Goal: Task Accomplishment & Management: Manage account settings

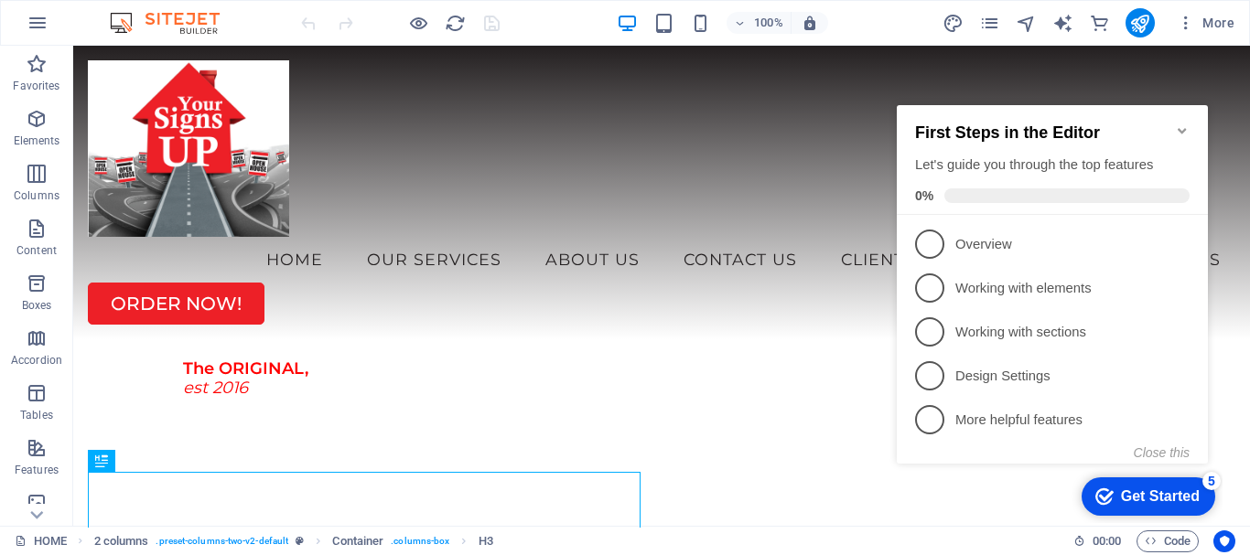
click at [1185, 123] on icon "Minimize checklist" at bounding box center [1182, 130] width 15 height 15
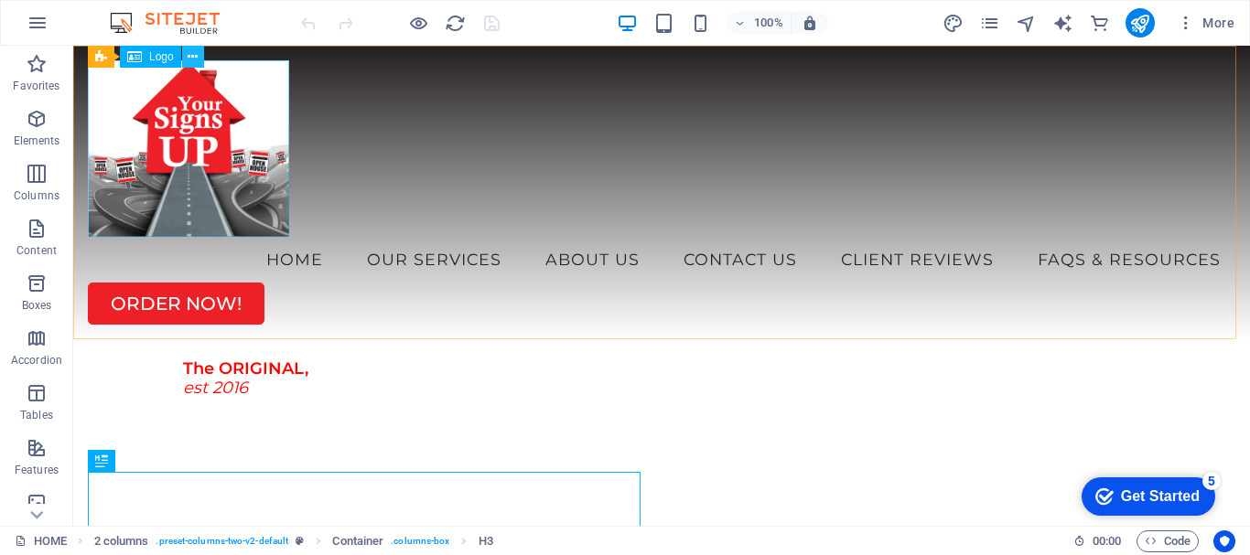
click at [191, 60] on icon at bounding box center [193, 57] width 10 height 19
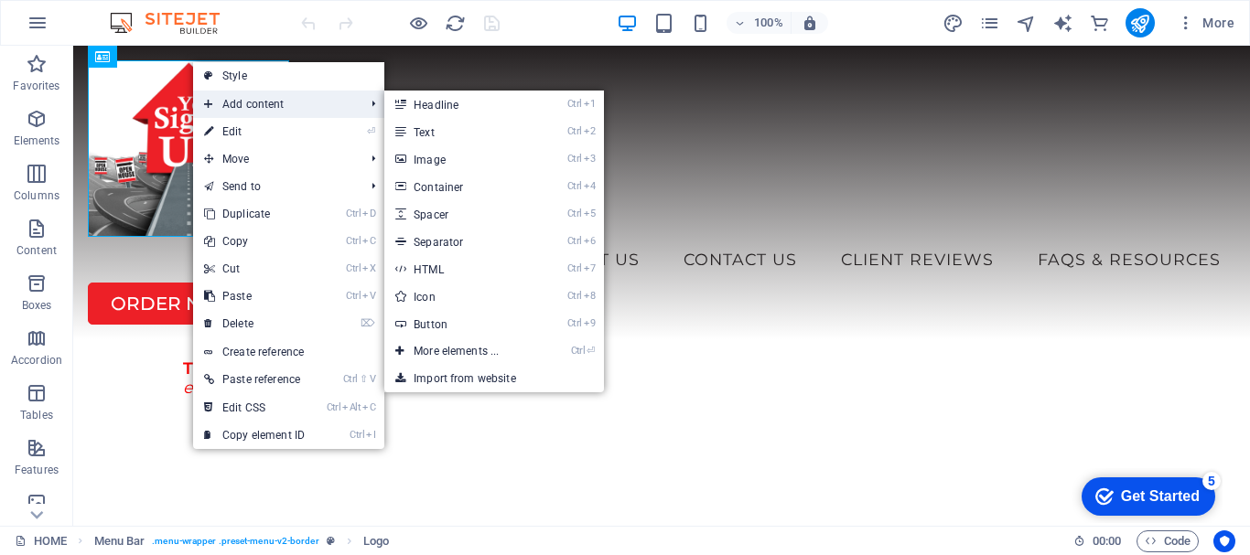
click at [275, 104] on span "Add content" at bounding box center [275, 104] width 164 height 27
click at [236, 76] on link "Style" at bounding box center [288, 75] width 191 height 27
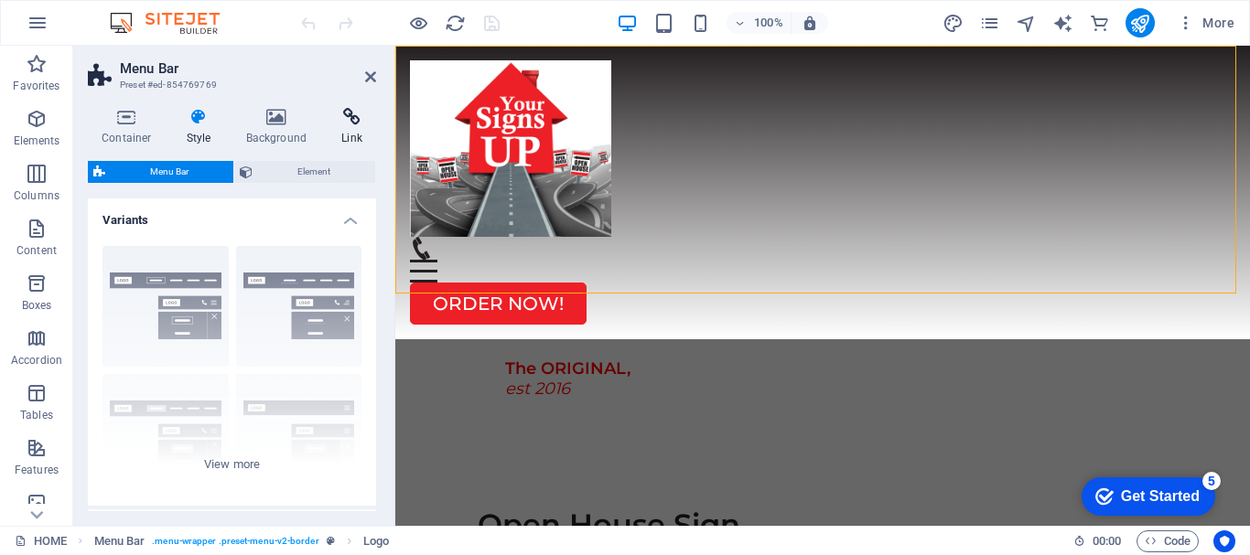
click at [351, 121] on icon at bounding box center [352, 117] width 48 height 18
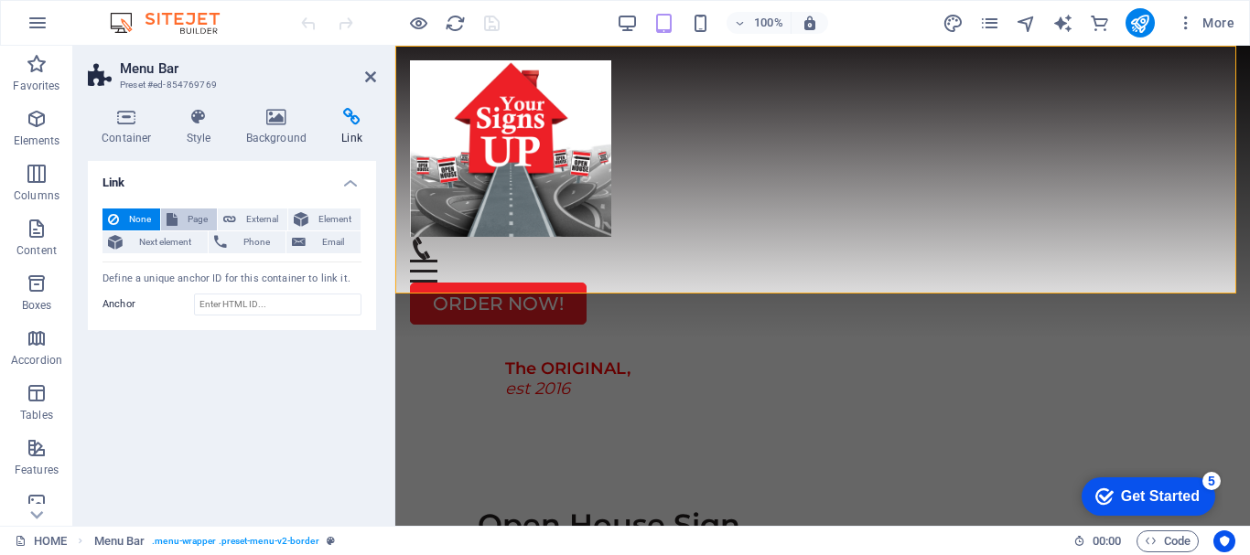
click at [192, 218] on span "Page" at bounding box center [197, 220] width 28 height 22
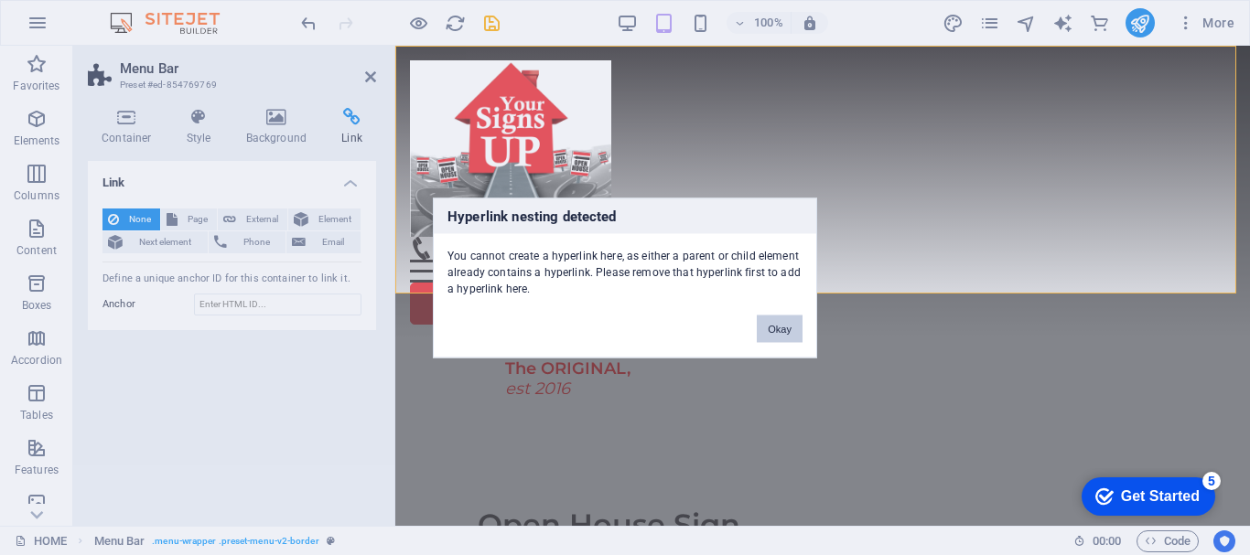
click at [780, 328] on button "Okay" at bounding box center [780, 328] width 46 height 27
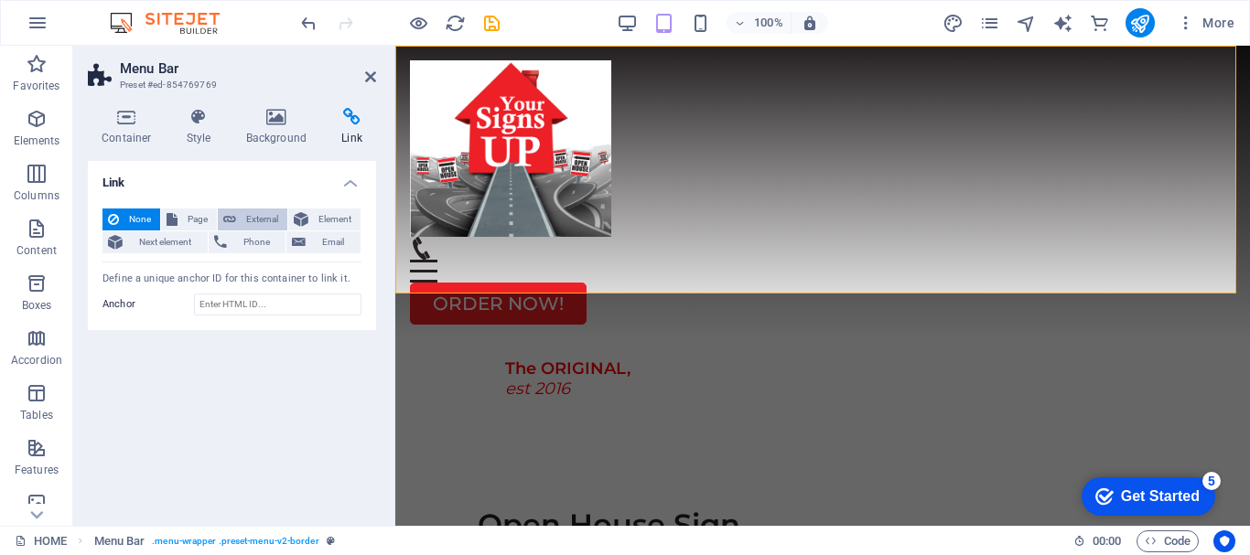
click at [258, 216] on span "External" at bounding box center [262, 220] width 40 height 22
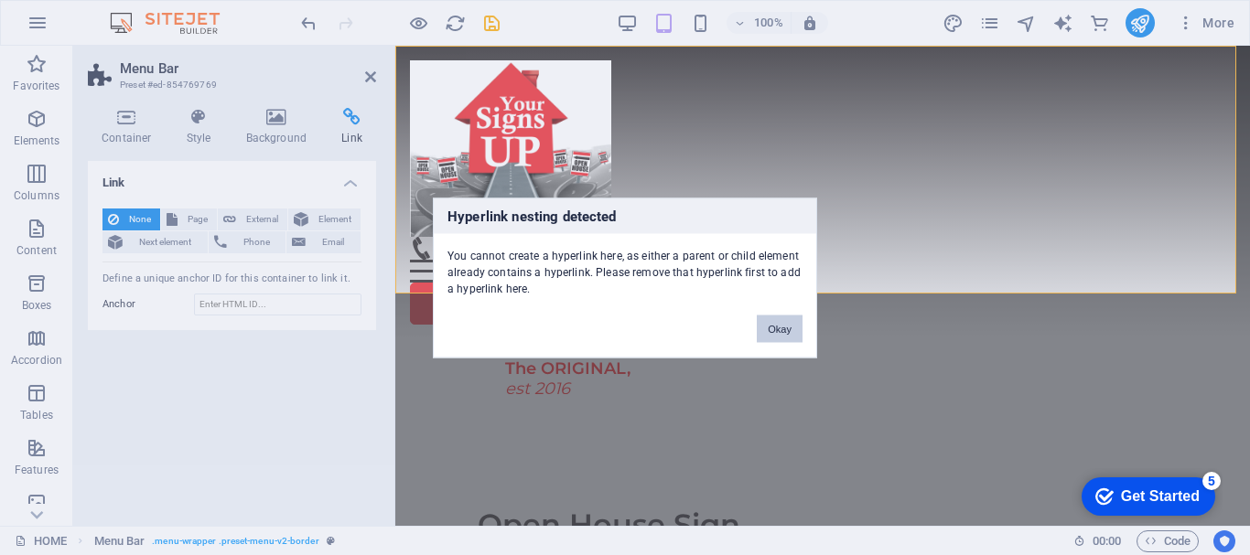
click at [794, 325] on button "Okay" at bounding box center [780, 328] width 46 height 27
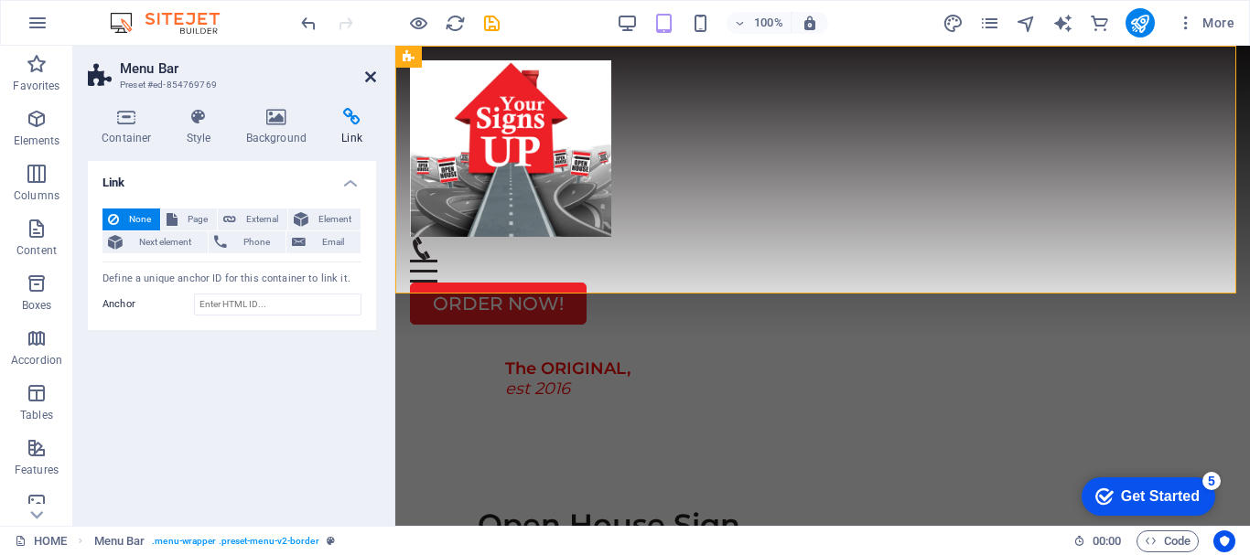
click at [374, 76] on icon at bounding box center [370, 77] width 11 height 15
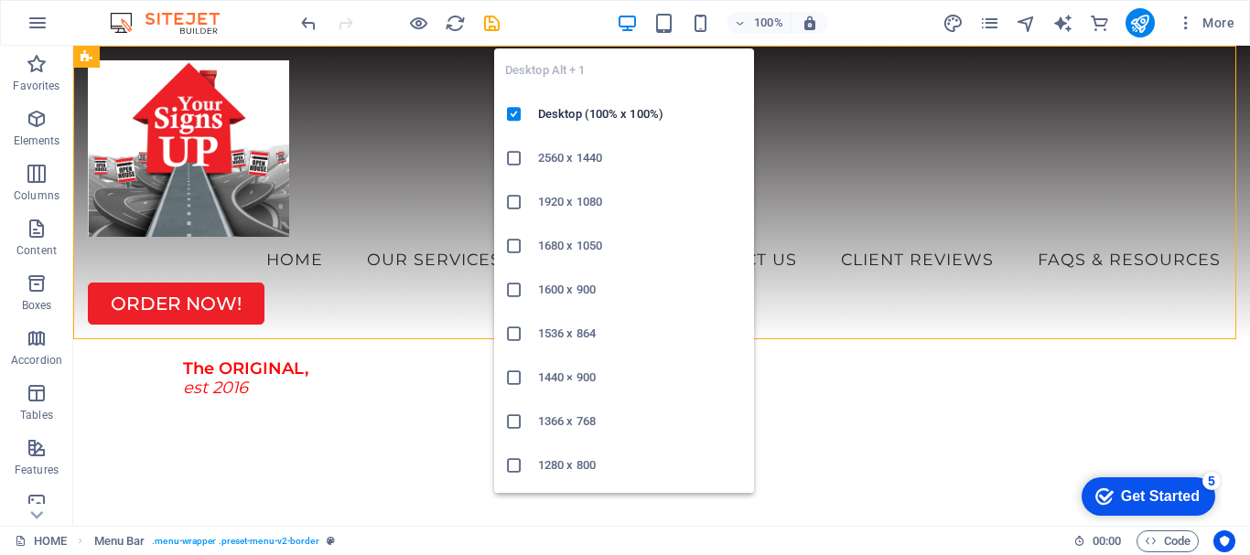
click at [630, 21] on icon "button" at bounding box center [627, 23] width 21 height 21
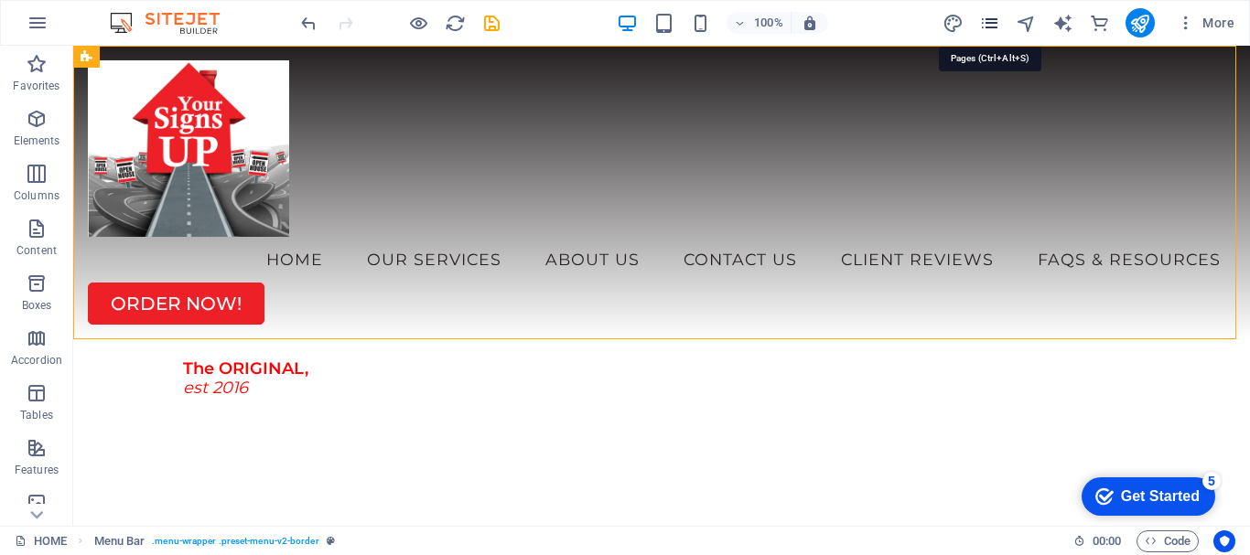
click at [996, 27] on icon "pages" at bounding box center [989, 23] width 21 height 21
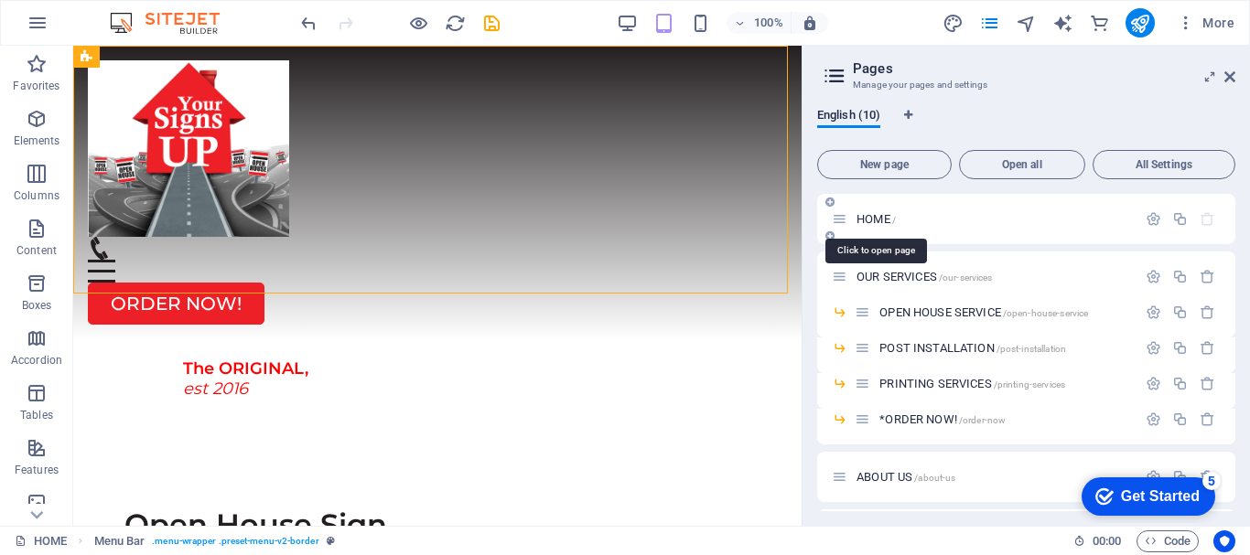
click at [879, 221] on span "HOME /" at bounding box center [875, 219] width 39 height 14
click at [1026, 166] on span "Open all" at bounding box center [1022, 164] width 110 height 11
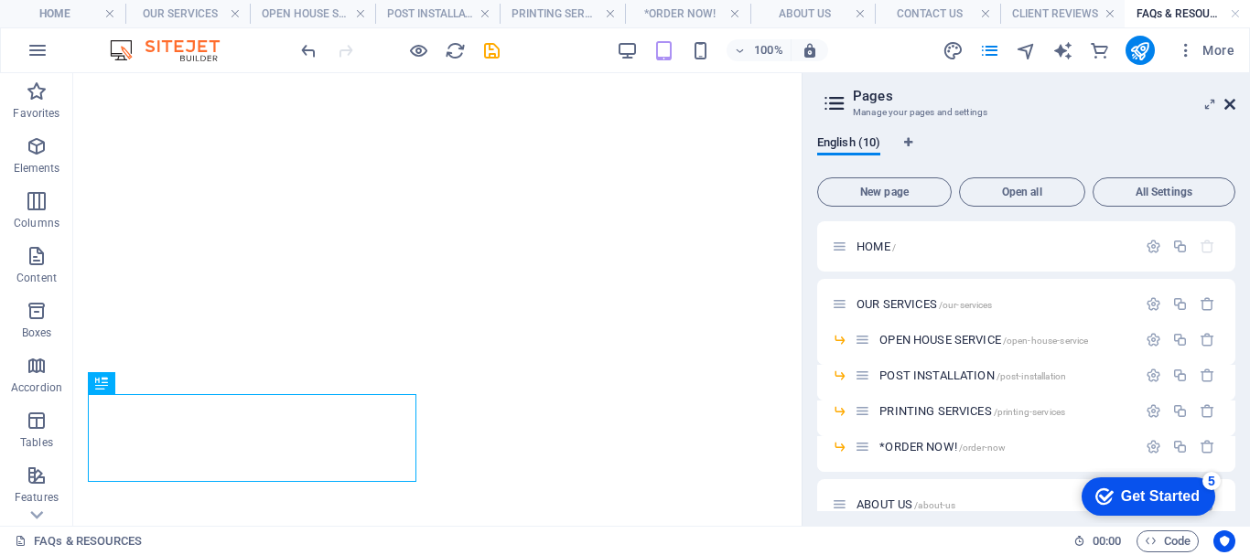
click at [1229, 106] on icon at bounding box center [1229, 104] width 11 height 15
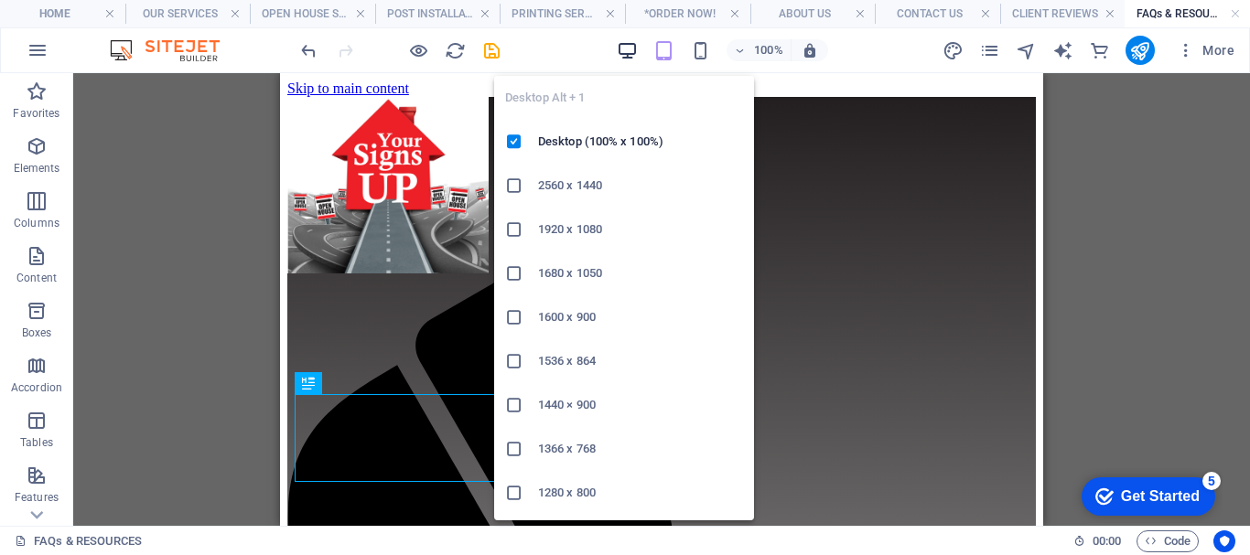
click at [628, 48] on icon "button" at bounding box center [627, 50] width 21 height 21
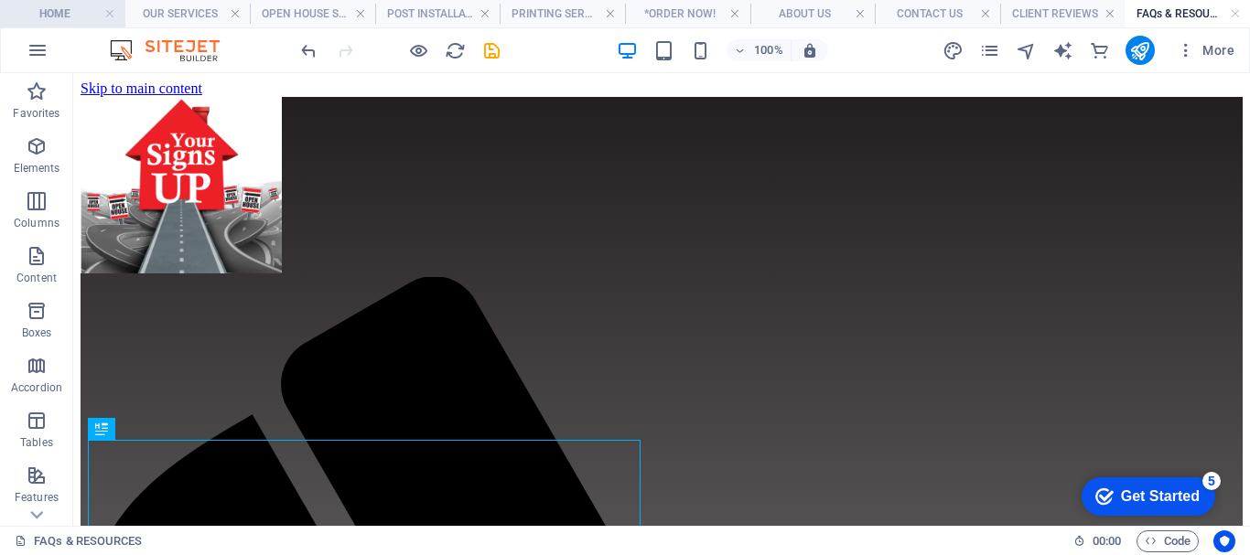
click at [79, 12] on h4 "HOME" at bounding box center [62, 14] width 125 height 20
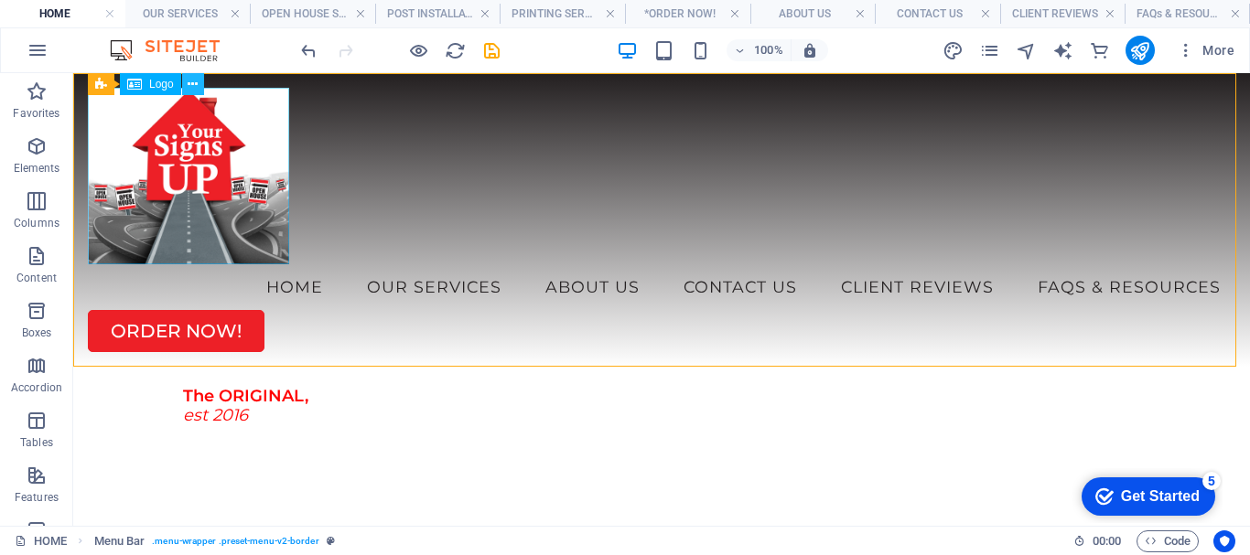
click at [190, 89] on icon at bounding box center [193, 84] width 10 height 19
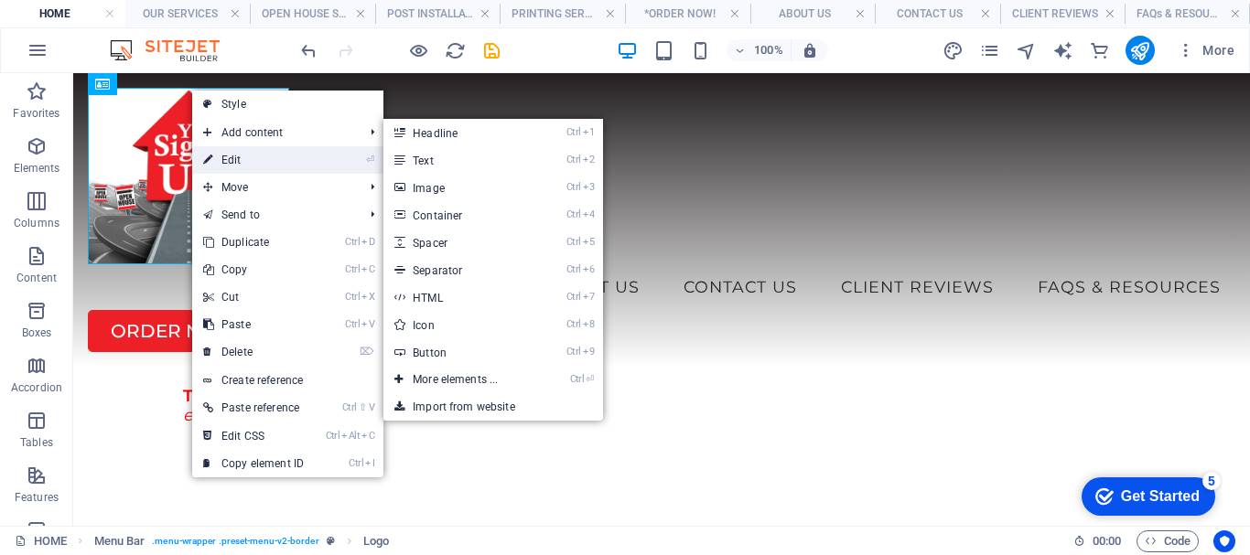
click at [238, 163] on link "⏎ Edit" at bounding box center [253, 159] width 123 height 27
select select "px"
select select
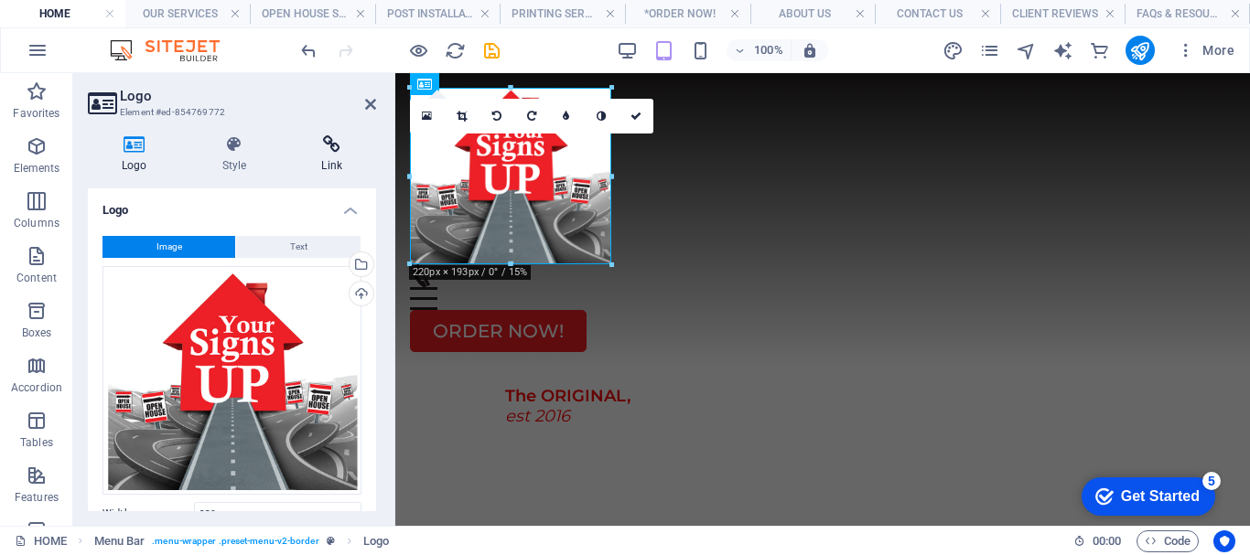
click at [338, 144] on icon at bounding box center [331, 144] width 89 height 18
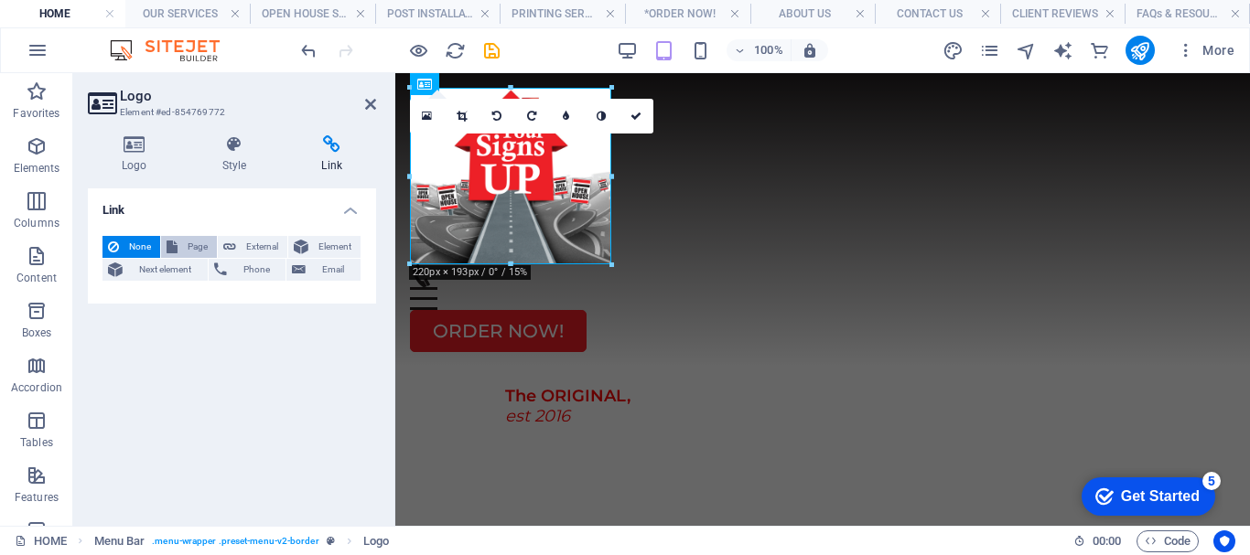
click at [199, 243] on span "Page" at bounding box center [197, 247] width 28 height 22
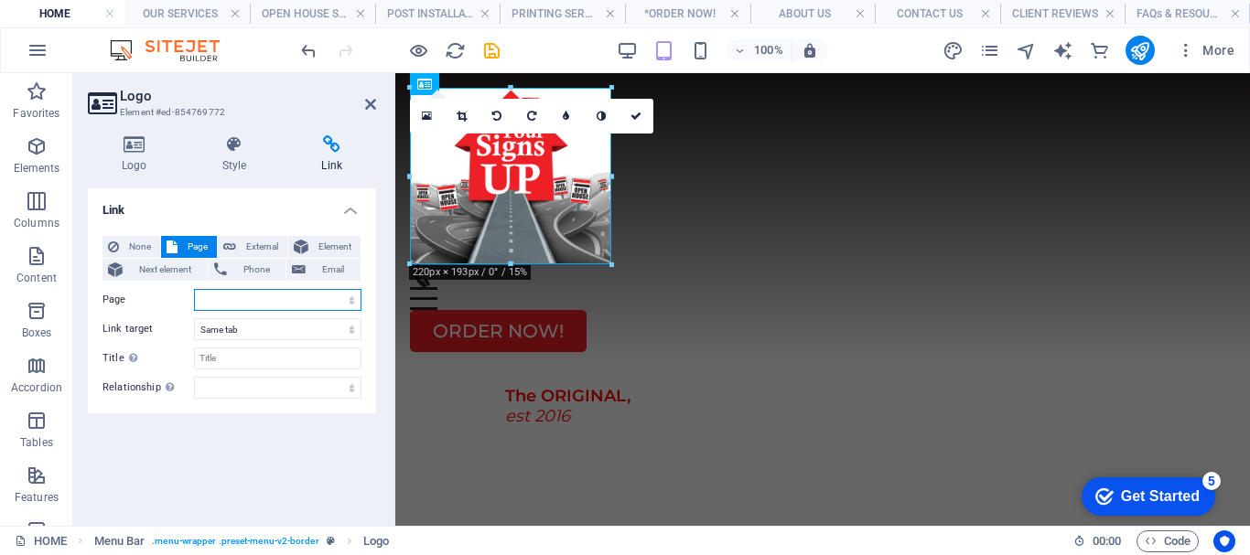
click at [237, 297] on select "HOME OUR SERVICES -- OPEN HOUSE SERVICE -- POST INSTALLATION -- PRINTING SERVIC…" at bounding box center [277, 300] width 167 height 22
select select "0"
click at [194, 289] on select "HOME OUR SERVICES -- OPEN HOUSE SERVICE -- POST INSTALLATION -- PRINTING SERVIC…" at bounding box center [277, 300] width 167 height 22
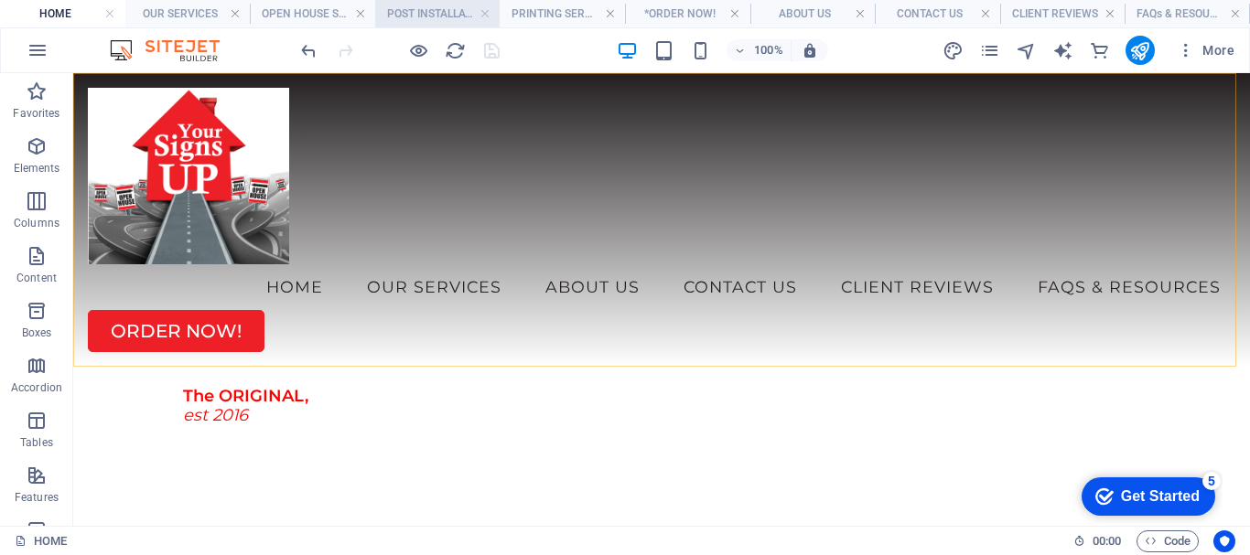
click at [435, 8] on h4 "POST INSTALLATION" at bounding box center [437, 14] width 125 height 20
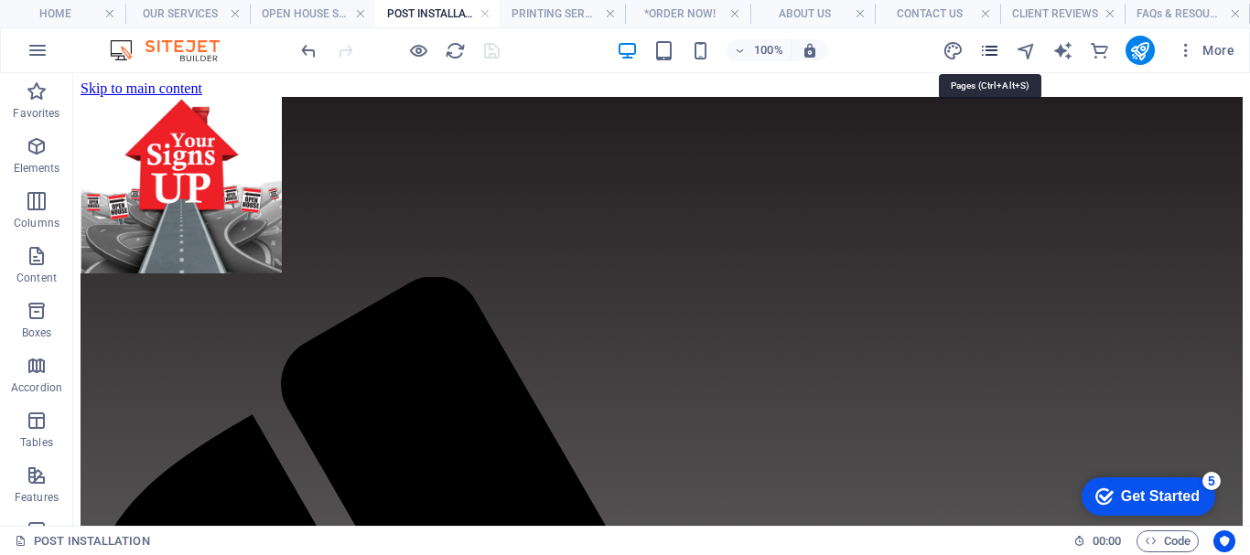
click at [987, 43] on icon "pages" at bounding box center [989, 50] width 21 height 21
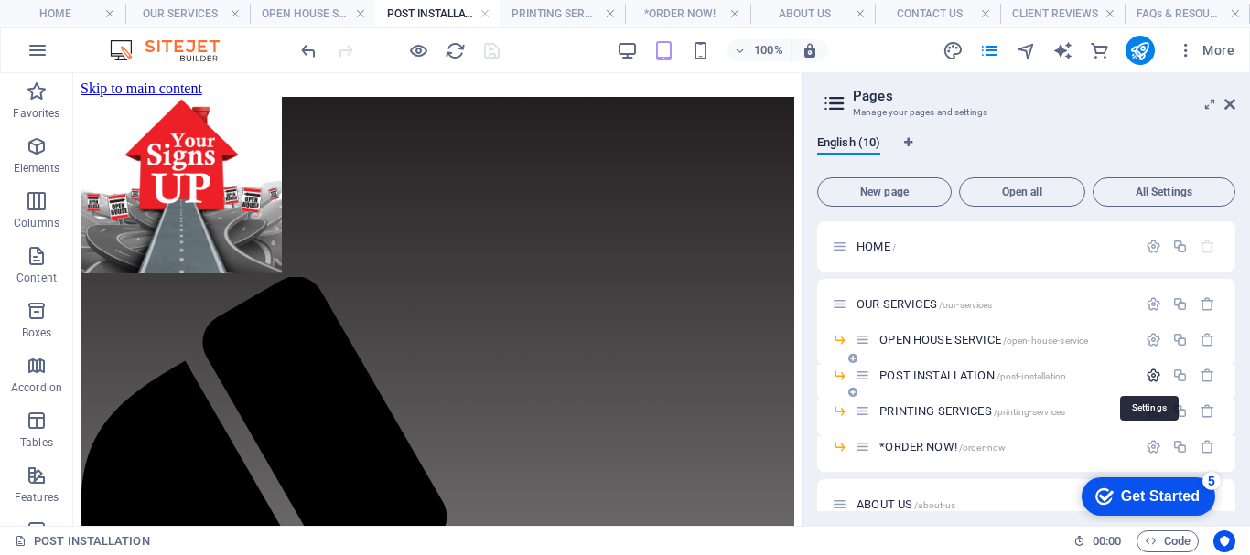
click at [1148, 373] on icon "button" at bounding box center [1153, 376] width 16 height 16
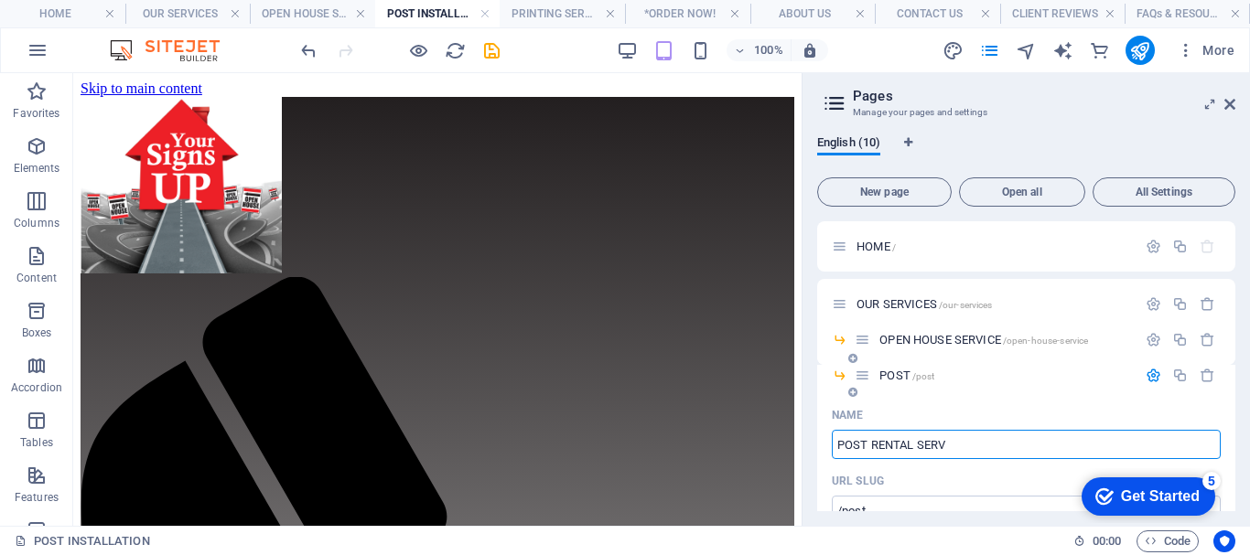
type input "POST RENTAL SERVI"
type input "/post"
type input "POST"
type input "POST RENTAL SERVICE"
type input "/post-rental-service"
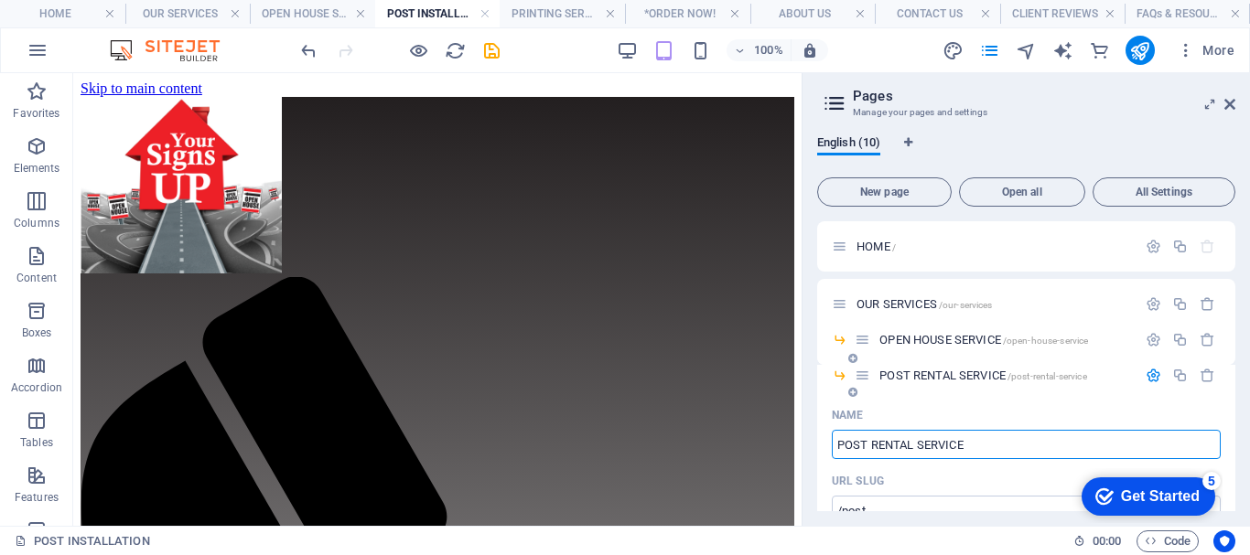
type input "POST RENTAL SERVICE"
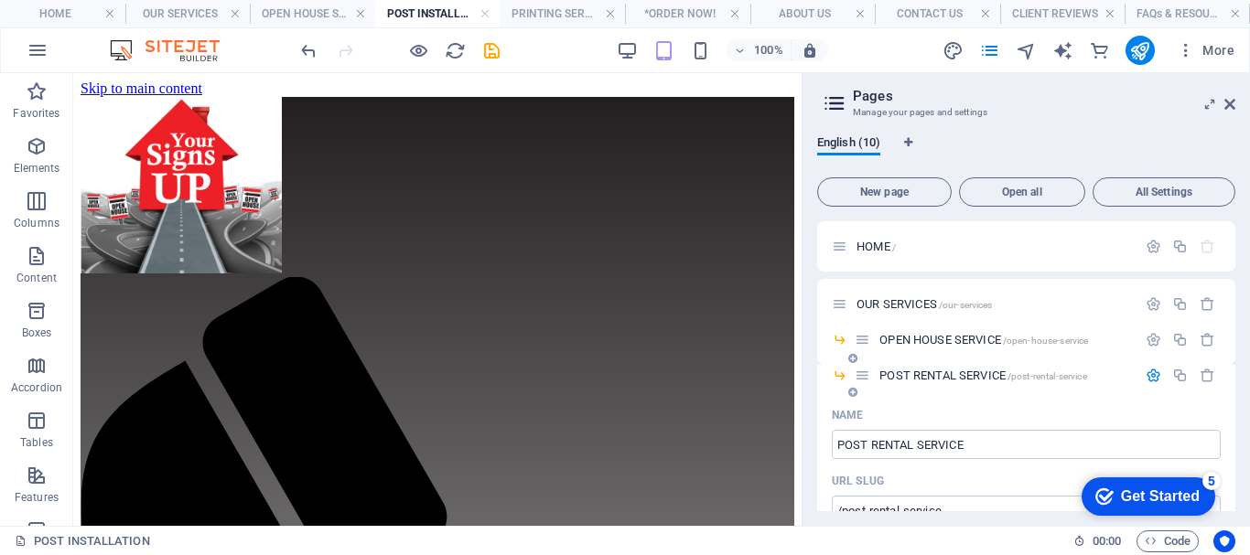
click at [1151, 372] on icon "button" at bounding box center [1153, 376] width 16 height 16
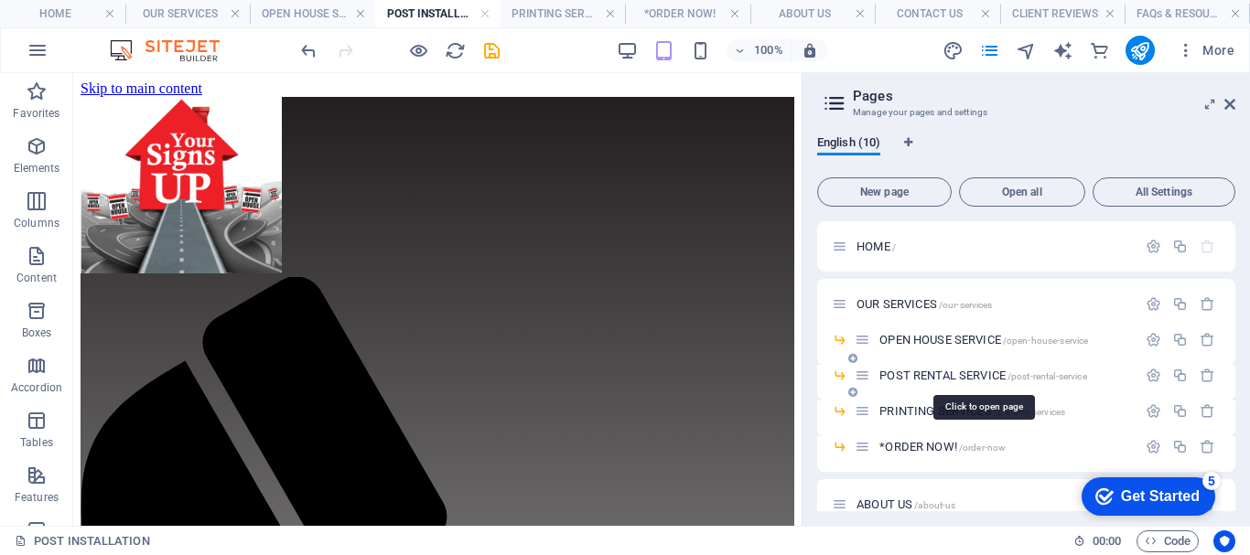
click at [959, 373] on span "POST RENTAL SERVICE /post-rental-service" at bounding box center [982, 376] width 207 height 14
click at [1153, 376] on icon "button" at bounding box center [1153, 376] width 16 height 16
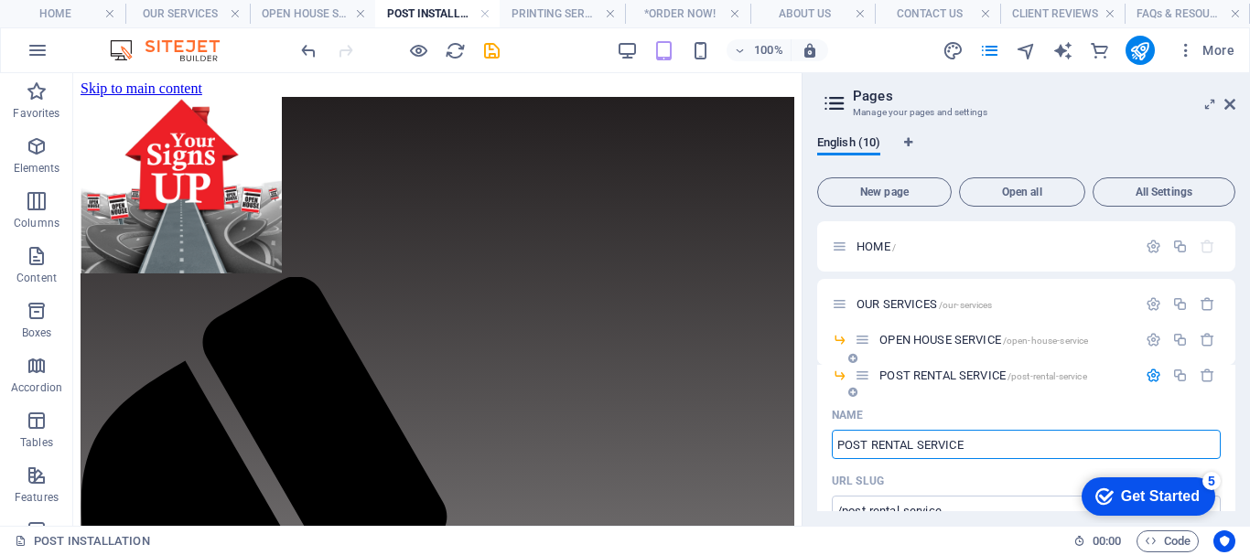
click at [920, 443] on input "POST RENTAL SERVICE" at bounding box center [1026, 444] width 389 height 29
type input "POST RENTAL SERVICE"
type input "/post-rentaservice"
type input "POST RENTASERVICE"
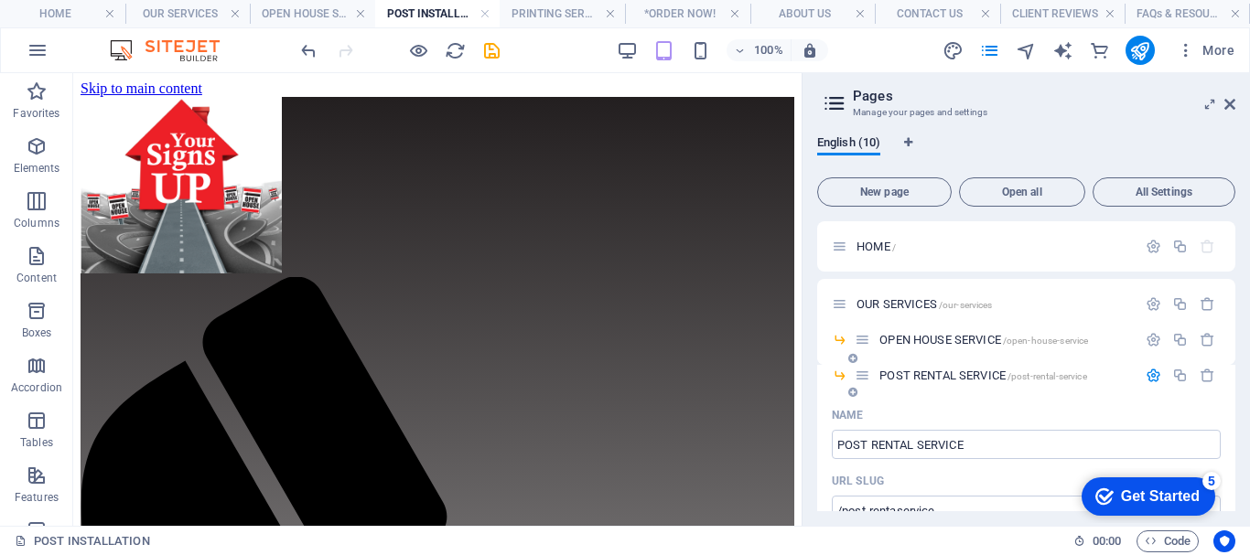
type input "POST RENTAL SERVICE"
type input "/post-rental-service"
type input "POST RENTAL SERVICE"
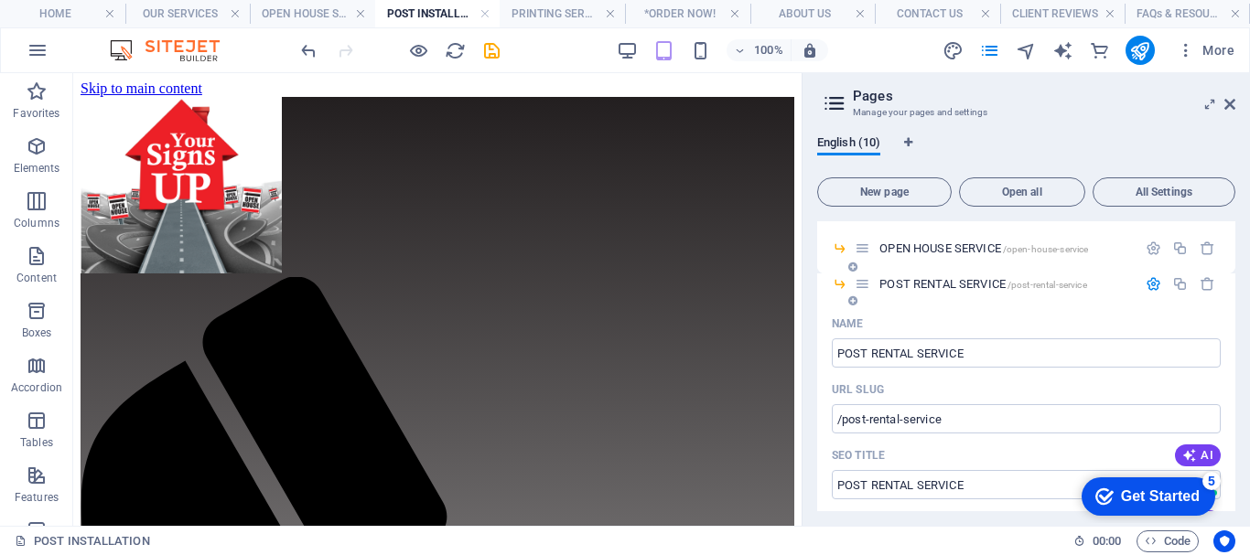
click at [1146, 283] on icon "button" at bounding box center [1153, 284] width 16 height 16
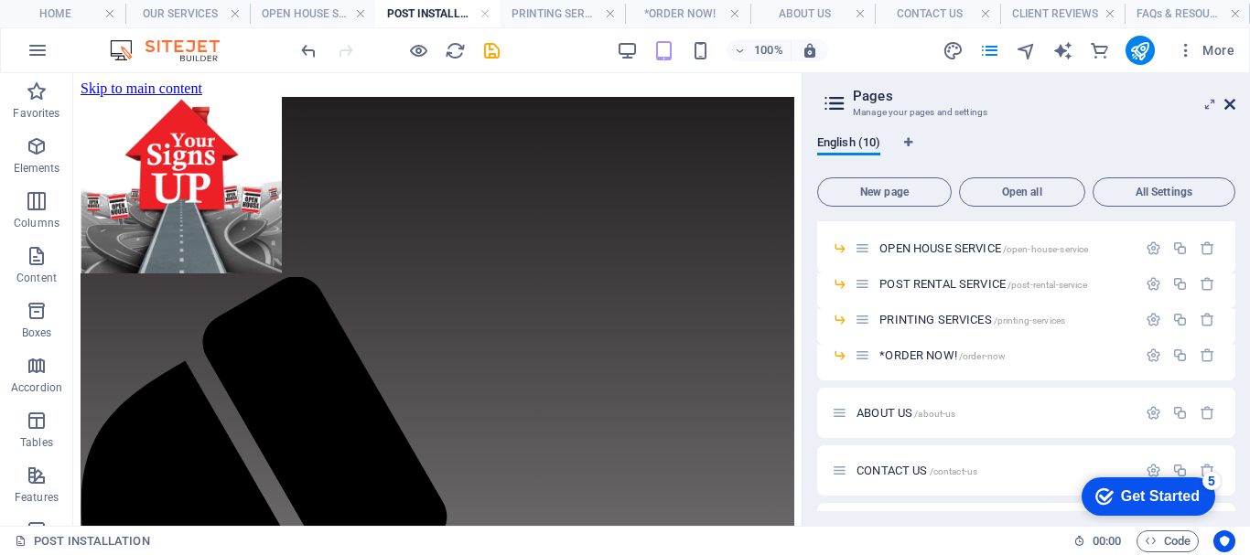
click at [1232, 106] on icon at bounding box center [1229, 104] width 11 height 15
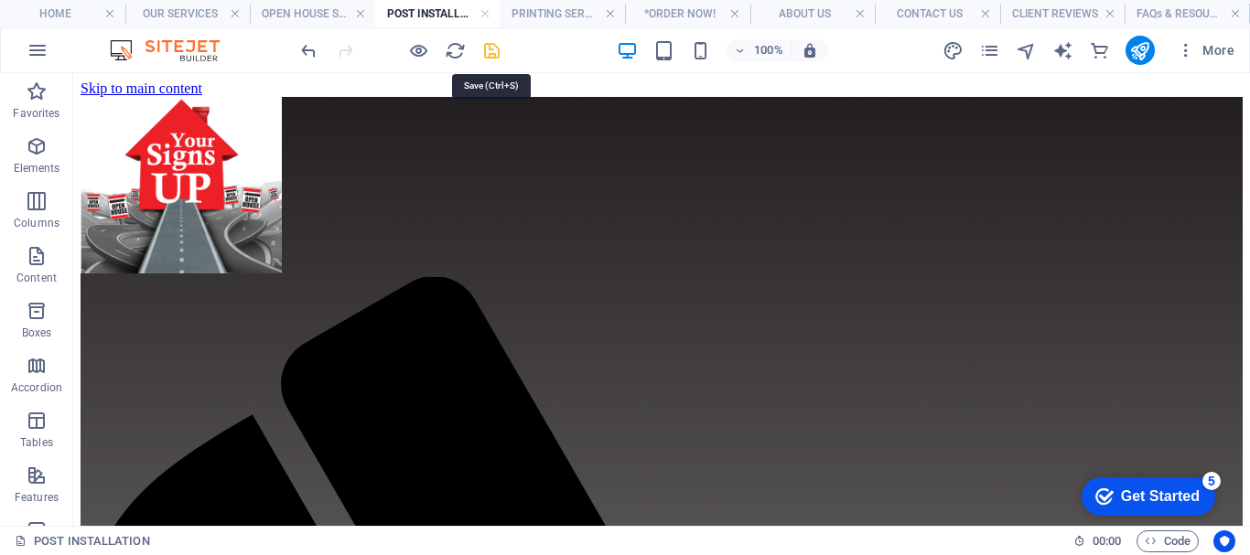
click at [494, 51] on icon "save" at bounding box center [491, 50] width 21 height 21
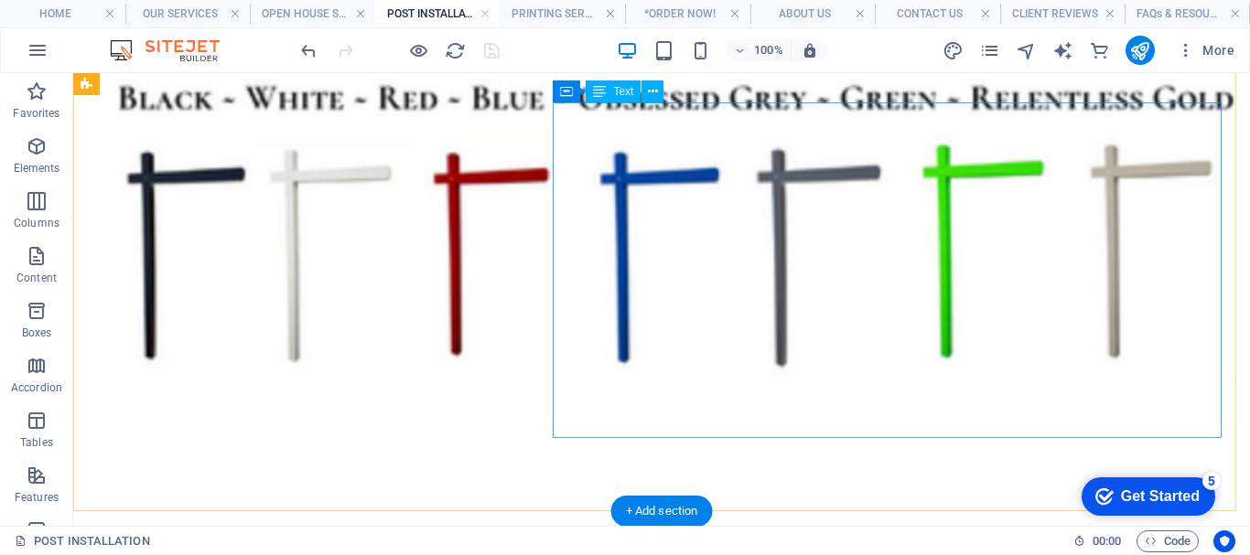
scroll to position [2910, 0]
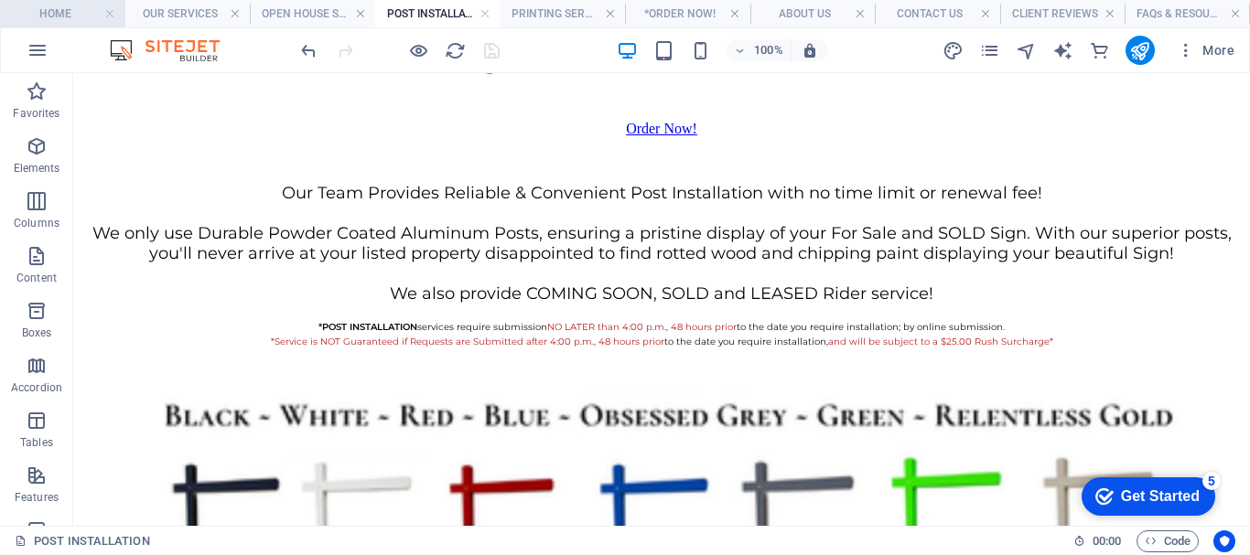
click at [47, 8] on h4 "HOME" at bounding box center [62, 14] width 125 height 20
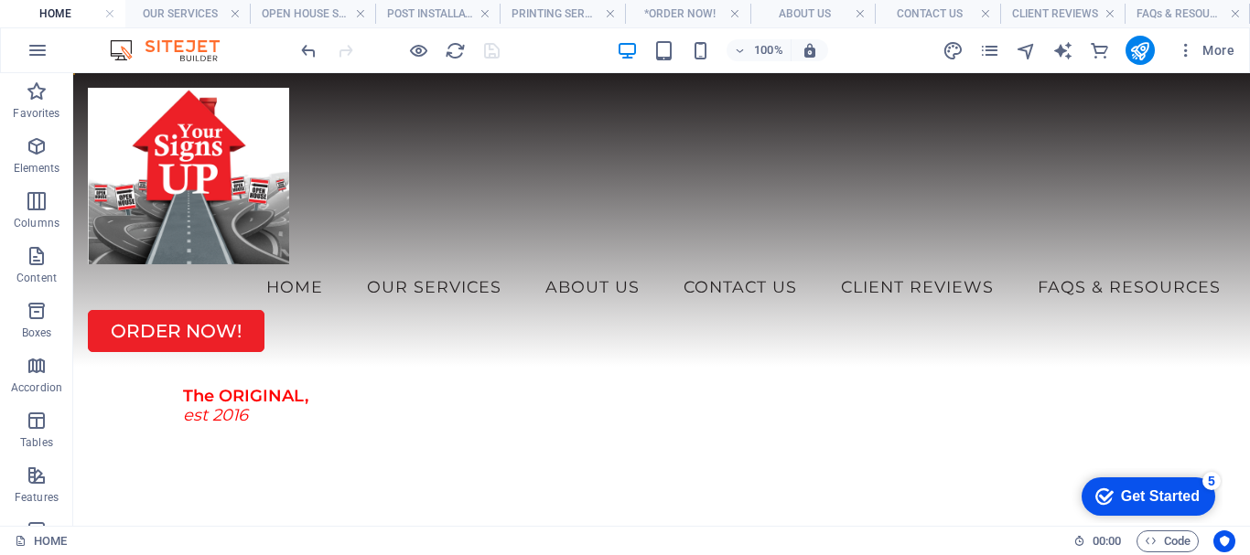
scroll to position [0, 0]
click at [165, 258] on icon at bounding box center [162, 253] width 10 height 19
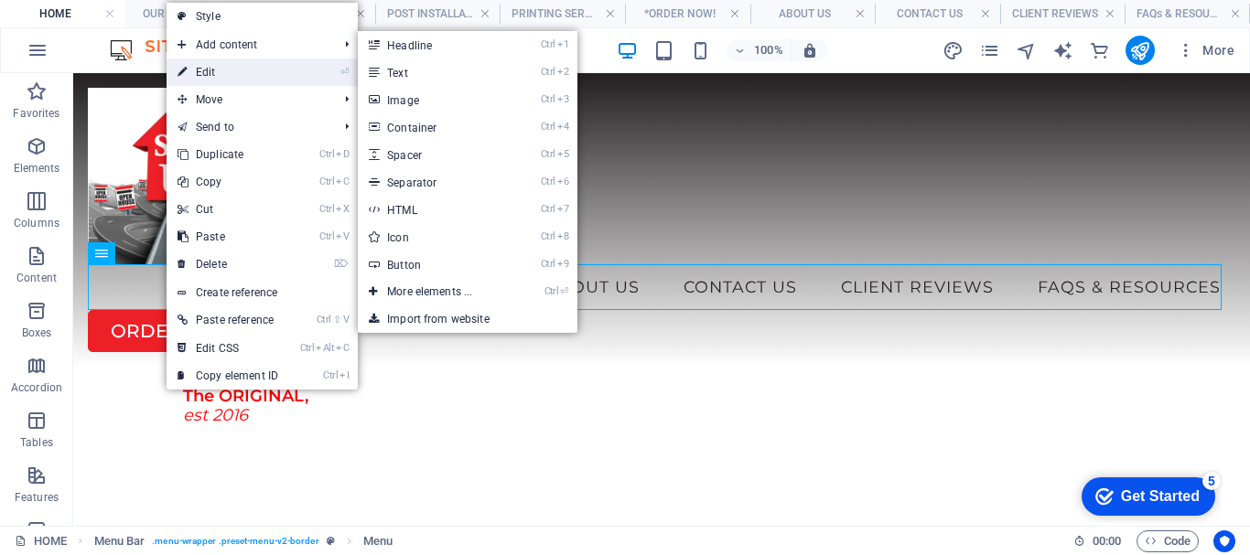
click at [220, 78] on link "⏎ Edit" at bounding box center [227, 72] width 123 height 27
select select
select select "1"
select select
select select "2"
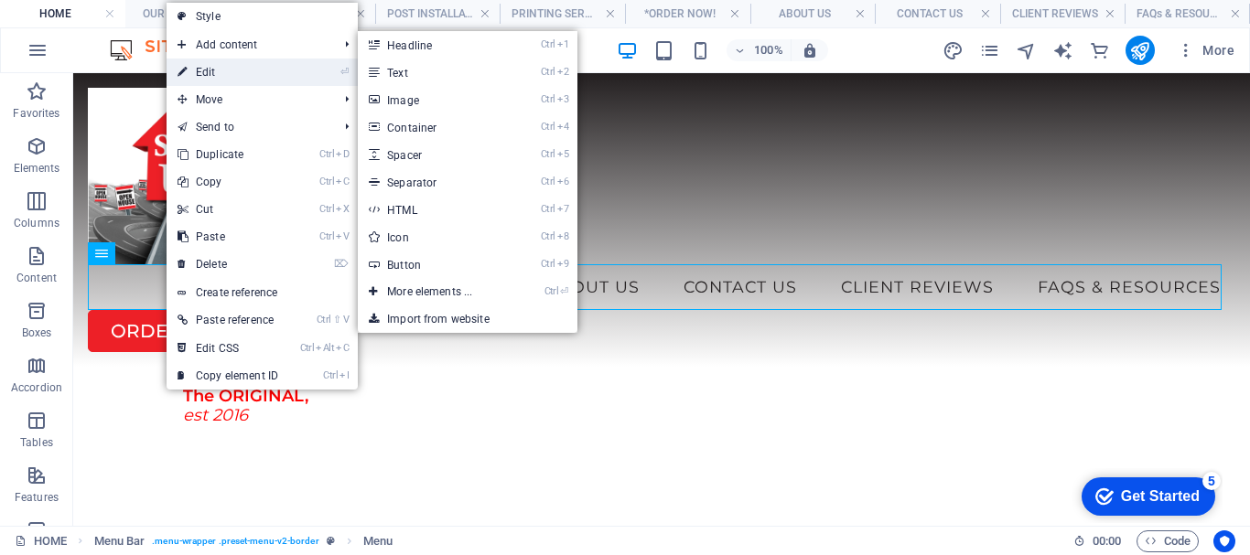
select select
select select "3"
select select
select select "4"
select select
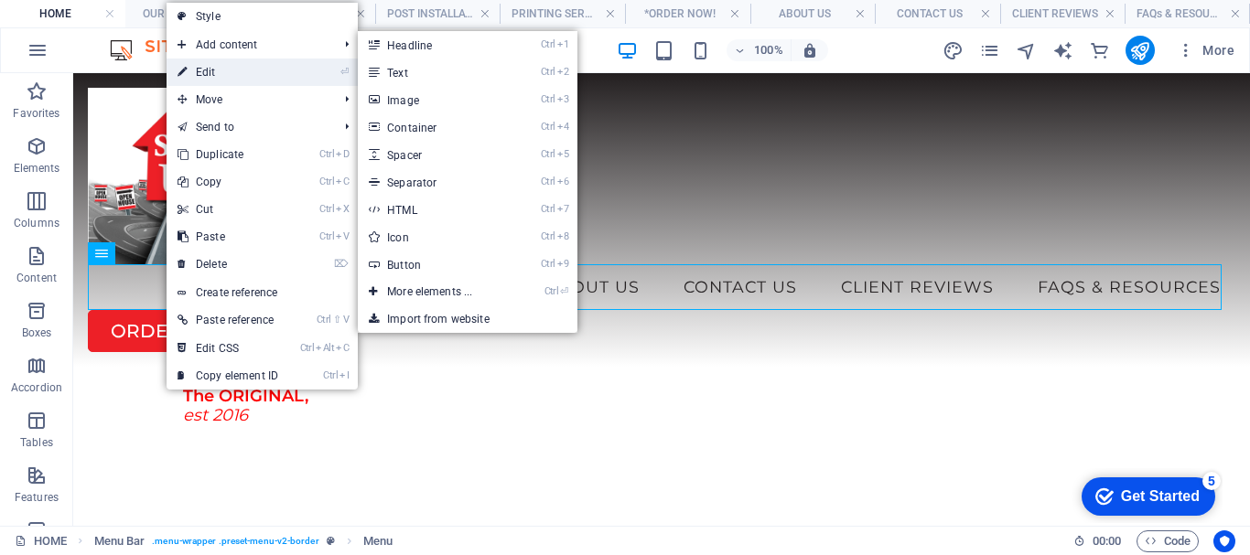
select select "5"
select select
select select "6"
select select
select select "7"
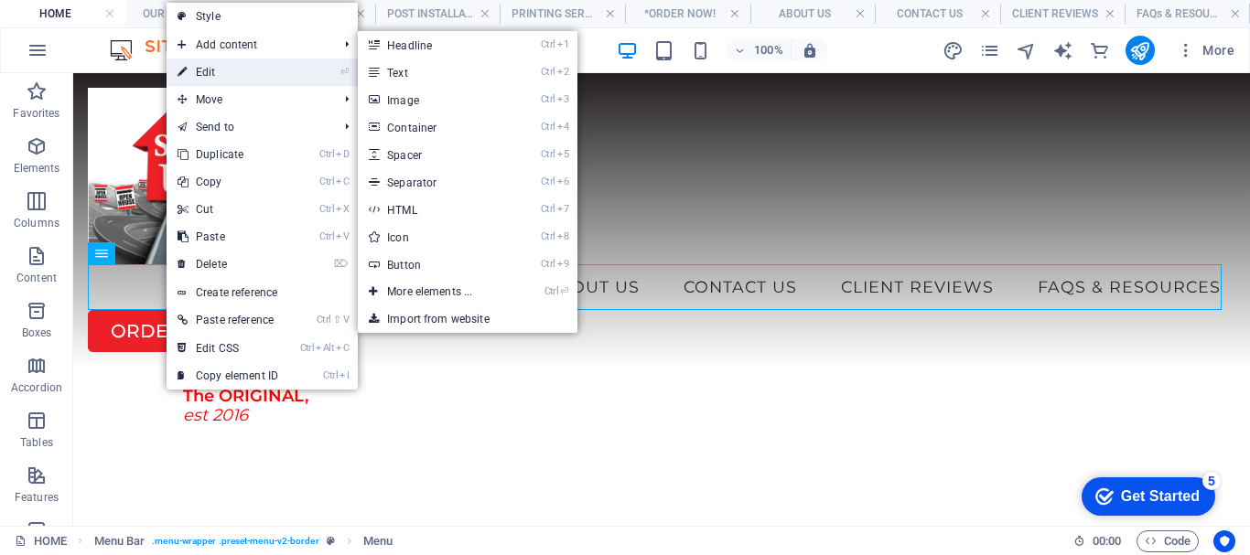
select select
select select "8"
select select
select select "9"
select select
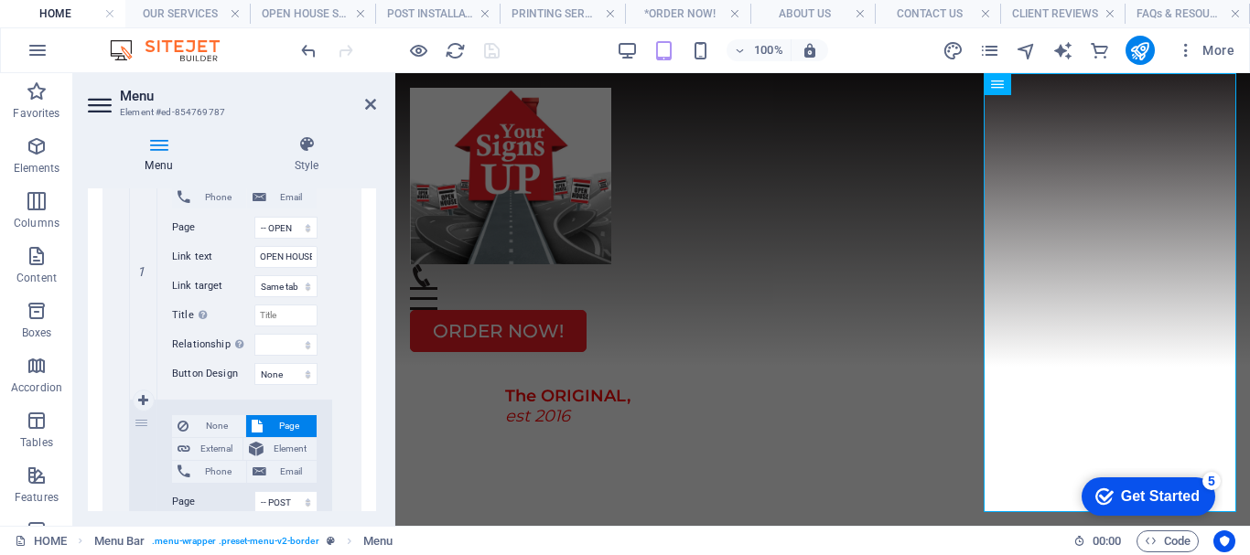
scroll to position [915, 0]
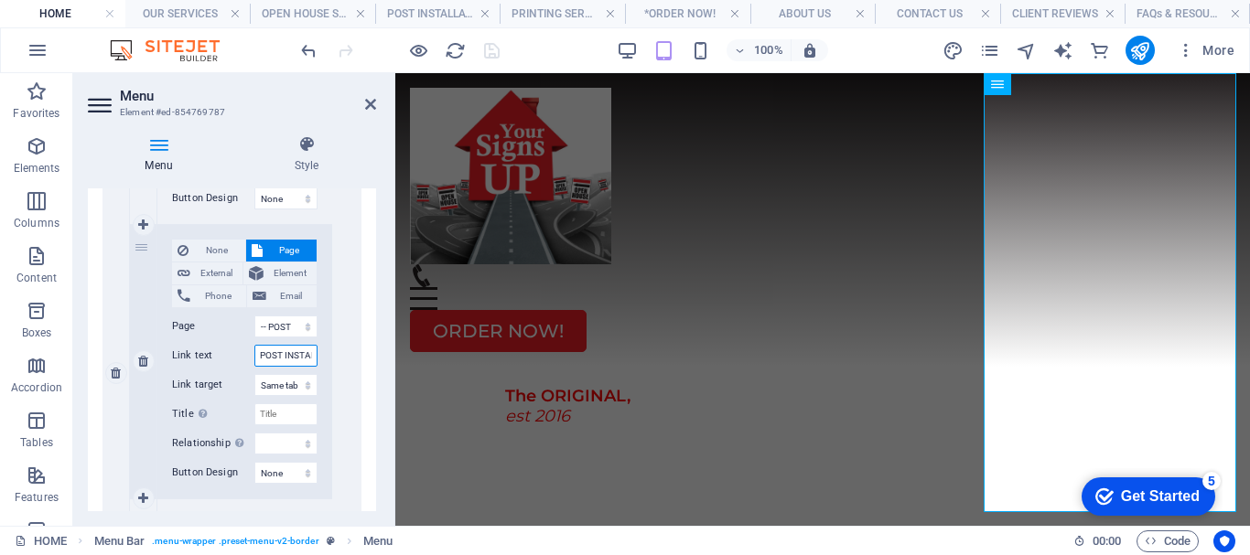
click at [284, 352] on input "POST INSTALLATION" at bounding box center [285, 356] width 63 height 22
drag, startPoint x: 680, startPoint y: 429, endPoint x: 463, endPoint y: 363, distance: 226.6
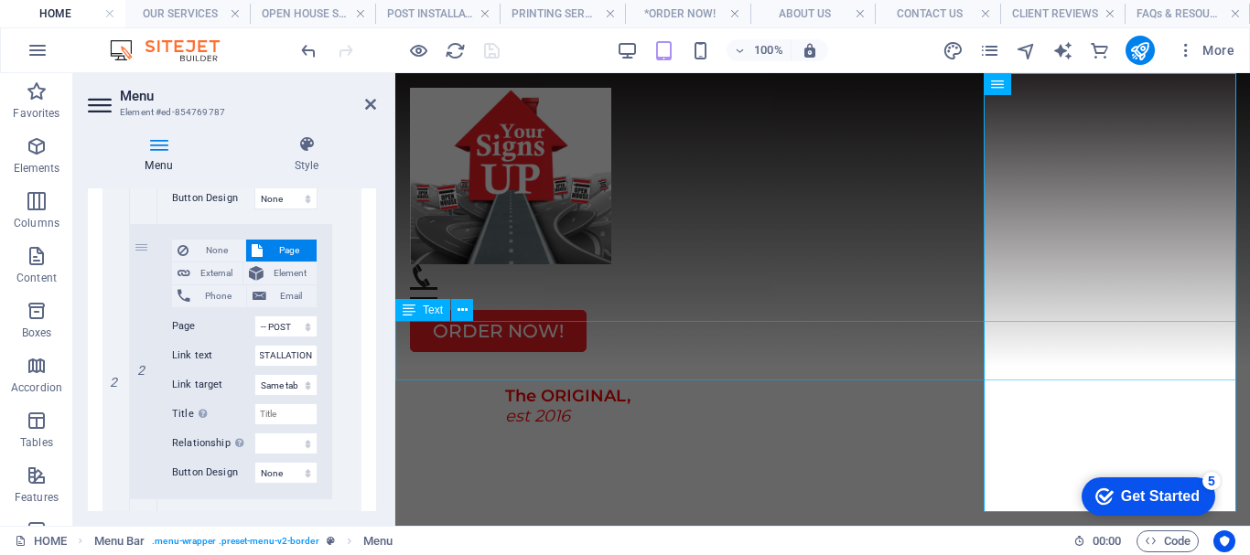
scroll to position [0, 0]
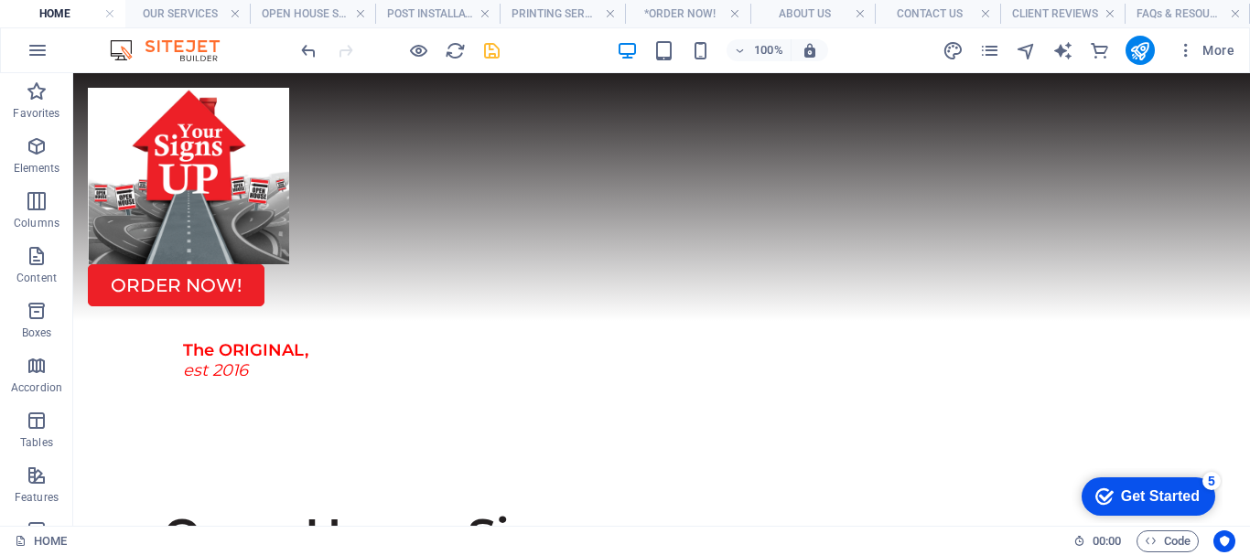
click at [62, 5] on h4 "HOME" at bounding box center [62, 14] width 125 height 20
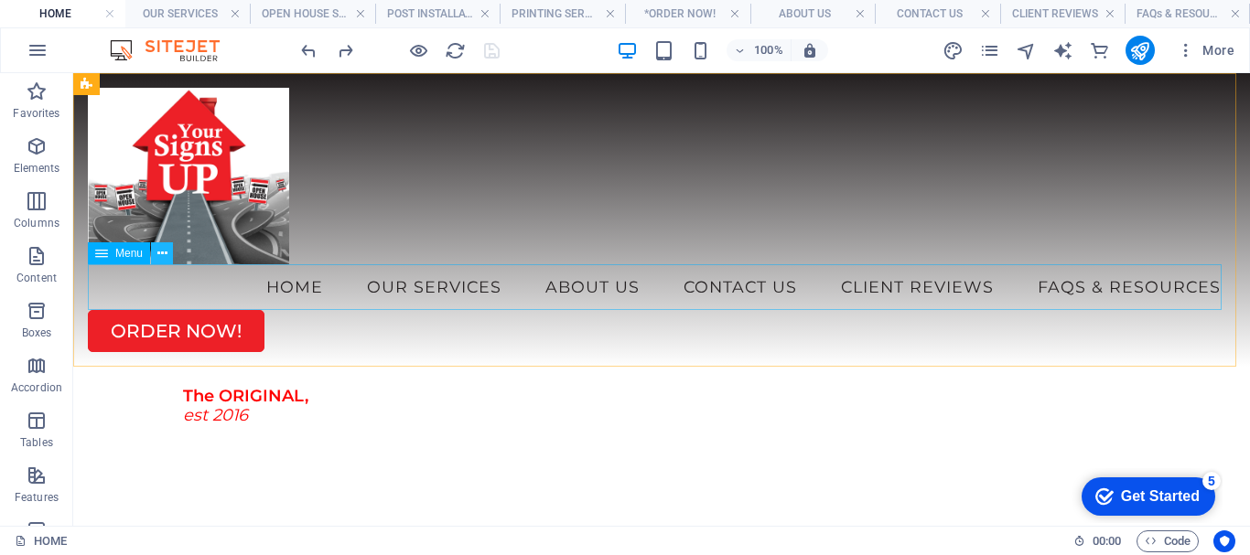
click at [161, 248] on icon at bounding box center [162, 253] width 10 height 19
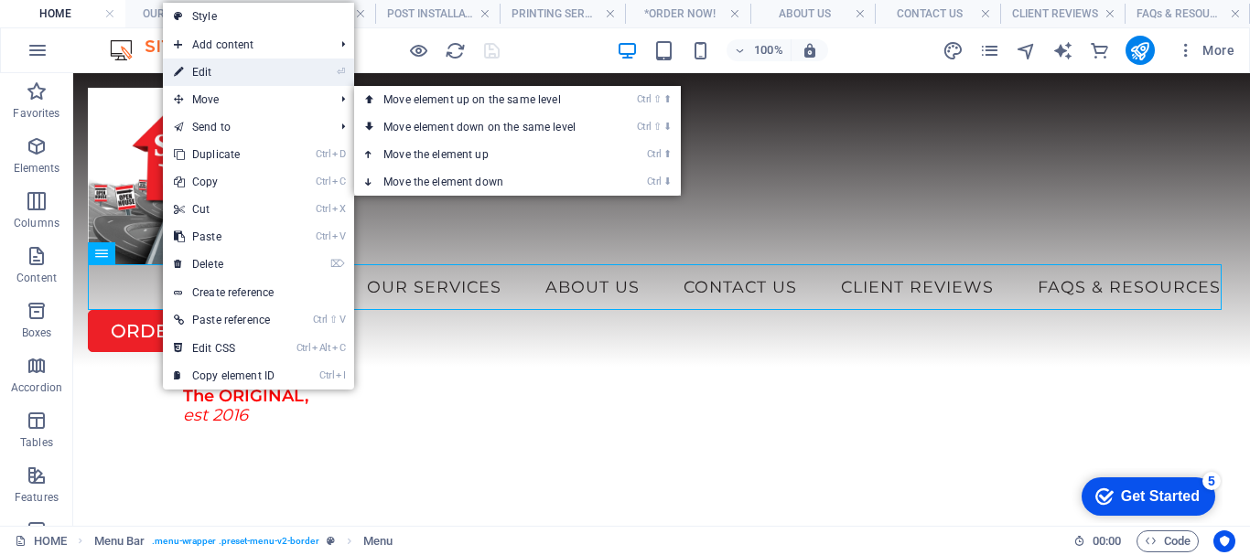
click at [221, 67] on link "⏎ Edit" at bounding box center [224, 72] width 123 height 27
select select
select select "1"
select select
select select "2"
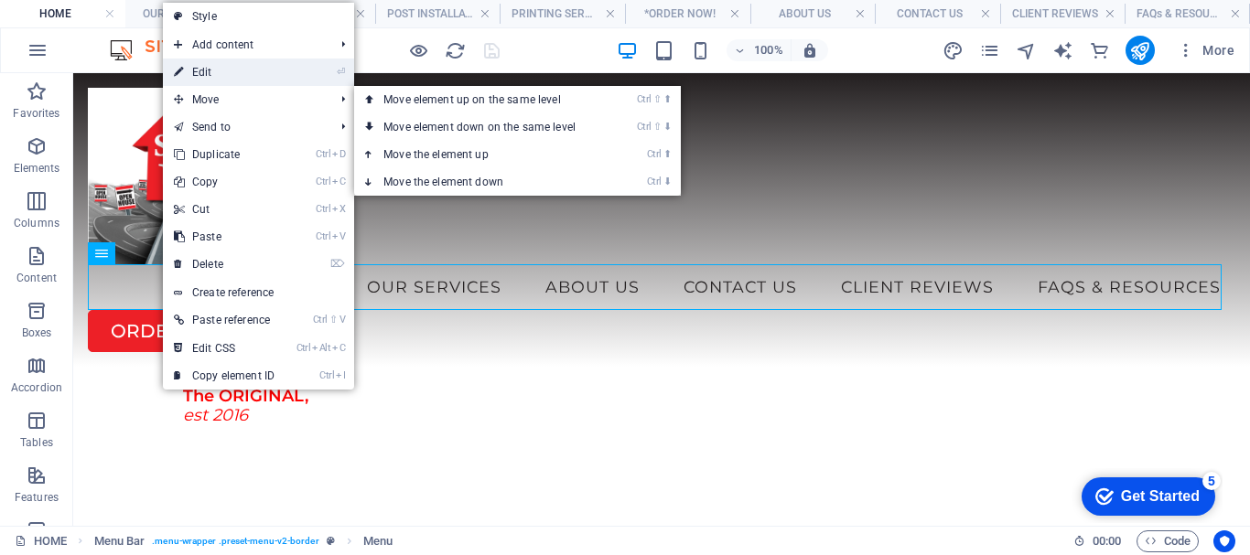
select select
select select "3"
select select
select select "4"
select select
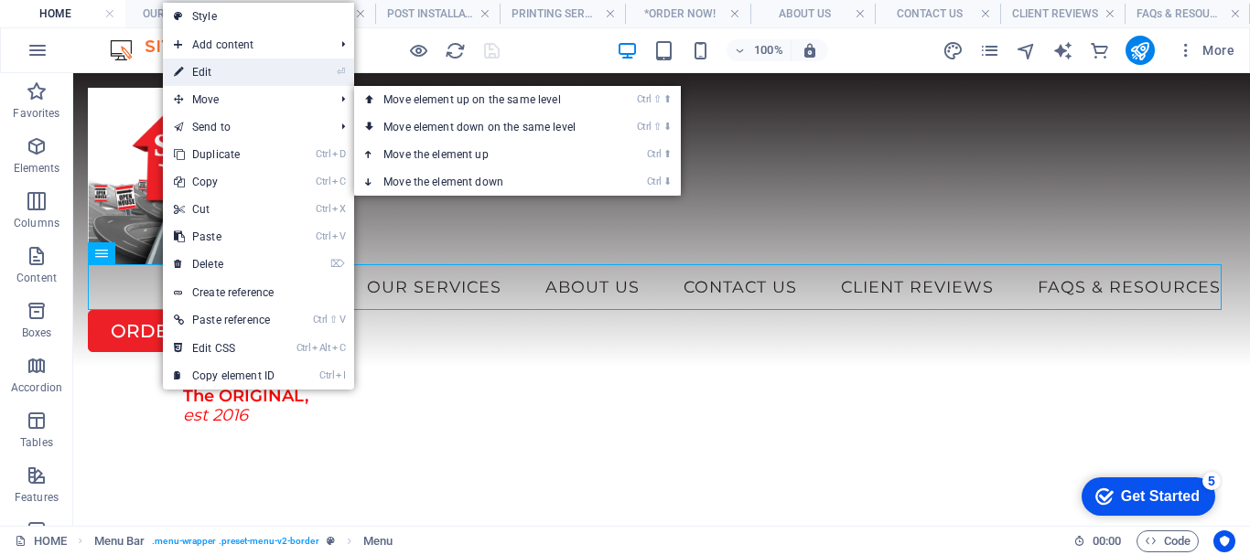
select select "5"
select select
select select "6"
select select
select select "7"
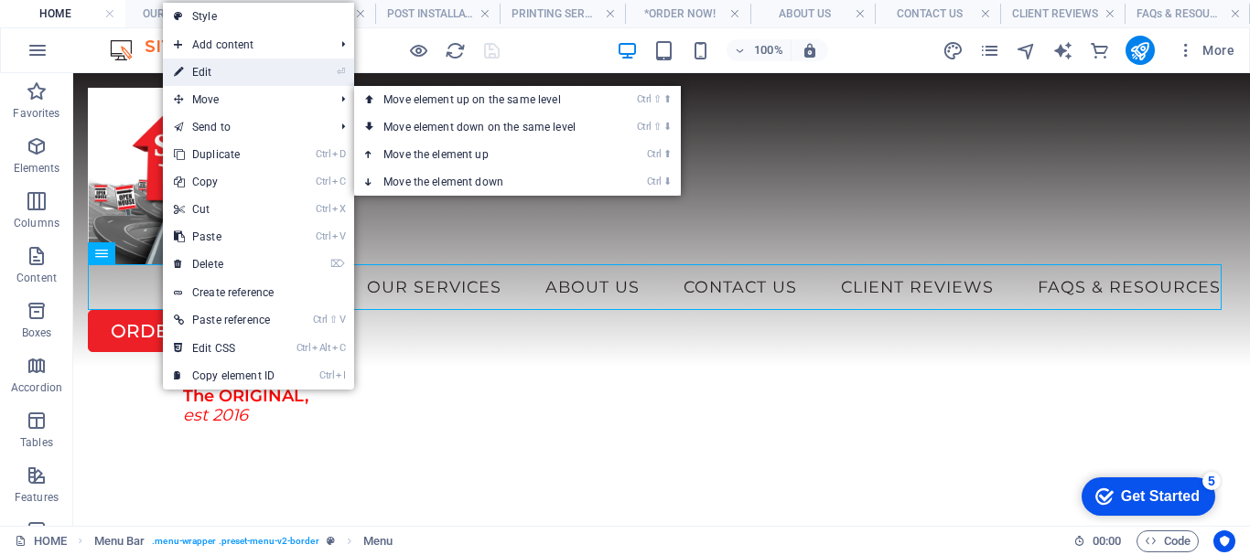
select select
select select "8"
select select
select select "9"
select select
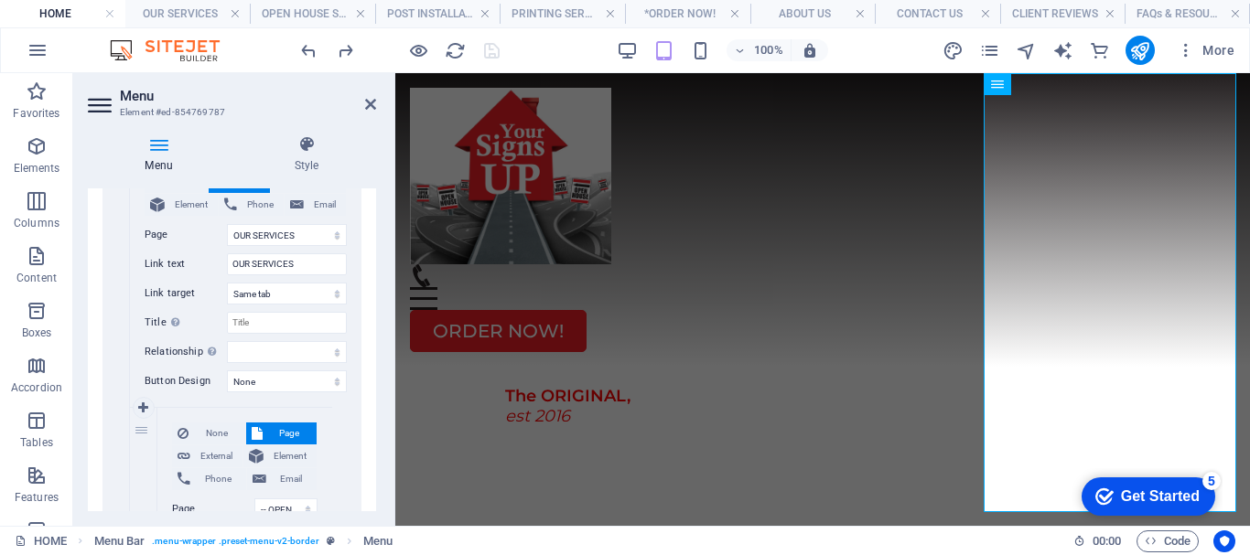
scroll to position [915, 0]
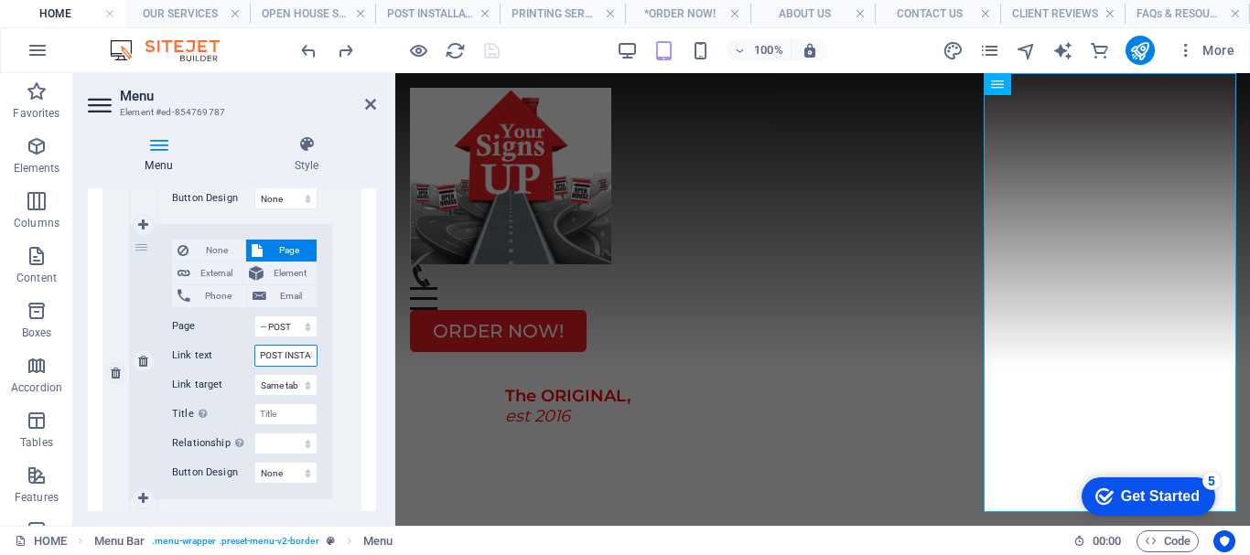
click at [292, 356] on input "POST INSTALLATION" at bounding box center [285, 356] width 63 height 22
type input "POST INSTALLATIO"
select select
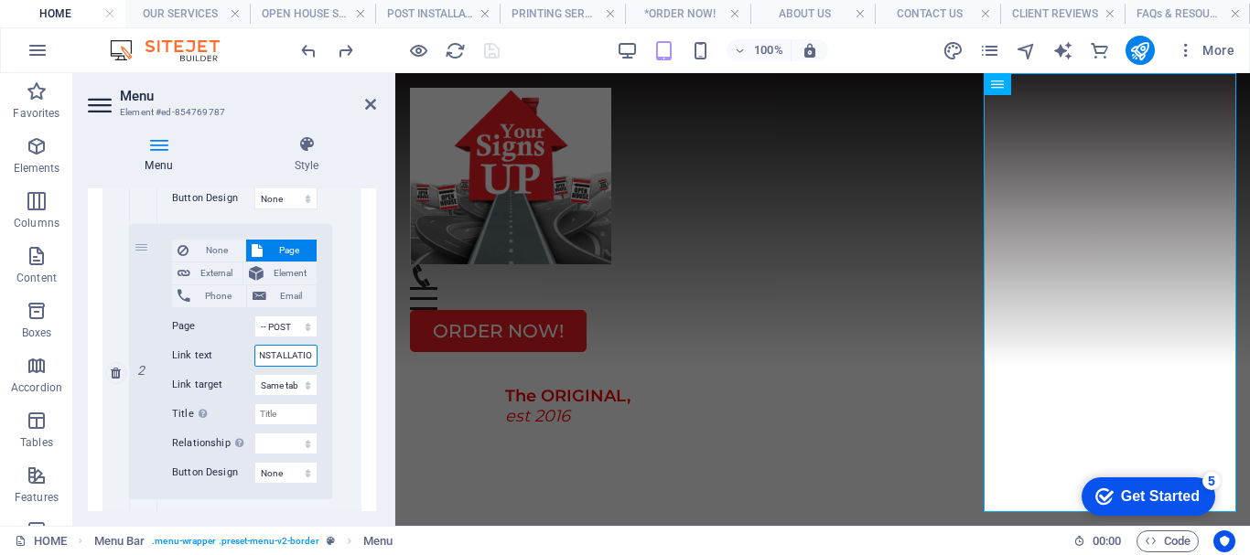
select select
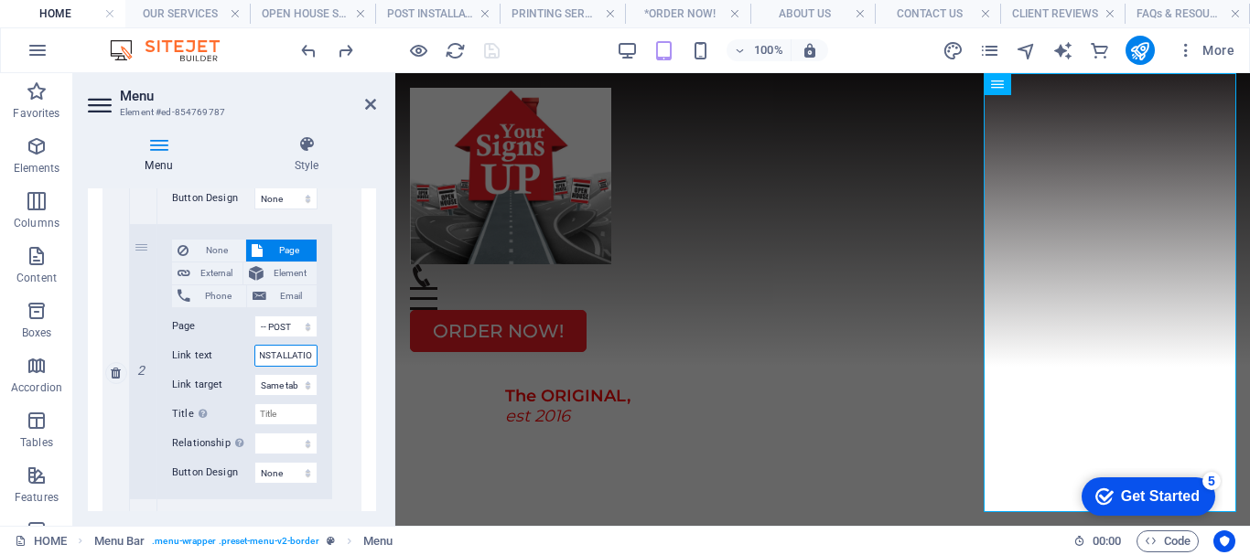
select select
type input "POST R"
select select
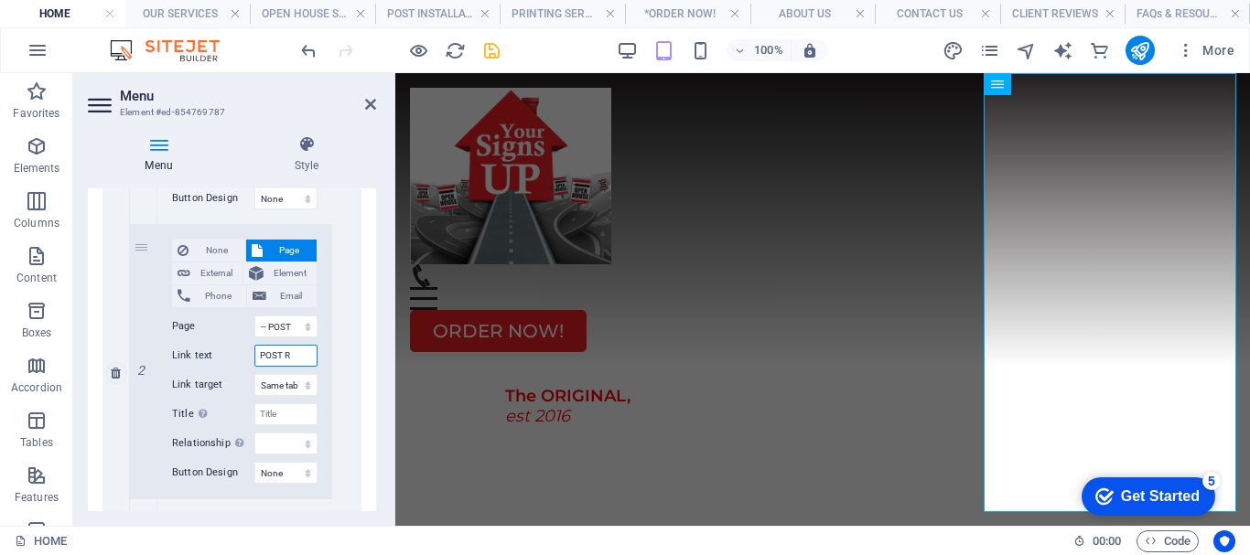
select select
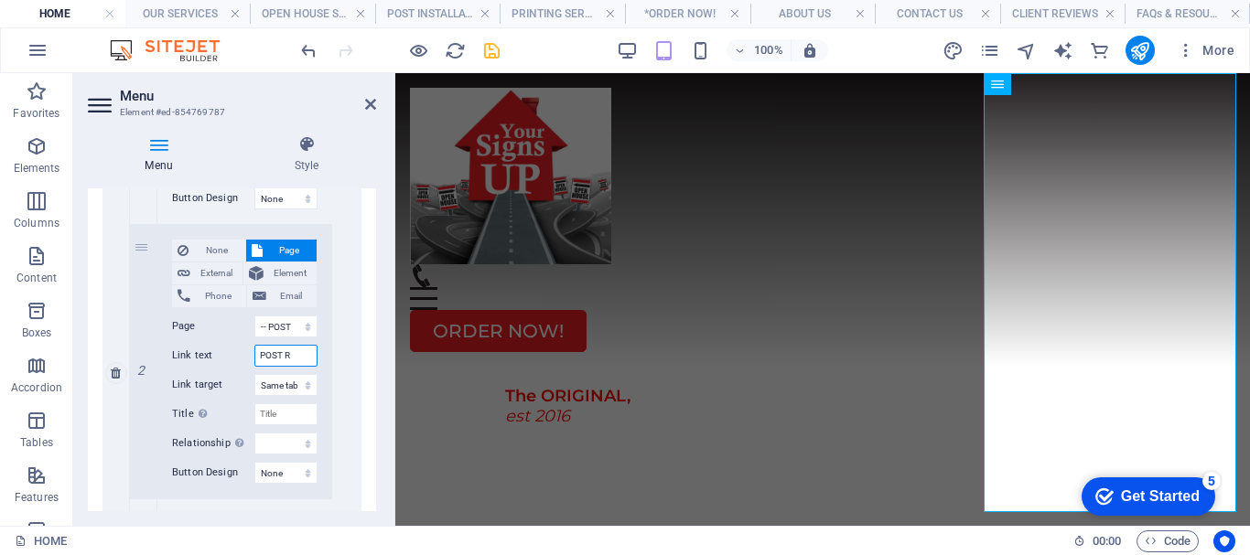
select select
type input "POST RENTAL"
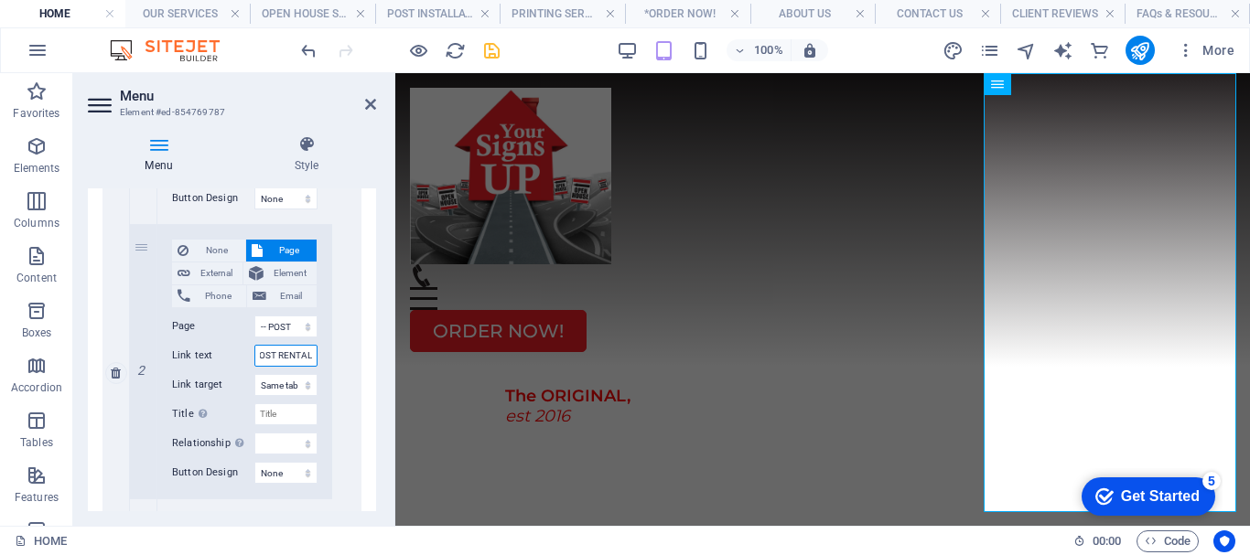
select select
type input "POST RENTAL"
select select
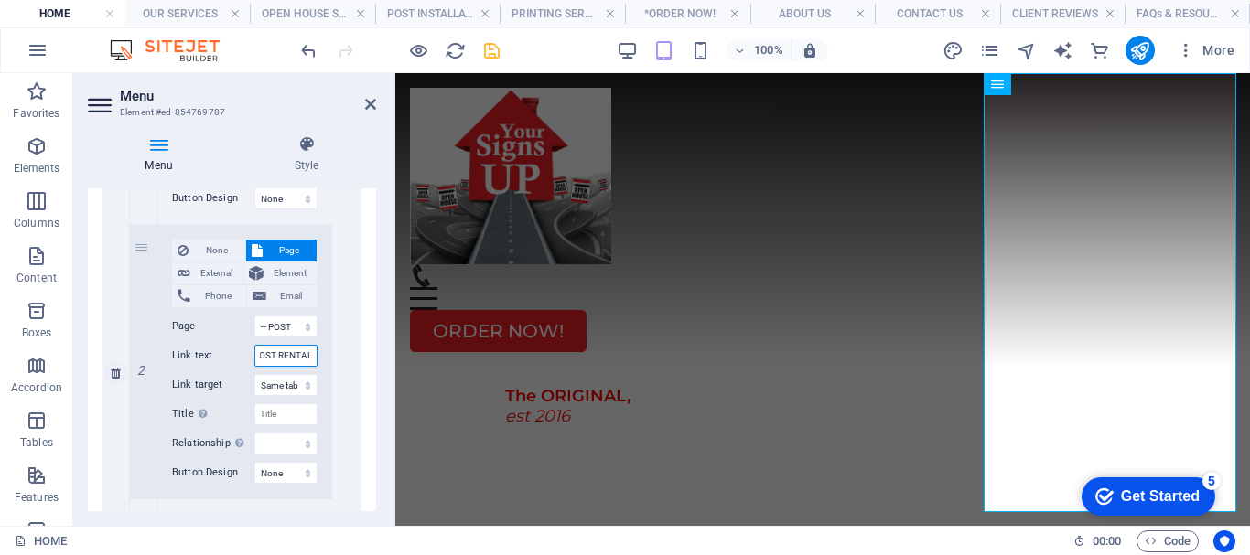
select select
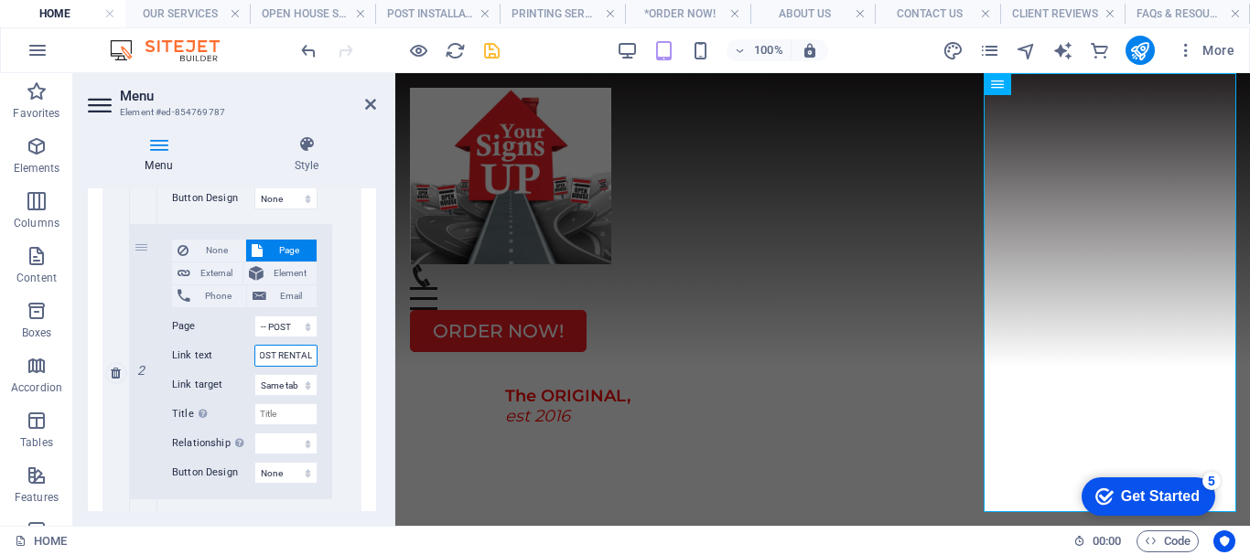
select select
type input "POST RENTAL SERVICE"
select select
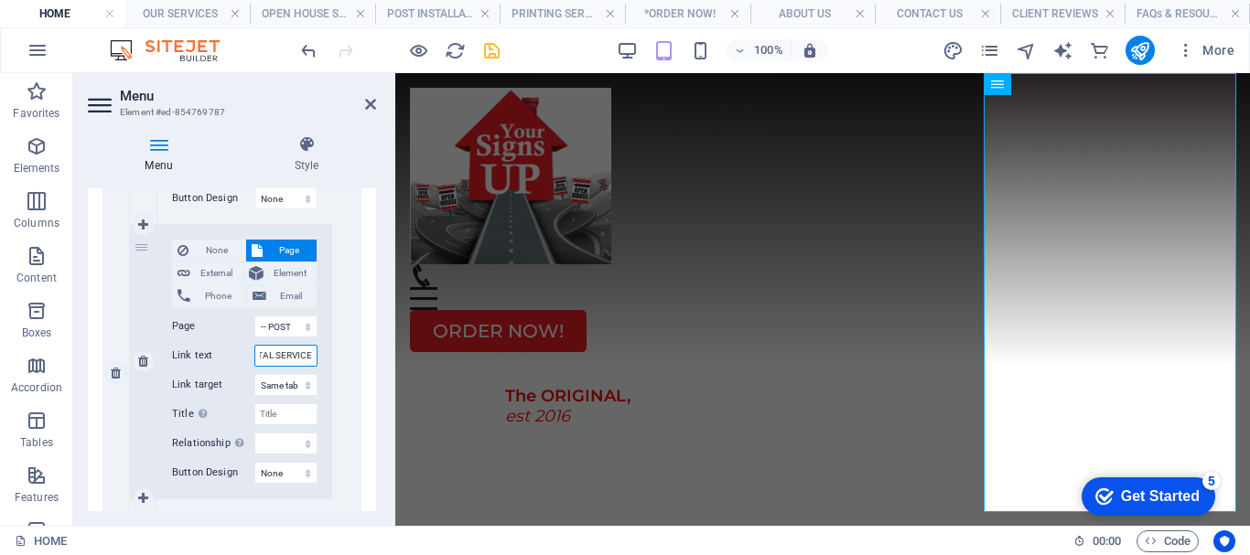
select select
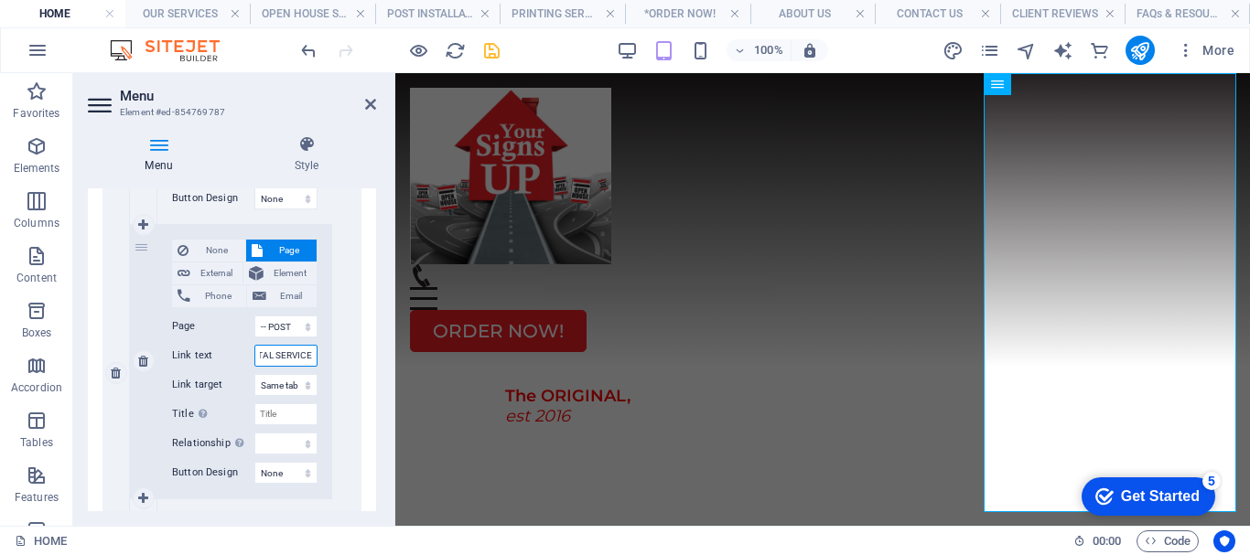
select select
type input "POST RENTAL SERVICE"
click at [338, 208] on div "None Page External Element Phone Email Page HOME OUR SERVICES -- OPEN HOUSE SER…" at bounding box center [245, 373] width 231 height 1348
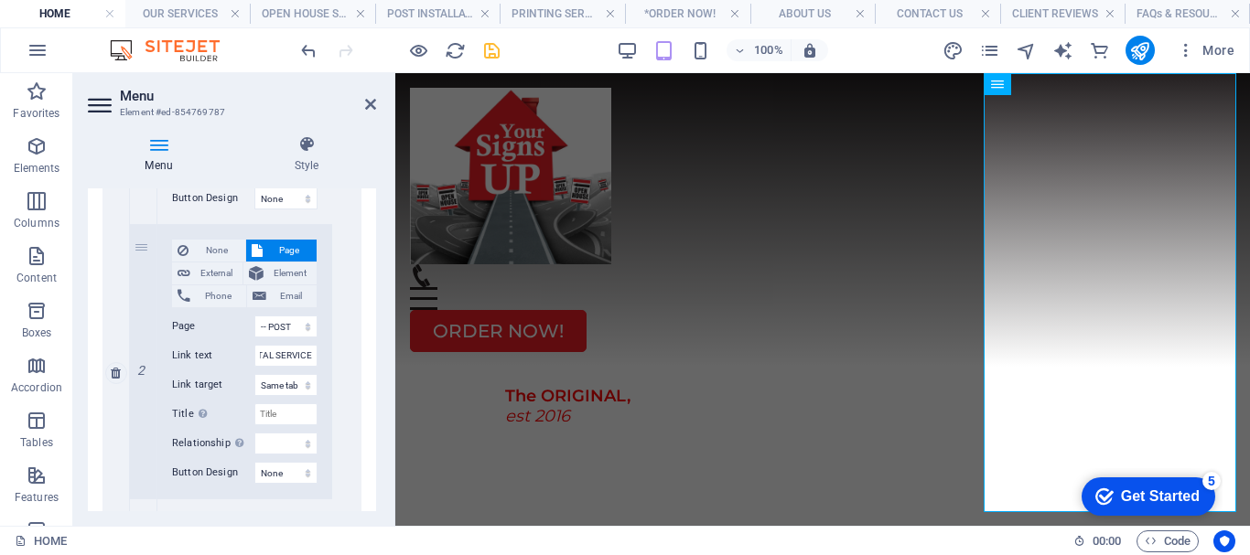
scroll to position [0, 0]
click at [484, 49] on icon "save" at bounding box center [491, 50] width 21 height 21
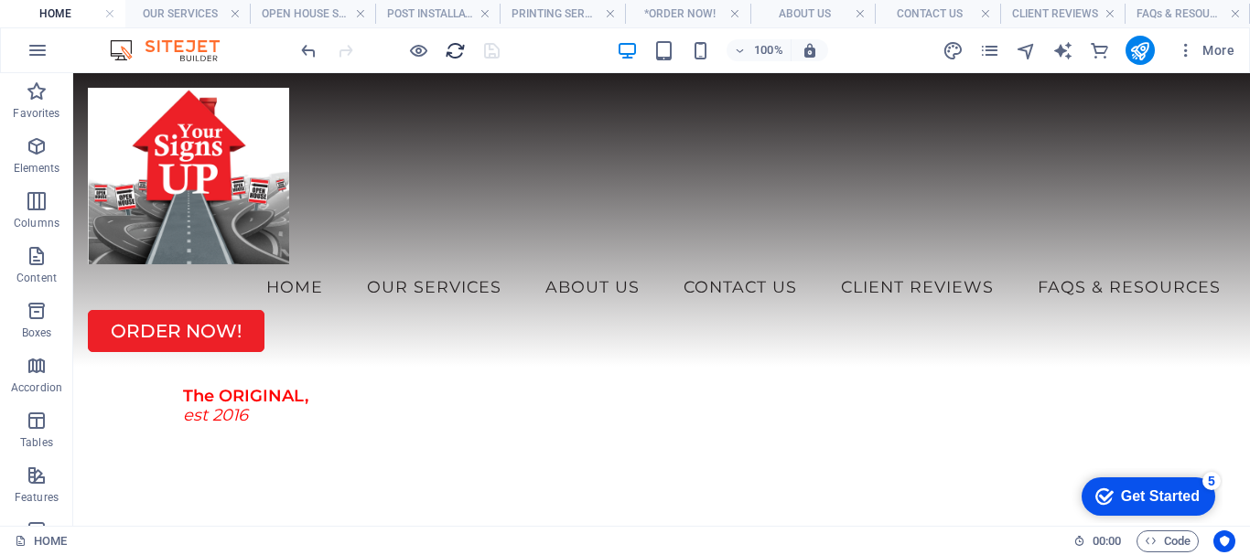
click at [451, 52] on icon "reload" at bounding box center [455, 50] width 21 height 21
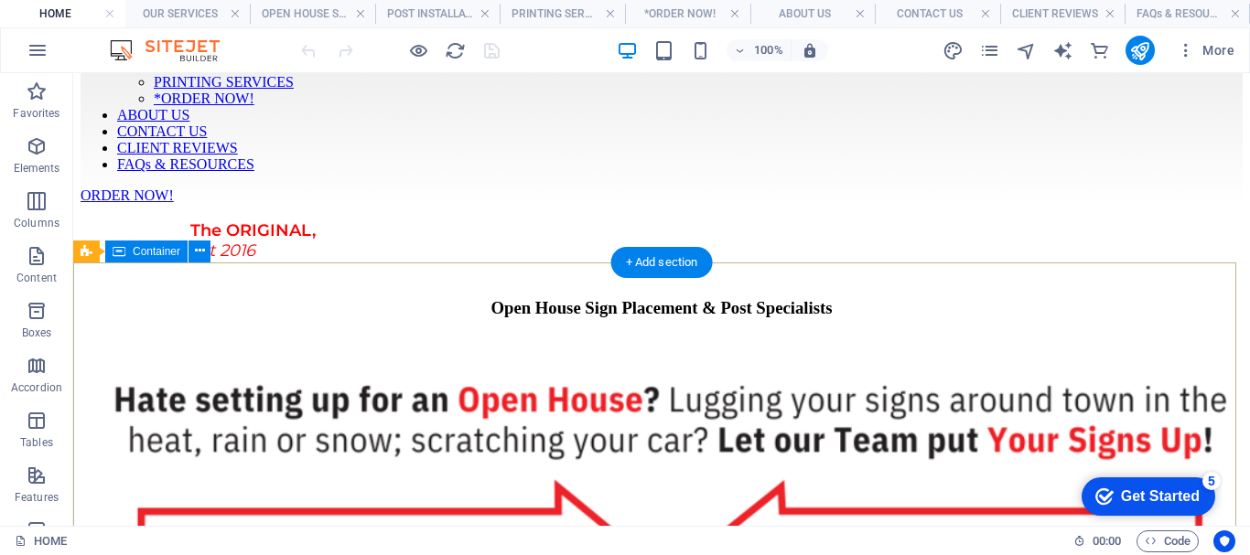
scroll to position [2083, 0]
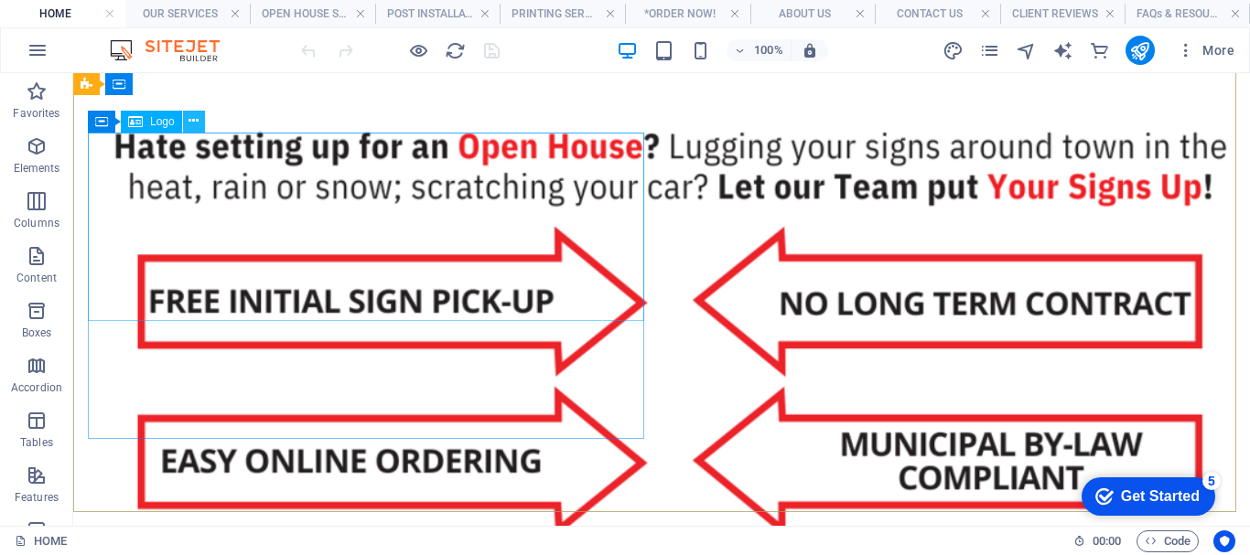
click at [193, 122] on icon at bounding box center [193, 121] width 10 height 19
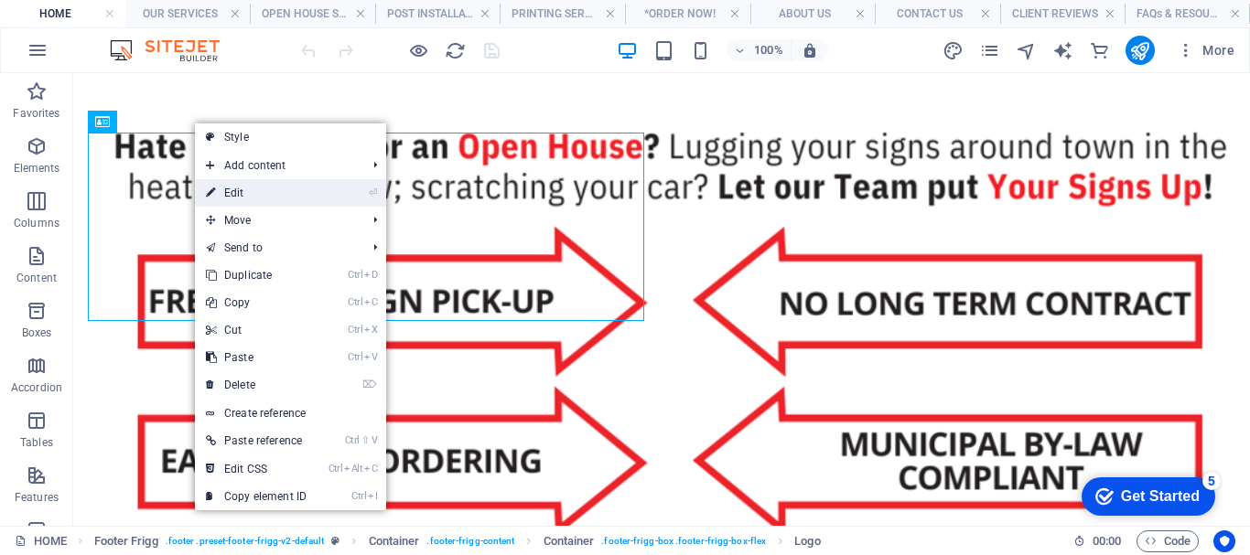
click at [246, 196] on link "⏎ Edit" at bounding box center [256, 192] width 123 height 27
select select "px"
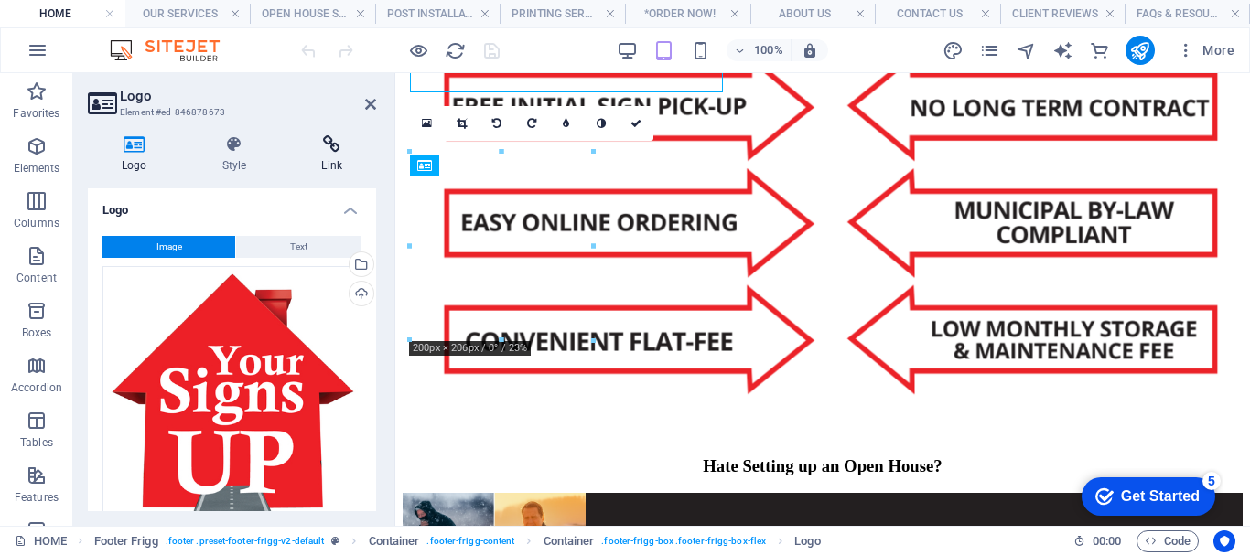
click at [328, 158] on h4 "Link" at bounding box center [331, 154] width 89 height 38
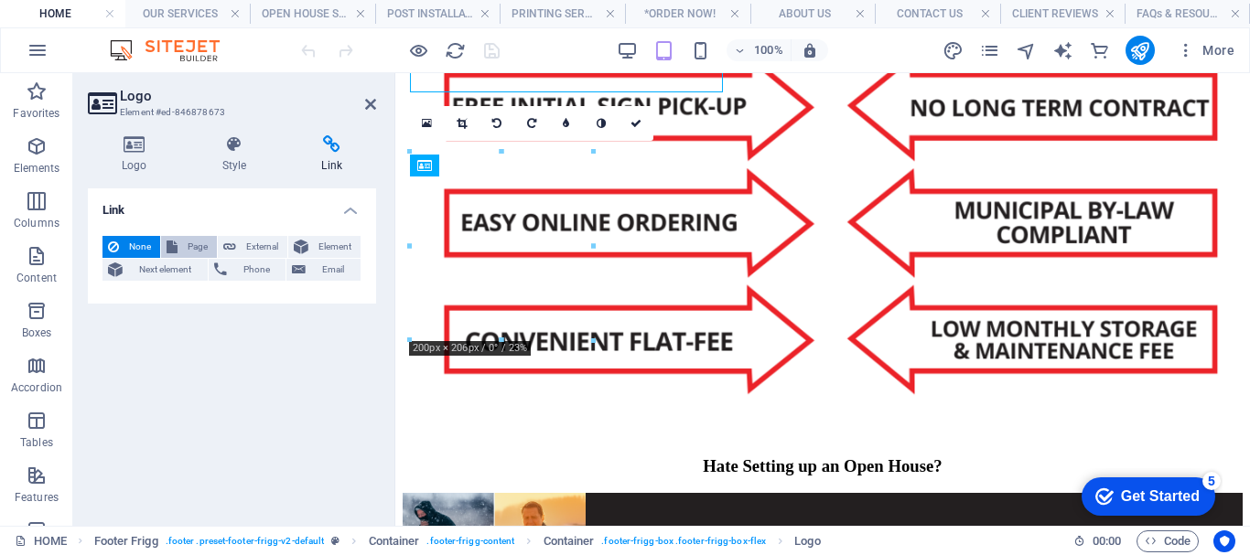
click at [189, 245] on span "Page" at bounding box center [197, 247] width 28 height 22
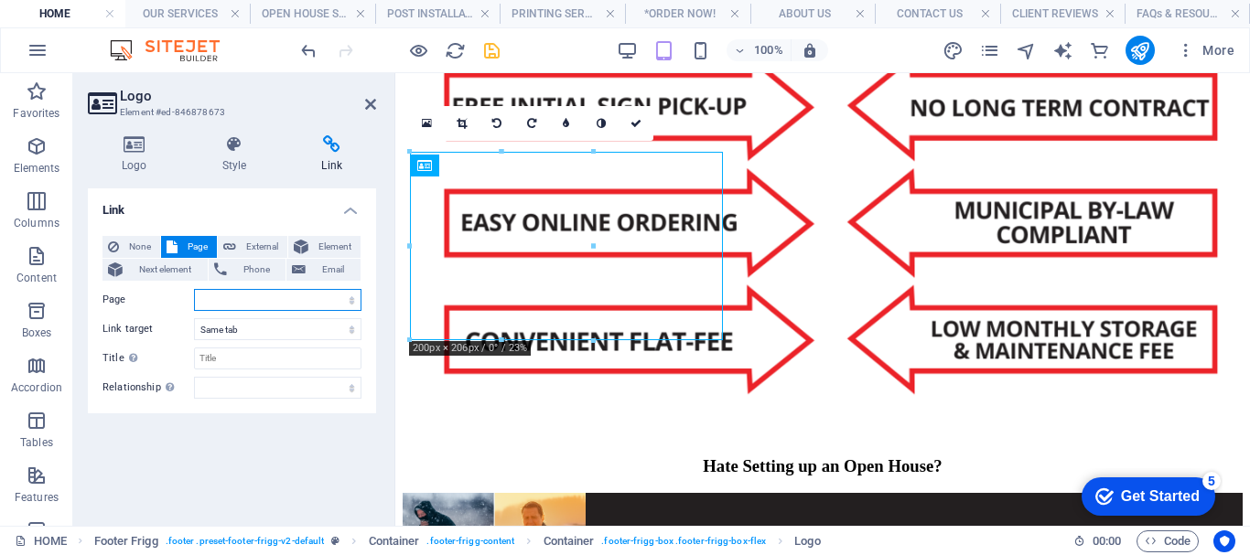
click at [227, 303] on select "HOME OUR SERVICES -- OPEN HOUSE SERVICE -- POST RENTAL SERVICE -- PRINTING SERV…" at bounding box center [277, 300] width 167 height 22
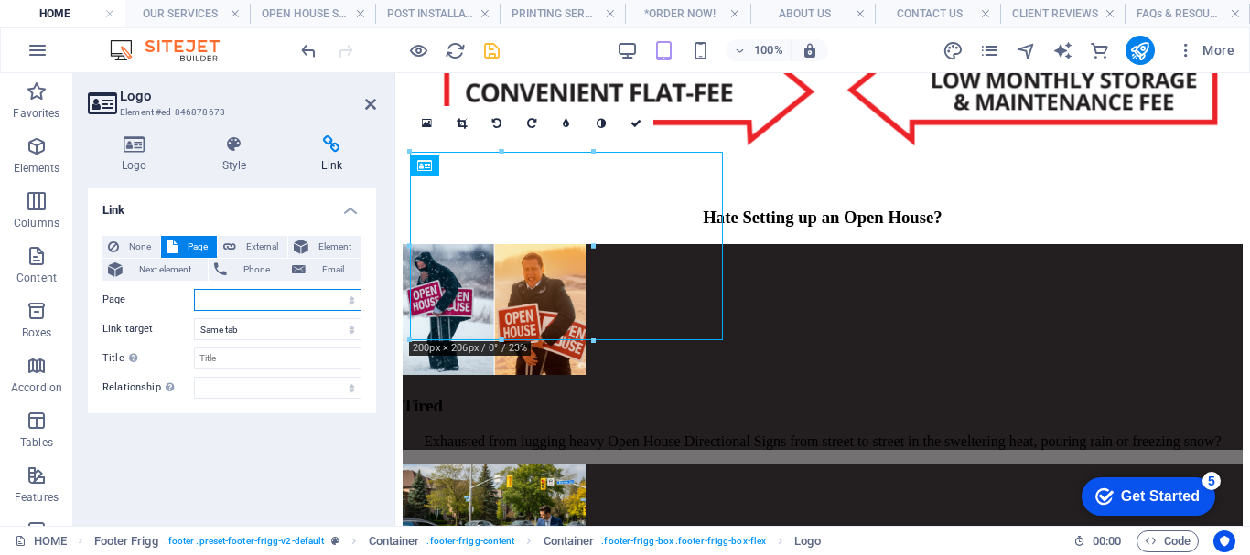
select select "0"
click at [194, 289] on select "HOME OUR SERVICES -- OPEN HOUSE SERVICE -- POST RENTAL SERVICE -- PRINTING SERV…" at bounding box center [277, 300] width 167 height 22
click at [370, 105] on icon at bounding box center [370, 104] width 11 height 15
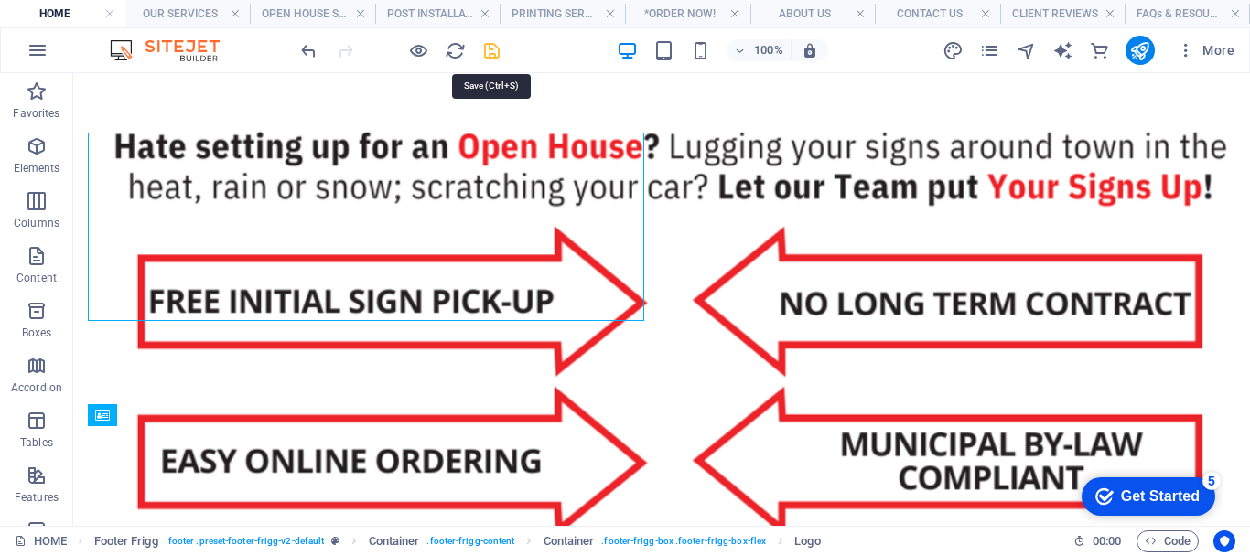
drag, startPoint x: 492, startPoint y: 49, endPoint x: 319, endPoint y: 62, distance: 173.4
click at [492, 49] on icon "save" at bounding box center [491, 50] width 21 height 21
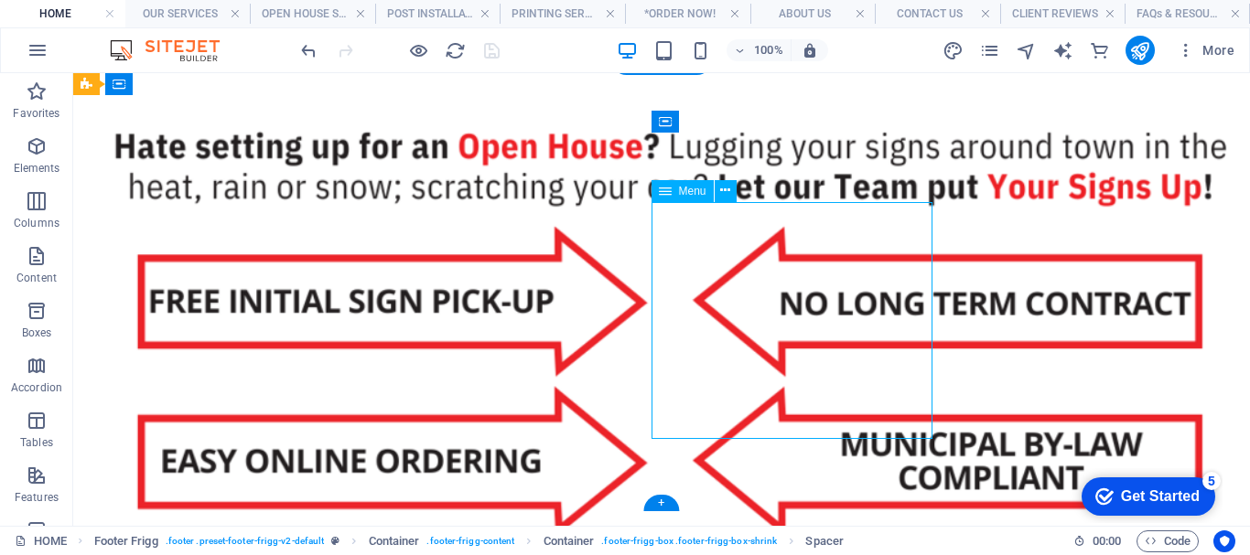
select select
select select "1"
select select
select select "2"
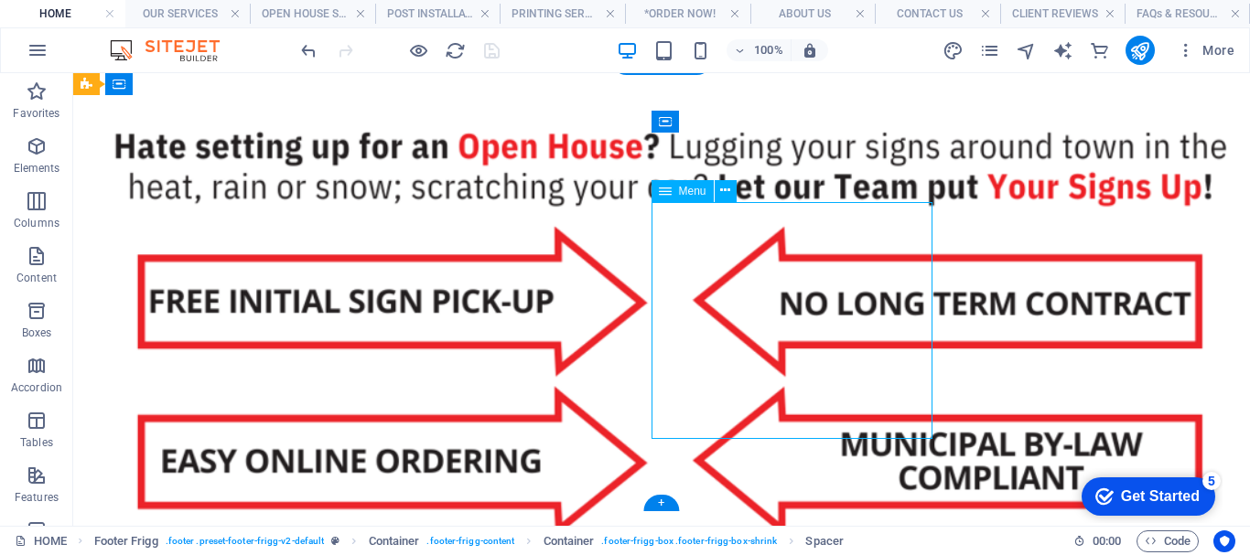
select select
select select "3"
select select
select select "4"
select select
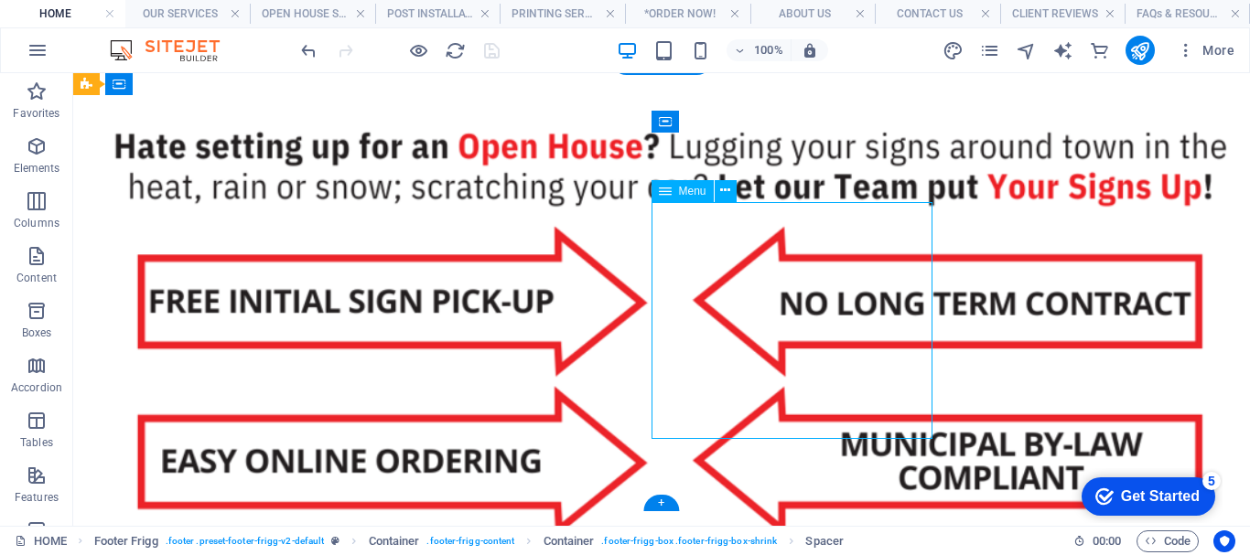
select select "6"
select select
select select "7"
select select
select select "8"
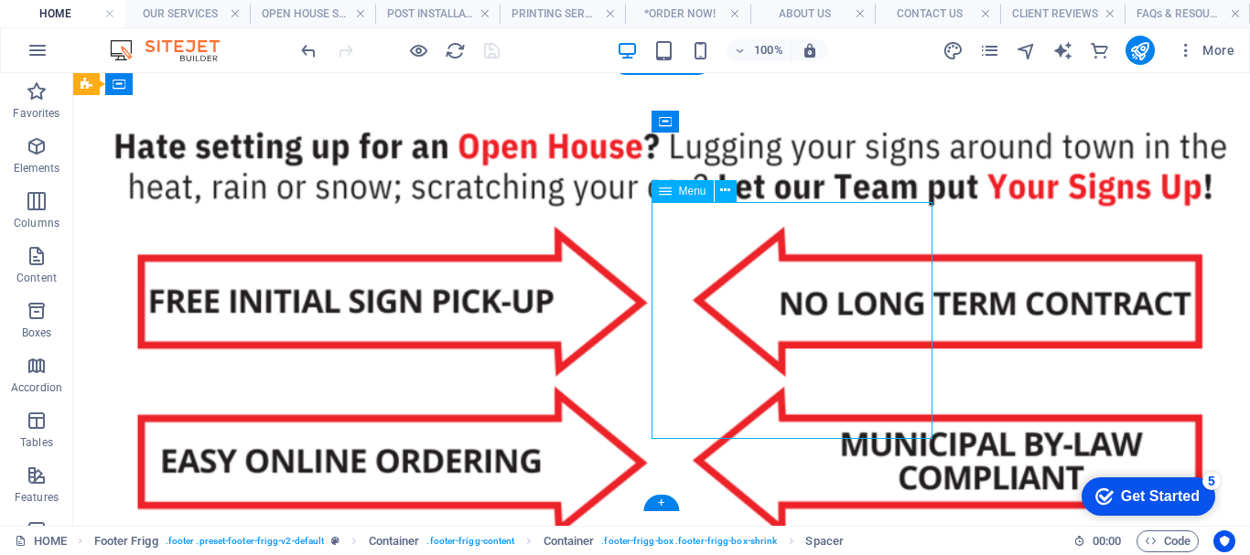
select select
select select "9"
select select
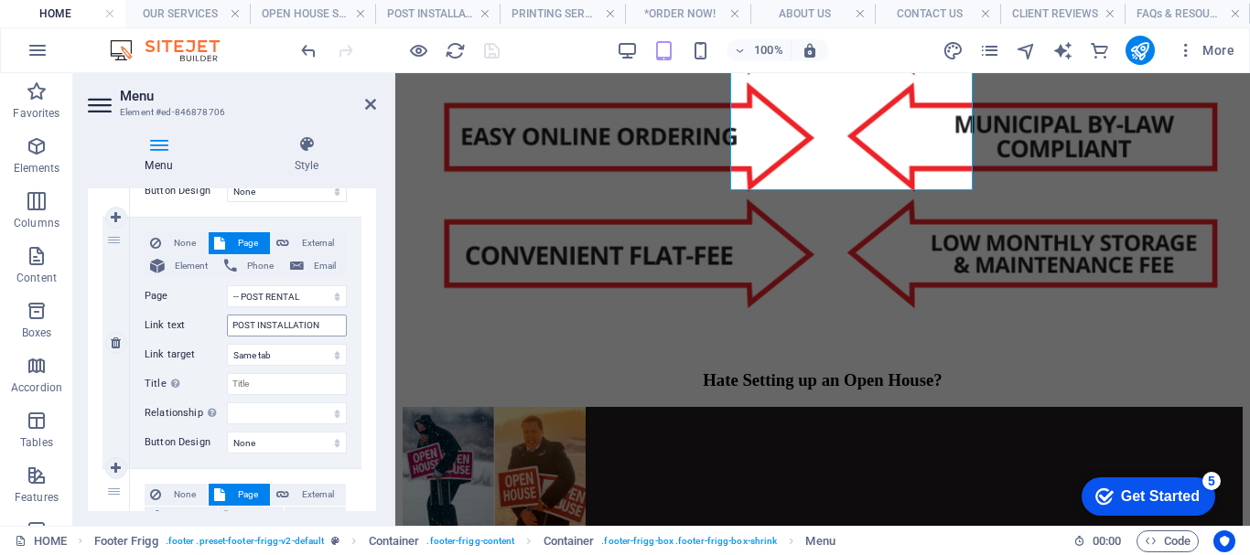
scroll to position [915, 0]
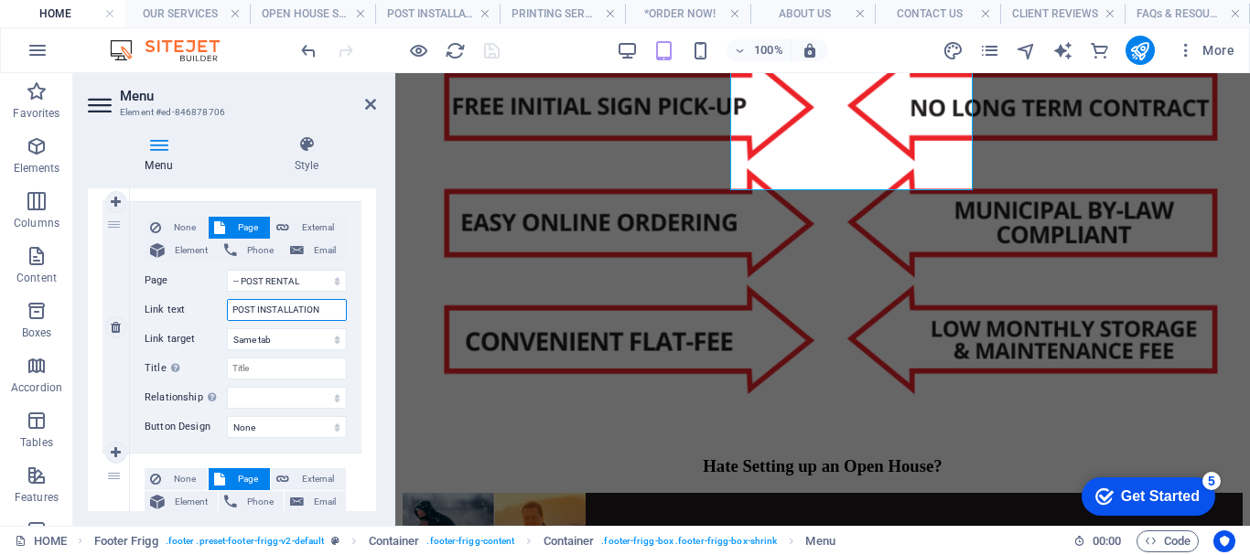
click at [327, 313] on input "POST INSTALLATION" at bounding box center [287, 310] width 120 height 22
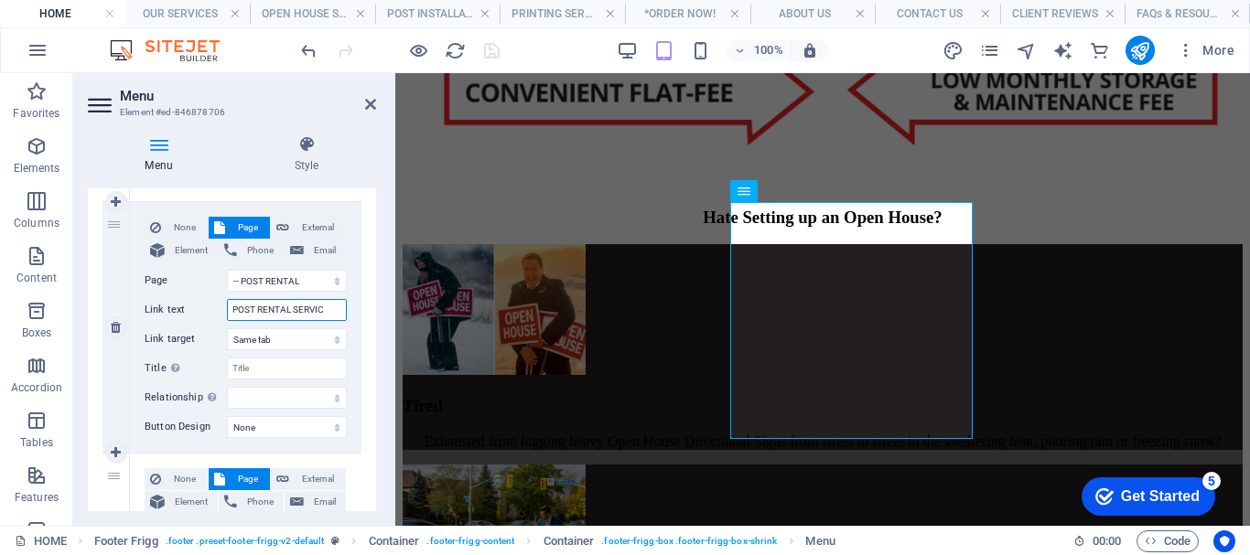
type input "POST RENTAL SERVICE"
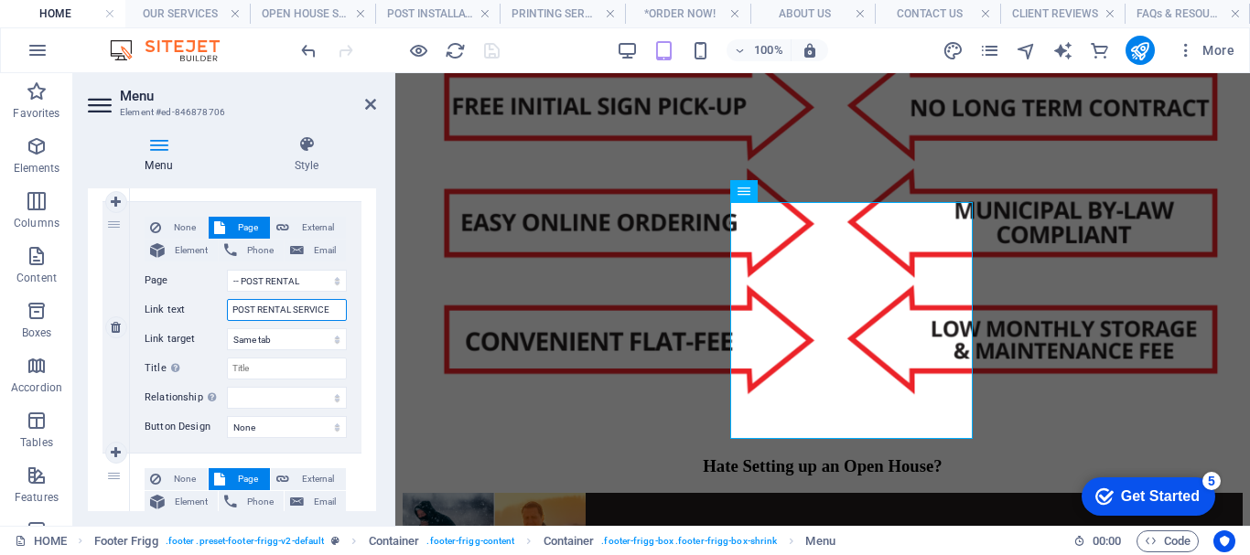
select select
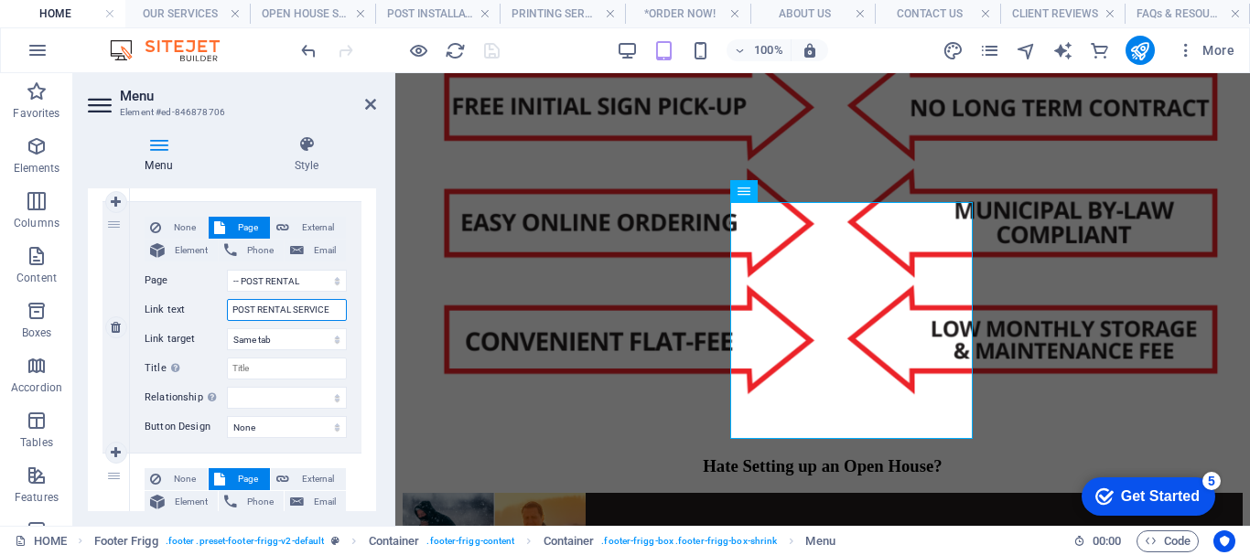
select select
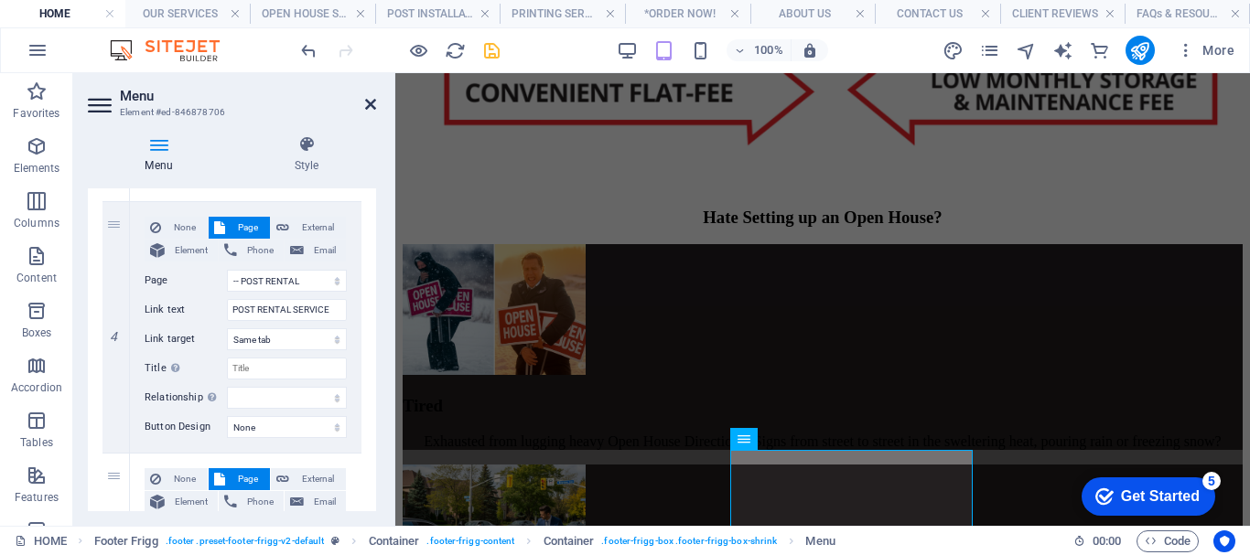
click at [371, 102] on icon at bounding box center [370, 104] width 11 height 15
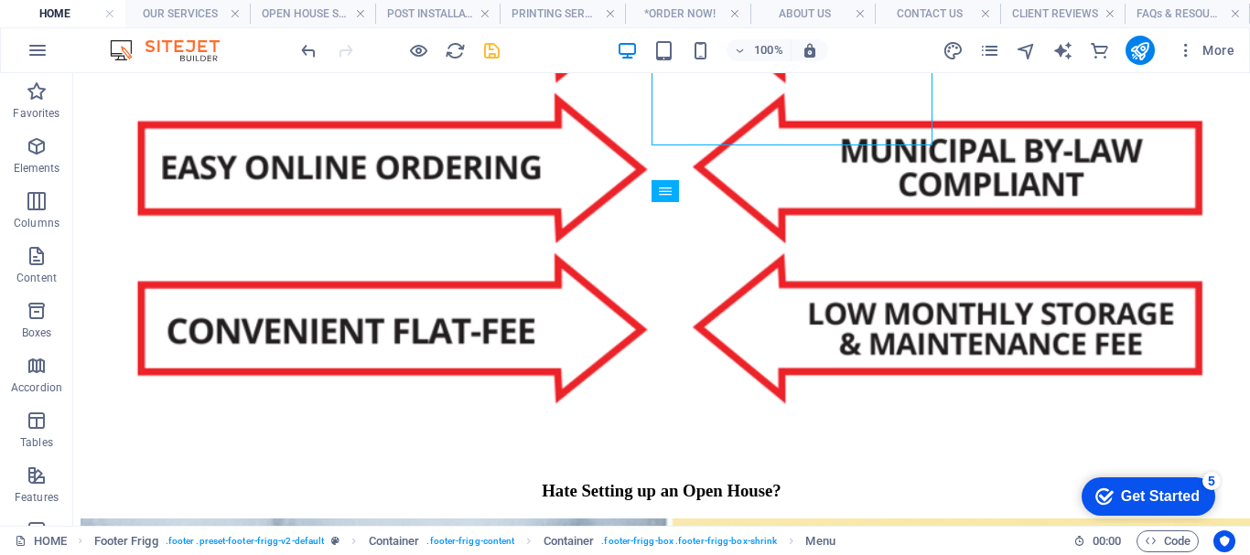
scroll to position [2083, 0]
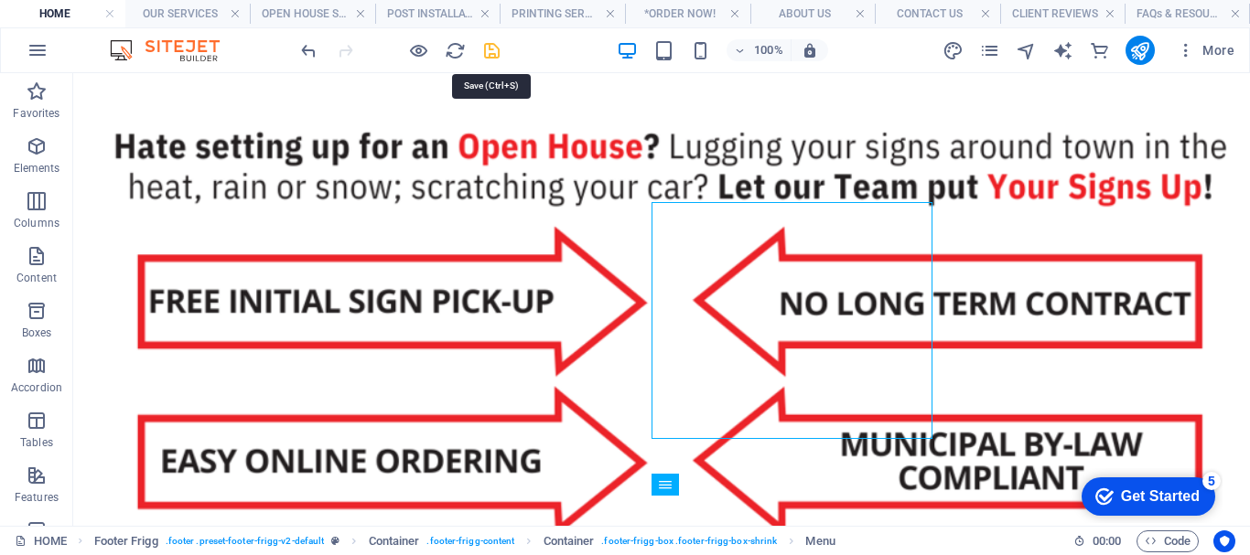
click at [496, 51] on icon "save" at bounding box center [491, 50] width 21 height 21
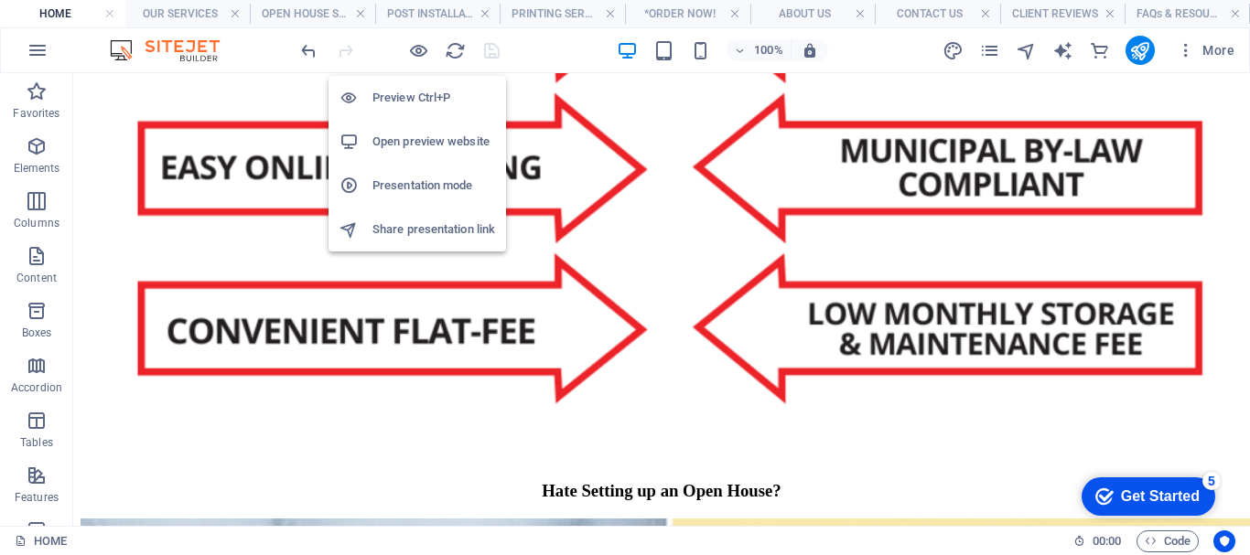
click at [413, 143] on h6 "Open preview website" at bounding box center [433, 142] width 123 height 22
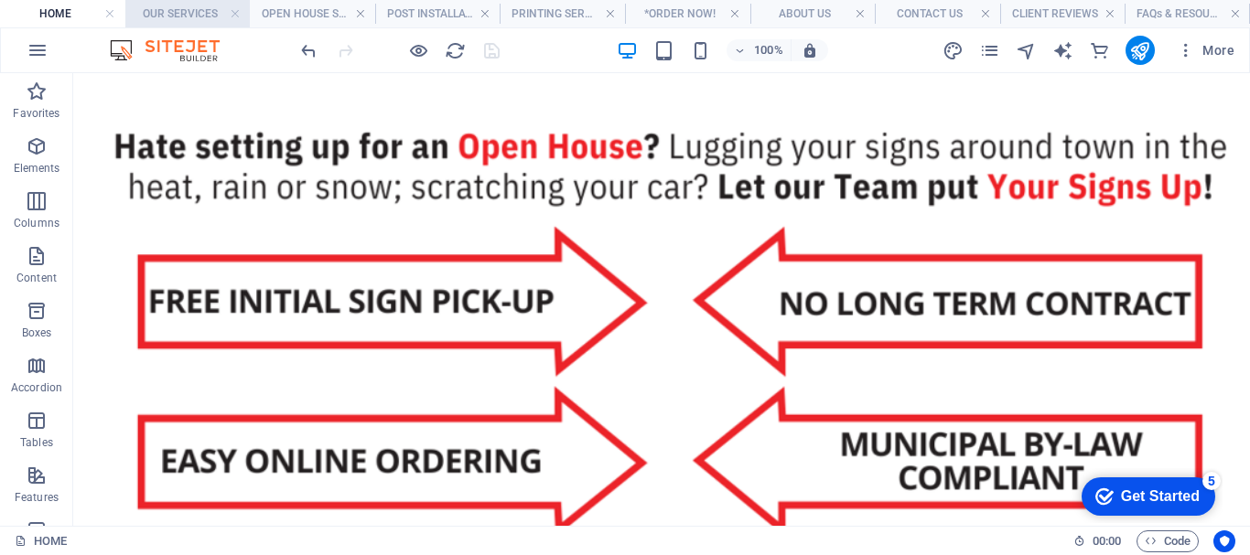
click at [188, 10] on h4 "OUR SERVICES" at bounding box center [187, 14] width 125 height 20
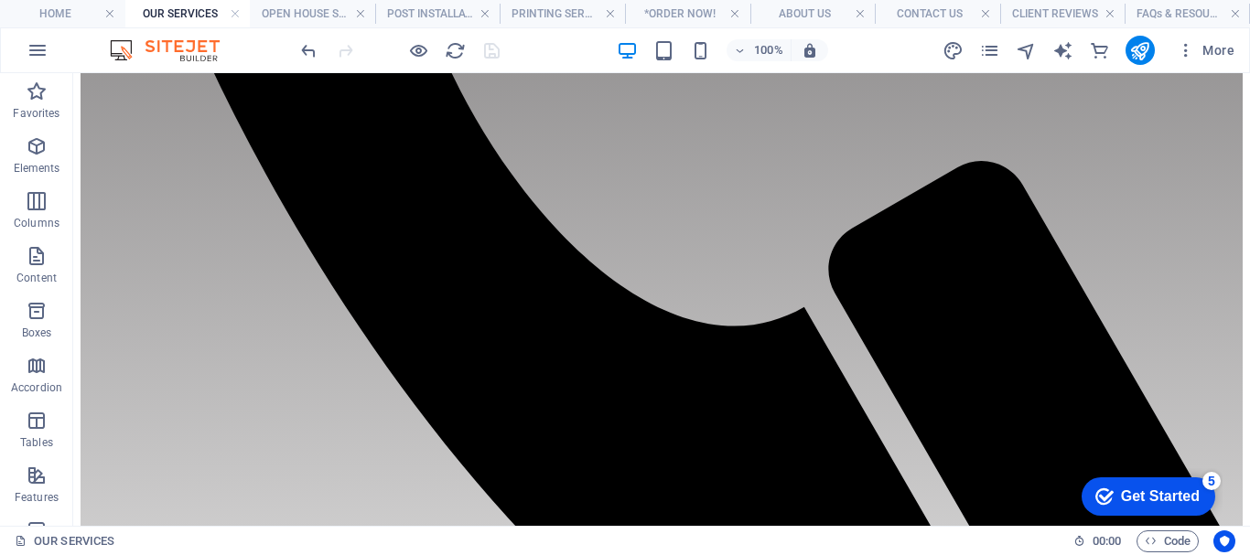
scroll to position [1513, 0]
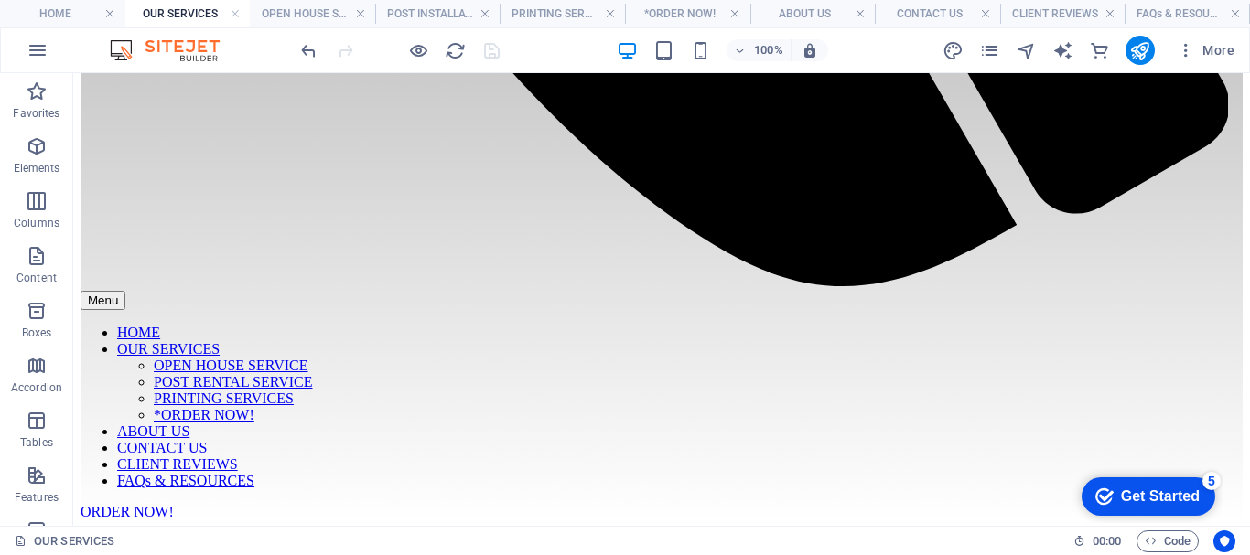
drag, startPoint x: 1242, startPoint y: 129, endPoint x: 109, endPoint y: 108, distance: 1133.6
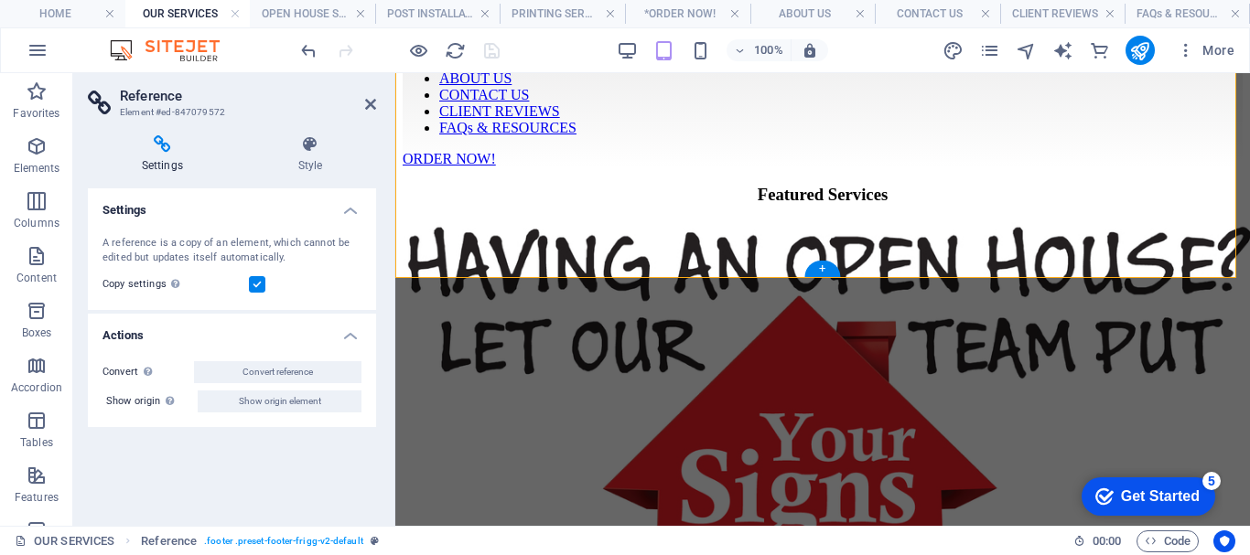
scroll to position [1439, 0]
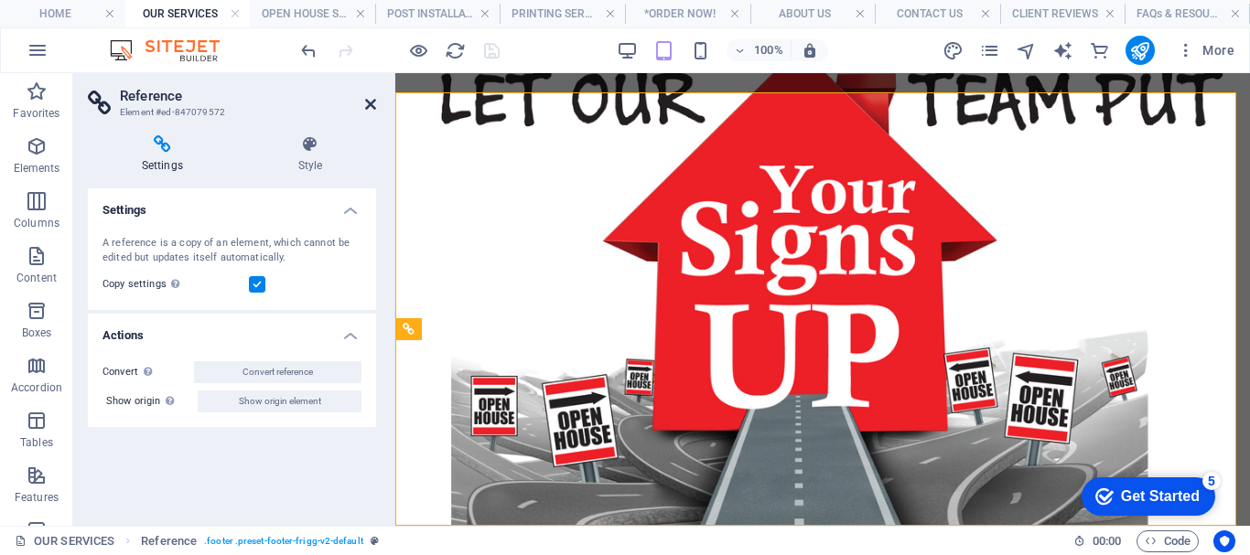
drag, startPoint x: 371, startPoint y: 102, endPoint x: 297, endPoint y: 32, distance: 101.6
click at [371, 102] on icon at bounding box center [370, 104] width 11 height 15
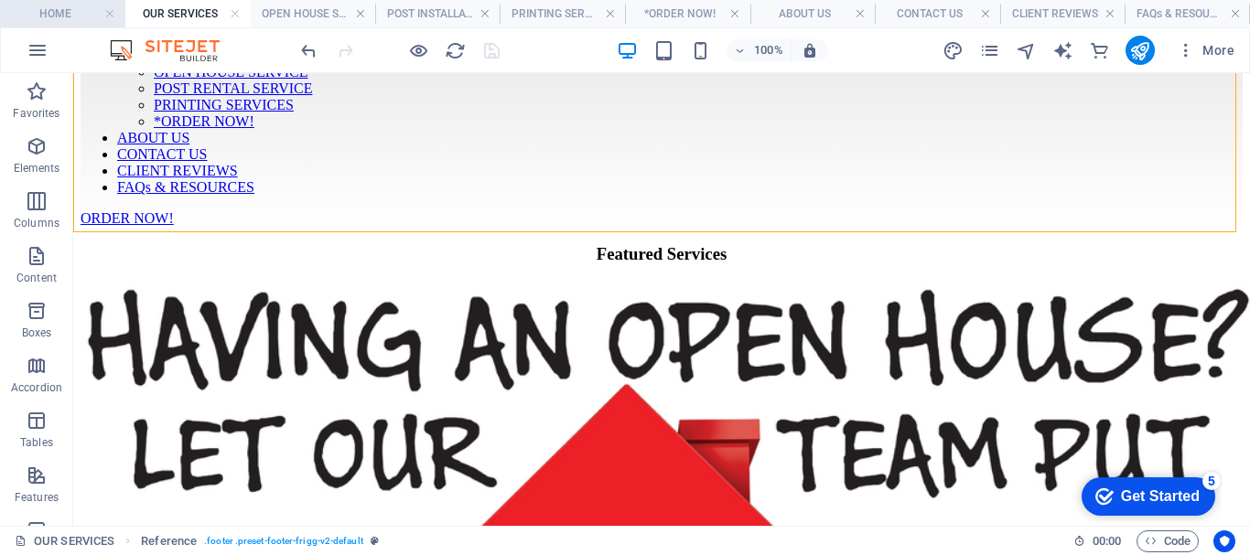
scroll to position [1807, 0]
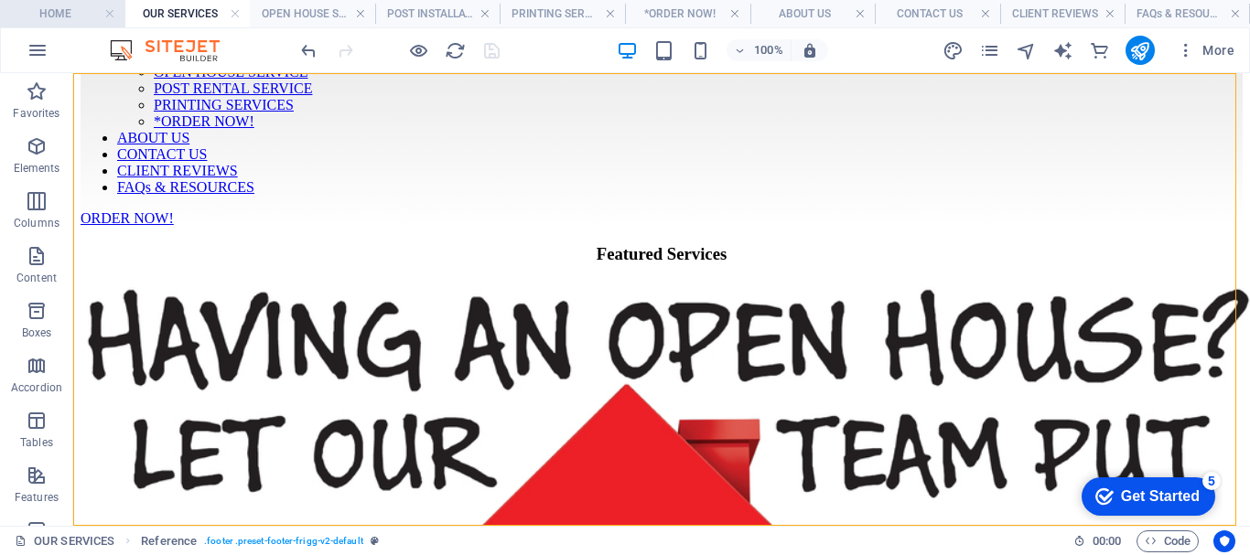
click at [57, 14] on h4 "HOME" at bounding box center [62, 14] width 125 height 20
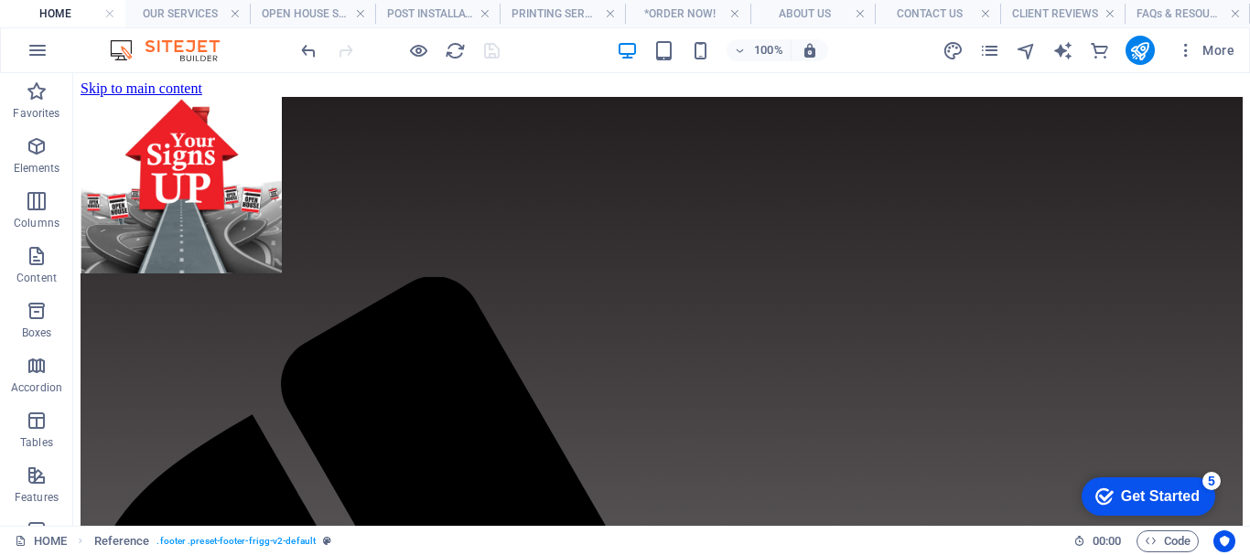
scroll to position [2083, 0]
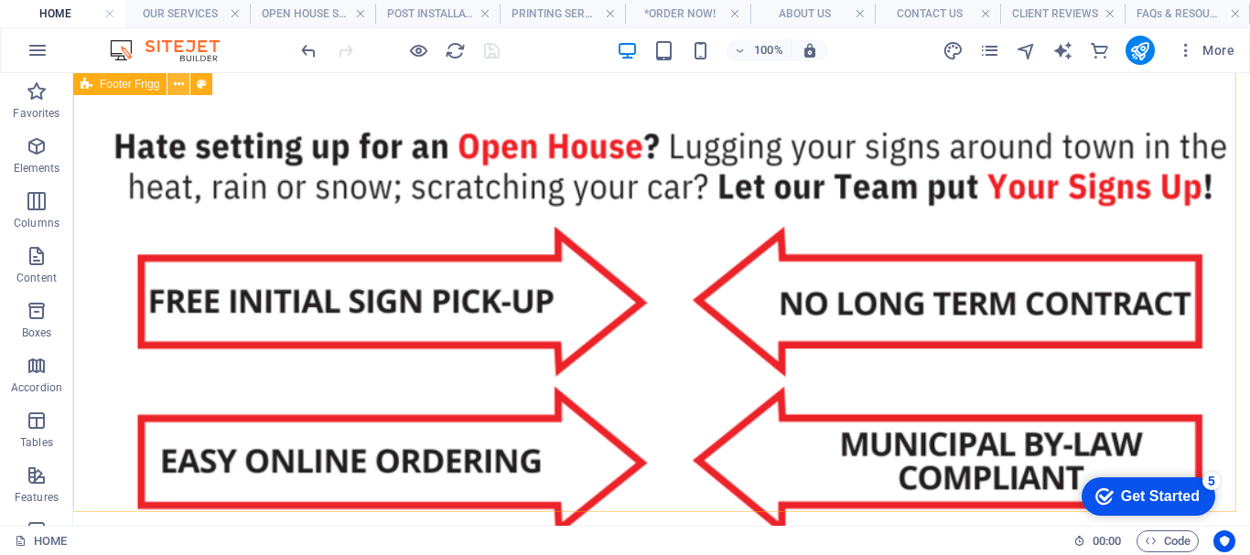
click at [179, 85] on icon at bounding box center [179, 84] width 10 height 19
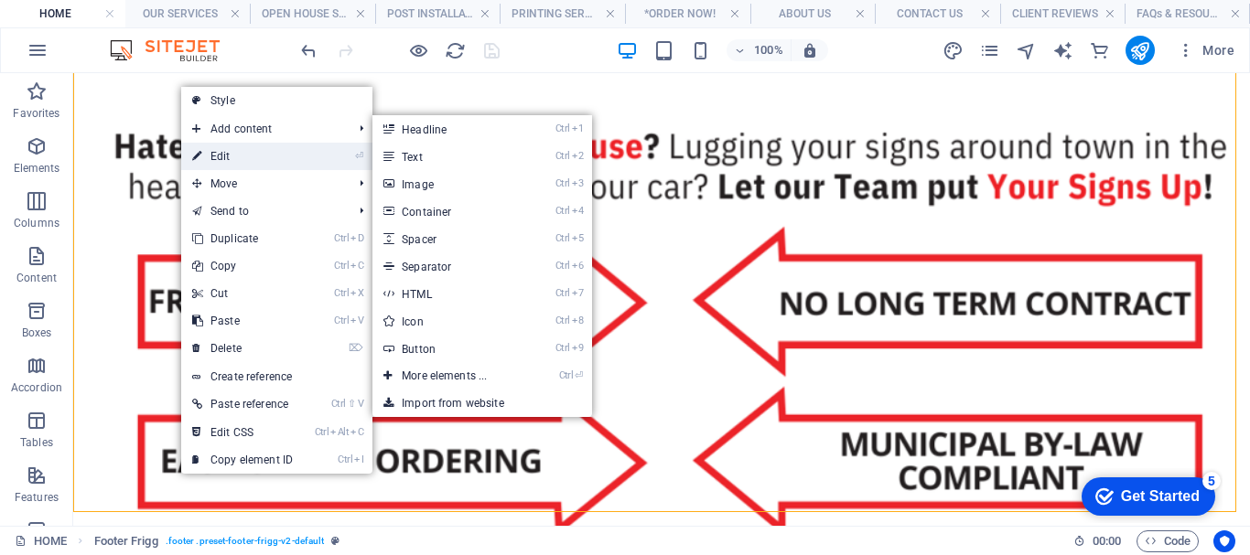
drag, startPoint x: 224, startPoint y: 157, endPoint x: 394, endPoint y: 220, distance: 181.5
click at [224, 157] on link "⏎ Edit" at bounding box center [242, 156] width 123 height 27
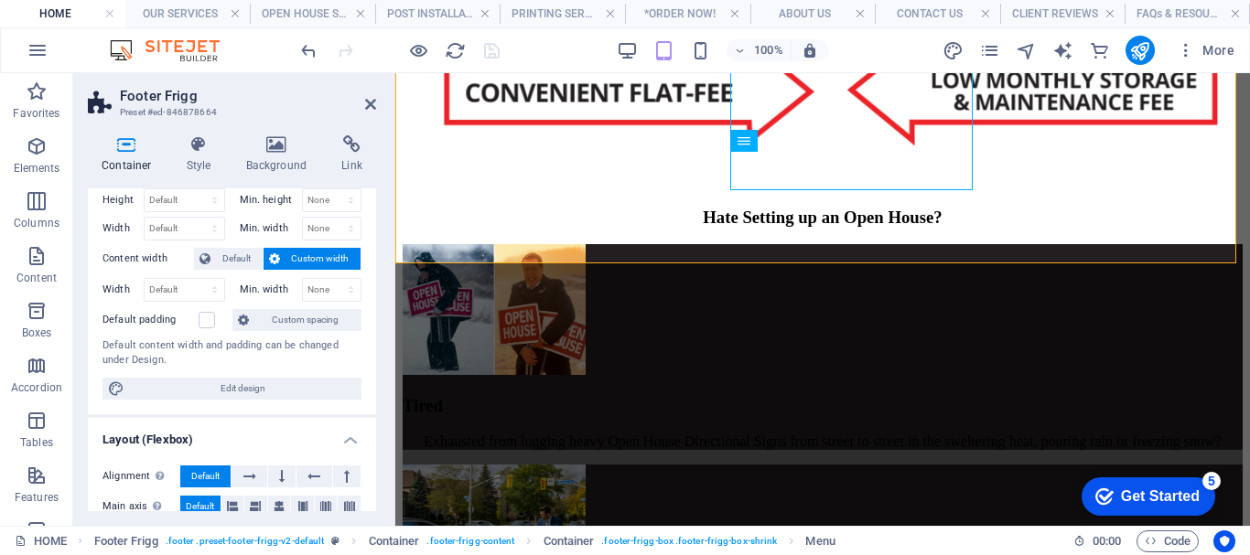
scroll to position [0, 0]
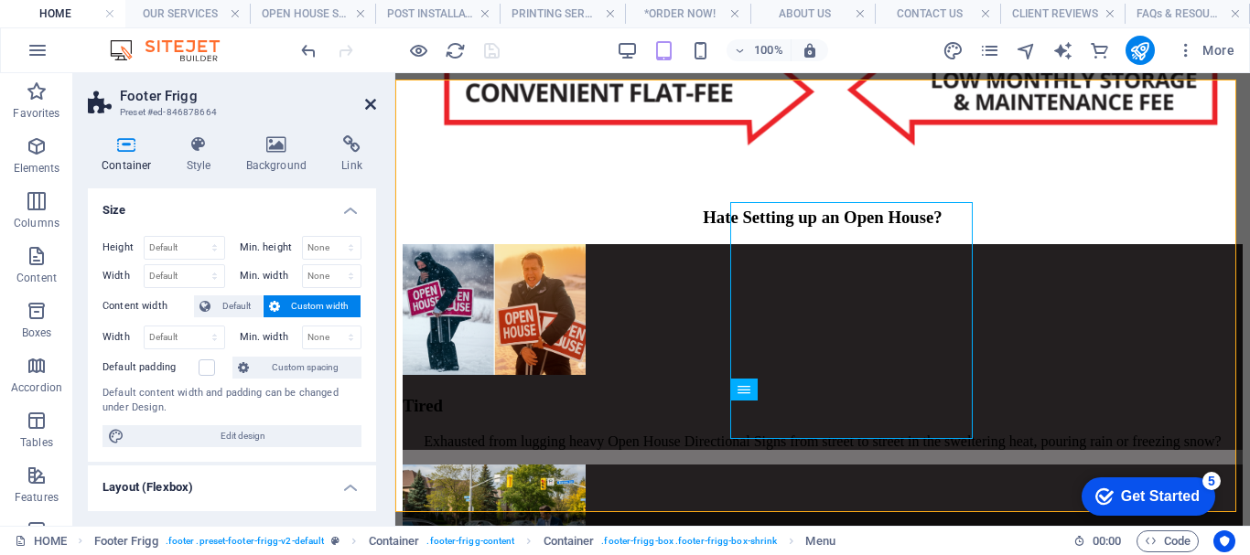
drag, startPoint x: 373, startPoint y: 108, endPoint x: 299, endPoint y: 34, distance: 104.8
click at [373, 108] on icon at bounding box center [370, 104] width 11 height 15
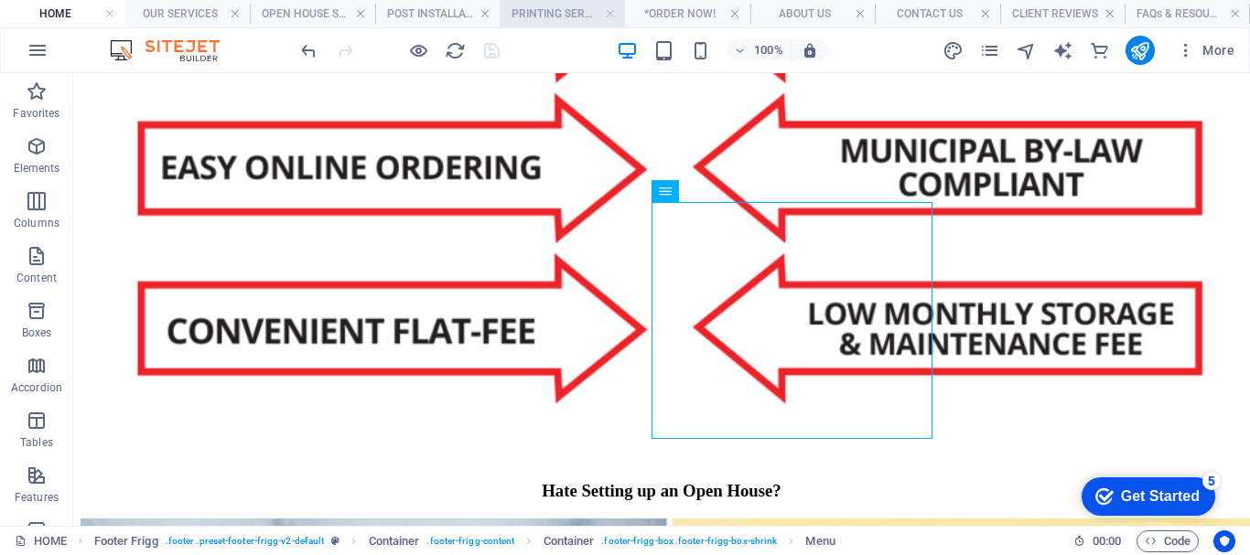
scroll to position [2083, 0]
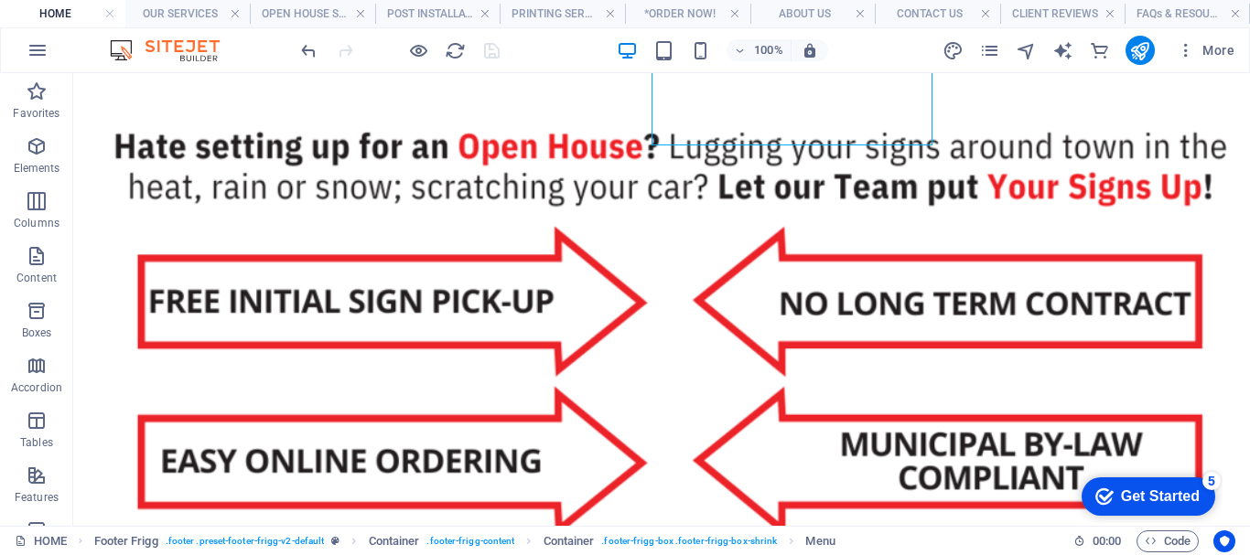
click at [65, 15] on h4 "HOME" at bounding box center [62, 14] width 125 height 20
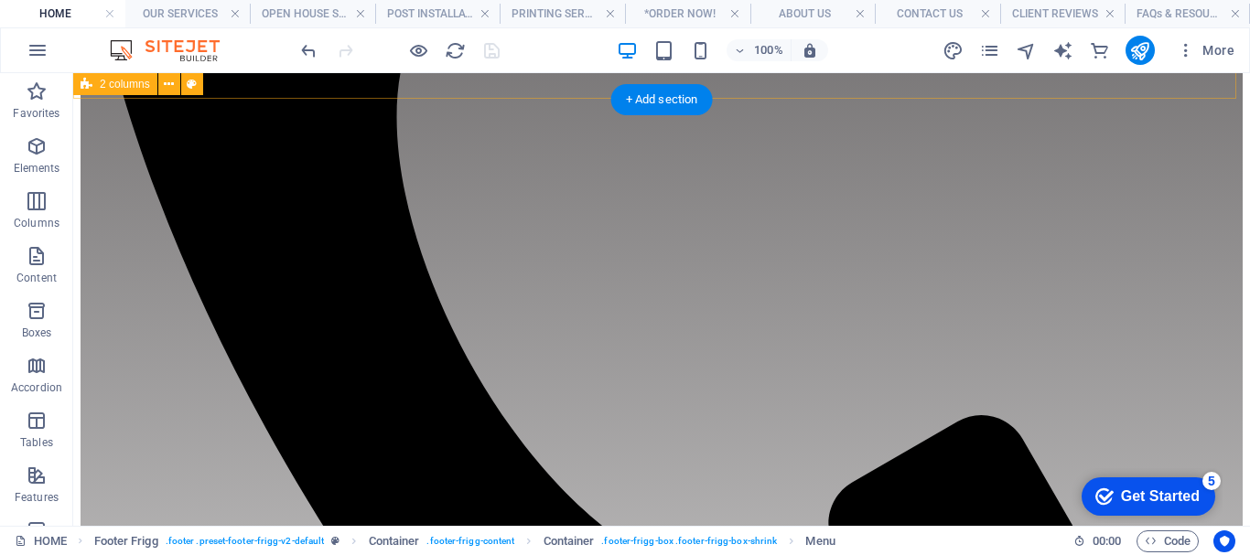
scroll to position [54, 0]
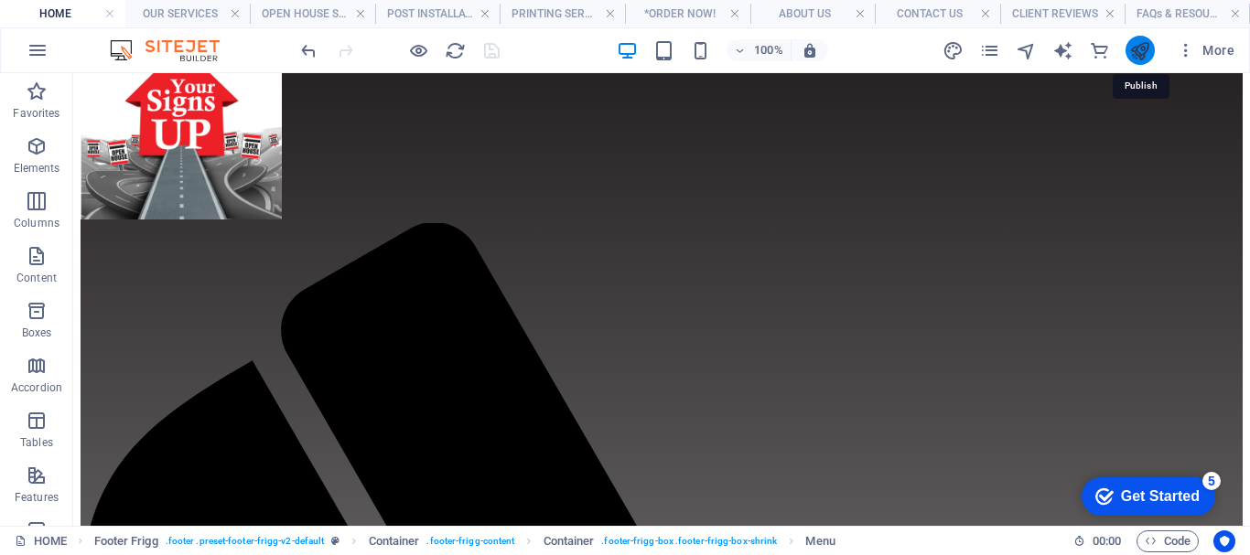
click at [1143, 44] on icon "publish" at bounding box center [1139, 50] width 21 height 21
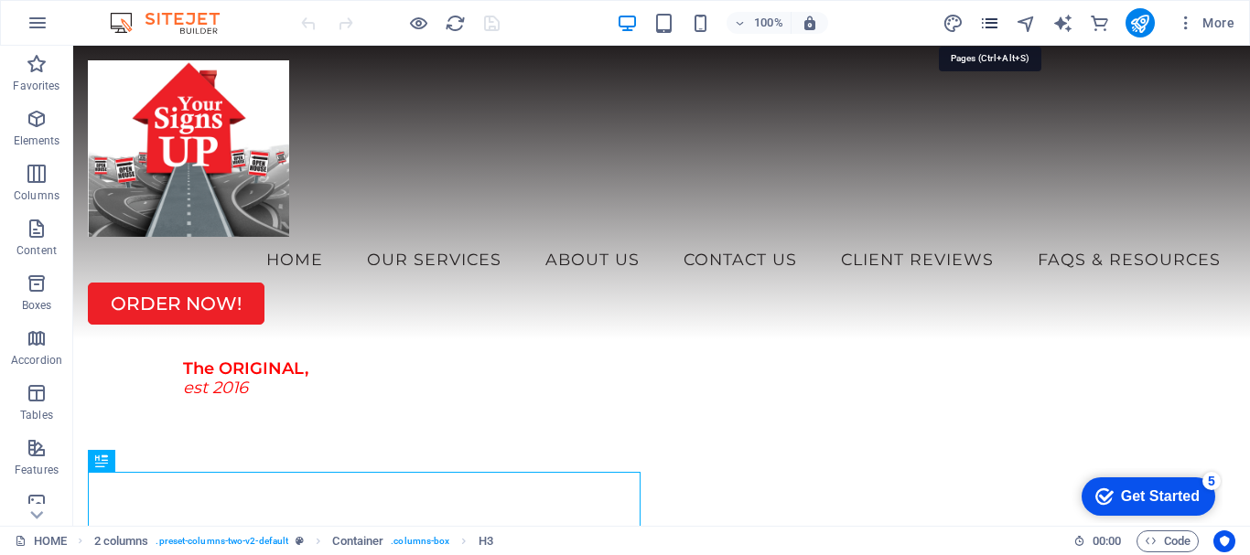
click at [996, 25] on icon "pages" at bounding box center [989, 23] width 21 height 21
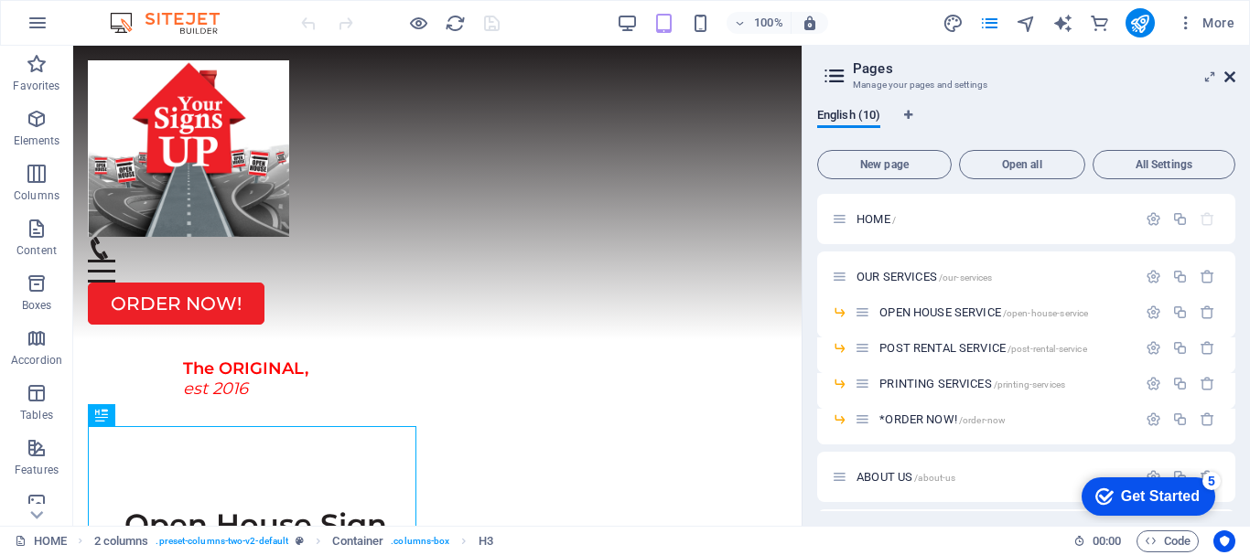
click at [1225, 78] on icon at bounding box center [1229, 77] width 11 height 15
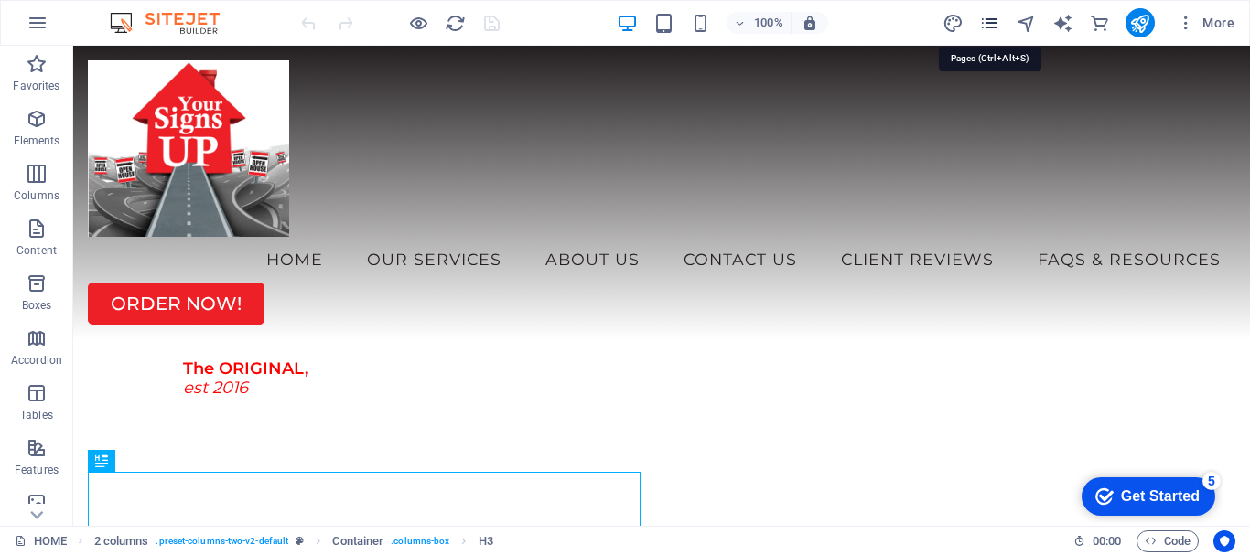
click at [1000, 21] on icon "pages" at bounding box center [989, 23] width 21 height 21
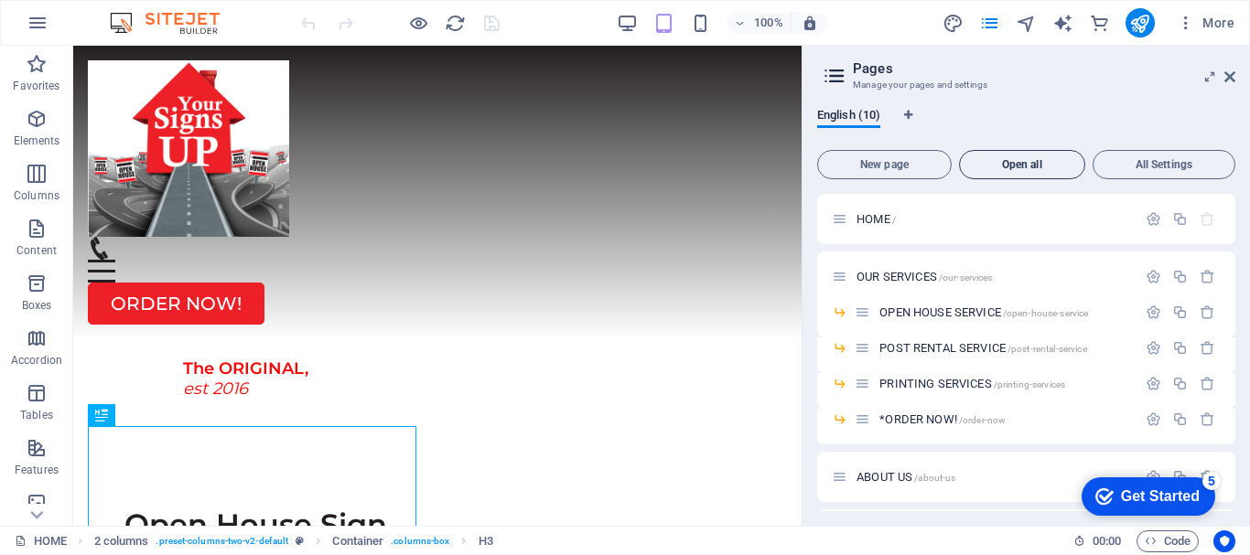
click at [1045, 162] on span "Open all" at bounding box center [1022, 164] width 110 height 11
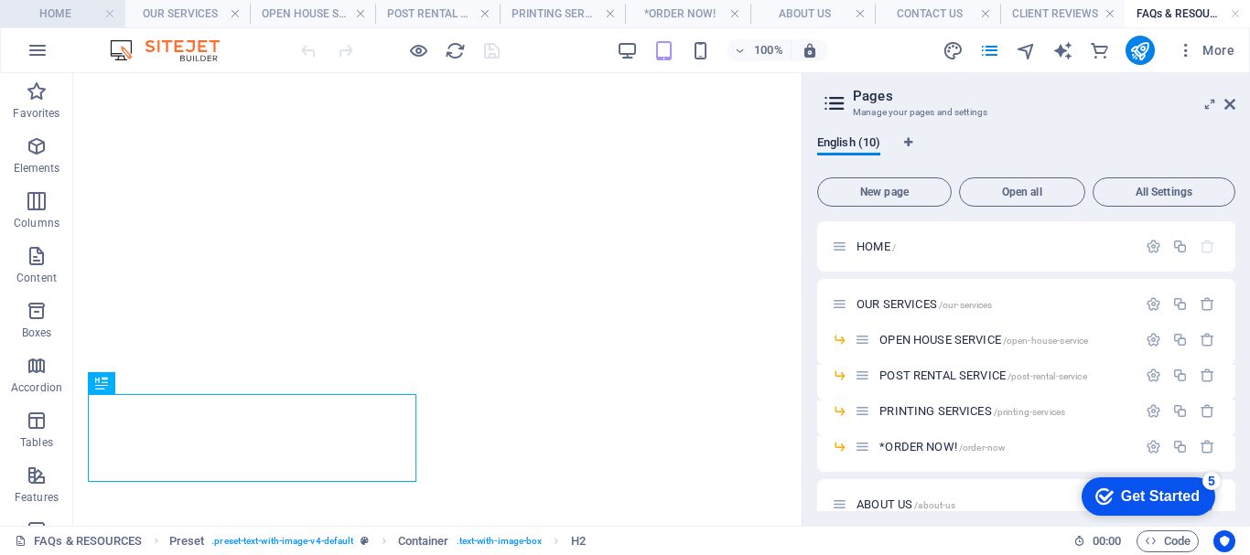
click at [70, 14] on h4 "HOME" at bounding box center [62, 14] width 125 height 20
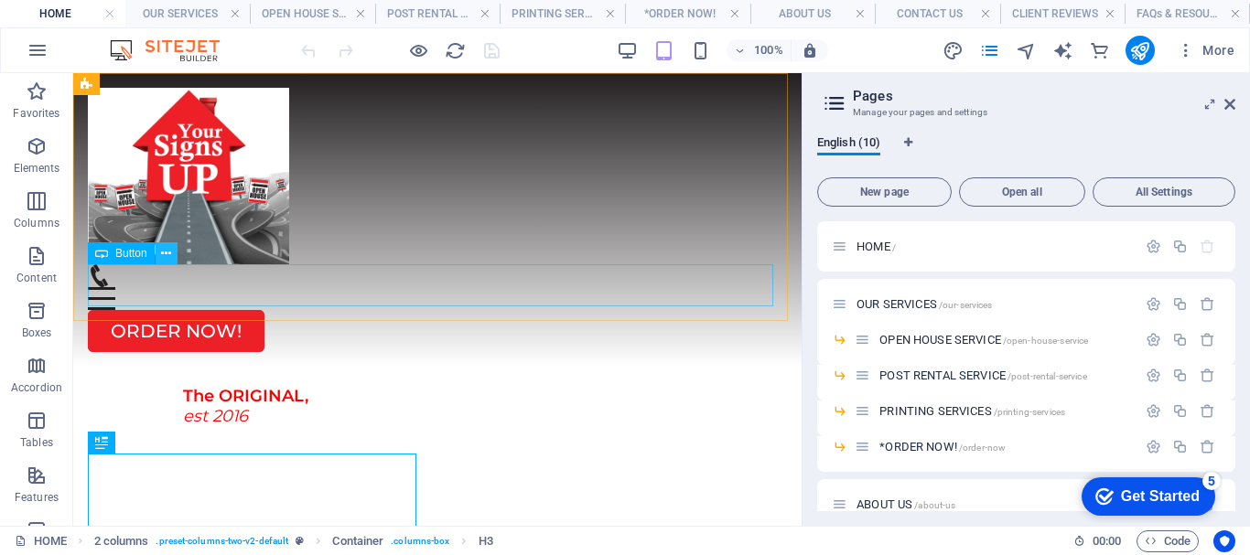
click at [164, 255] on icon at bounding box center [166, 253] width 10 height 19
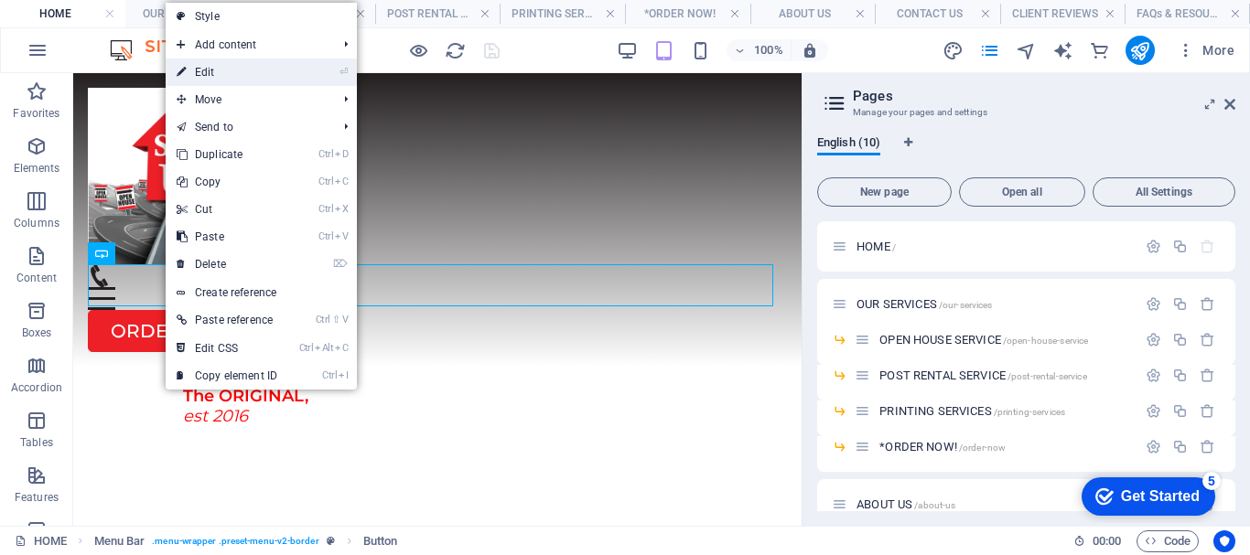
click at [210, 71] on link "⏎ Edit" at bounding box center [227, 72] width 123 height 27
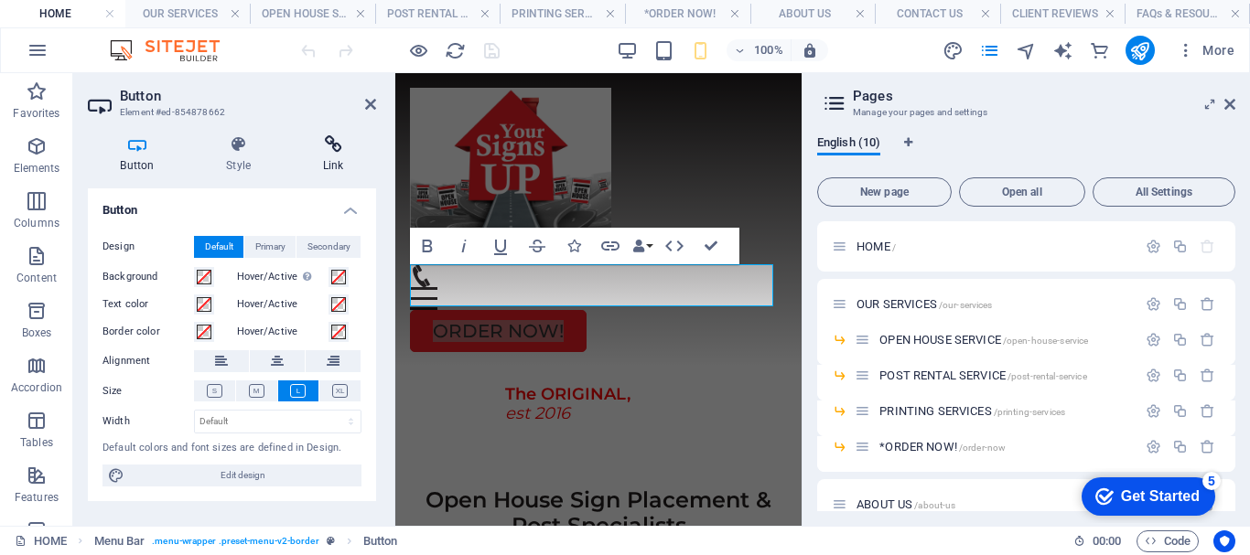
click at [336, 145] on icon at bounding box center [333, 144] width 86 height 18
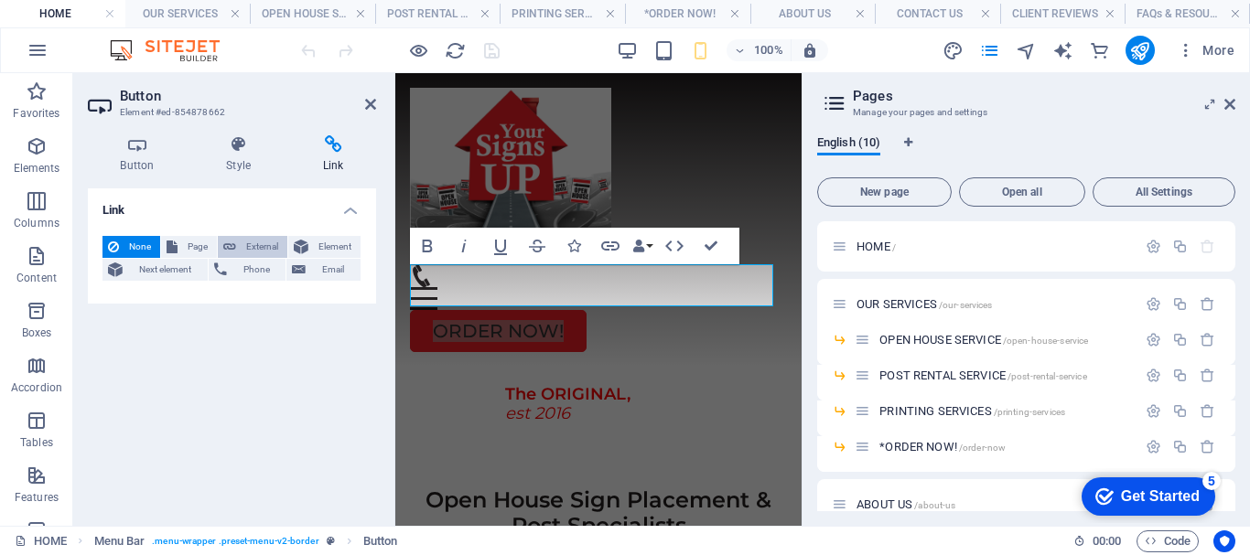
click at [255, 247] on span "External" at bounding box center [262, 247] width 40 height 22
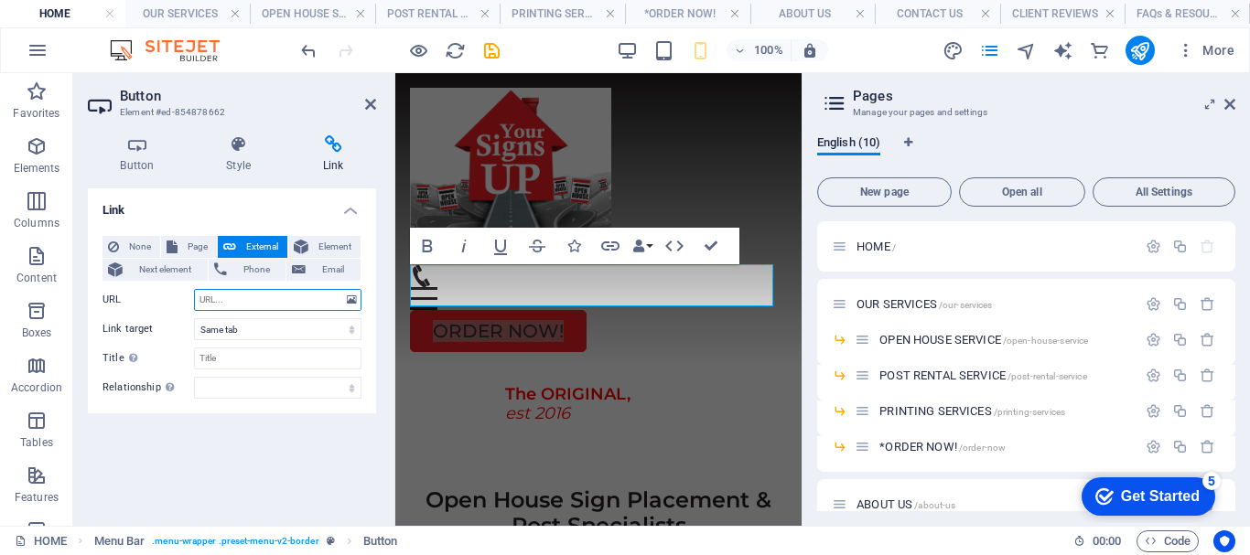
select select "blank"
paste input "https://yoursignsup.square.site/our-services"
type input "https://yoursignsup.square.site/our-services"
click at [242, 394] on select "alternate author bookmark external help license next nofollow noreferrer noopen…" at bounding box center [277, 388] width 167 height 22
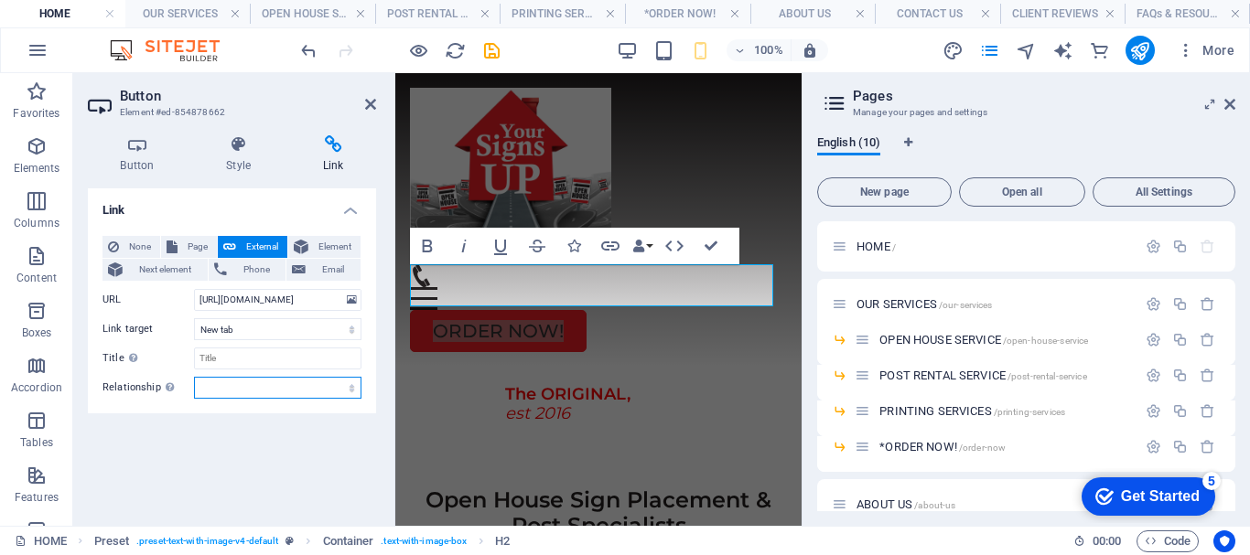
scroll to position [0, 0]
click at [232, 415] on div "Link None Page External Element Next element Phone Email Page HOME OUR SERVICES…" at bounding box center [232, 349] width 288 height 323
click at [242, 358] on input "Title Additional link description, should not be the same as the link text. The…" at bounding box center [277, 359] width 167 height 22
type input "U"
type input "ORDER NOW YSU"
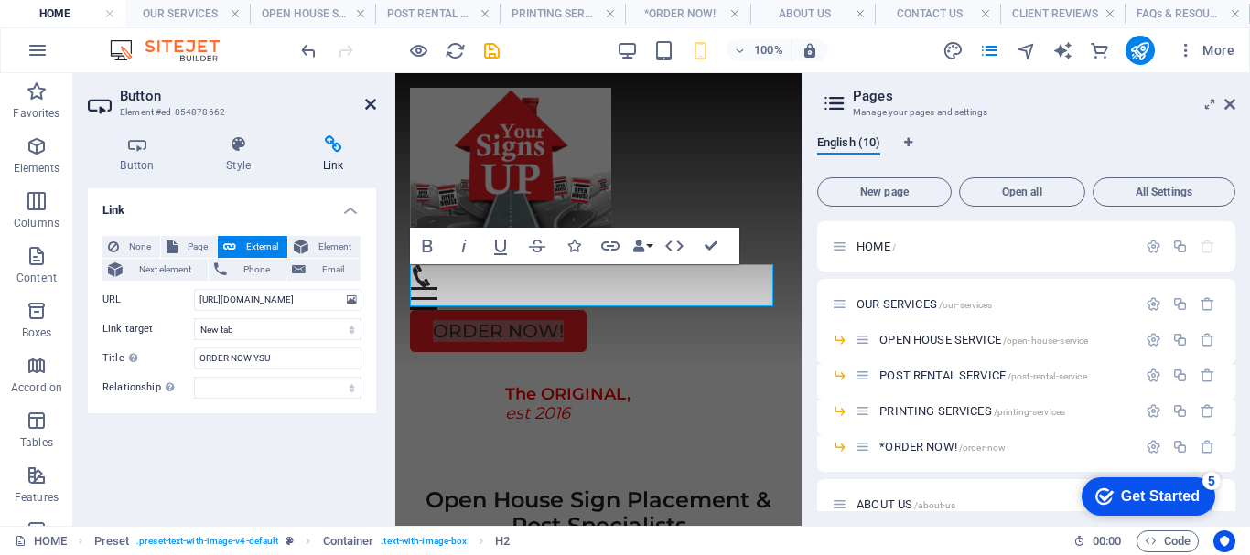
click at [370, 107] on icon at bounding box center [370, 104] width 11 height 15
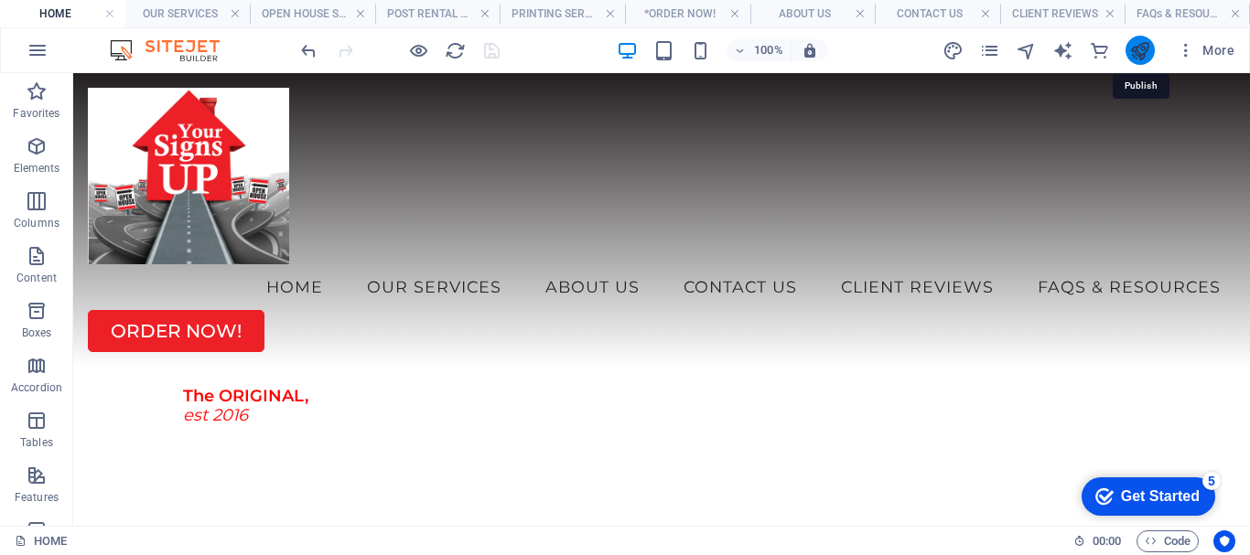
click at [1144, 48] on icon "publish" at bounding box center [1139, 50] width 21 height 21
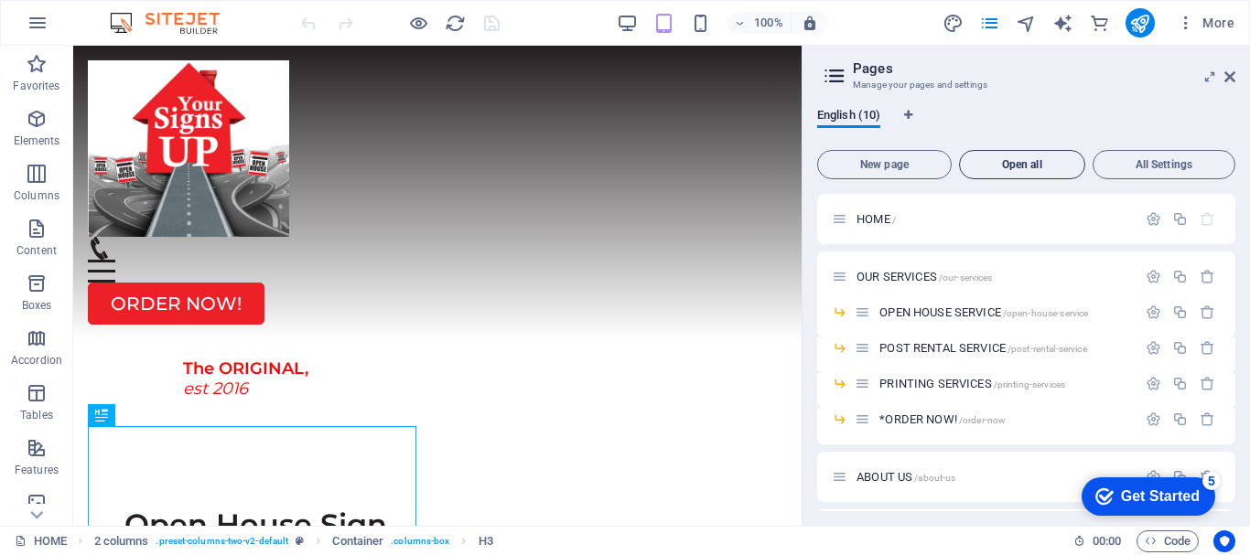
click at [1028, 161] on span "Open all" at bounding box center [1022, 164] width 110 height 11
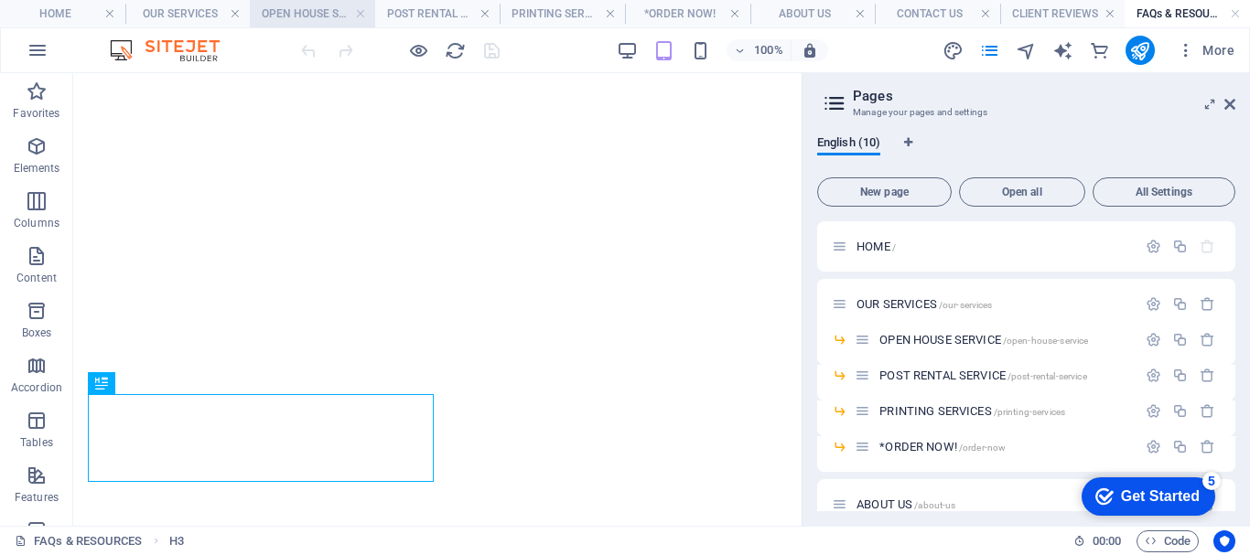
click at [327, 11] on h4 "OPEN HOUSE SERVICE" at bounding box center [312, 14] width 125 height 20
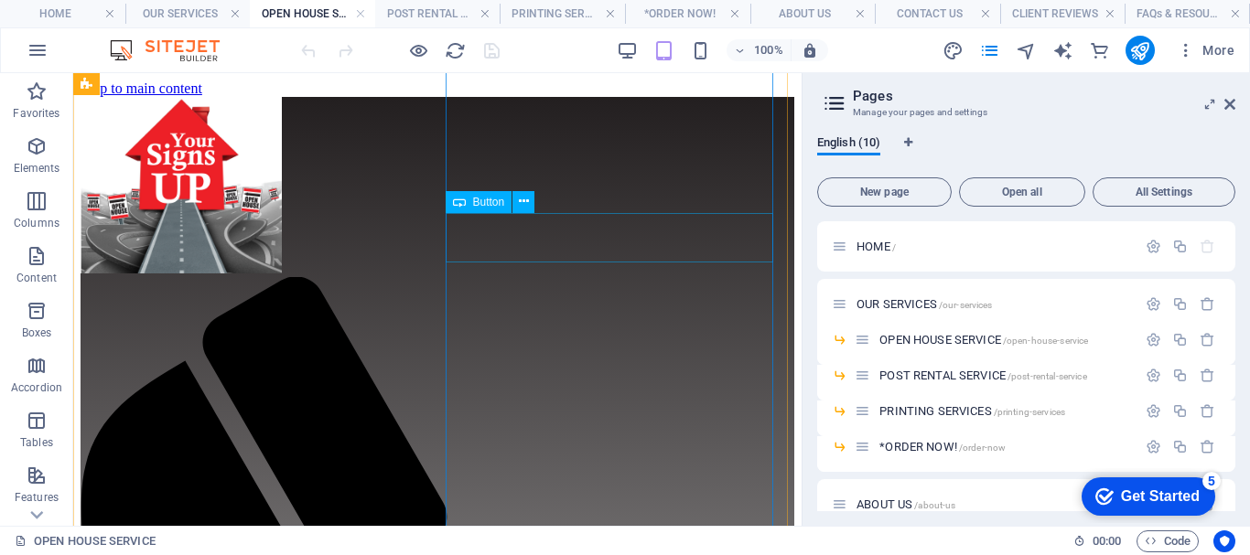
scroll to position [366, 0]
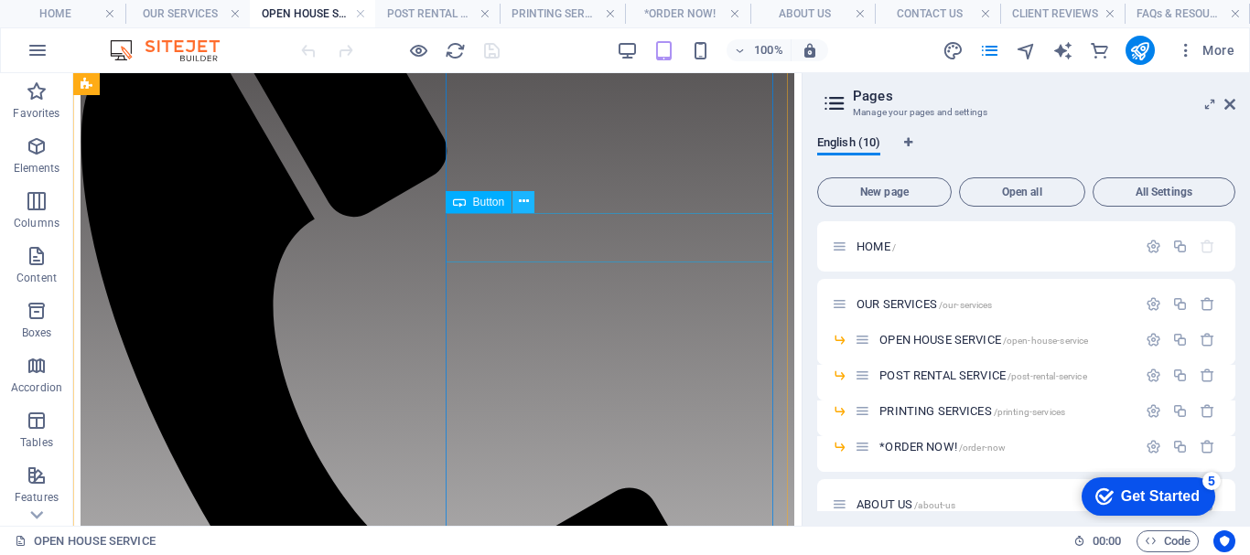
click at [525, 195] on icon at bounding box center [524, 201] width 10 height 19
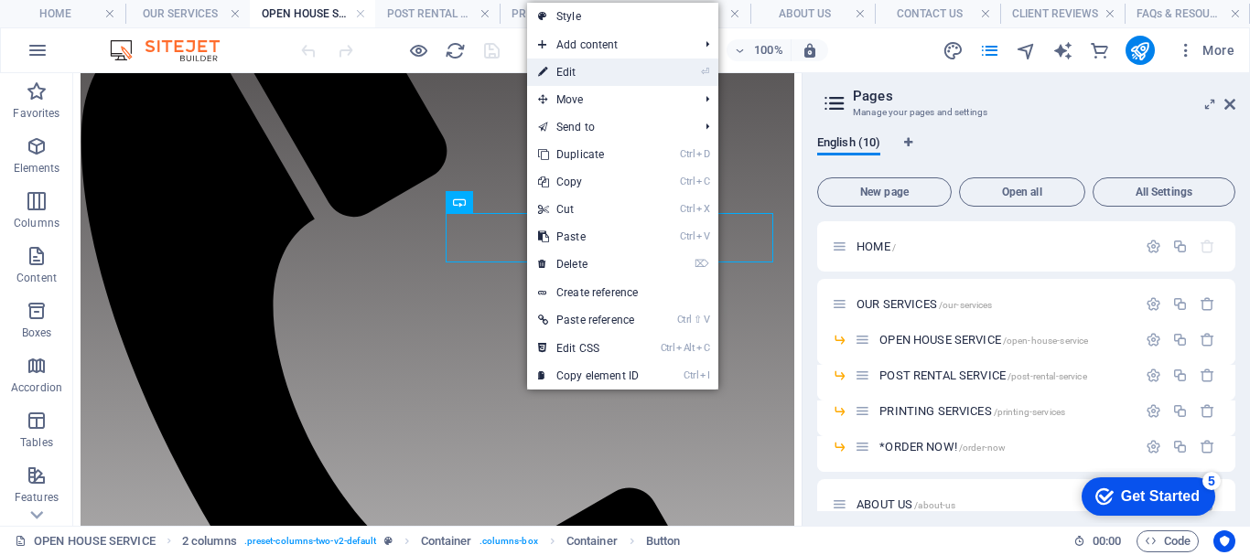
click at [594, 69] on link "⏎ Edit" at bounding box center [588, 72] width 123 height 27
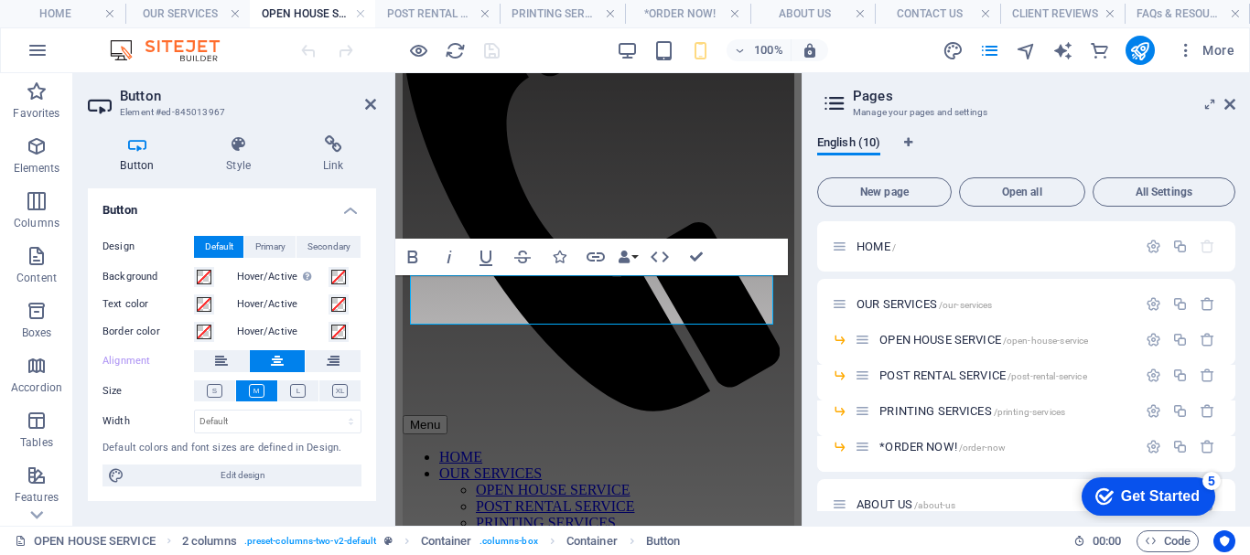
scroll to position [606, 0]
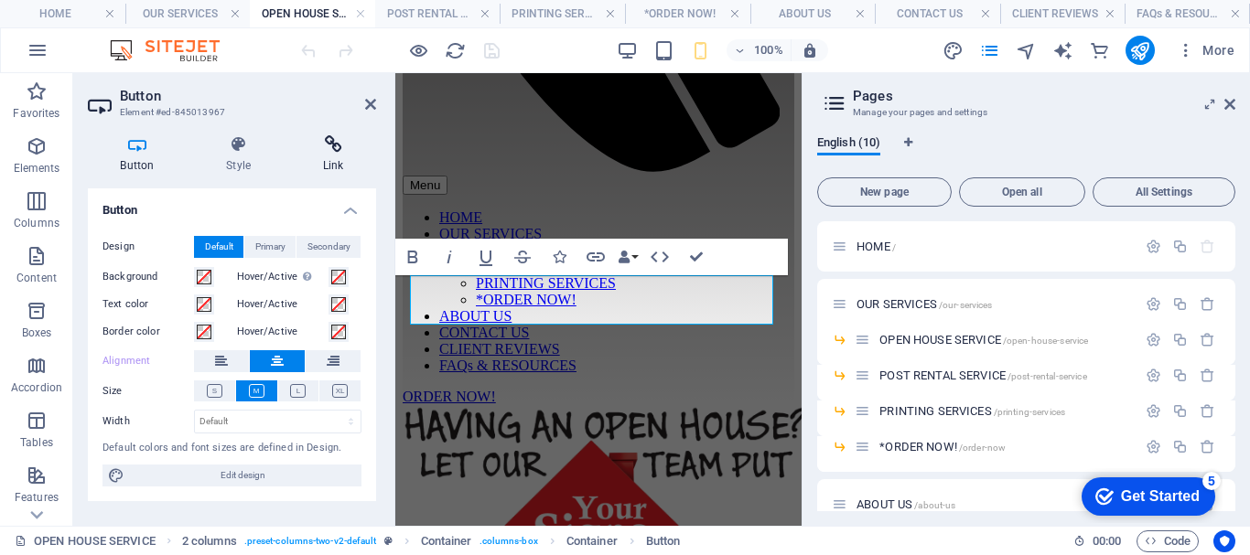
click at [332, 156] on h4 "Link" at bounding box center [333, 154] width 86 height 38
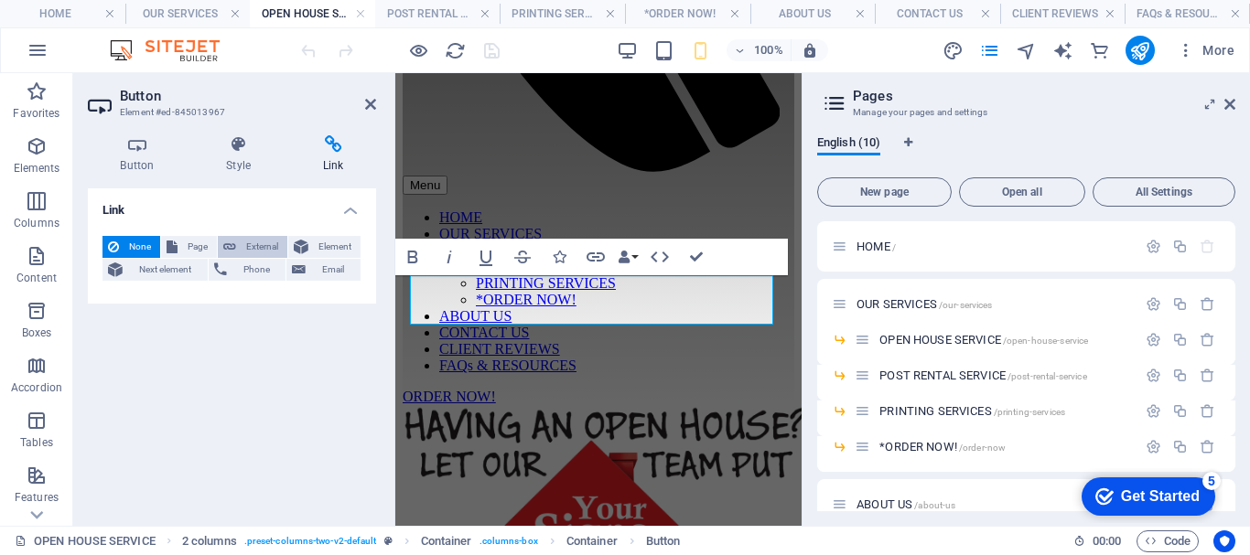
click at [254, 251] on span "External" at bounding box center [262, 247] width 40 height 22
select select "blank"
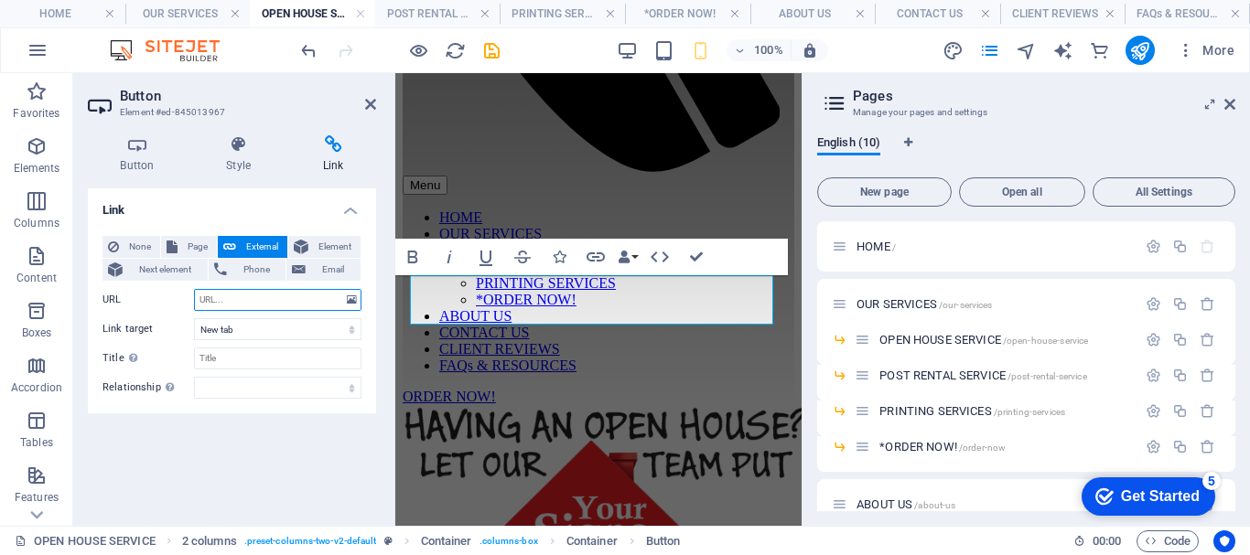
paste input "https://yoursignsup.square.site/product/order-open-house-service/LPIA67C6PFOSSF…"
type input "https://yoursignsup.square.site/product/order-open-house-service/LPIA67C6PFOSSF…"
click at [201, 358] on input "Title Additional link description, should not be the same as the link text. The…" at bounding box center [277, 359] width 167 height 22
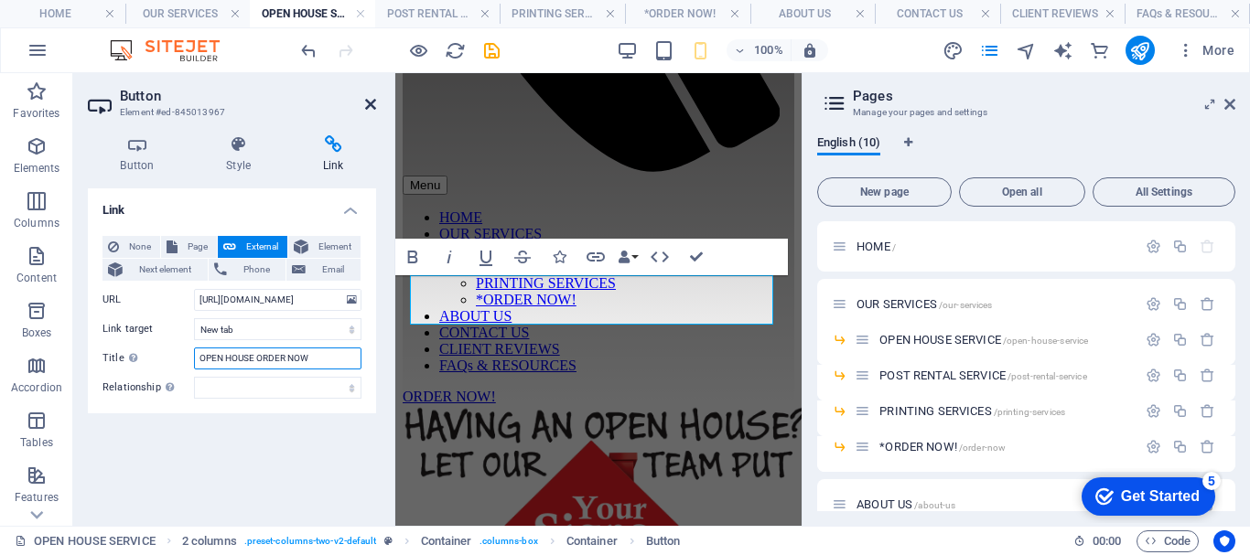
type input "OPEN HOUSE ORDER NOW"
click at [371, 109] on icon at bounding box center [370, 104] width 11 height 15
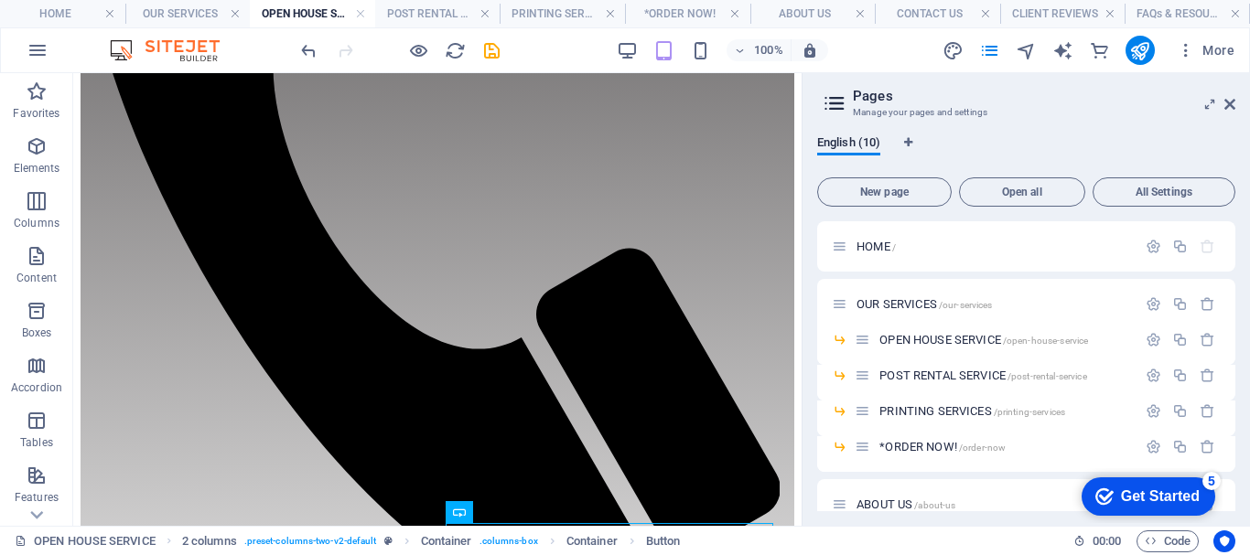
scroll to position [304, 0]
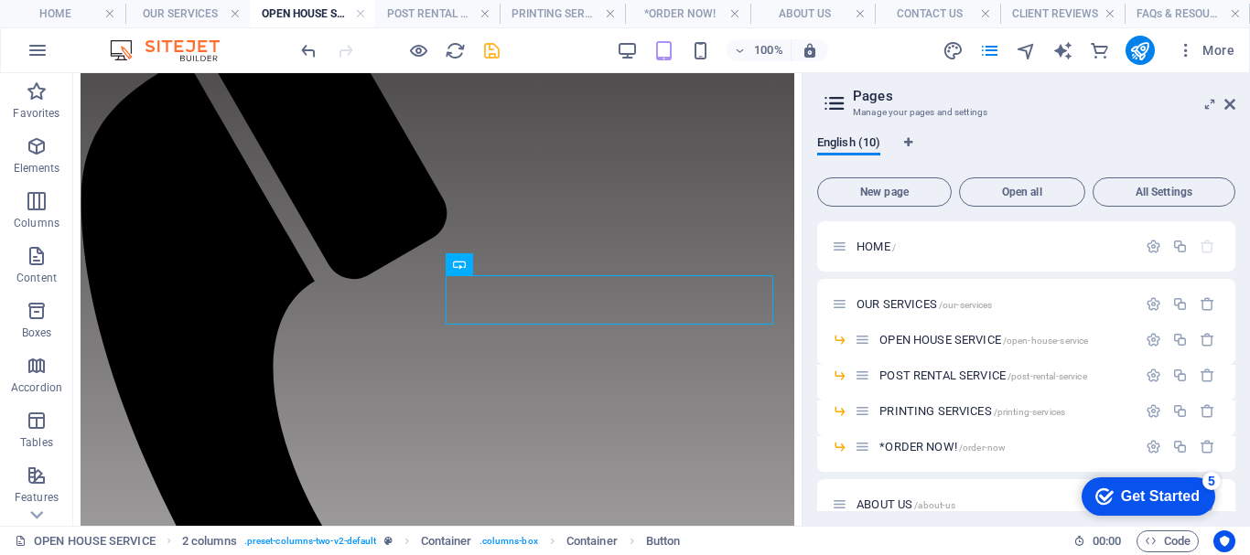
click at [496, 52] on icon "save" at bounding box center [491, 50] width 21 height 21
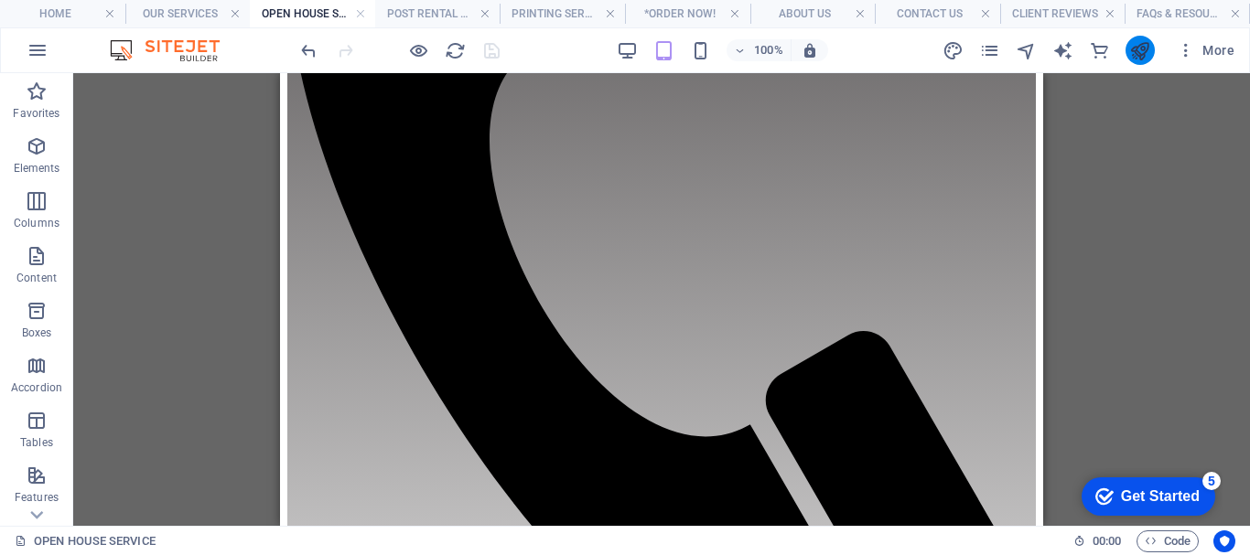
scroll to position [552, 0]
click at [1136, 46] on icon "publish" at bounding box center [1139, 50] width 21 height 21
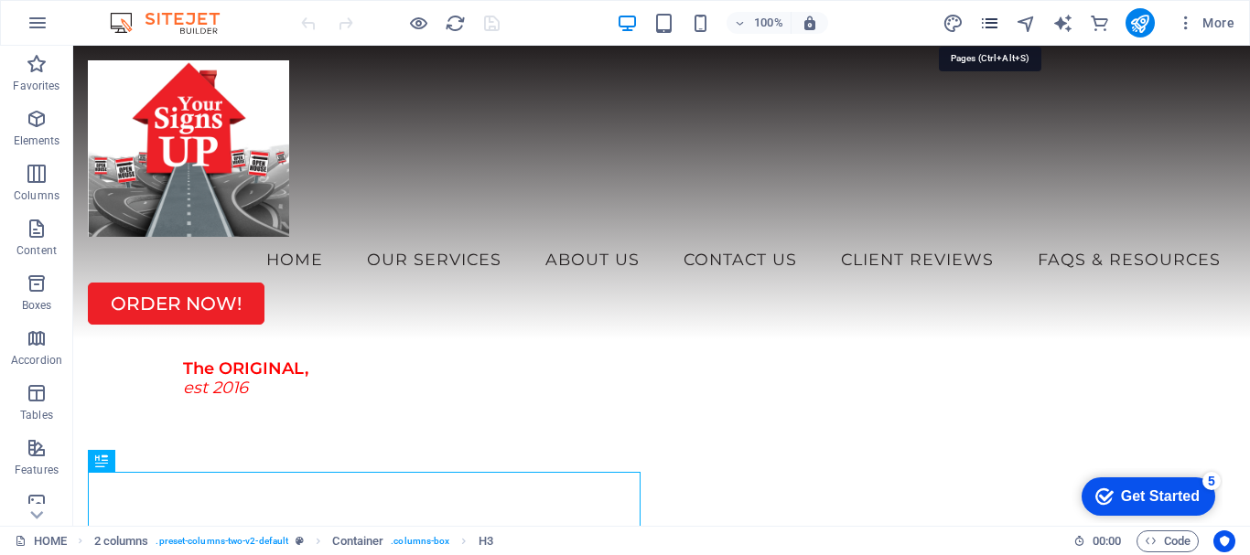
click at [989, 24] on icon "pages" at bounding box center [989, 23] width 21 height 21
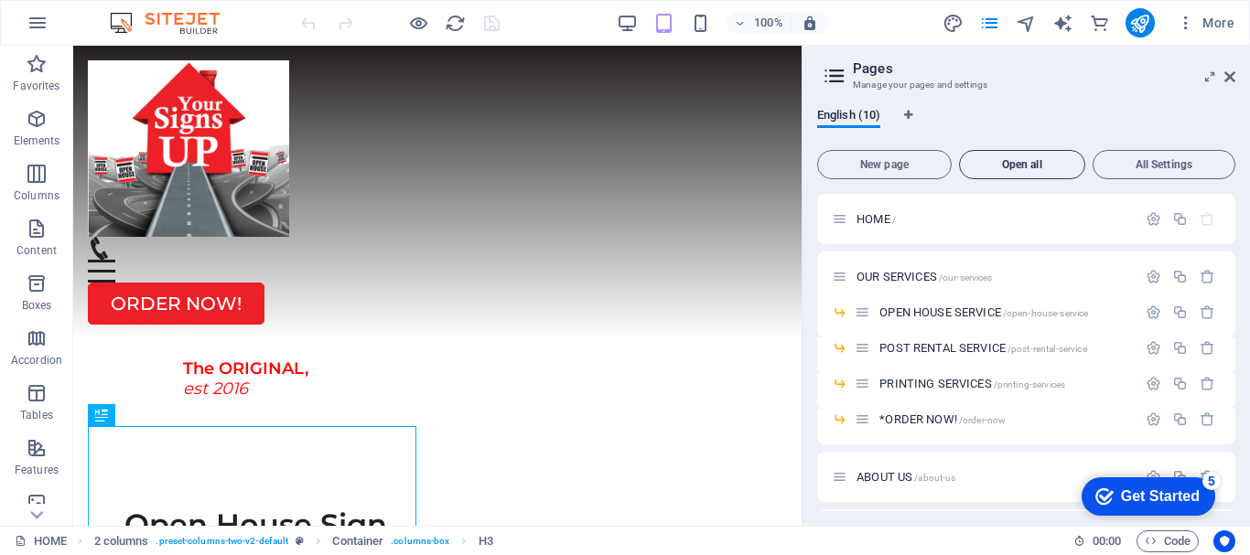
click at [999, 164] on span "Open all" at bounding box center [1022, 164] width 110 height 11
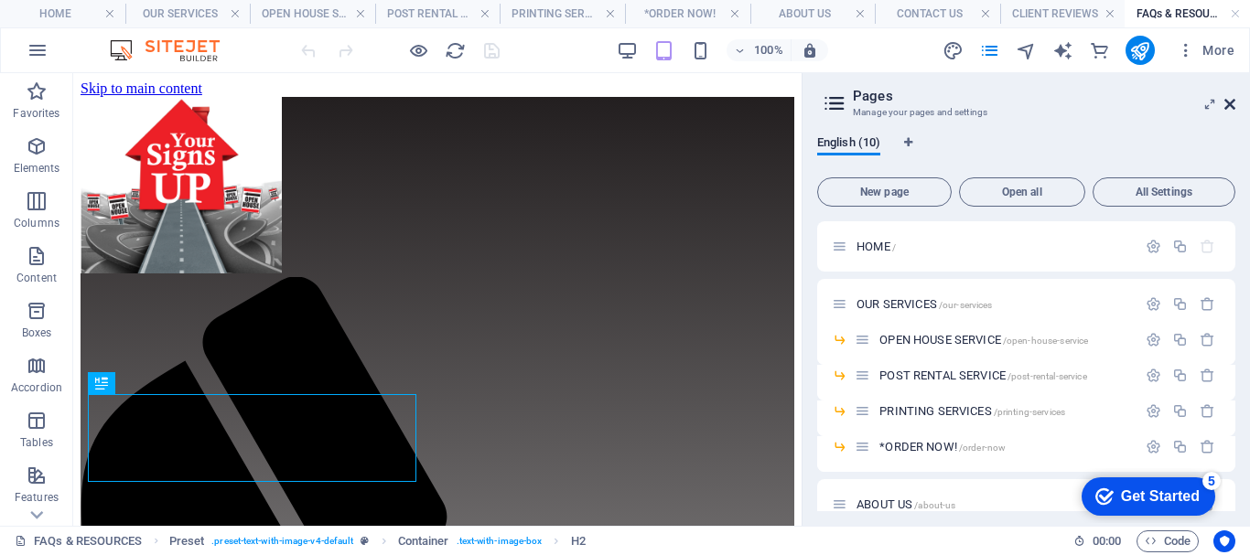
click at [1228, 97] on icon at bounding box center [1229, 104] width 11 height 15
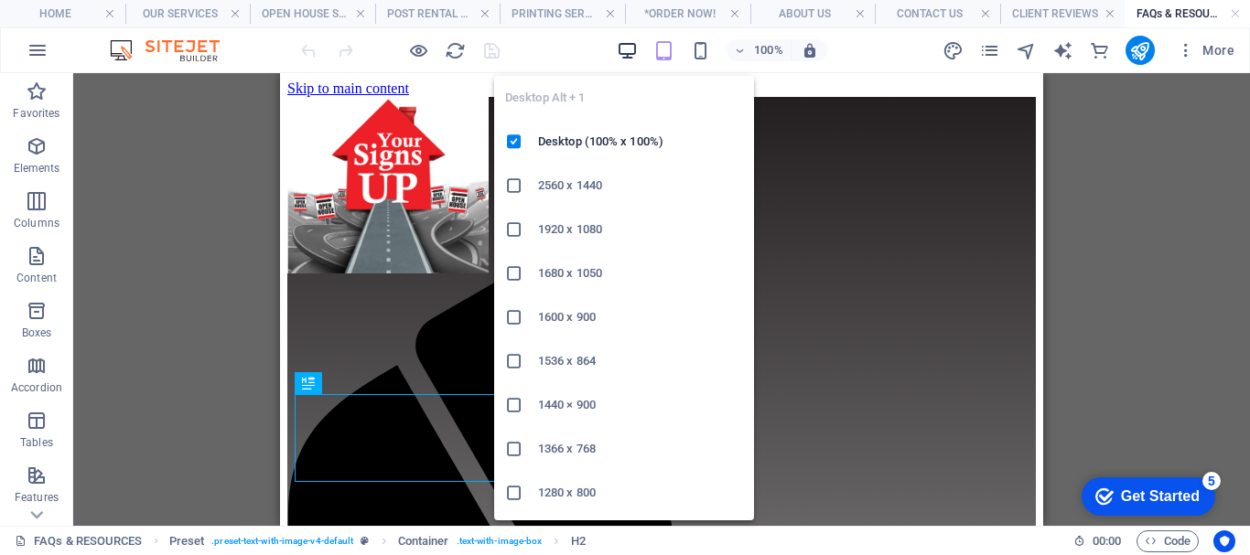
click at [634, 48] on icon "button" at bounding box center [627, 50] width 21 height 21
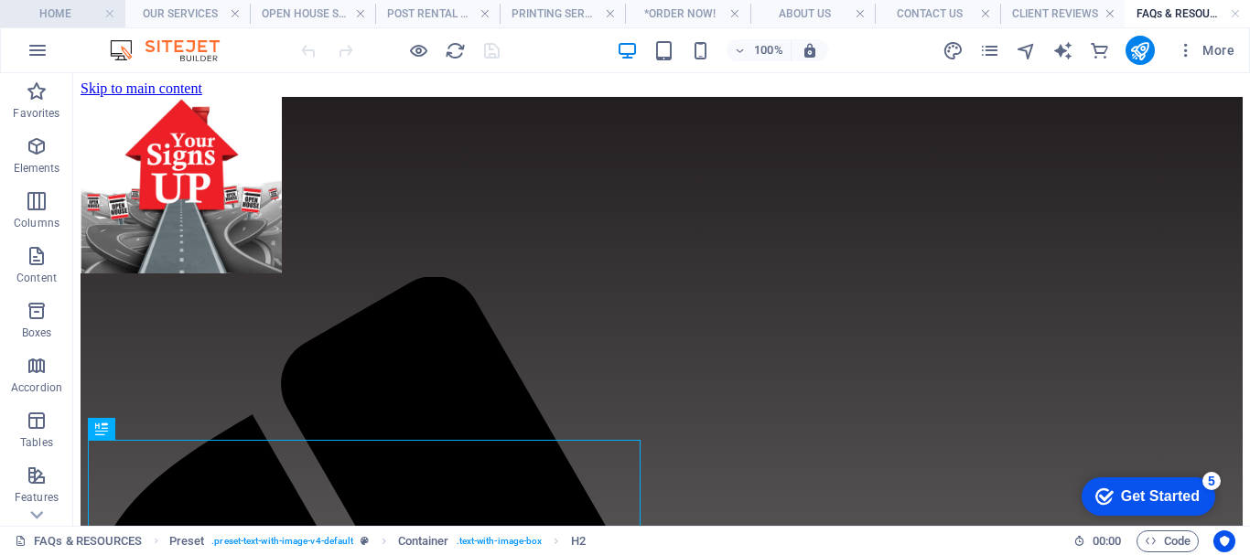
click at [76, 15] on h4 "HOME" at bounding box center [62, 14] width 125 height 20
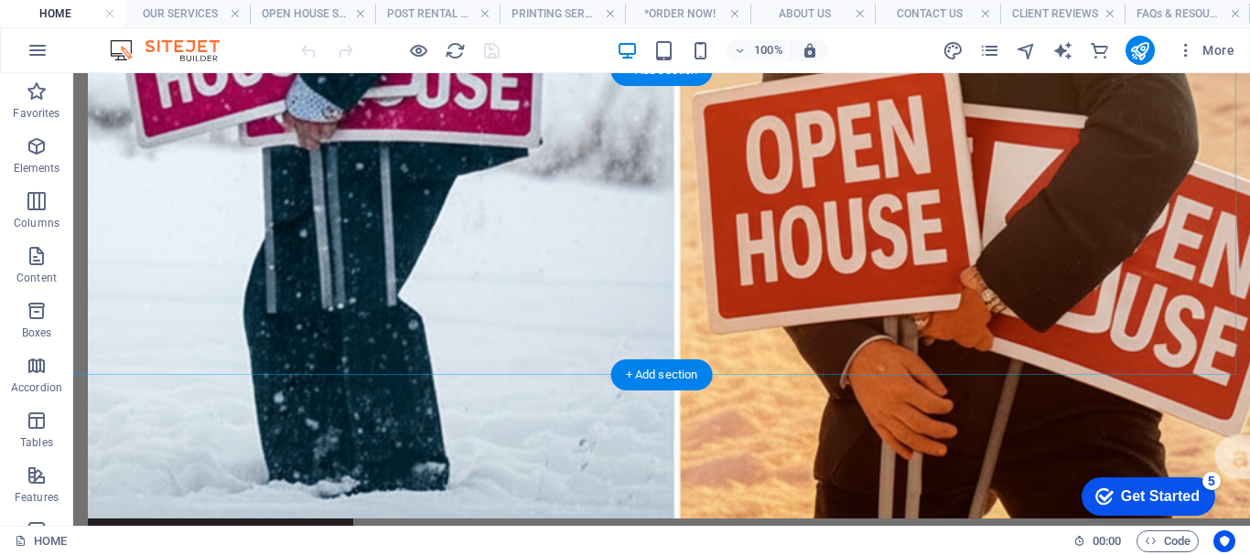
scroll to position [2083, 0]
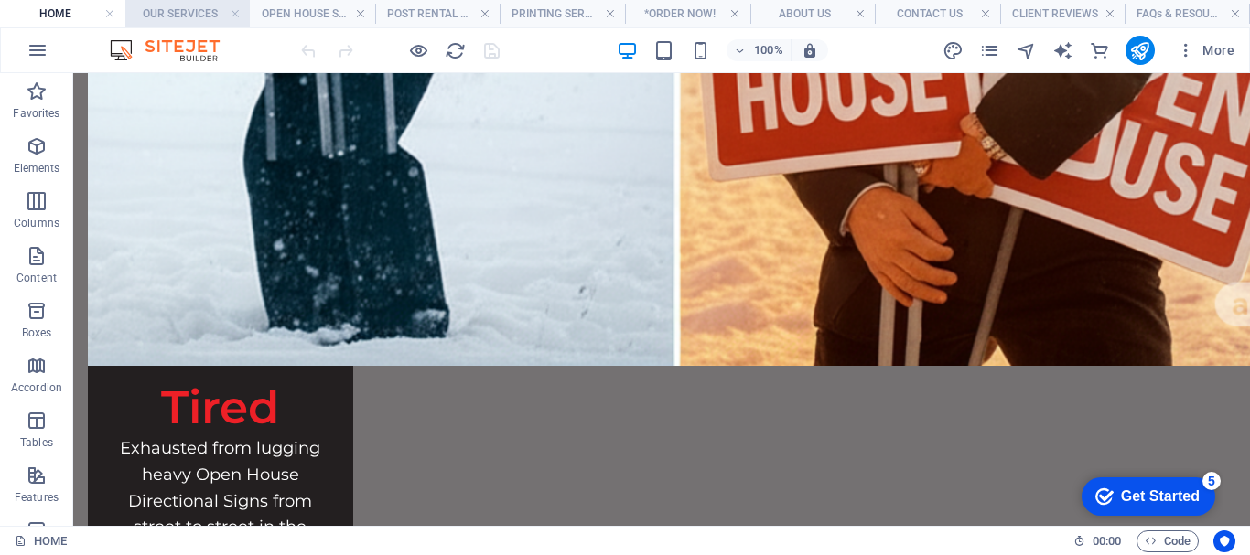
click at [197, 5] on h4 "OUR SERVICES" at bounding box center [187, 14] width 125 height 20
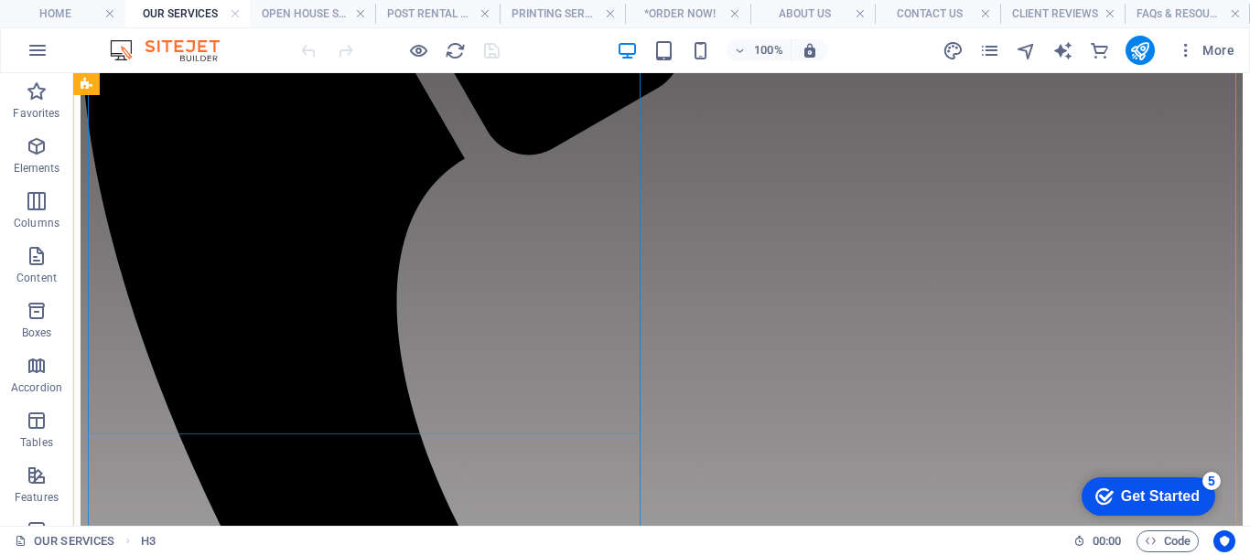
scroll to position [732, 0]
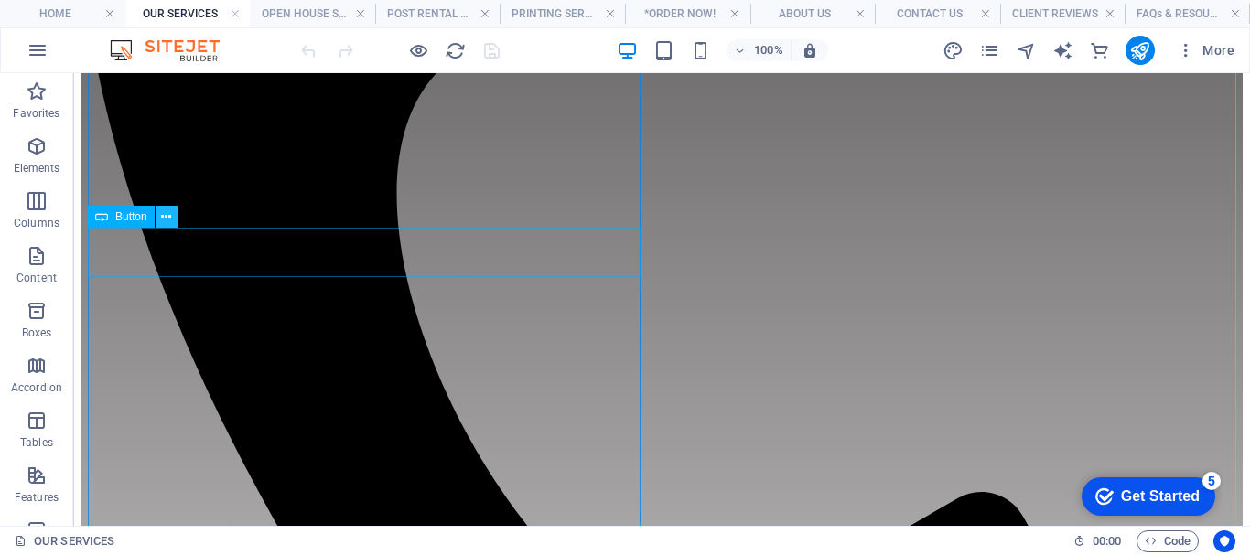
click at [167, 215] on icon at bounding box center [166, 217] width 10 height 19
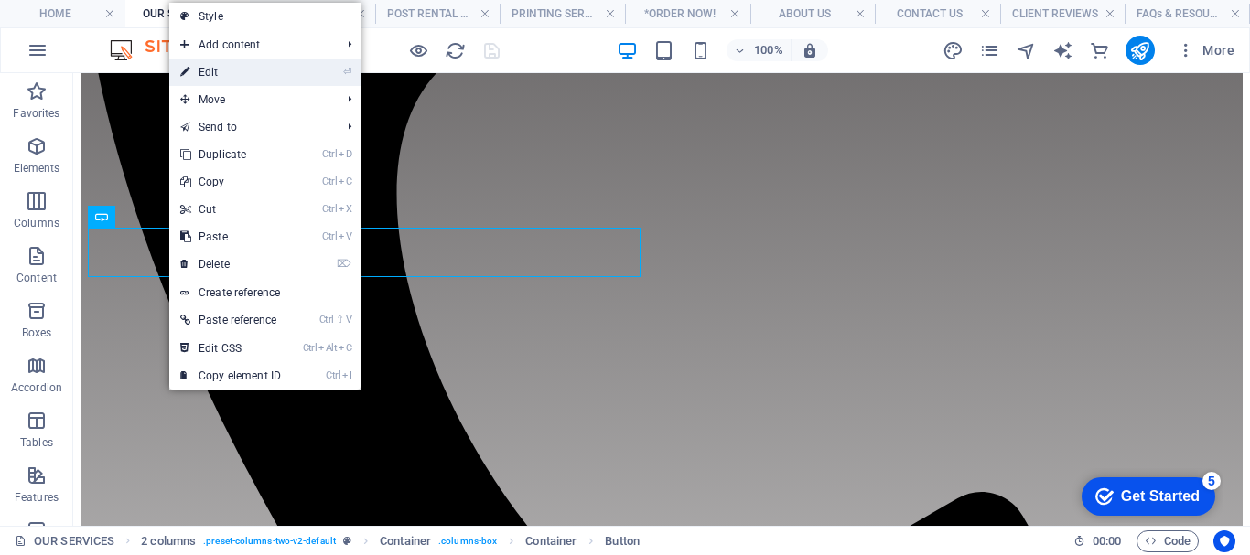
click at [228, 69] on link "⏎ Edit" at bounding box center [230, 72] width 123 height 27
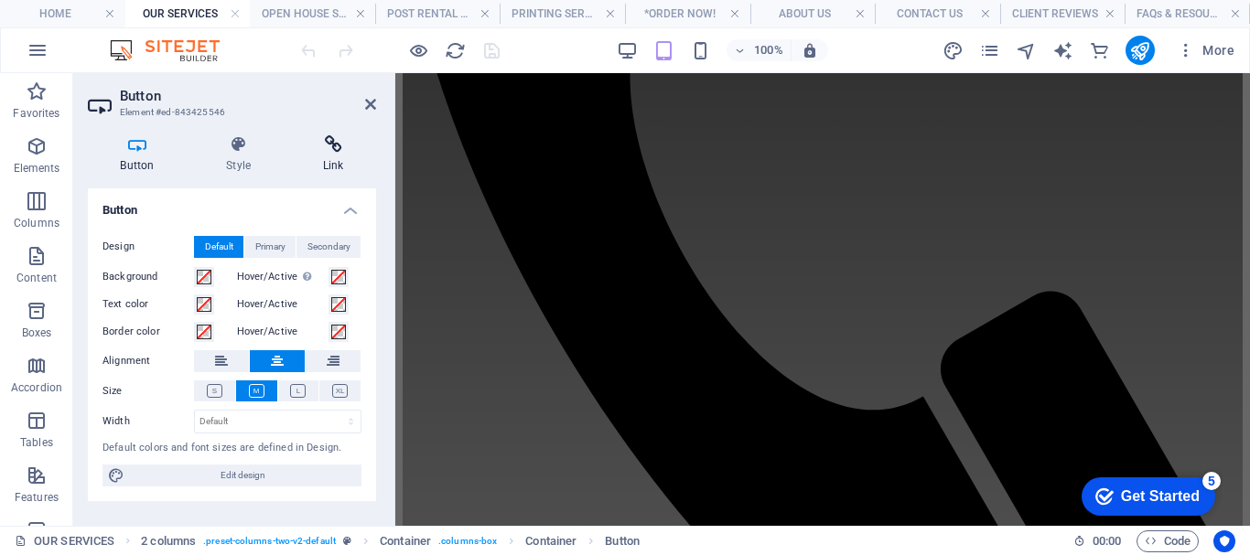
click at [344, 143] on icon at bounding box center [333, 144] width 86 height 18
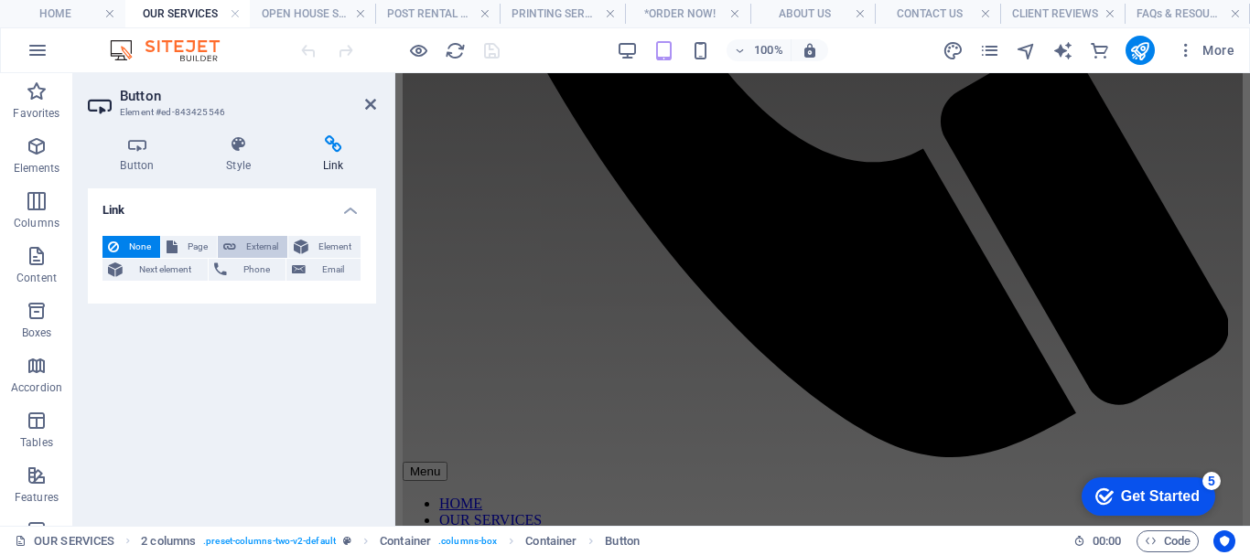
click at [272, 245] on span "External" at bounding box center [262, 247] width 40 height 22
select select "blank"
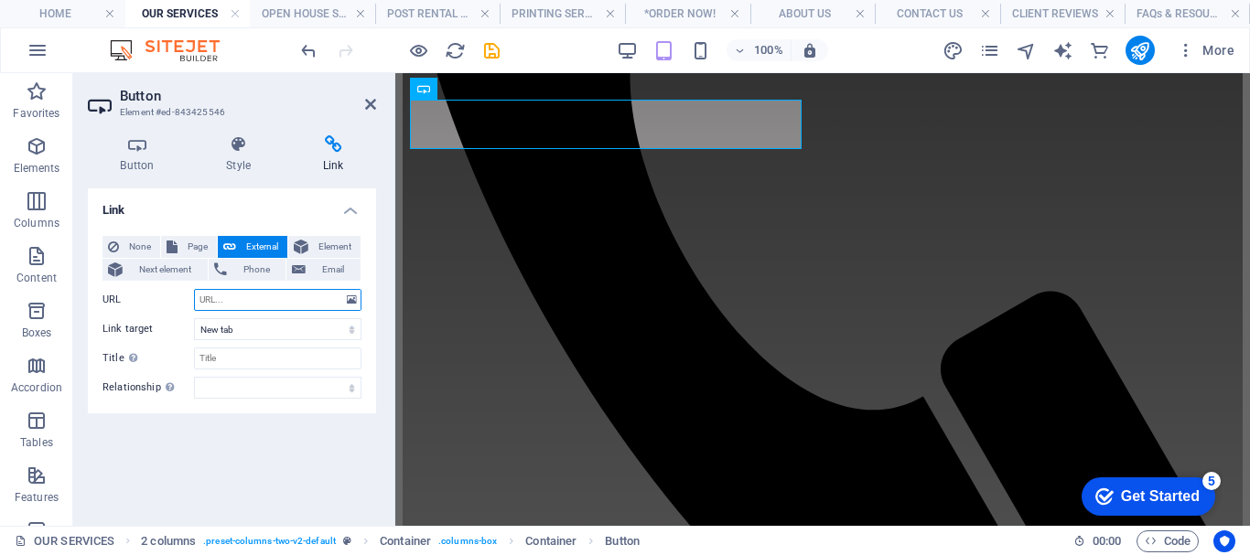
scroll to position [667, 0]
paste input "https://yoursignsup.square.site/product/order-open-house-service/LPIA67C6PFOSSF…"
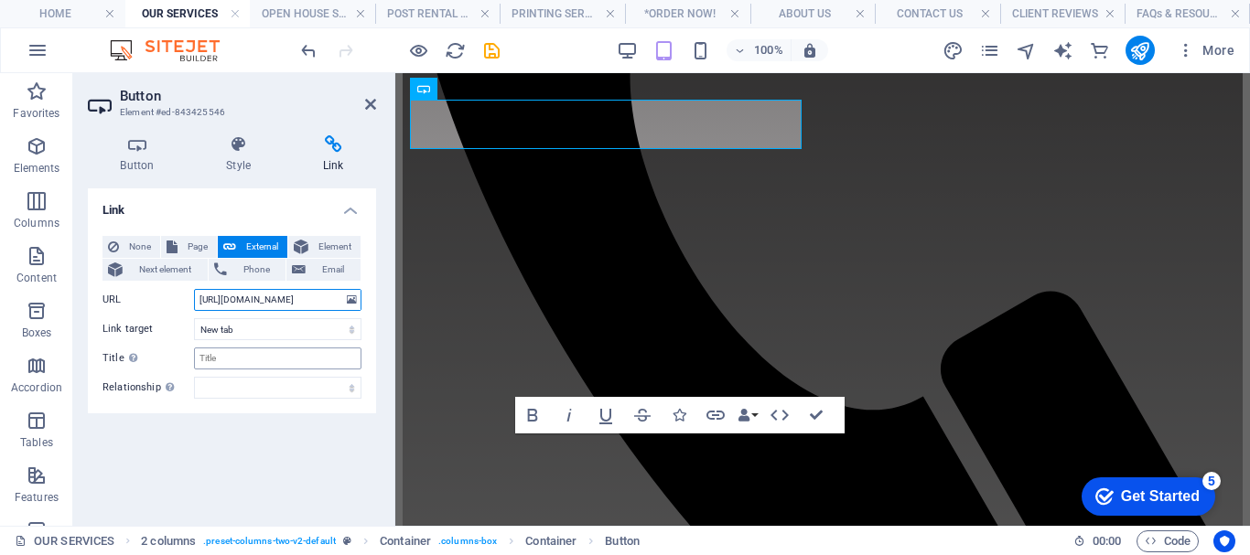
type input "https://yoursignsup.square.site/product/order-open-house-service/LPIA67C6PFOSSF…"
click at [228, 357] on input "Title Additional link description, should not be the same as the link text. The…" at bounding box center [277, 359] width 167 height 22
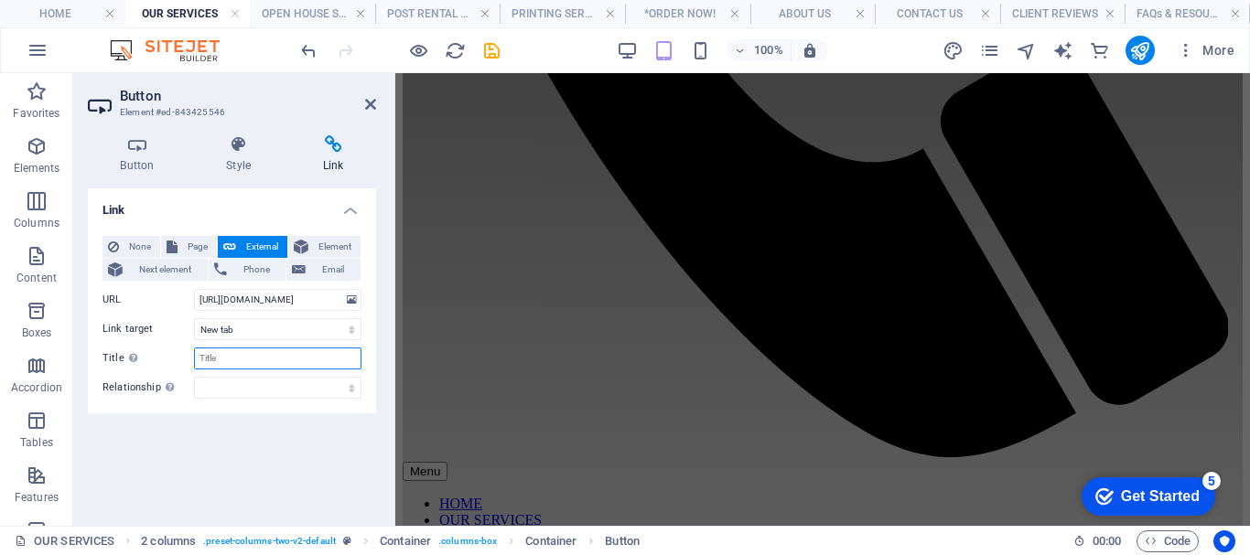
type input "OPEN HOUSE ORDER NOW"
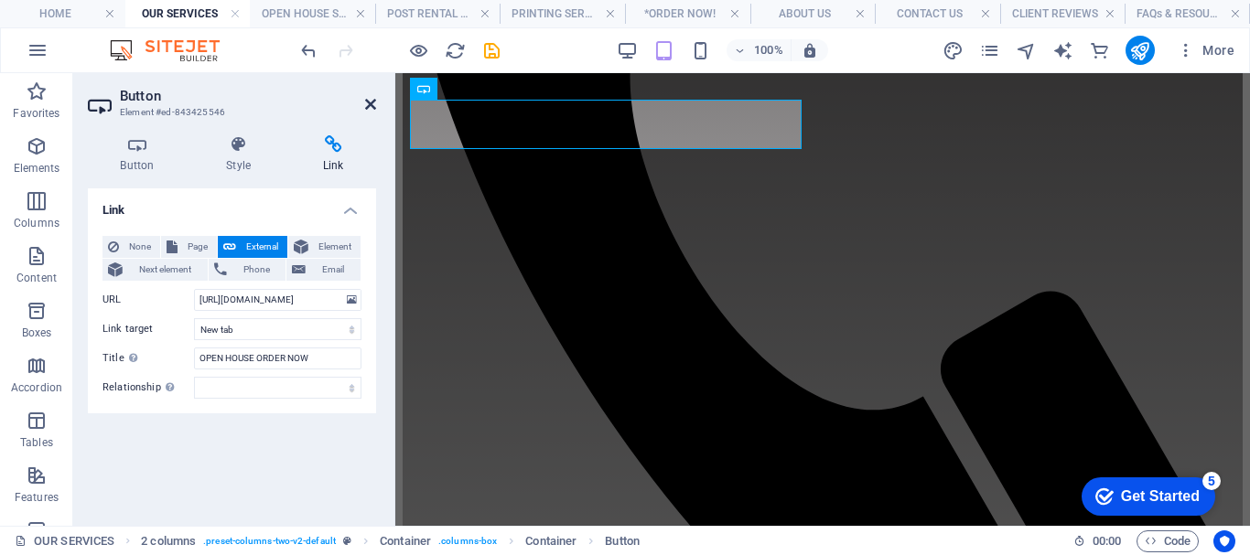
click at [374, 103] on icon at bounding box center [370, 104] width 11 height 15
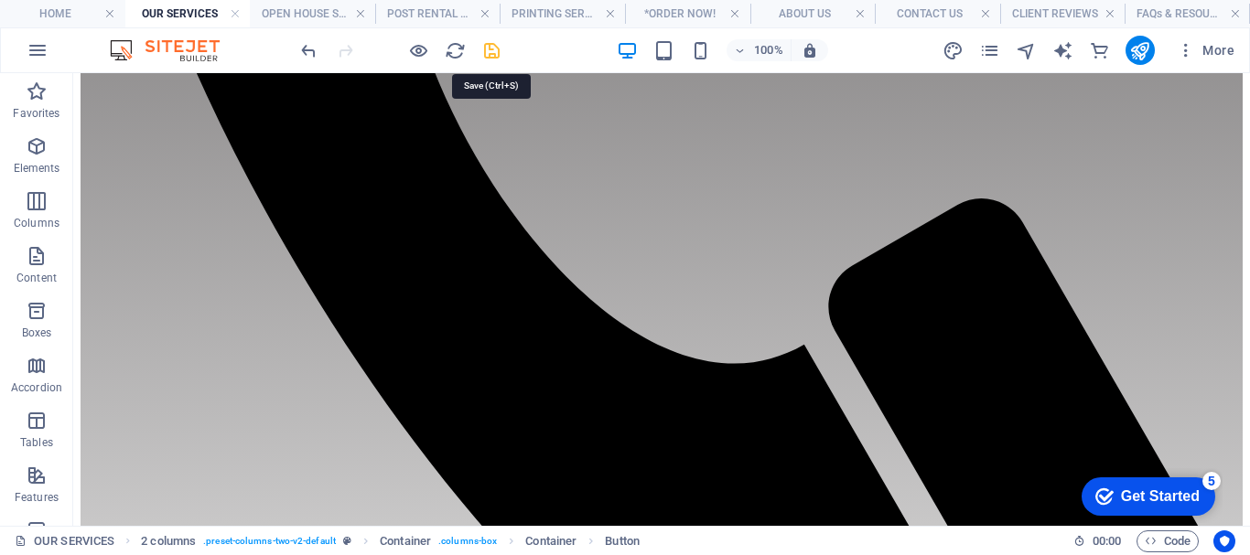
scroll to position [732, 0]
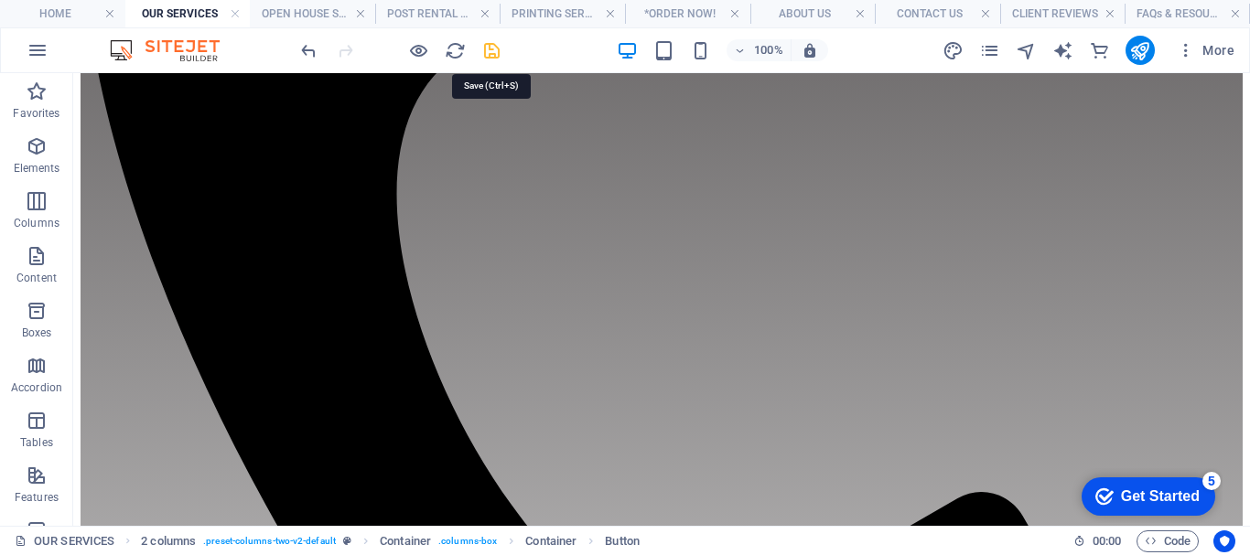
click at [491, 50] on icon "save" at bounding box center [491, 50] width 21 height 21
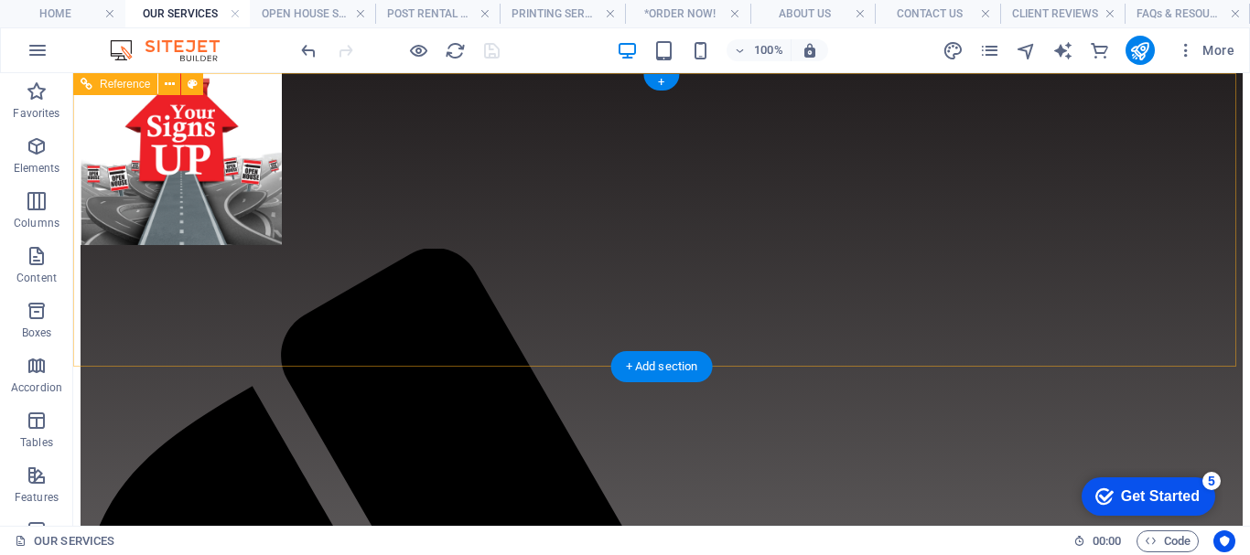
scroll to position [0, 0]
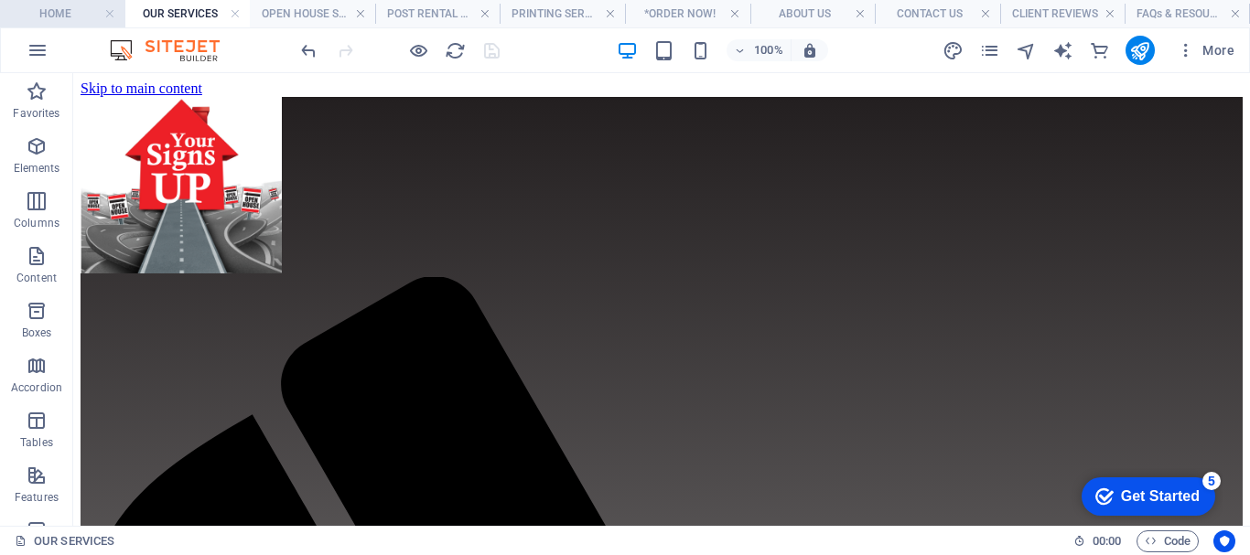
click at [49, 7] on h4 "HOME" at bounding box center [62, 14] width 125 height 20
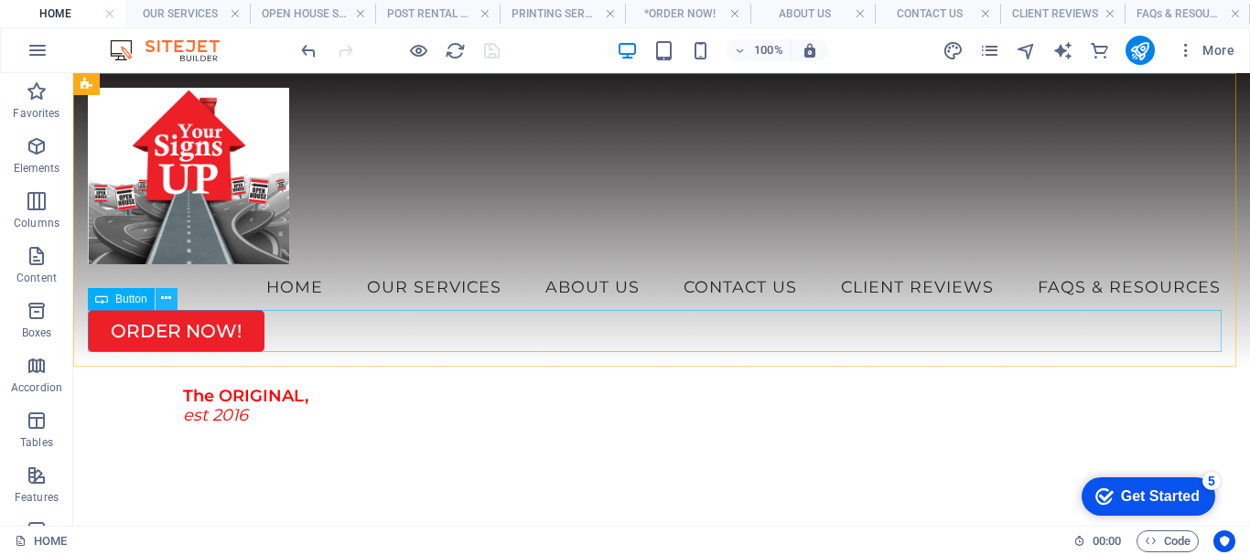
click at [168, 298] on icon at bounding box center [166, 298] width 10 height 19
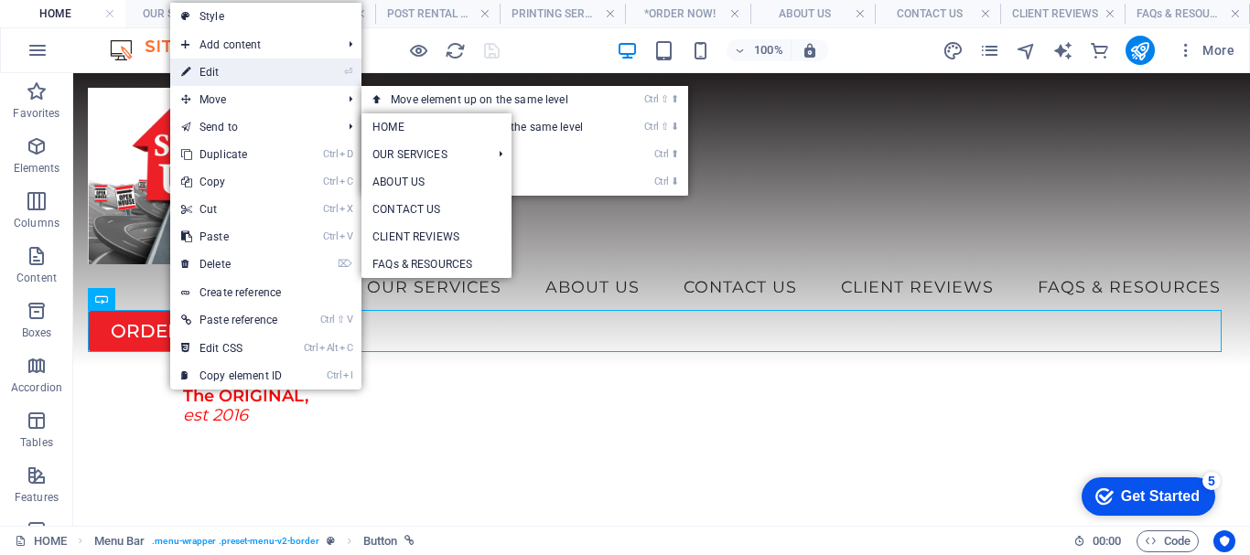
click at [236, 71] on link "⏎ Edit" at bounding box center [231, 72] width 123 height 27
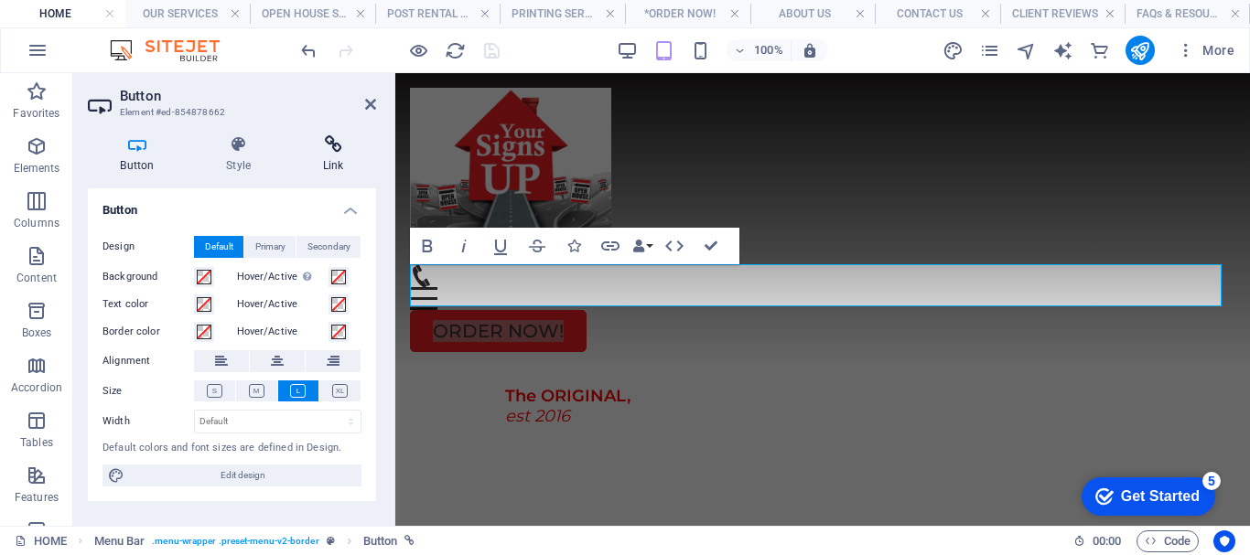
click at [335, 147] on icon at bounding box center [333, 144] width 86 height 18
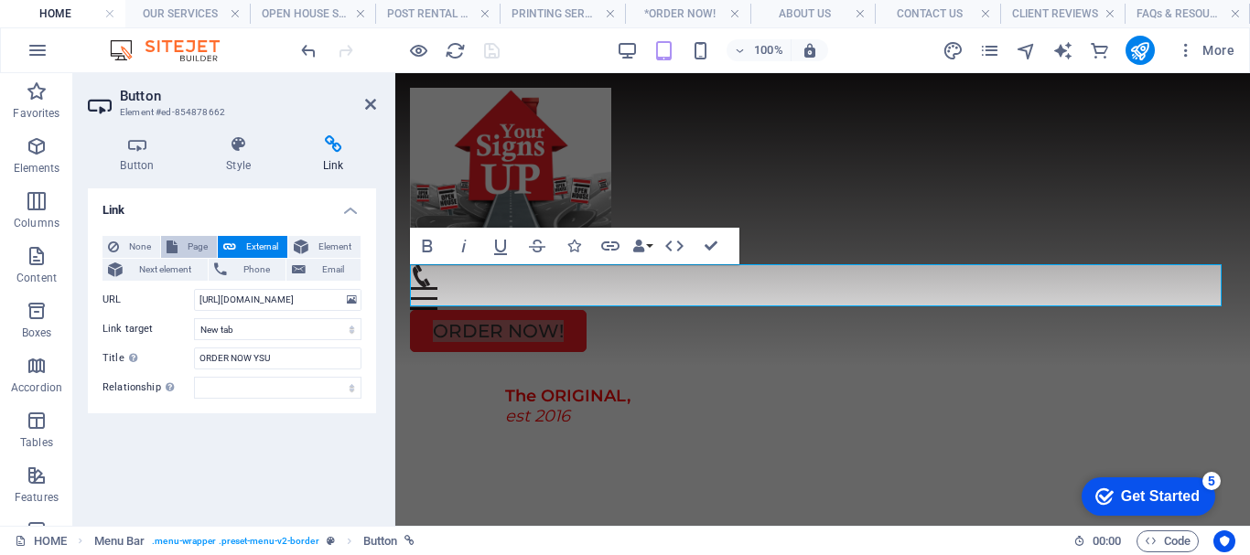
click at [188, 244] on span "Page" at bounding box center [197, 247] width 28 height 22
select select
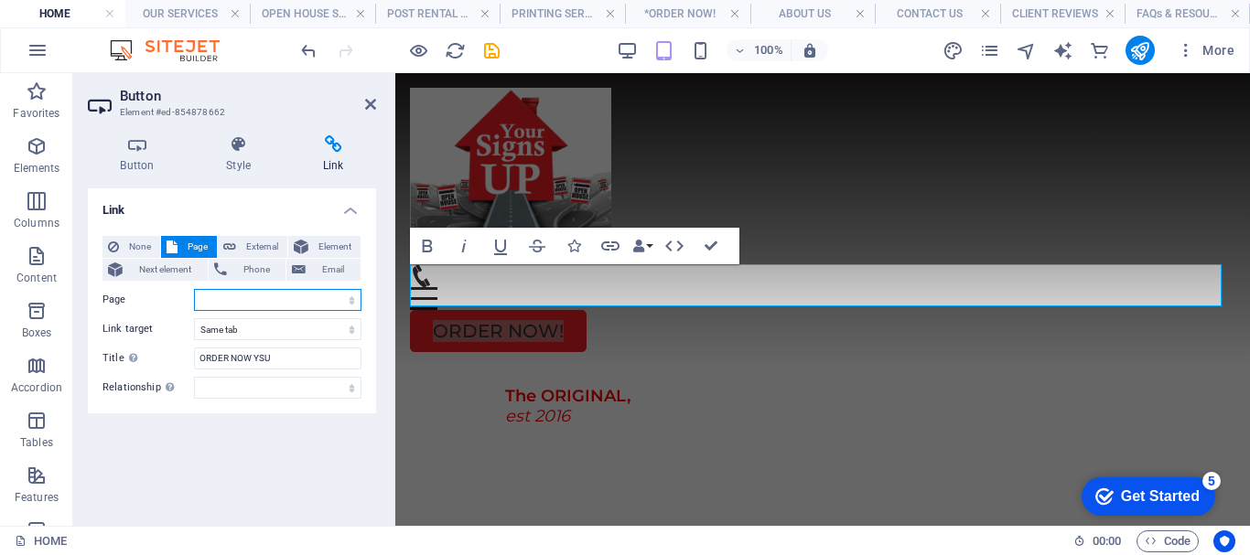
click at [270, 297] on select "HOME OUR SERVICES -- OPEN HOUSE SERVICE -- POST RENTAL SERVICE -- PRINTING SERV…" at bounding box center [277, 300] width 167 height 22
select select "1"
click at [194, 289] on select "HOME OUR SERVICES -- OPEN HOUSE SERVICE -- POST RENTAL SERVICE -- PRINTING SERV…" at bounding box center [277, 300] width 167 height 22
drag, startPoint x: 295, startPoint y: 365, endPoint x: 155, endPoint y: 360, distance: 140.0
click at [155, 360] on div "Title Additional link description, should not be the same as the link text. The…" at bounding box center [231, 359] width 259 height 22
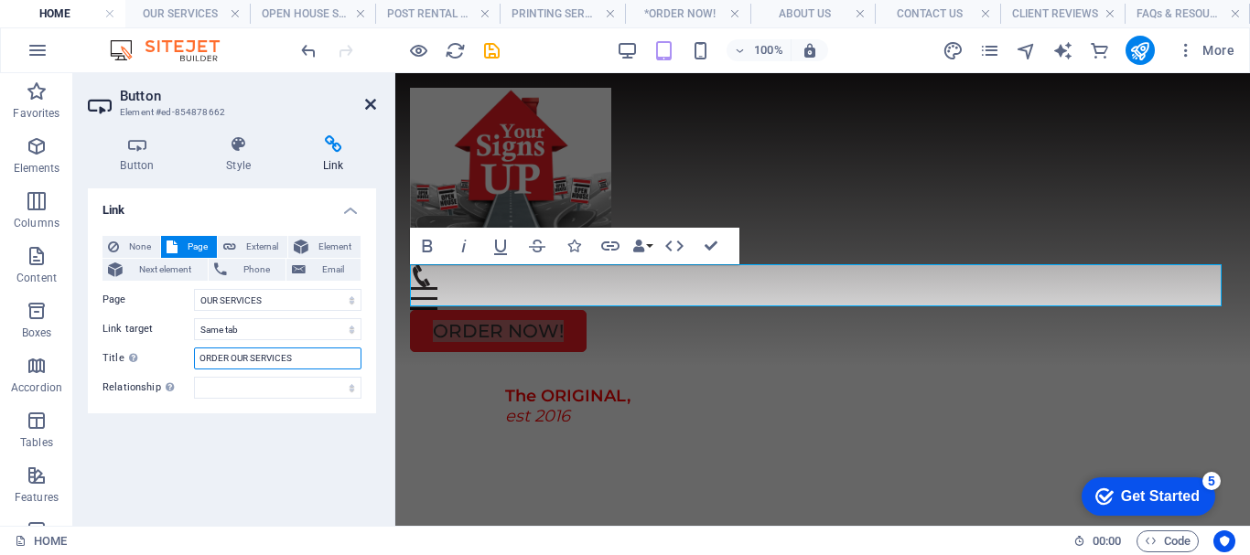
type input "ORDER OUR SERVICES"
click at [370, 100] on icon at bounding box center [370, 104] width 11 height 15
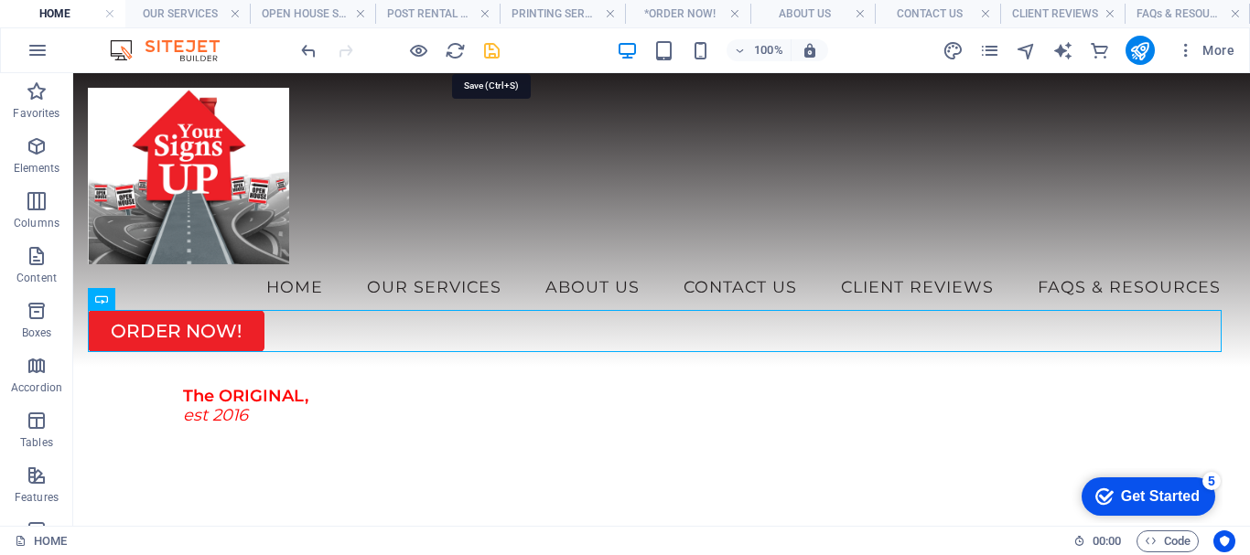
click at [495, 59] on icon "save" at bounding box center [491, 50] width 21 height 21
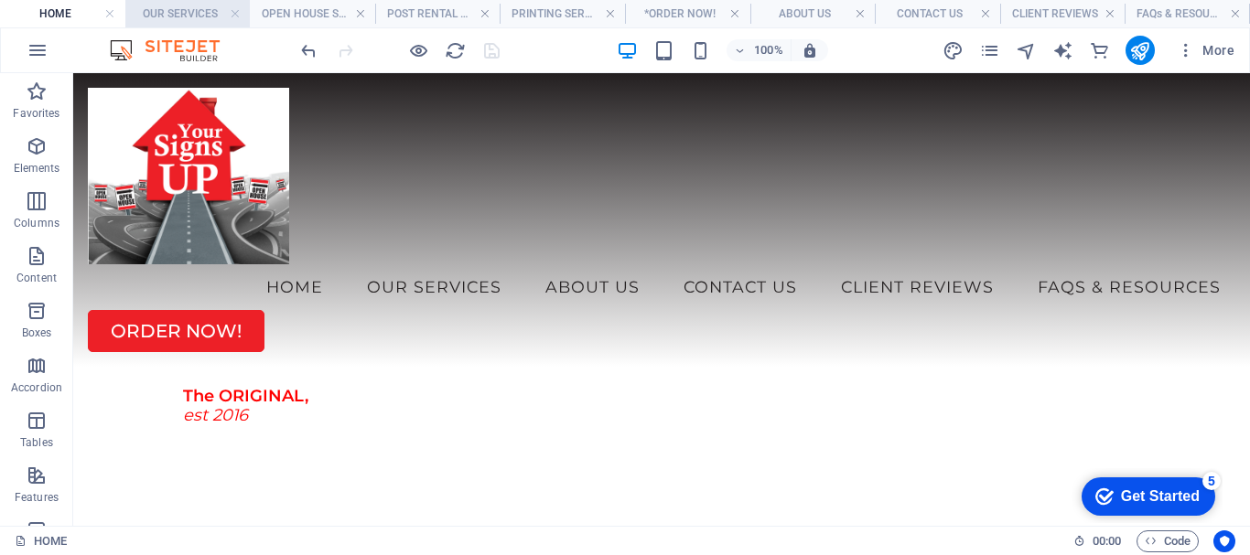
click at [188, 13] on h4 "OUR SERVICES" at bounding box center [187, 14] width 125 height 20
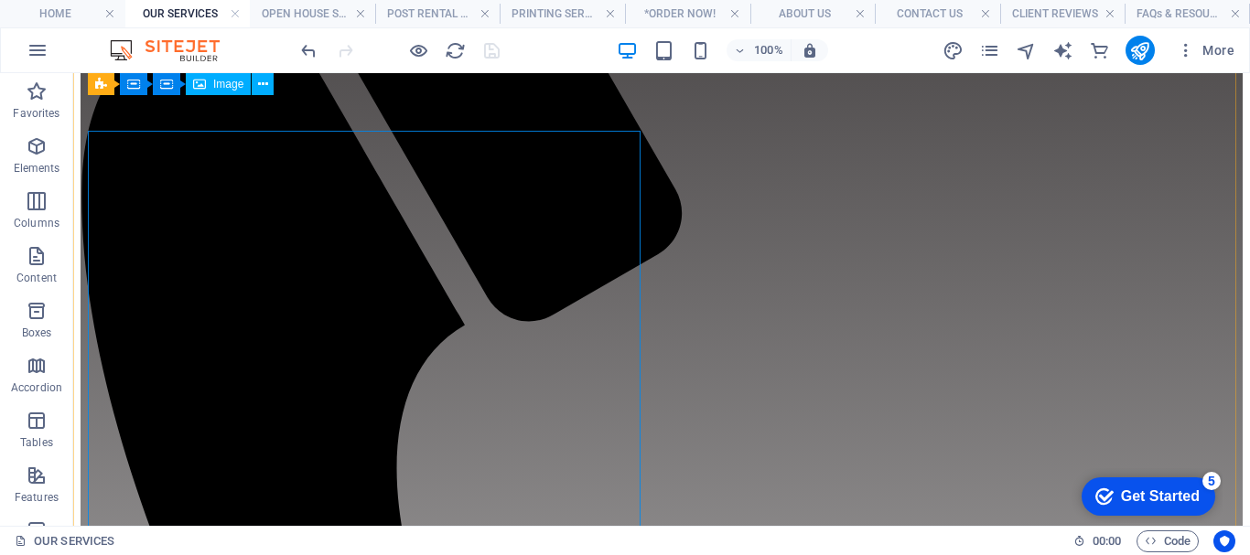
scroll to position [88, 0]
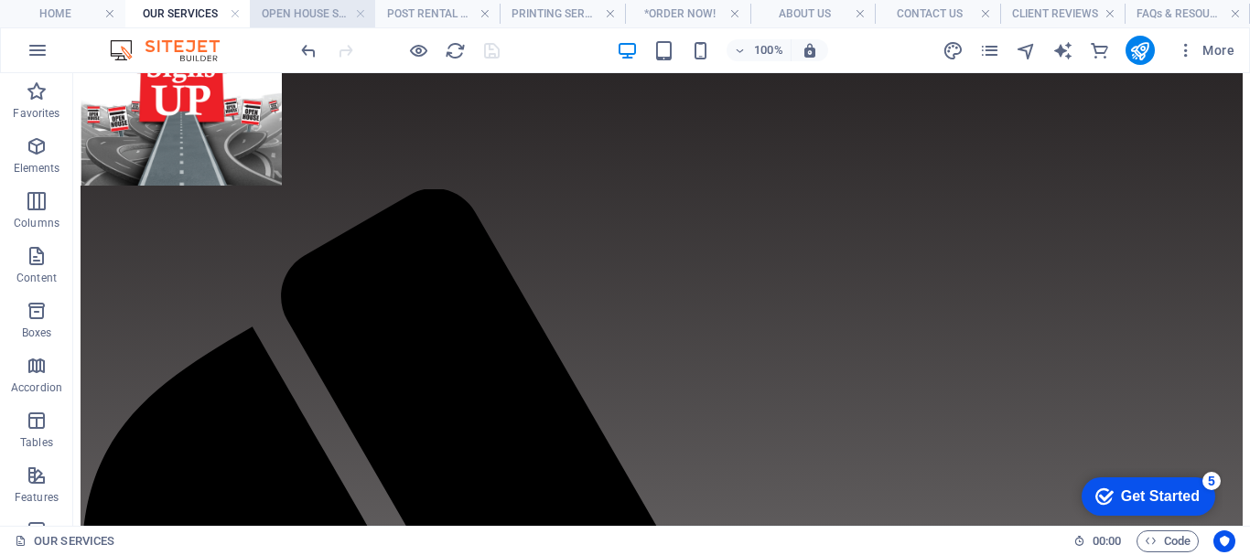
click at [297, 11] on h4 "OPEN HOUSE SERVICE" at bounding box center [312, 14] width 125 height 20
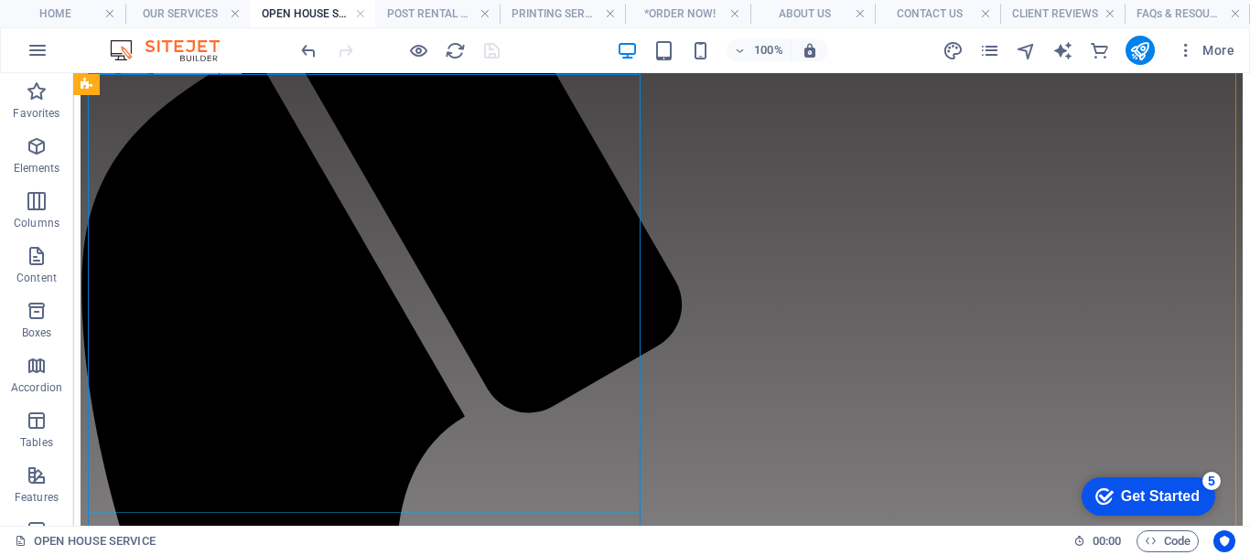
scroll to position [0, 0]
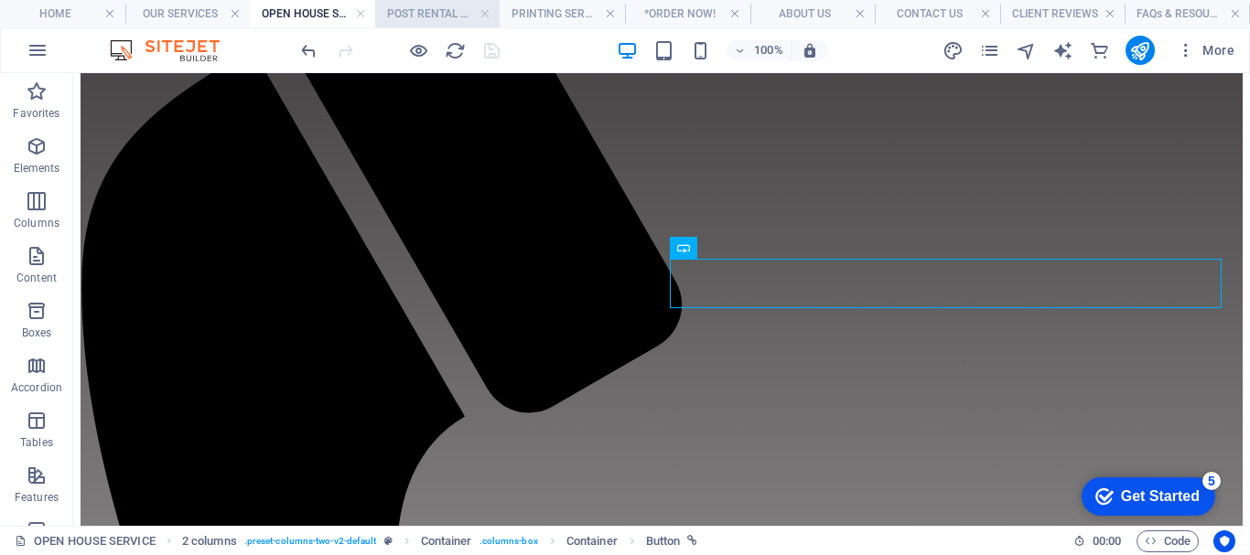
scroll to position [660, 0]
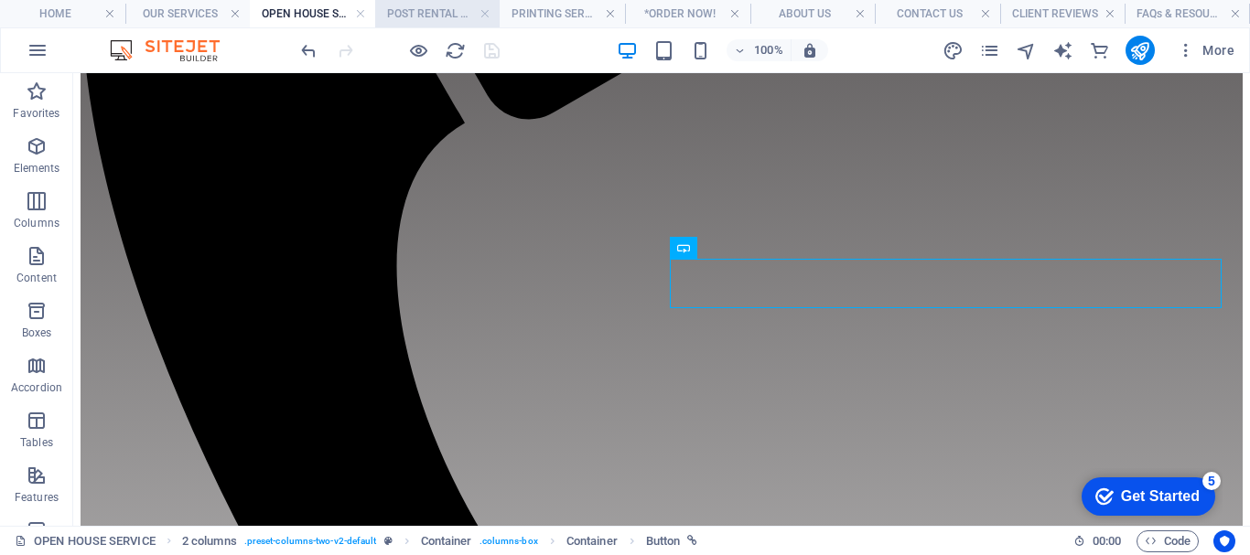
click at [433, 14] on h4 "POST RENTAL SERVICE" at bounding box center [437, 14] width 125 height 20
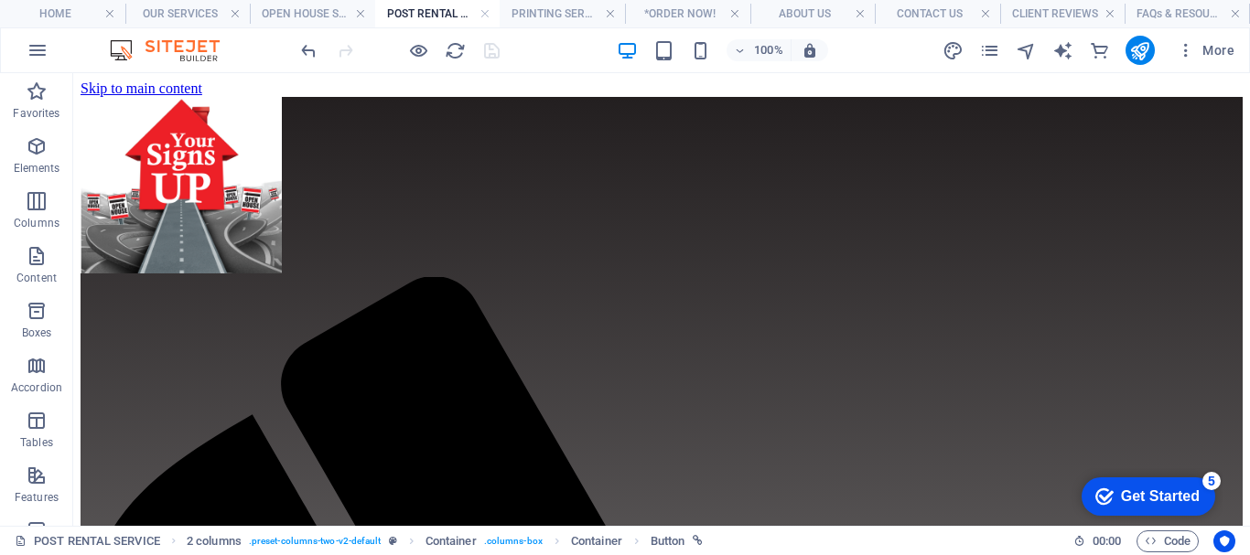
scroll to position [0, 0]
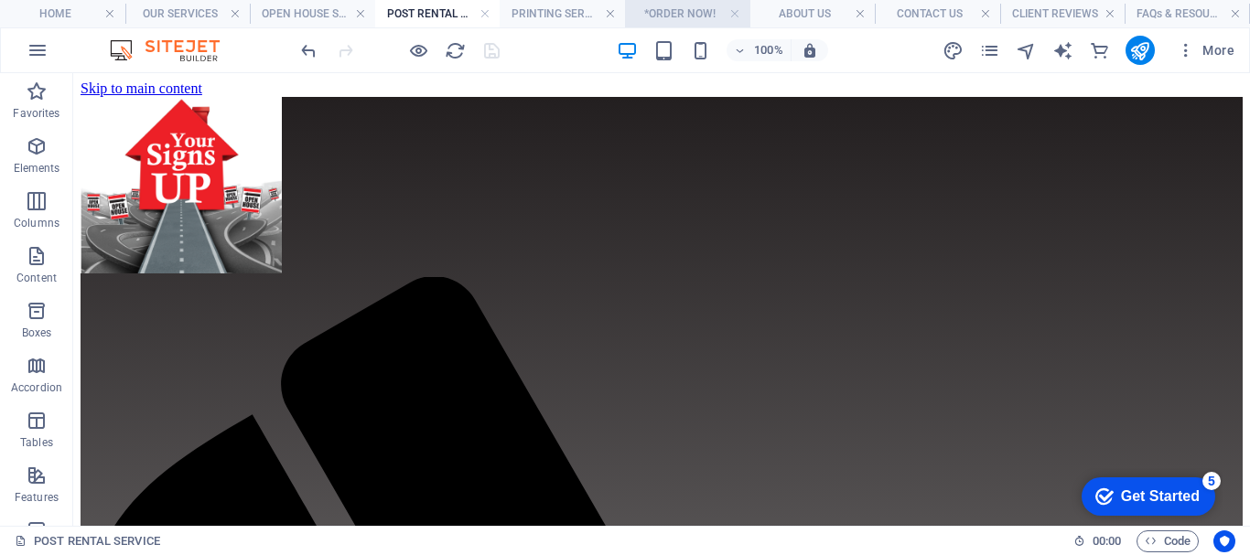
click at [681, 9] on h4 "*ORDER NOW!" at bounding box center [687, 14] width 125 height 20
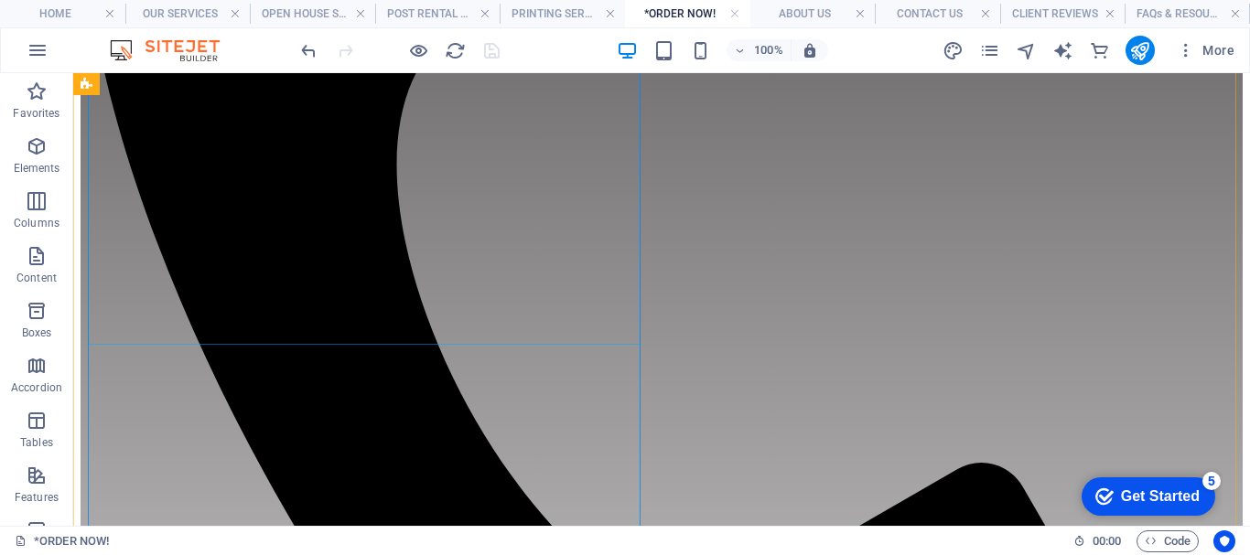
scroll to position [823, 0]
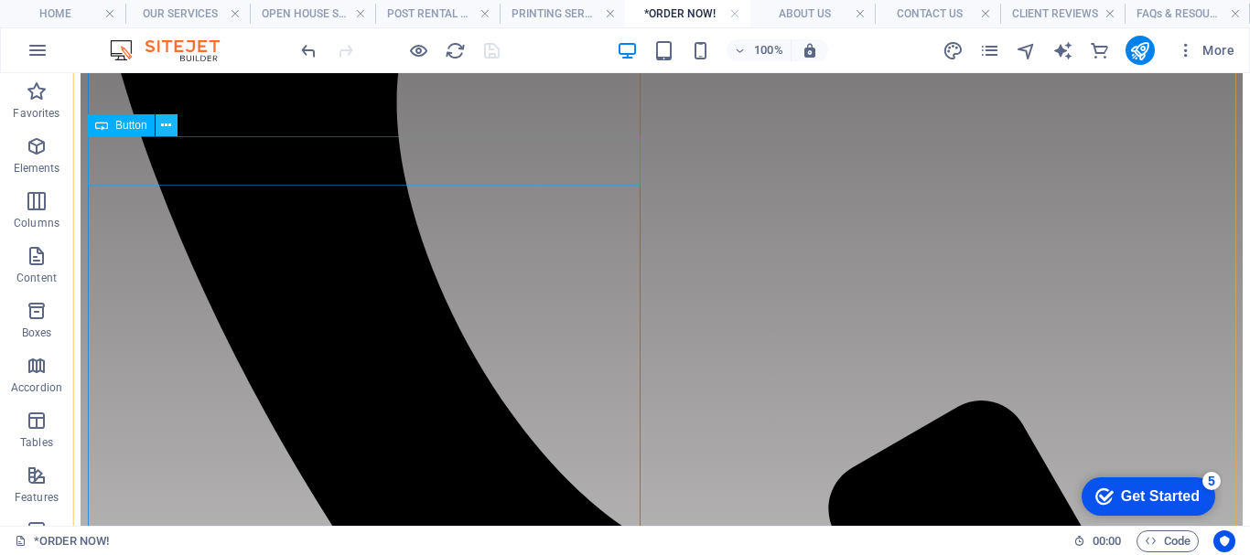
click at [168, 127] on icon at bounding box center [166, 125] width 10 height 19
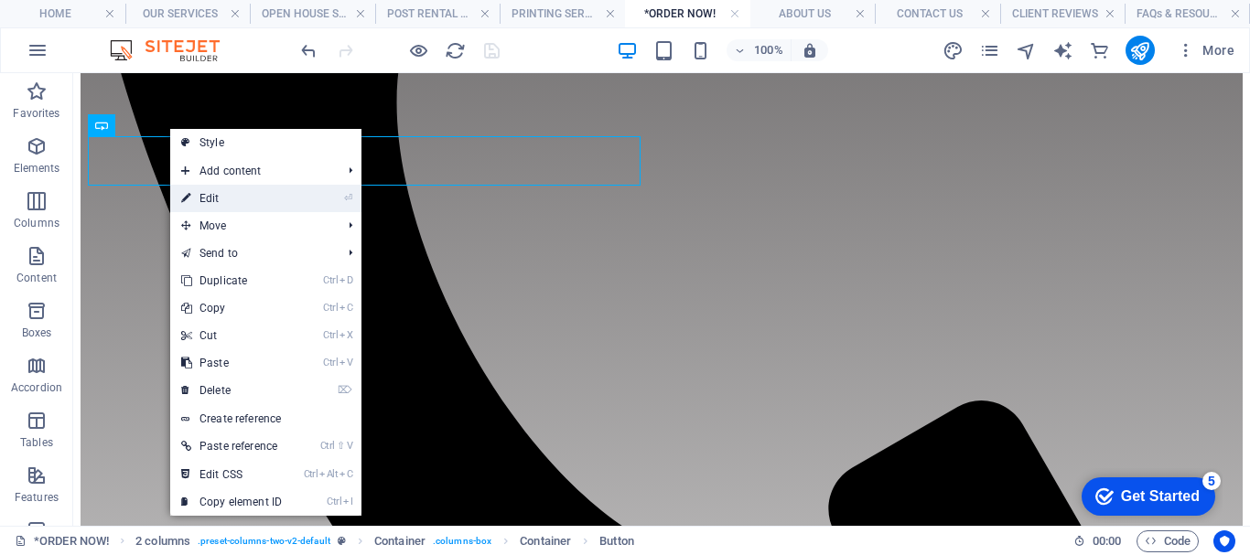
click at [231, 199] on link "⏎ Edit" at bounding box center [231, 198] width 123 height 27
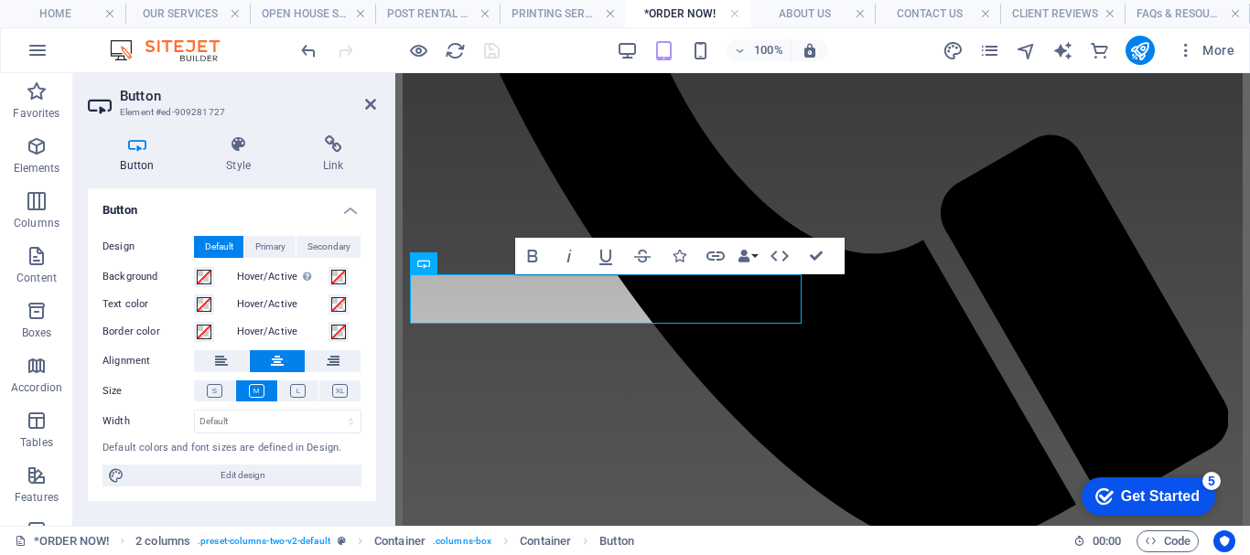
scroll to position [740, 0]
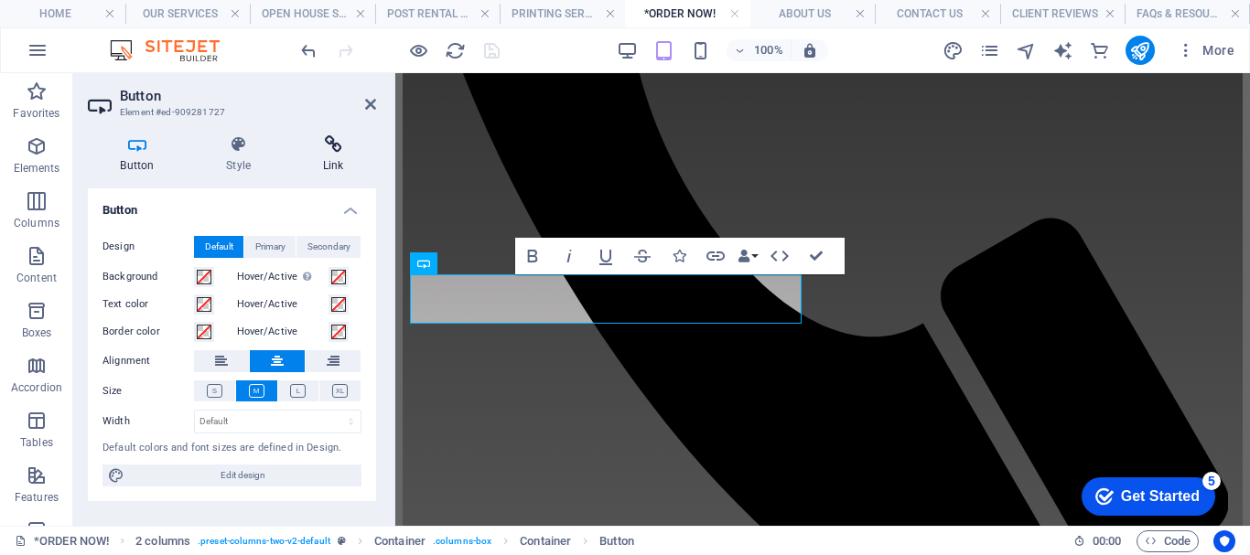
click at [335, 146] on icon at bounding box center [333, 144] width 86 height 18
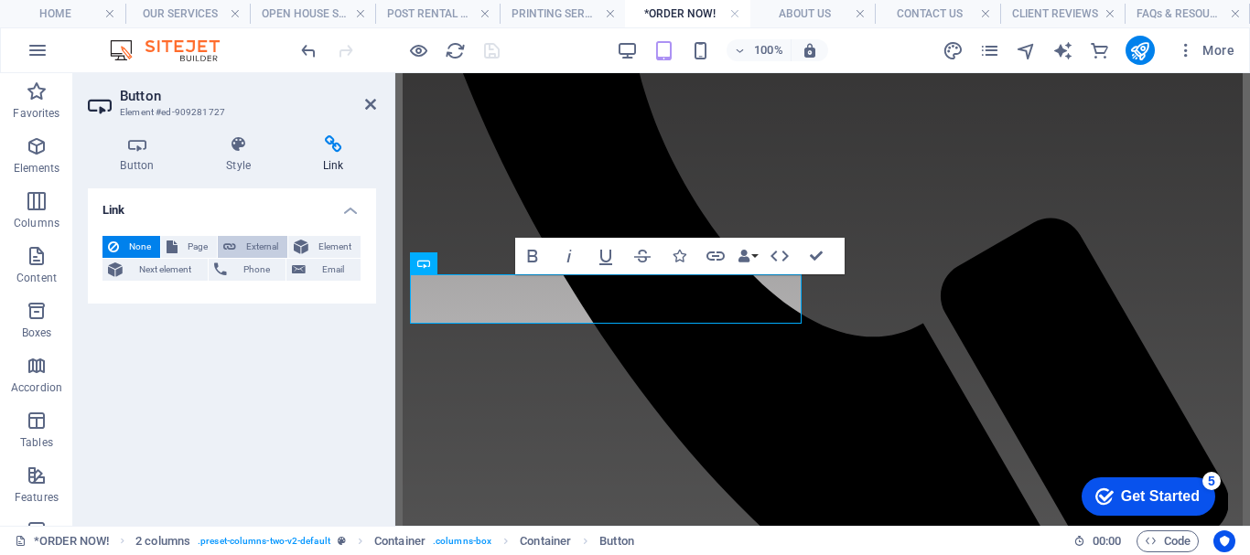
click at [260, 246] on span "External" at bounding box center [262, 247] width 40 height 22
select select "blank"
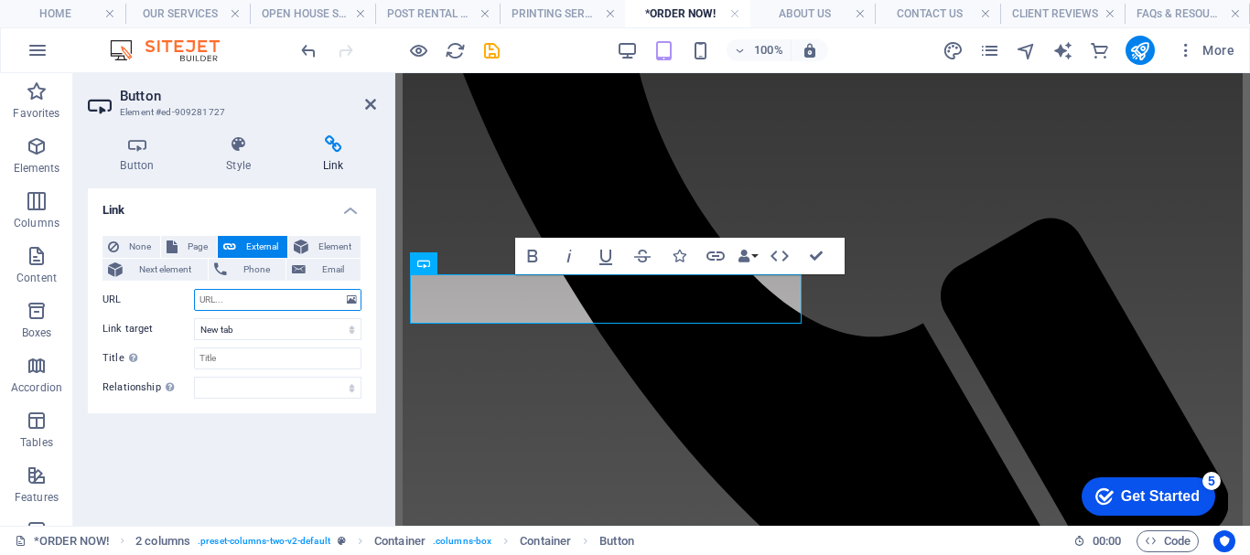
paste input "https://yoursignsup.square.site/product/order-open-house-service/LPIA67C6PFOSSF…"
type input "https://yoursignsup.square.site/product/order-open-house-service/LPIA67C6PFOSSF…"
click at [232, 362] on input "Title Additional link description, should not be the same as the link text. The…" at bounding box center [277, 359] width 167 height 22
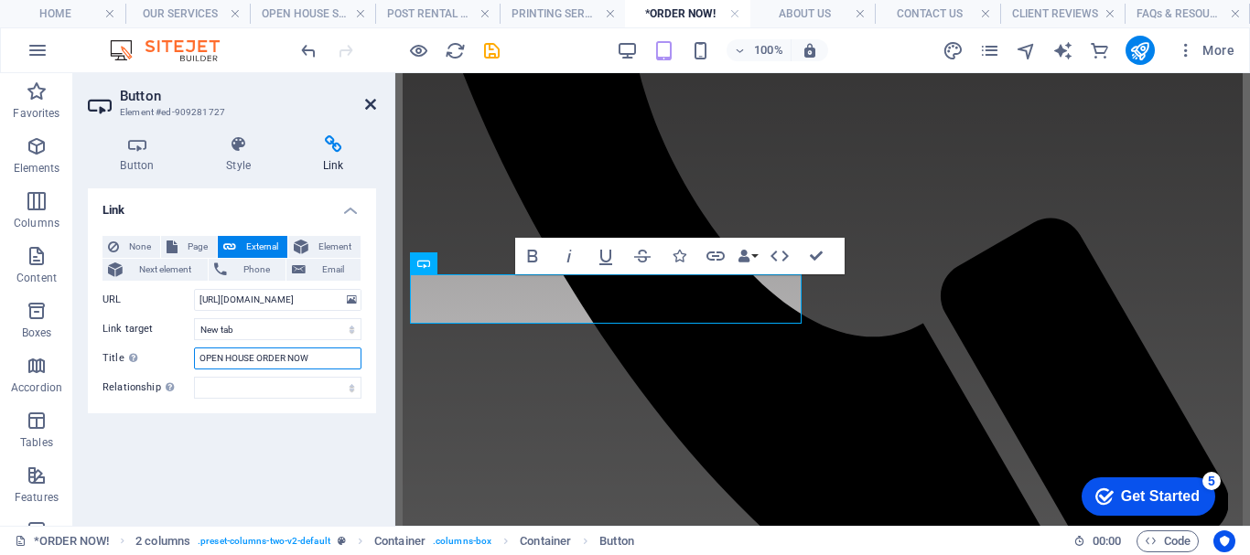
type input "OPEN HOUSE ORDER NOW"
click at [370, 102] on icon at bounding box center [370, 104] width 11 height 15
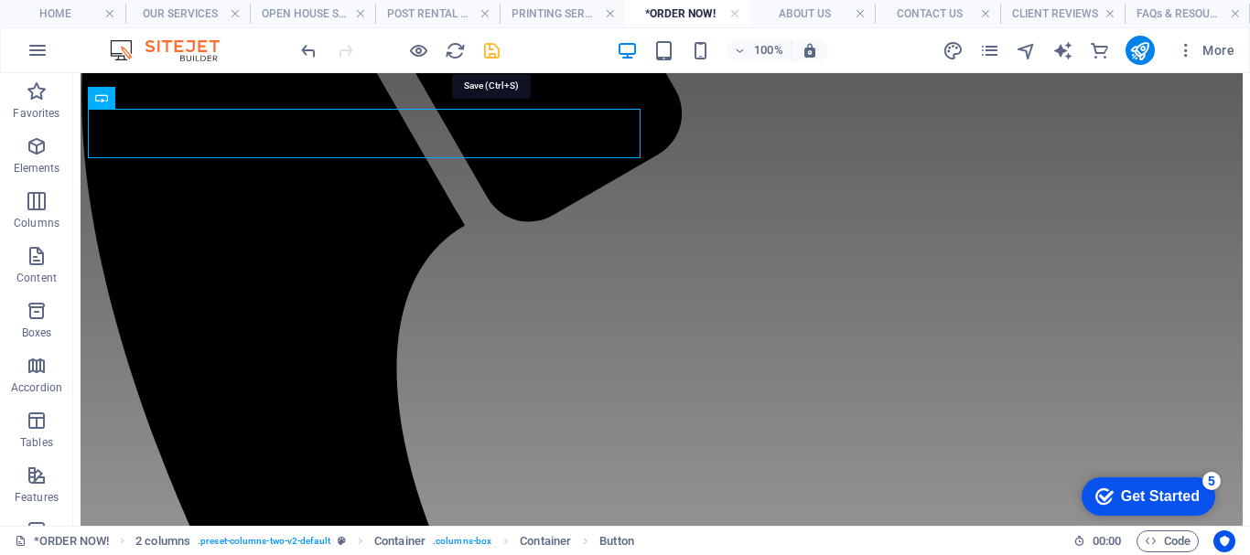
scroll to position [851, 0]
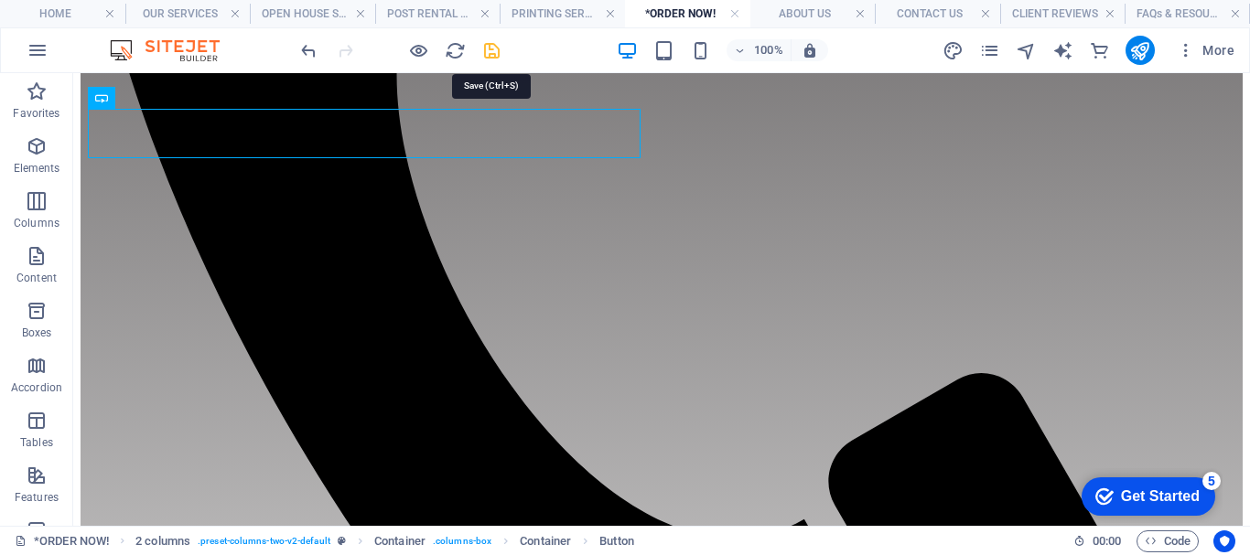
click at [494, 52] on icon "save" at bounding box center [491, 50] width 21 height 21
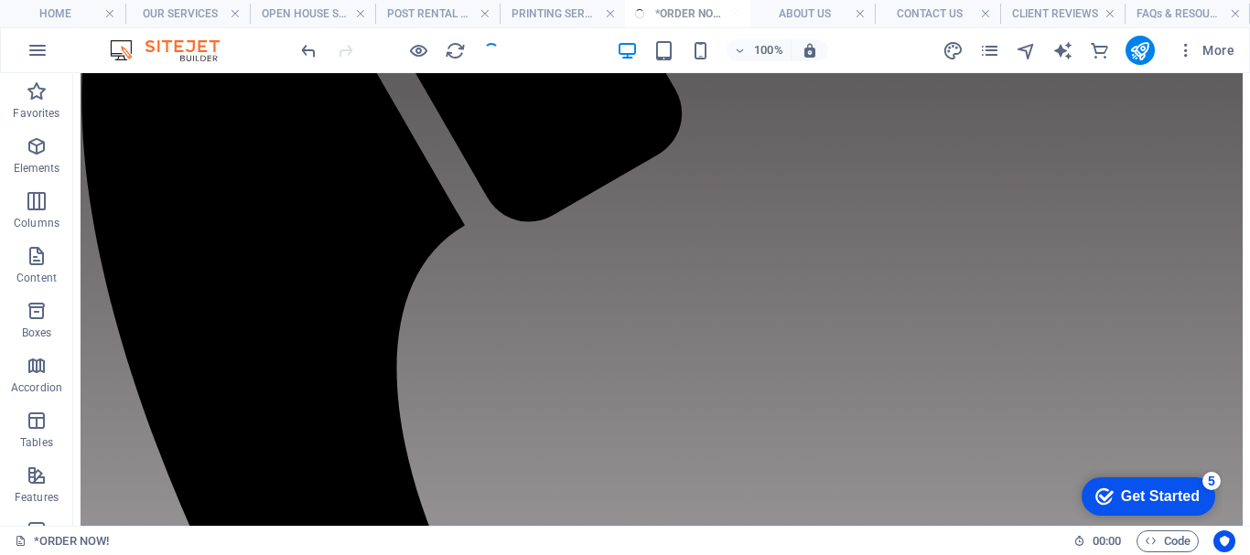
scroll to position [557, 0]
click at [811, 11] on h4 "ABOUT US" at bounding box center [812, 14] width 125 height 20
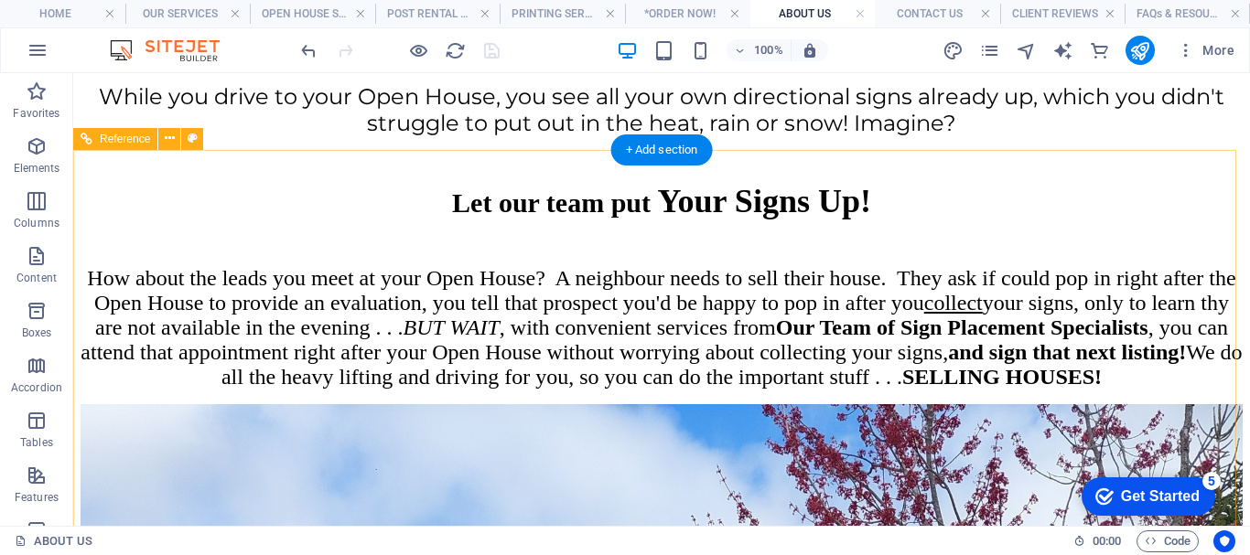
scroll to position [2357, 0]
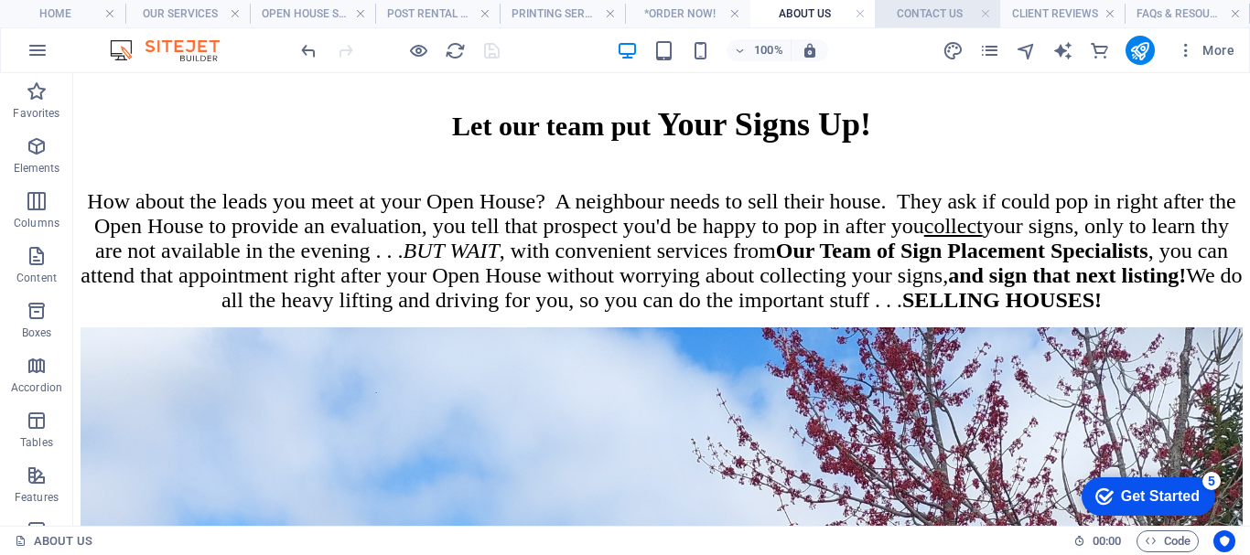
click at [934, 12] on h4 "CONTACT US" at bounding box center [937, 14] width 125 height 20
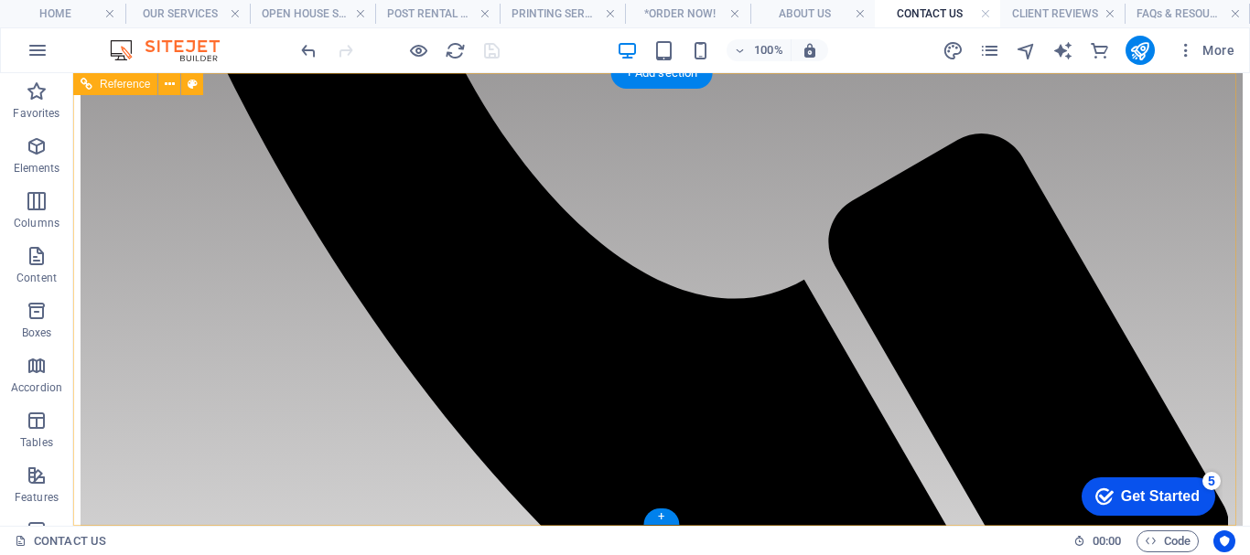
scroll to position [1269, 0]
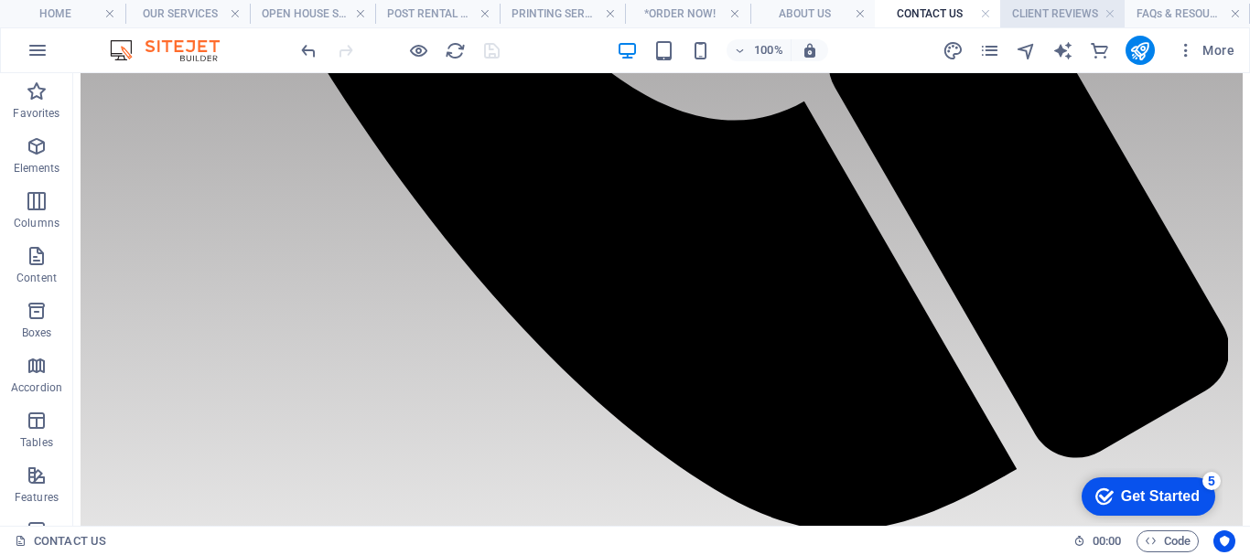
click at [1032, 13] on h4 "CLIENT REVIEWS" at bounding box center [1062, 14] width 125 height 20
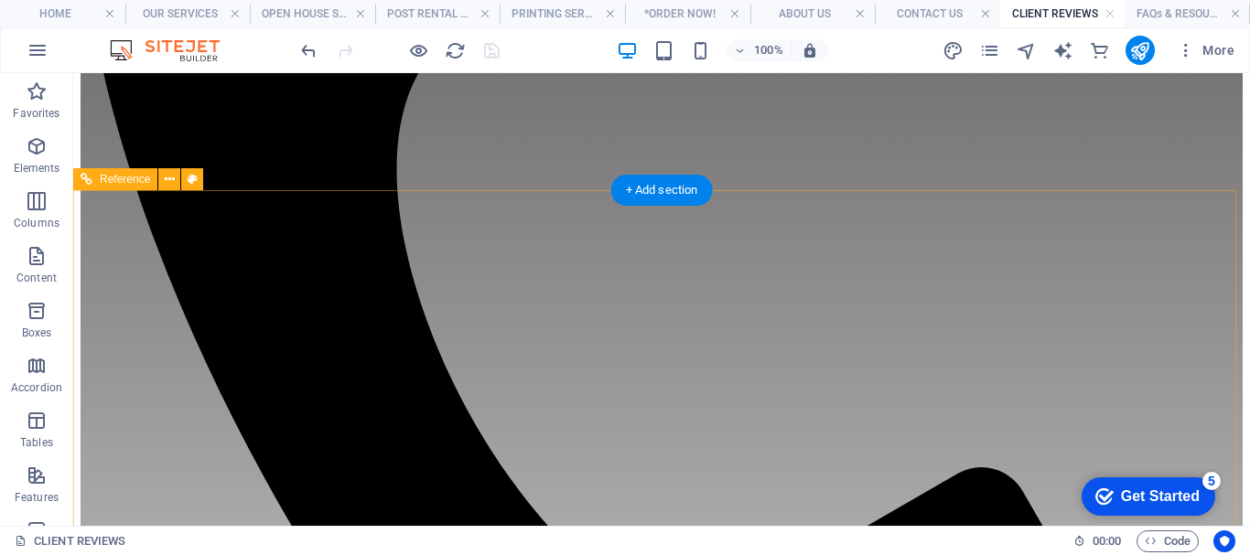
scroll to position [850, 0]
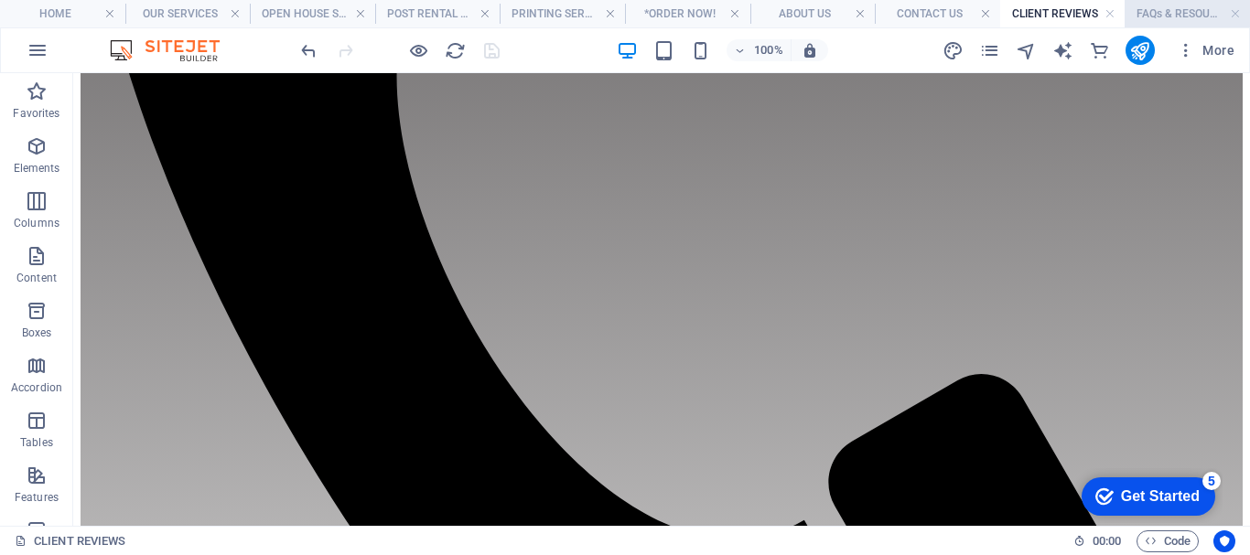
click at [1141, 2] on li "FAQs & RESOURCES" at bounding box center [1186, 13] width 125 height 27
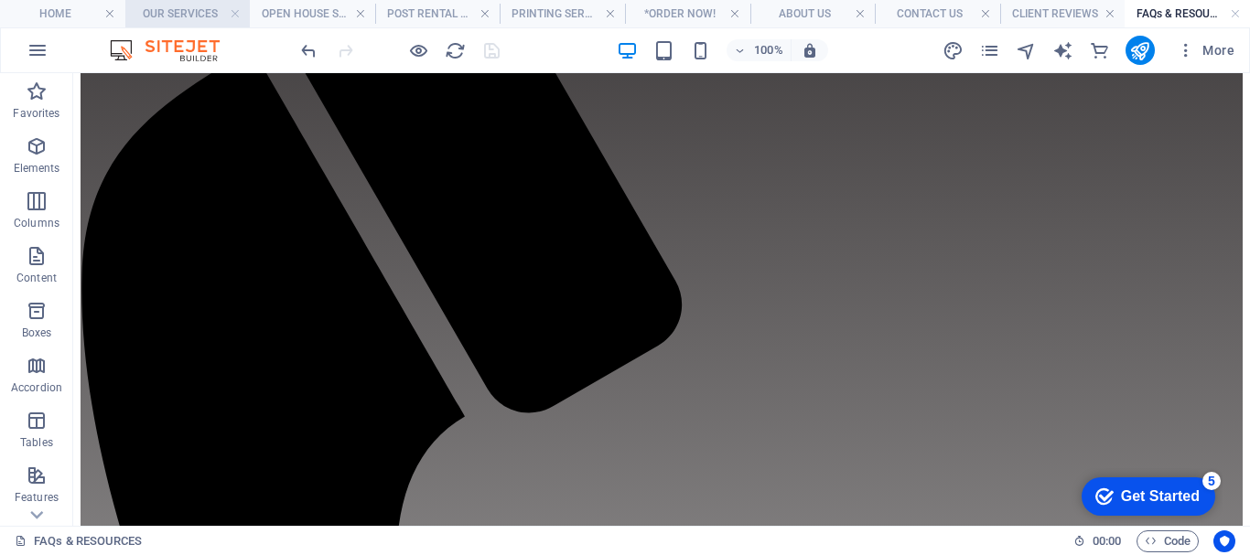
scroll to position [660, 0]
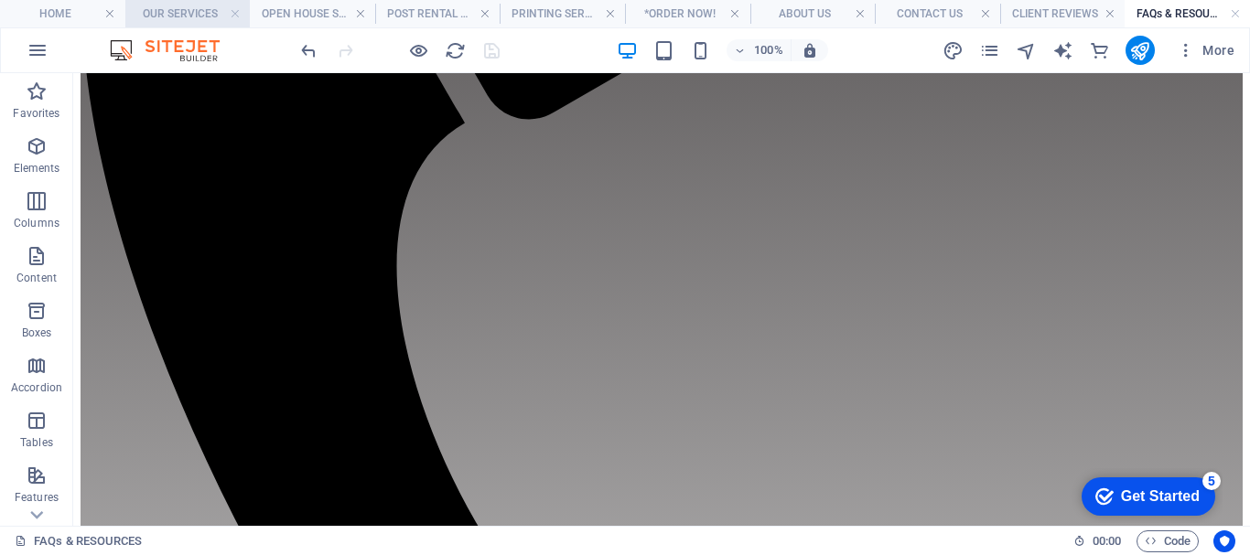
click at [194, 14] on h4 "OUR SERVICES" at bounding box center [187, 14] width 125 height 20
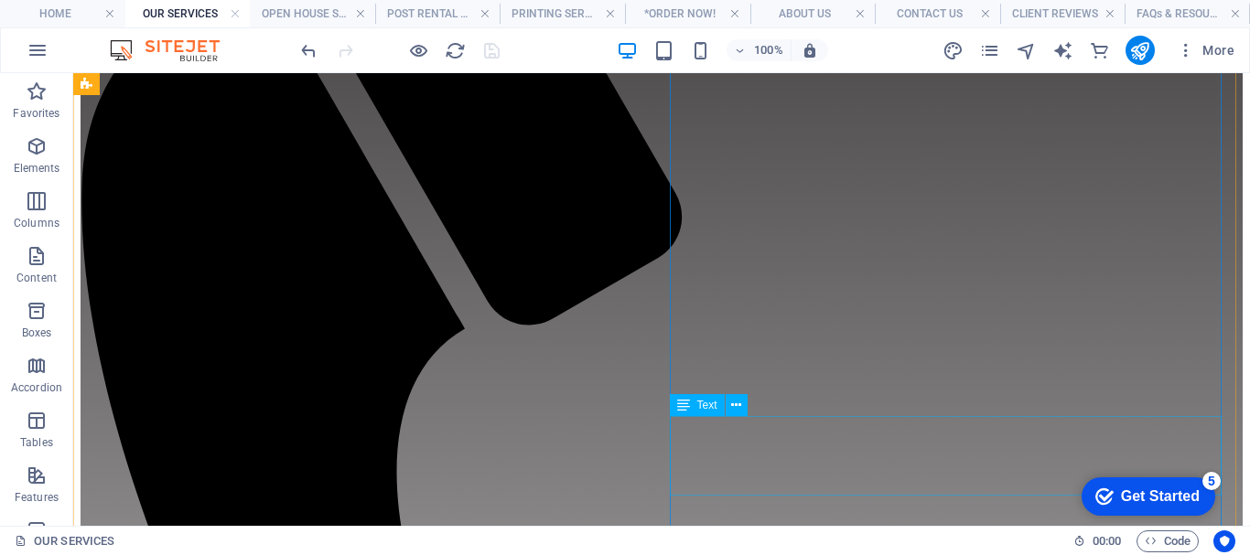
scroll to position [637, 0]
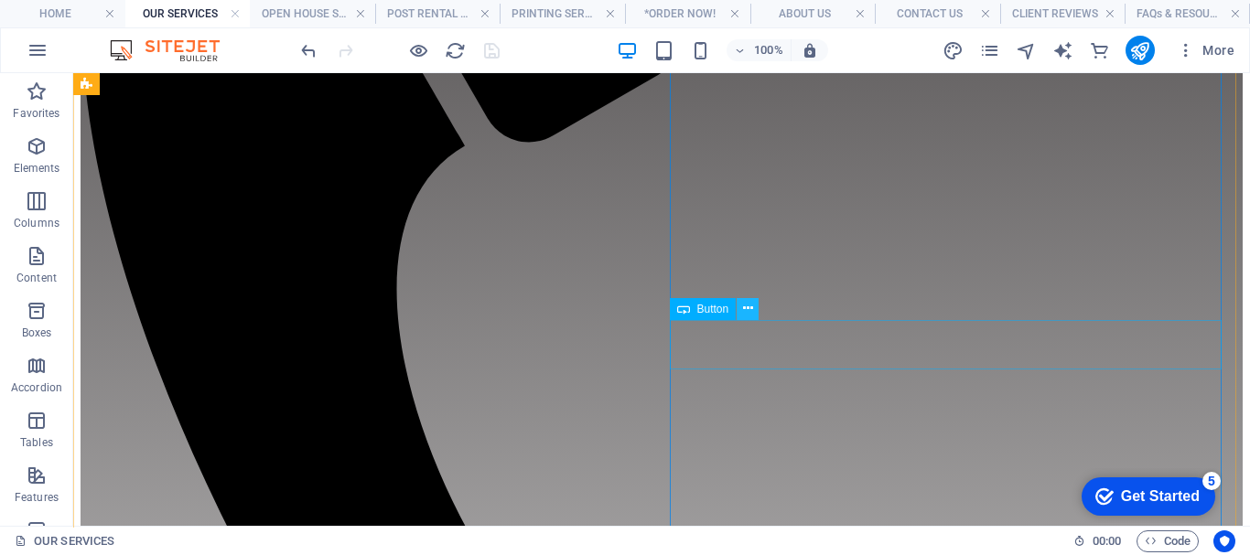
click at [749, 303] on icon at bounding box center [748, 308] width 10 height 19
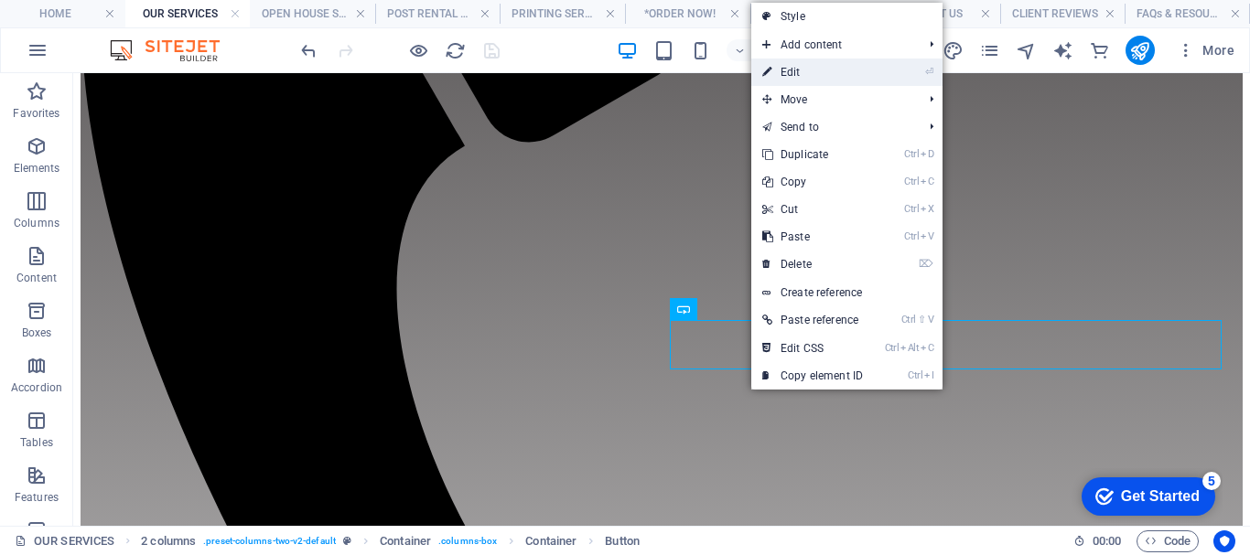
click at [821, 74] on link "⏎ Edit" at bounding box center [812, 72] width 123 height 27
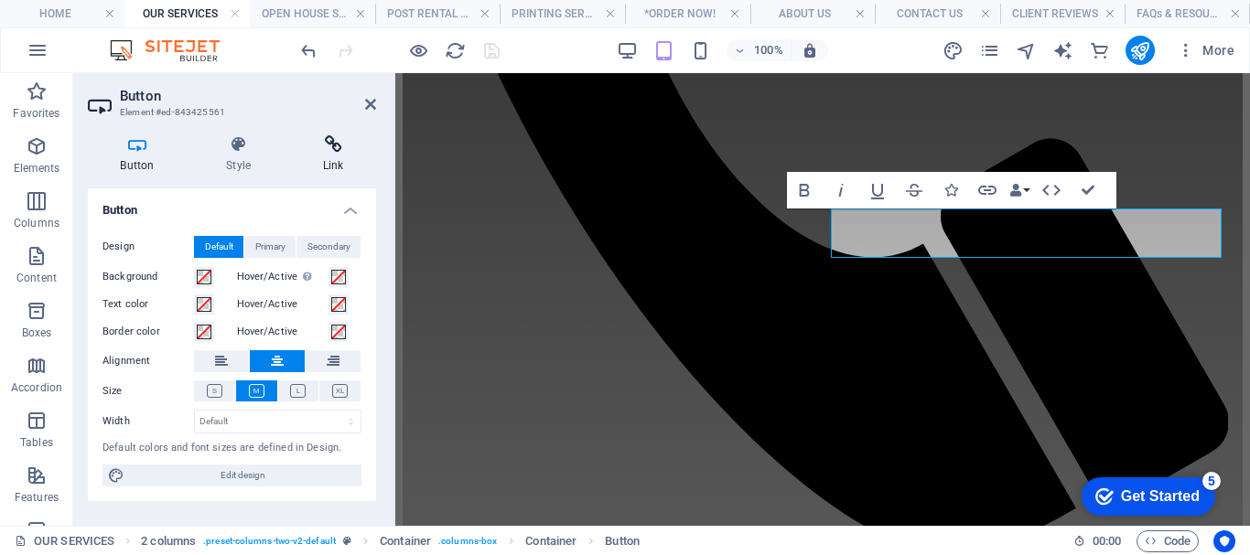
click at [341, 136] on icon at bounding box center [333, 144] width 86 height 18
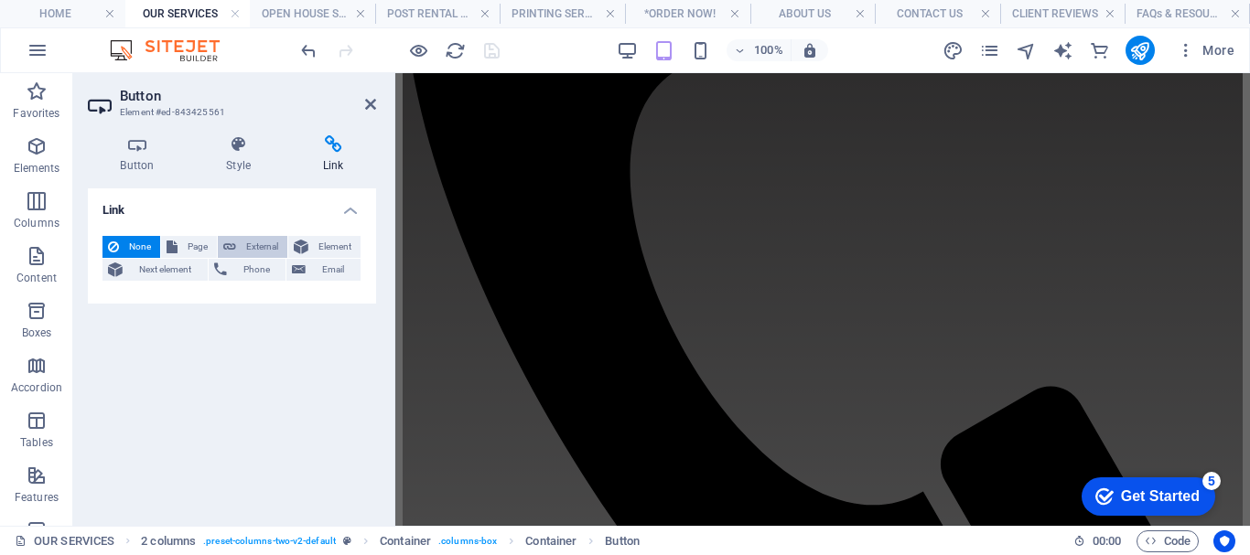
click at [254, 240] on span "External" at bounding box center [262, 247] width 40 height 22
select select "blank"
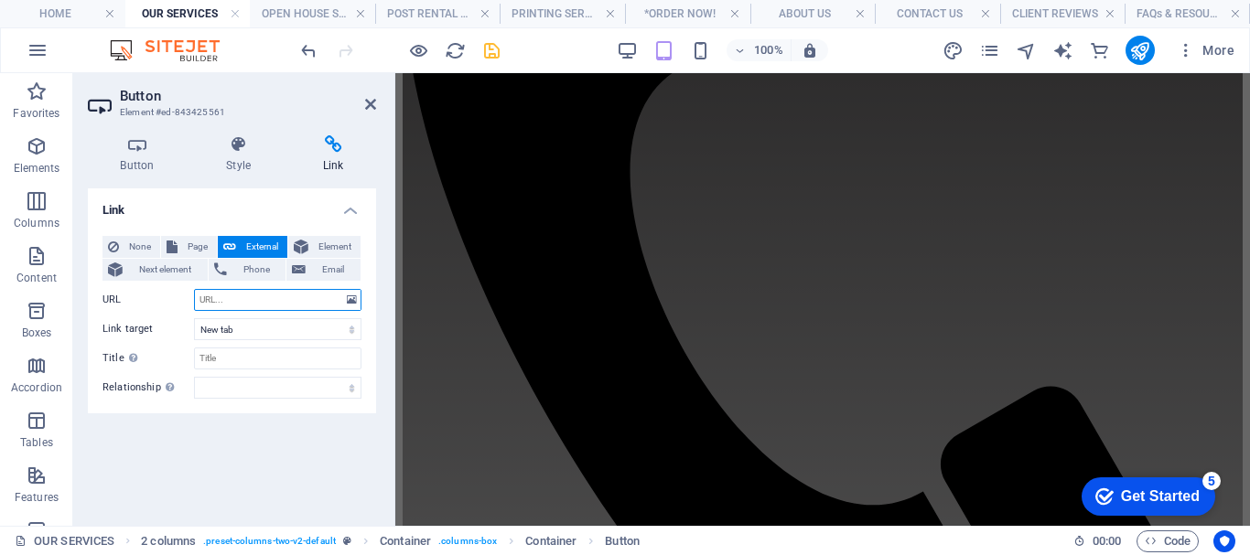
scroll to position [820, 0]
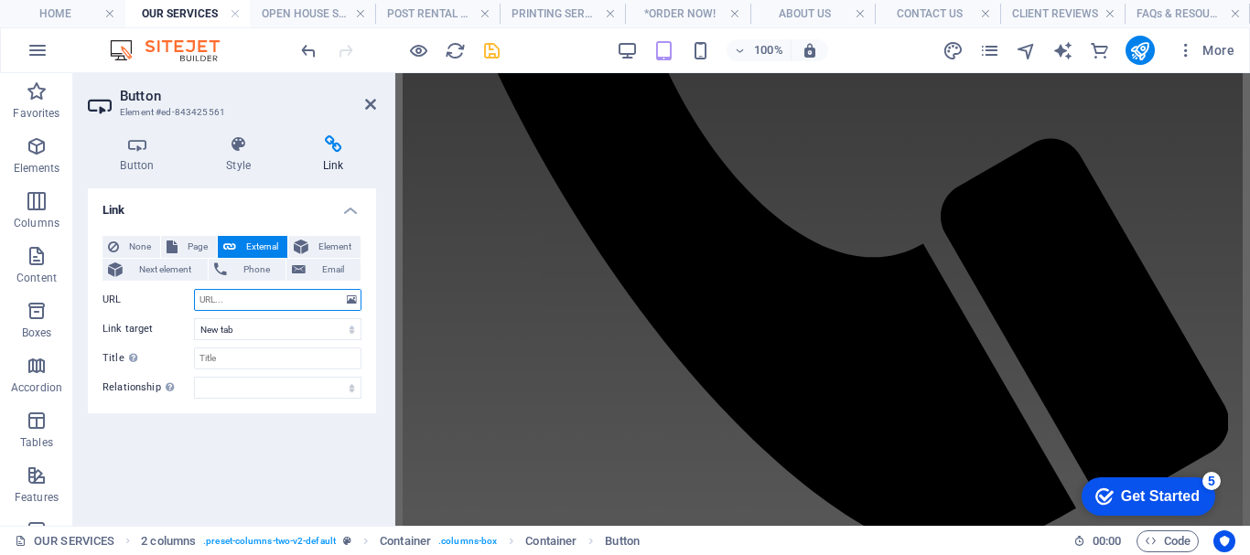
paste input "https://yoursignsup.square.site/product/order-post-rental-service/XGOJAMTZXCYZP…"
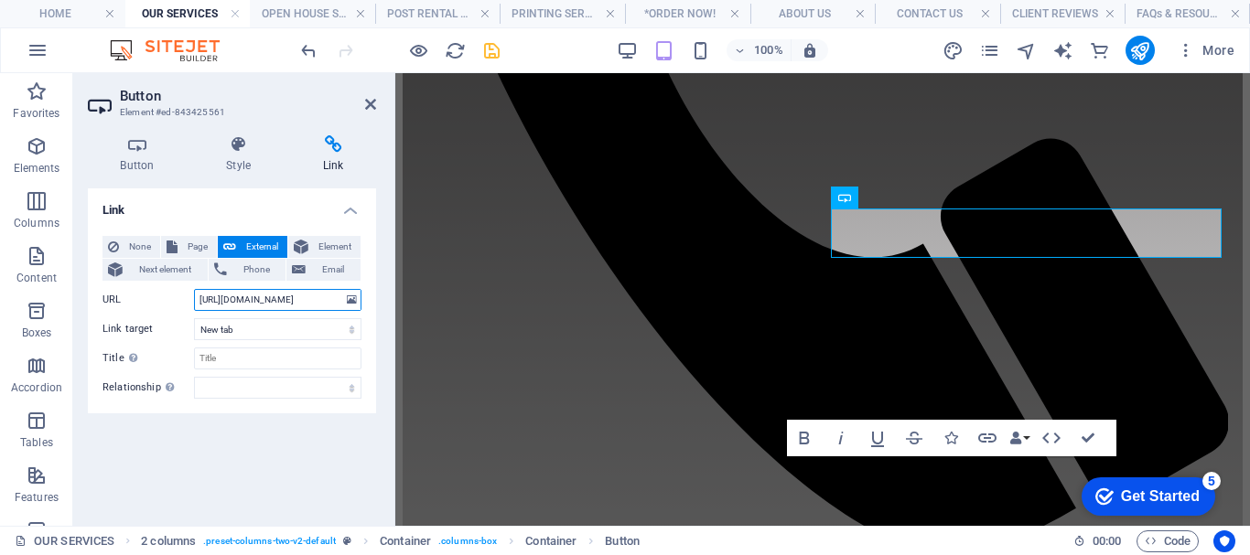
scroll to position [0, 352]
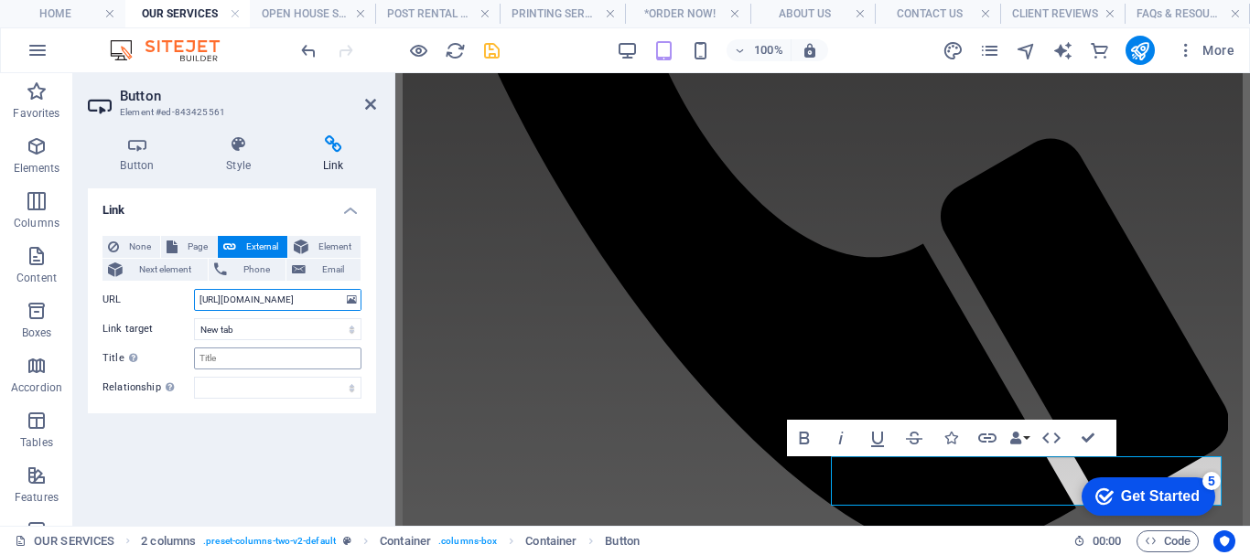
type input "https://yoursignsup.square.site/product/order-post-rental-service/XGOJAMTZXCYZP…"
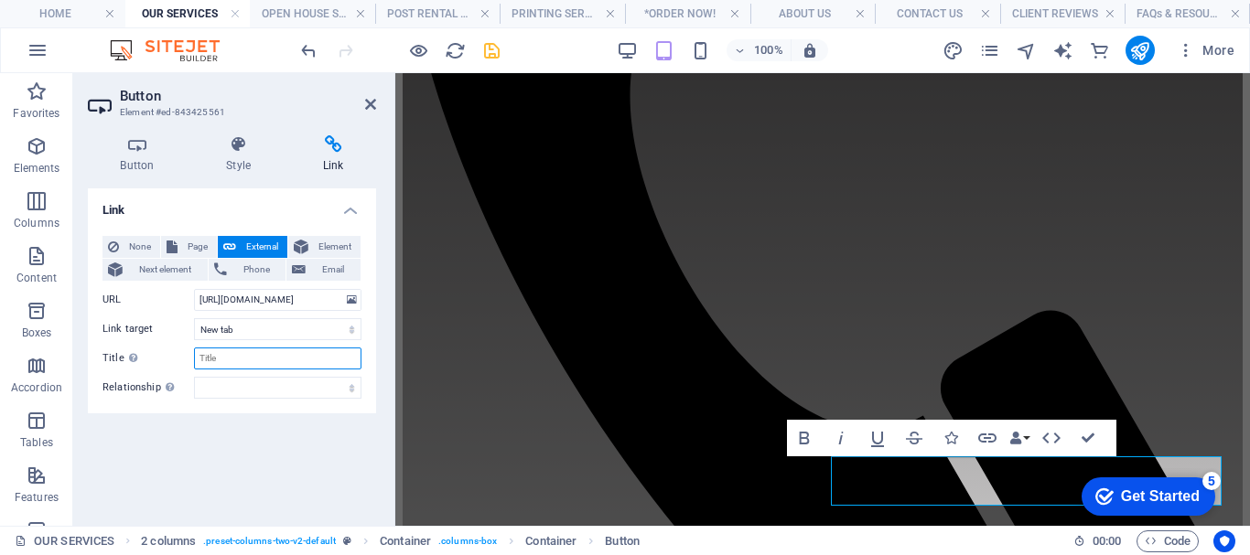
click at [249, 361] on input "Title Additional link description, should not be the same as the link text. The…" at bounding box center [277, 359] width 167 height 22
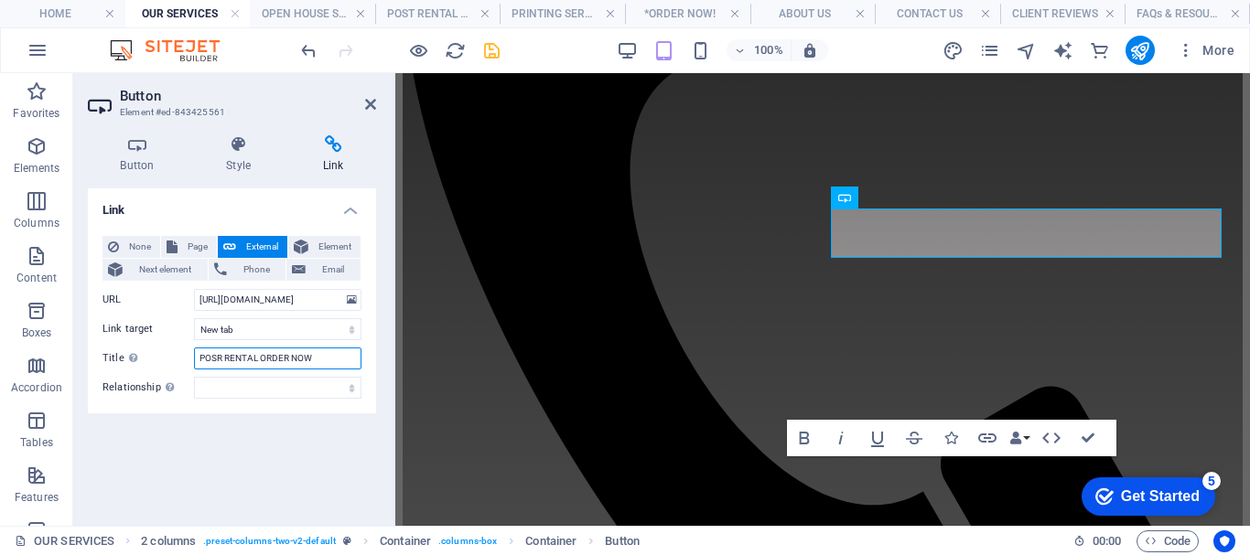
click at [220, 356] on input "POSR RENTAL ORDER NOW" at bounding box center [277, 359] width 167 height 22
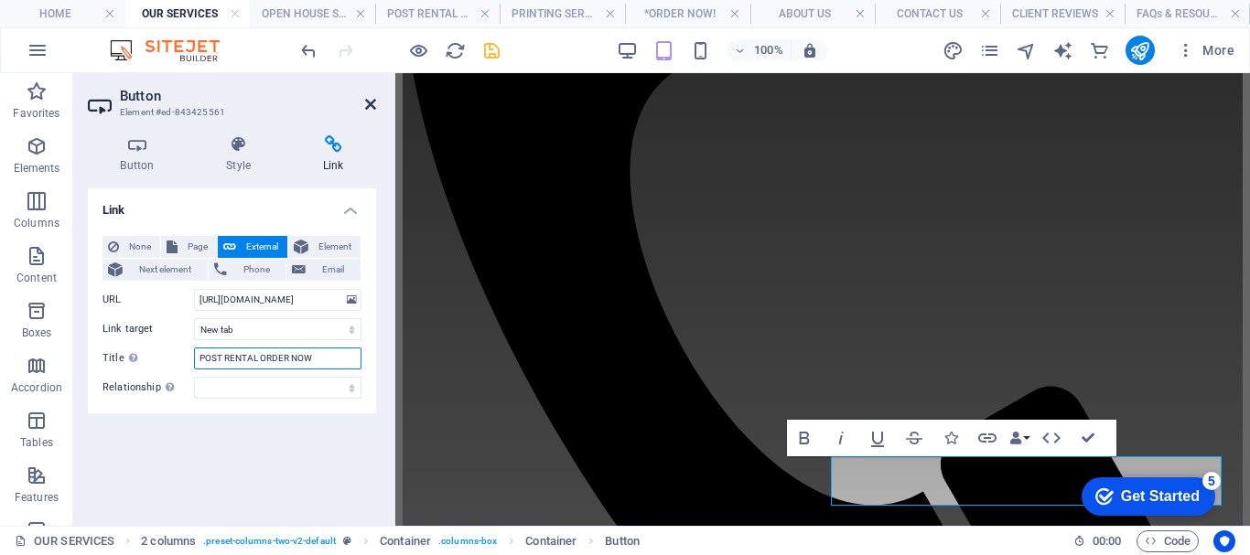
type input "POST RENTAL ORDER NOW"
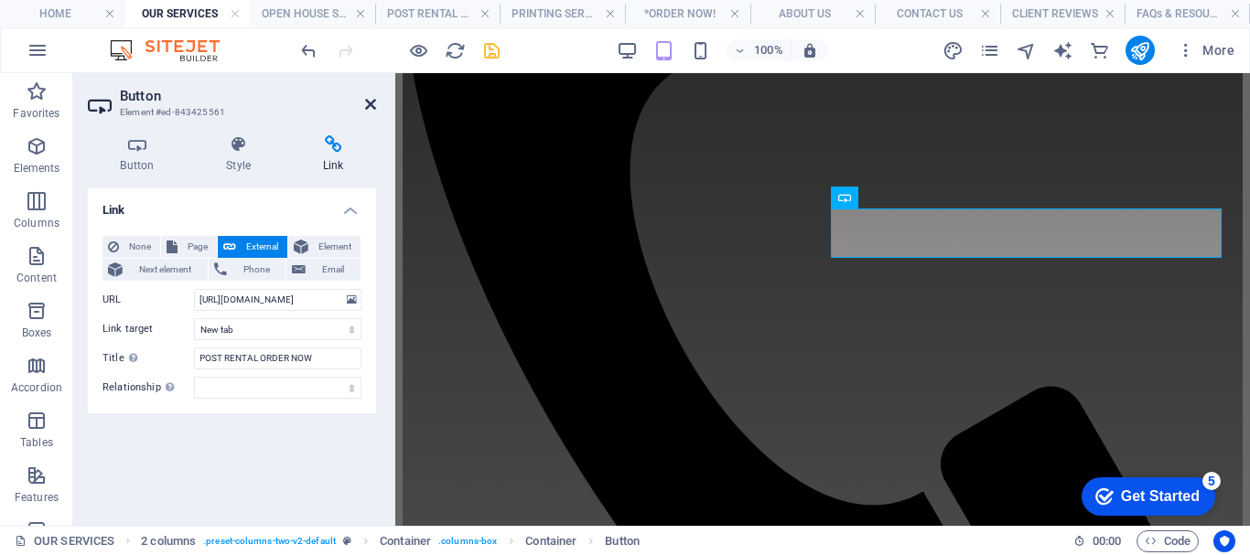
click at [370, 103] on icon at bounding box center [370, 104] width 11 height 15
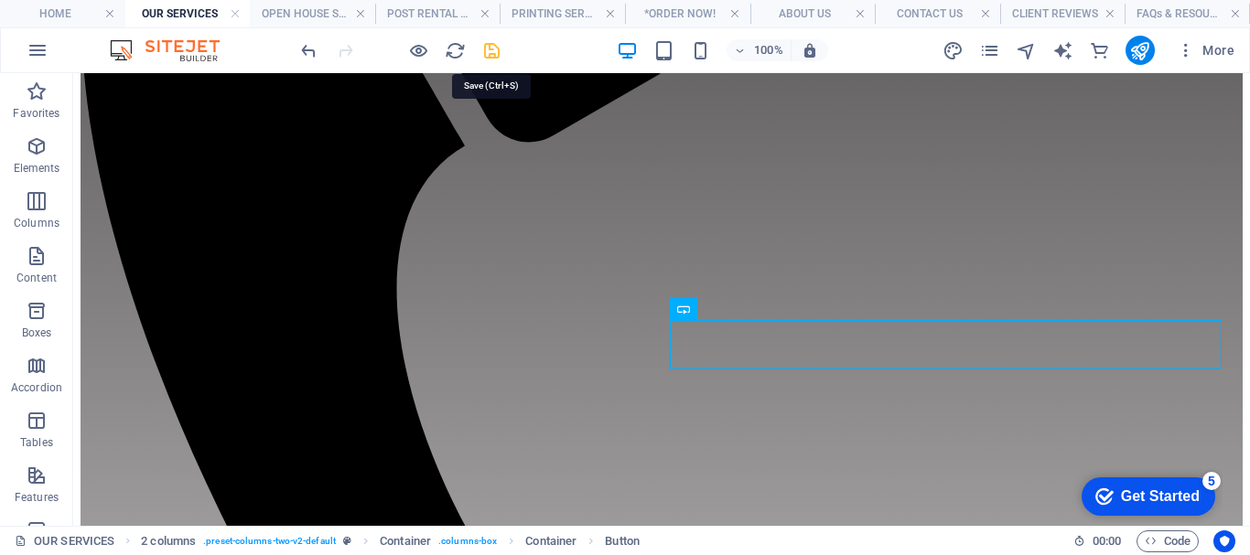
scroll to position [637, 0]
click at [493, 50] on icon "save" at bounding box center [491, 50] width 21 height 21
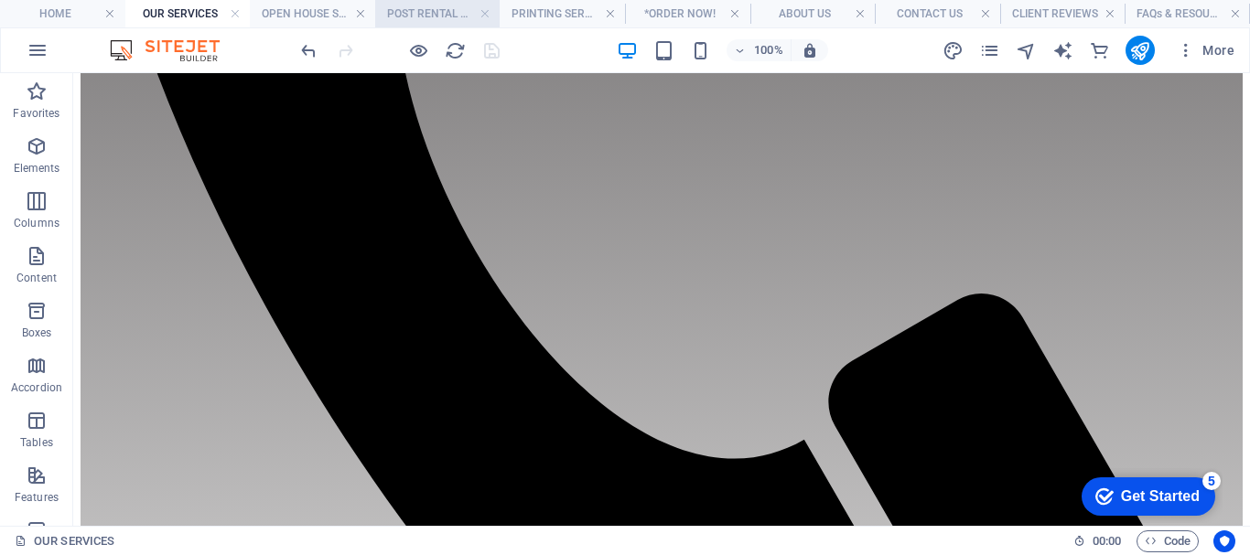
scroll to position [930, 0]
click at [424, 9] on h4 "POST RENTAL SERVICE" at bounding box center [437, 14] width 125 height 20
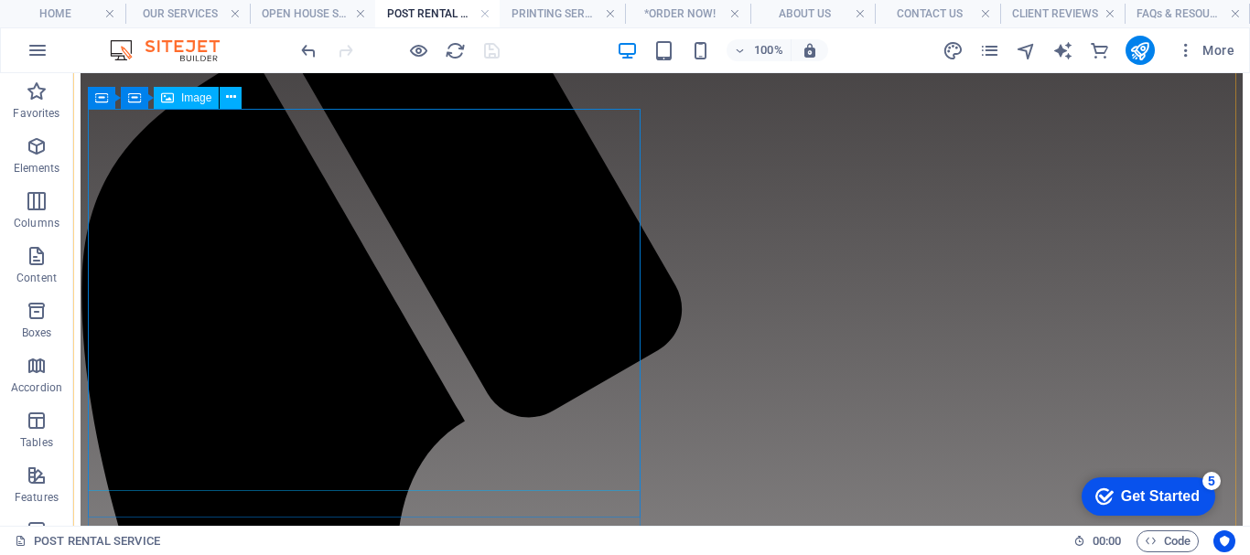
scroll to position [366, 0]
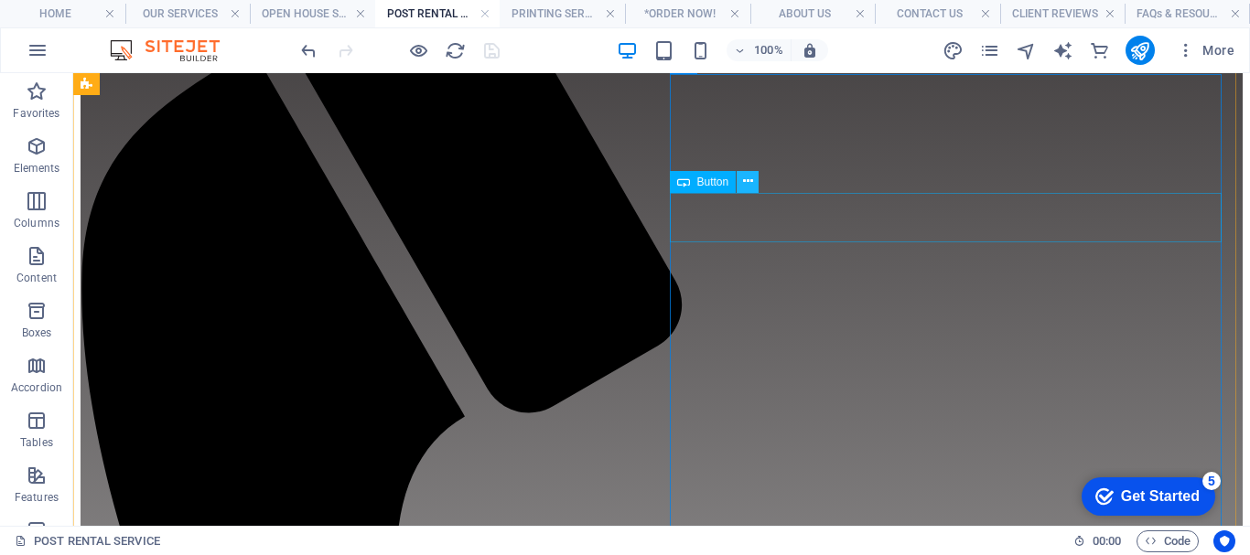
click at [745, 186] on icon at bounding box center [748, 181] width 10 height 19
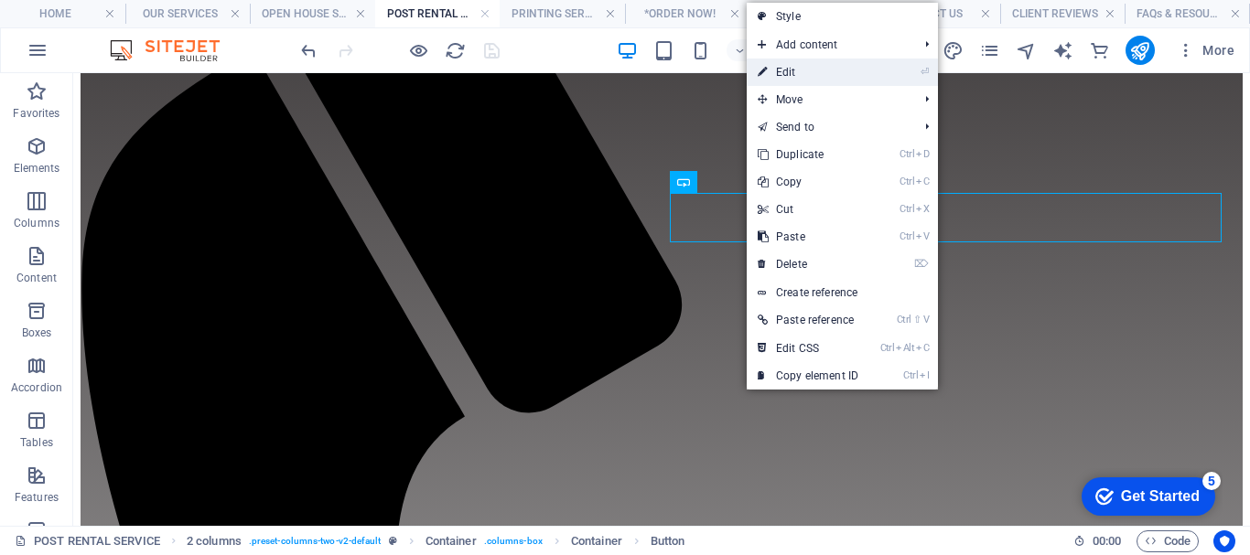
click at [787, 75] on link "⏎ Edit" at bounding box center [807, 72] width 123 height 27
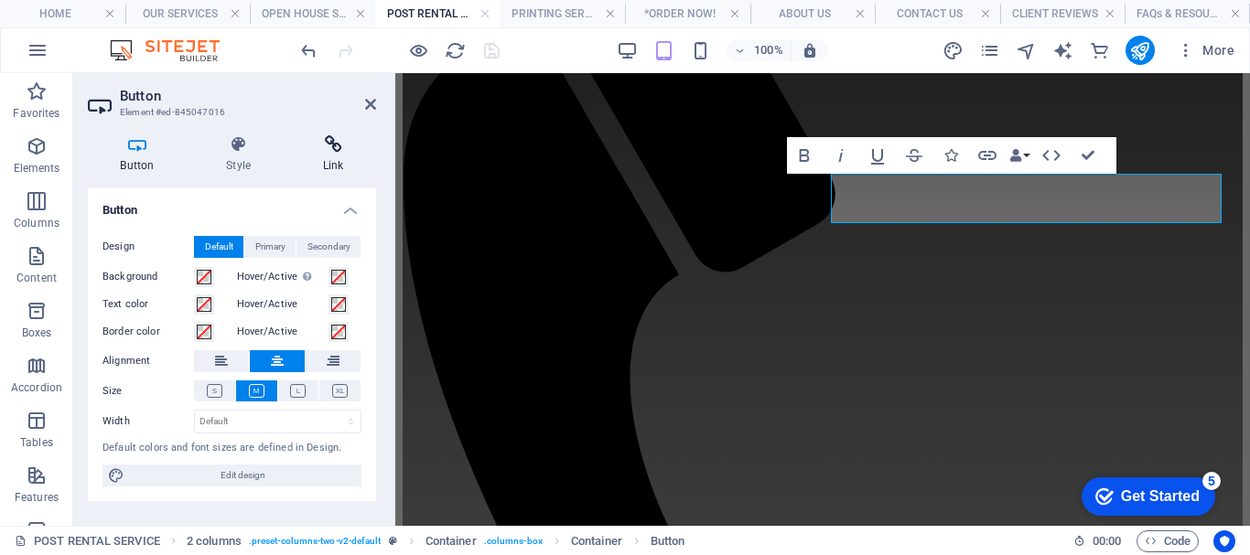
click at [335, 152] on icon at bounding box center [333, 144] width 86 height 18
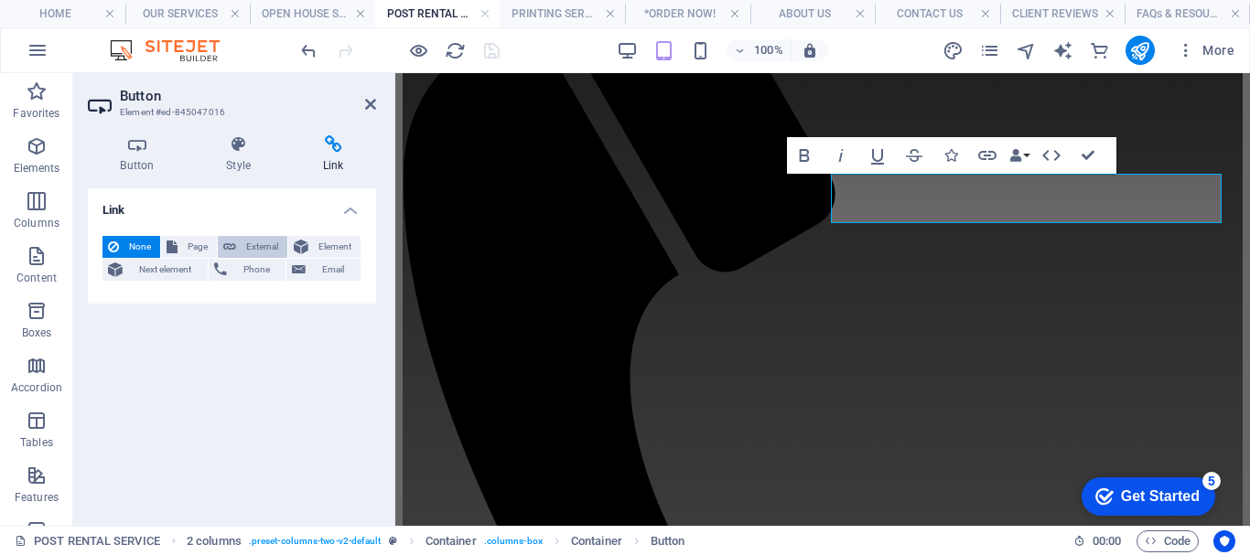
click at [259, 241] on span "External" at bounding box center [262, 247] width 40 height 22
select select "blank"
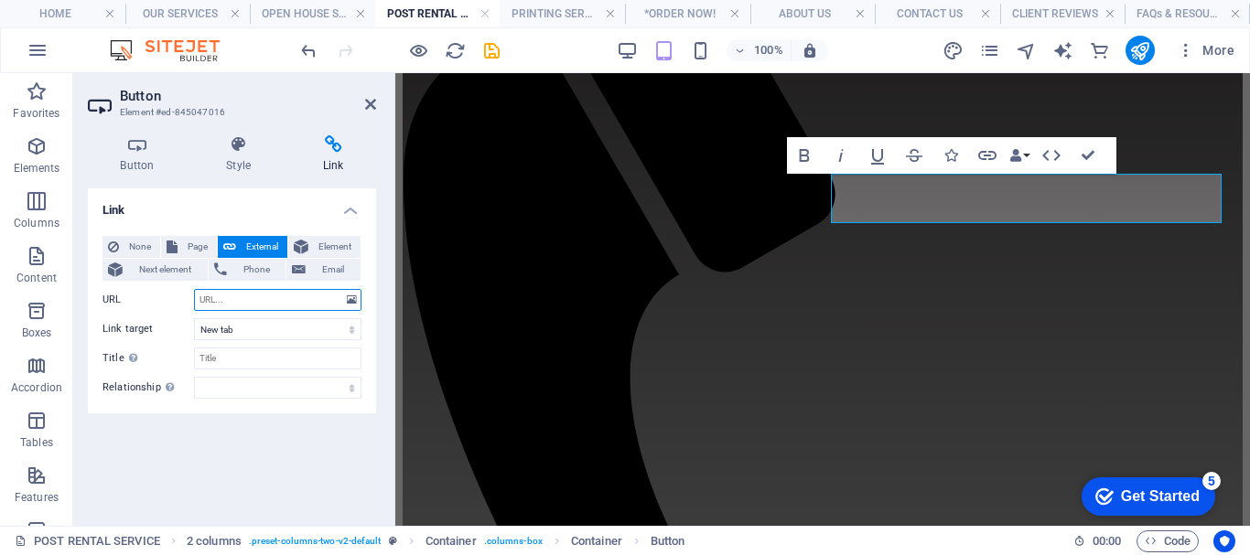
click at [242, 299] on input "URL" at bounding box center [277, 300] width 167 height 22
paste input "https://yoursignsup.square.site/product/order-post-rental-service/XGOJAMTZXCYZP…"
type input "https://yoursignsup.square.site/product/order-post-rental-service/XGOJAMTZXCYZP…"
click at [231, 353] on input "Title Additional link description, should not be the same as the link text. The…" at bounding box center [277, 359] width 167 height 22
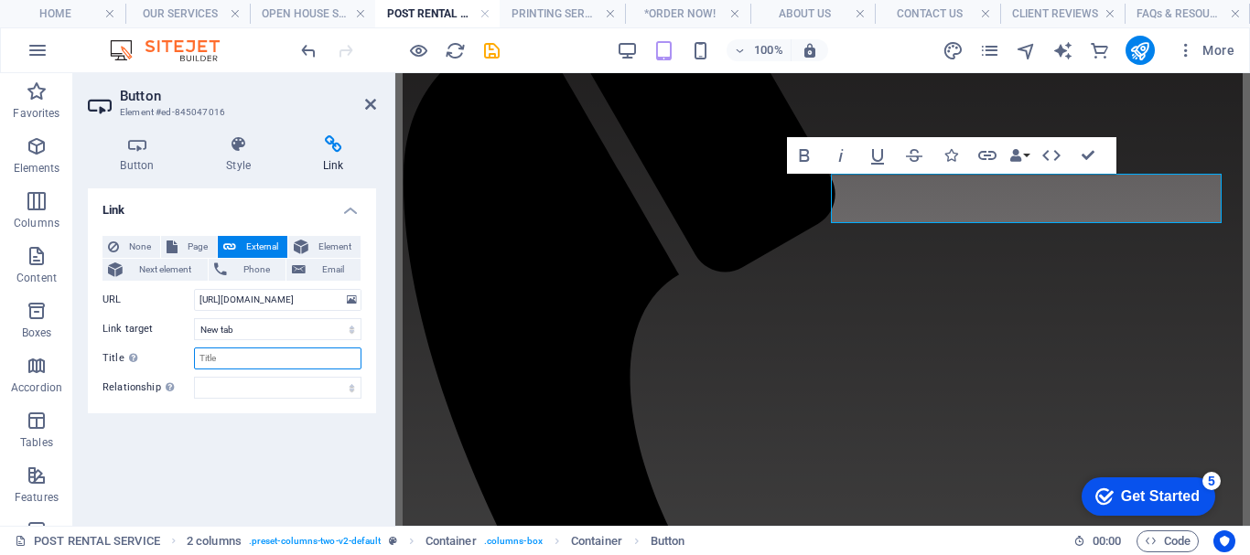
scroll to position [0, 0]
type input "POST RENTAL ORDER NOW"
click at [370, 103] on icon at bounding box center [370, 104] width 11 height 15
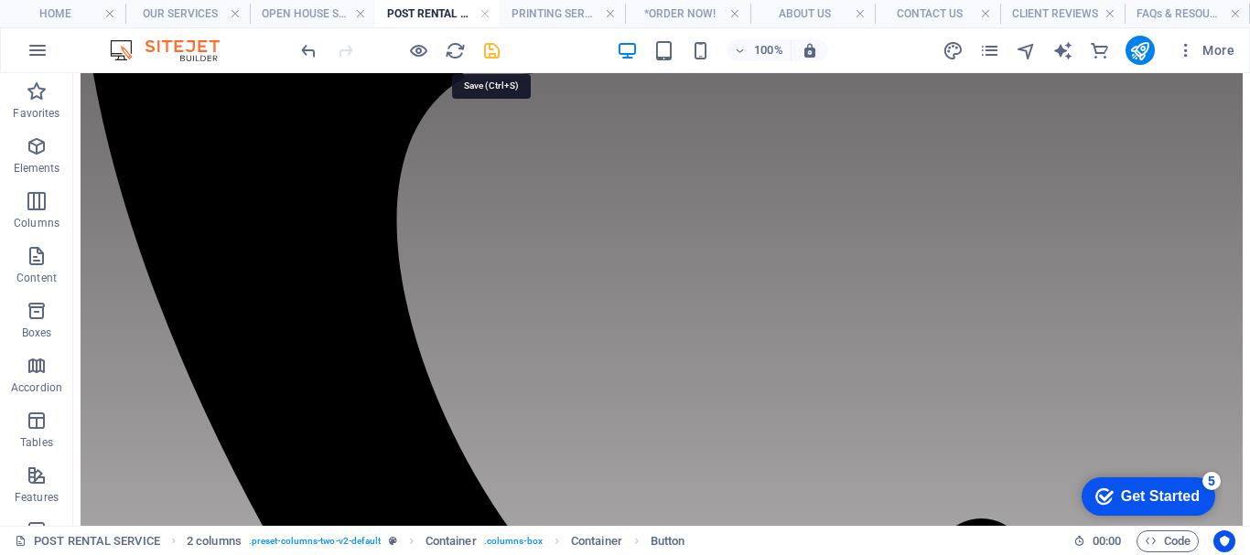
scroll to position [412, 0]
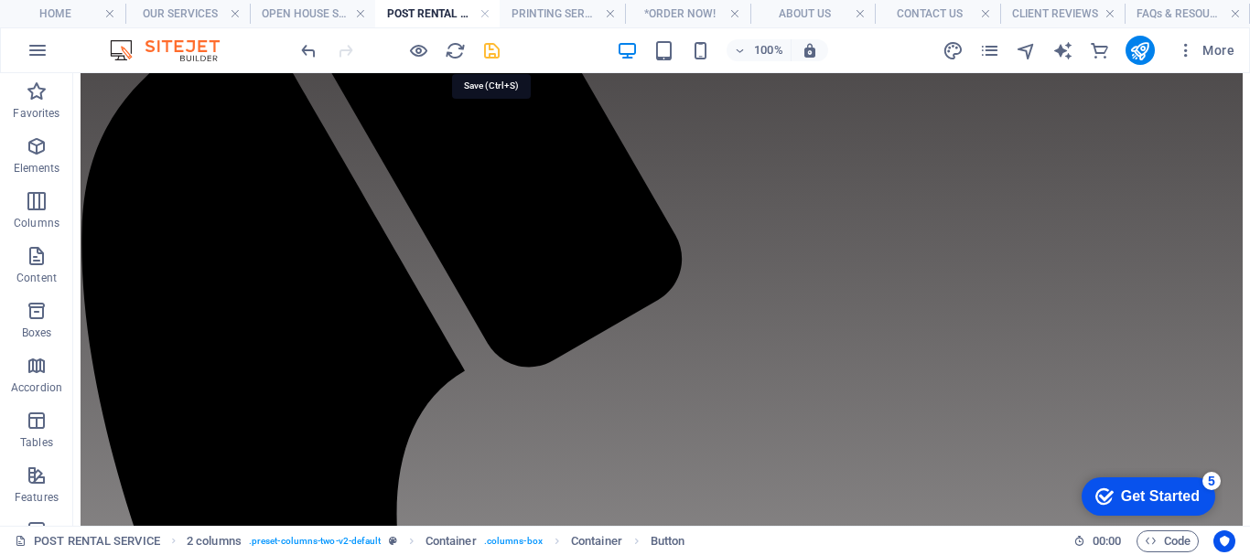
click at [497, 54] on icon "save" at bounding box center [491, 50] width 21 height 21
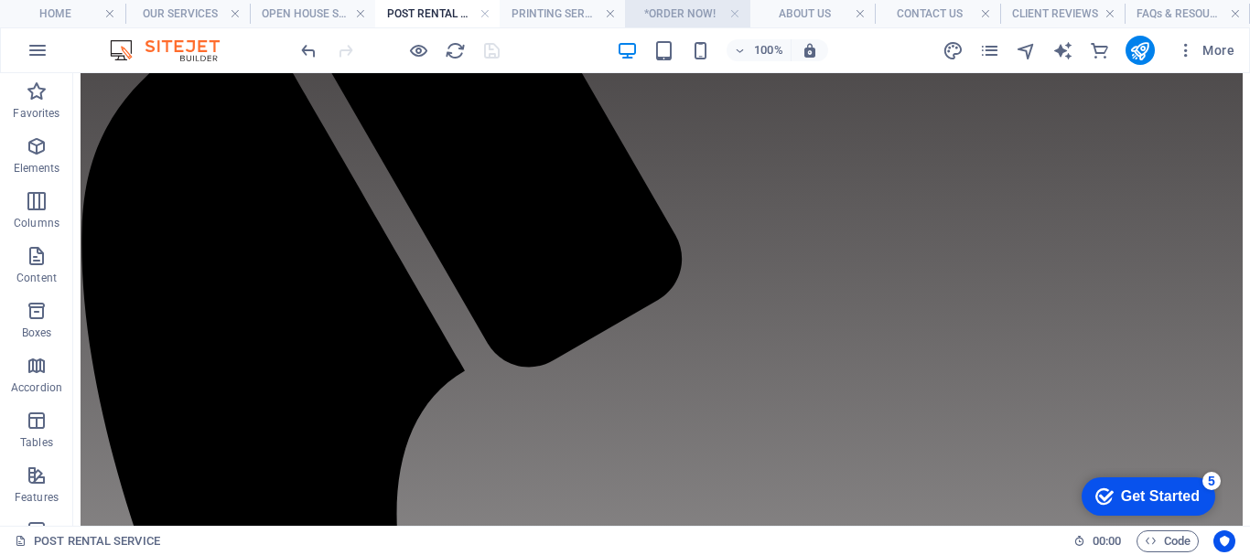
click at [693, 16] on h4 "*ORDER NOW!" at bounding box center [687, 14] width 125 height 20
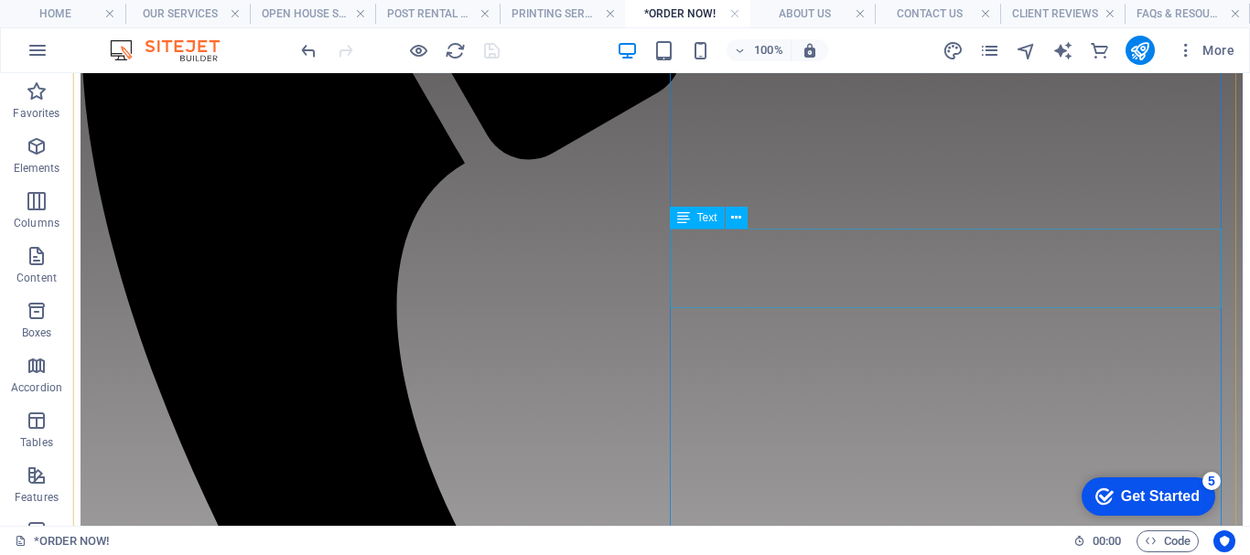
scroll to position [649, 0]
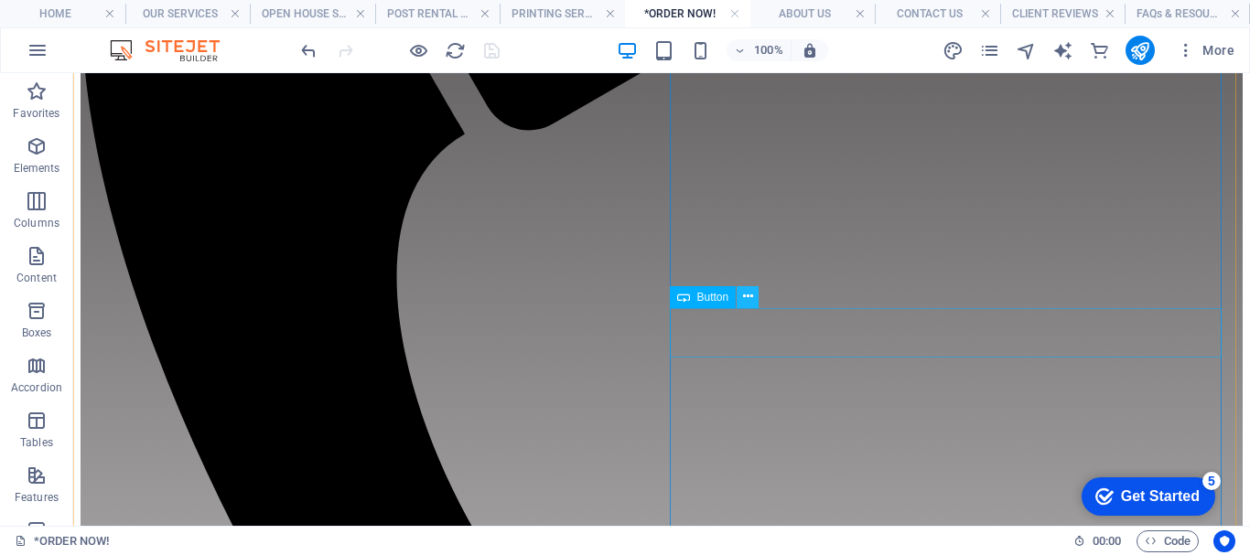
click at [744, 296] on icon at bounding box center [748, 296] width 10 height 19
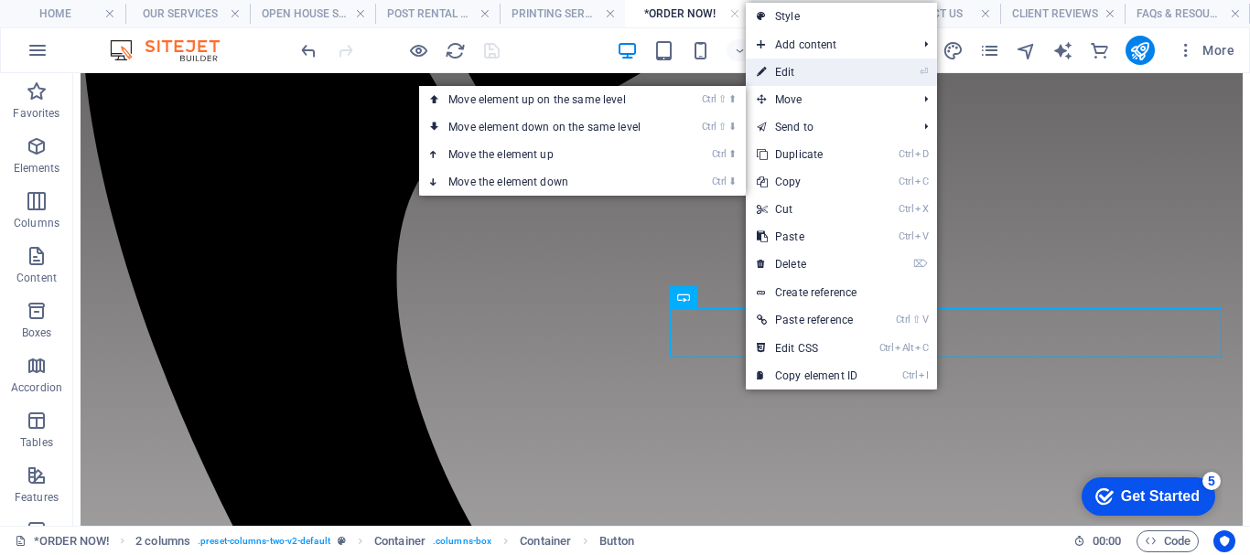
click at [793, 74] on link "⏎ Edit" at bounding box center [807, 72] width 123 height 27
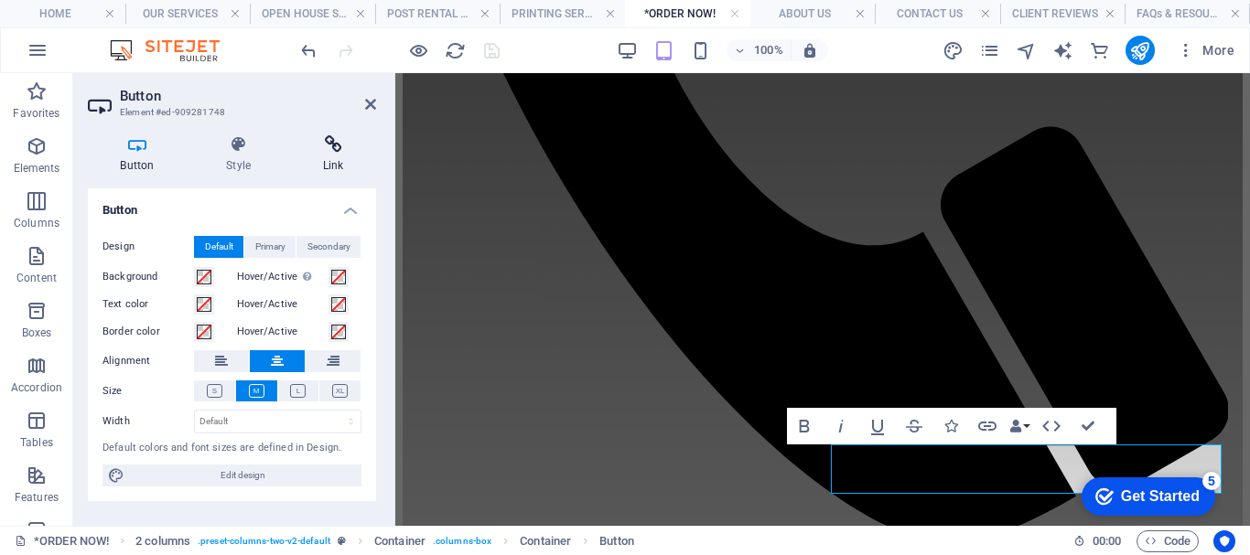
click at [328, 154] on h4 "Link" at bounding box center [333, 154] width 86 height 38
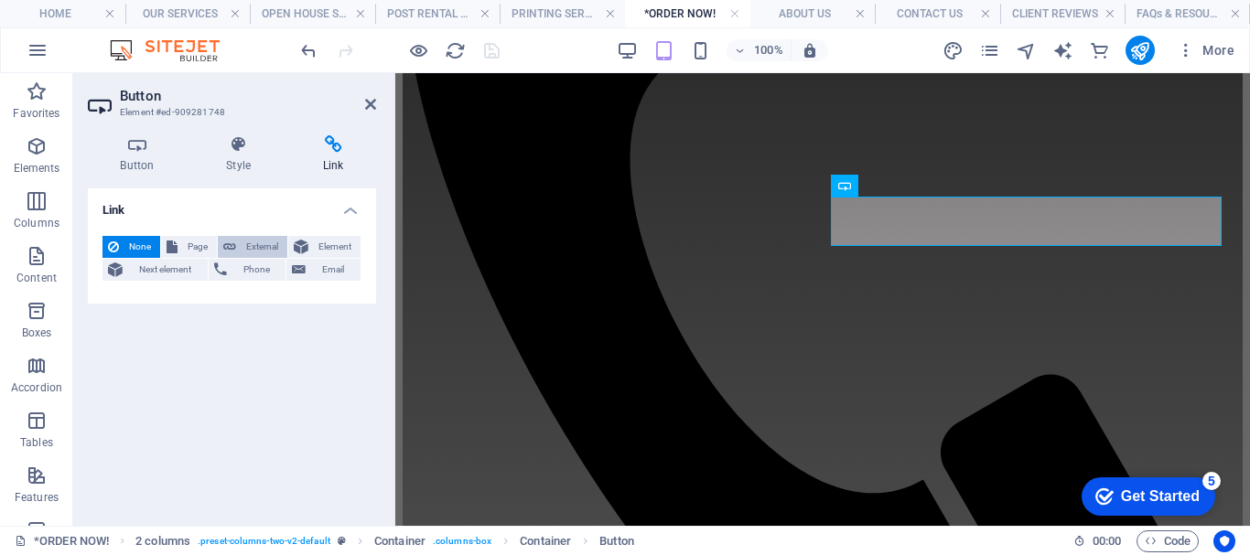
click at [263, 249] on span "External" at bounding box center [262, 247] width 40 height 22
select select "blank"
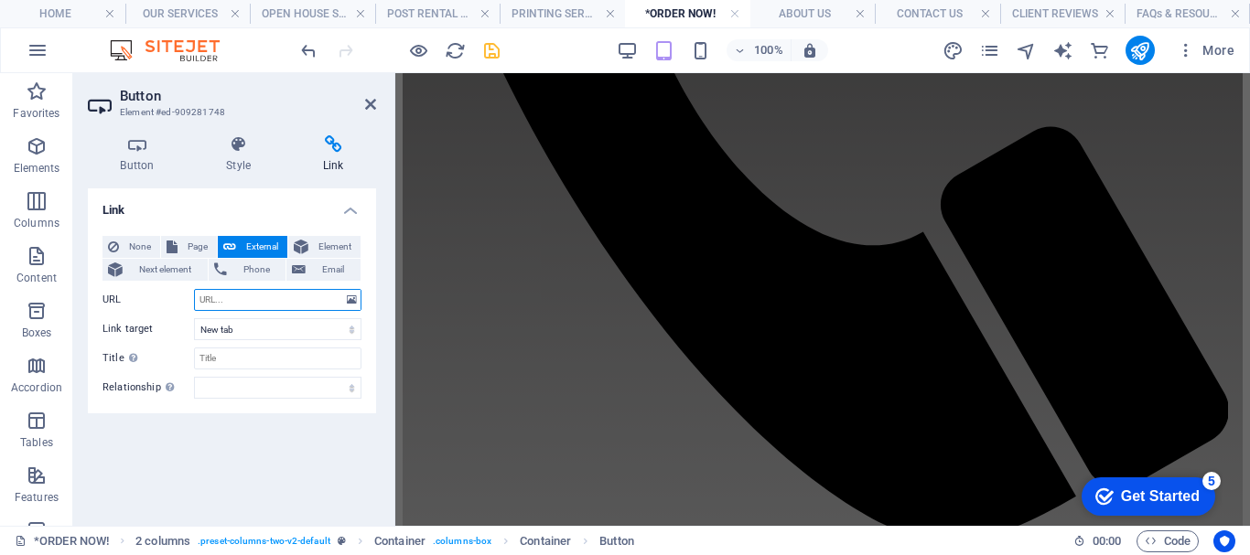
click at [226, 300] on input "URL" at bounding box center [277, 300] width 167 height 22
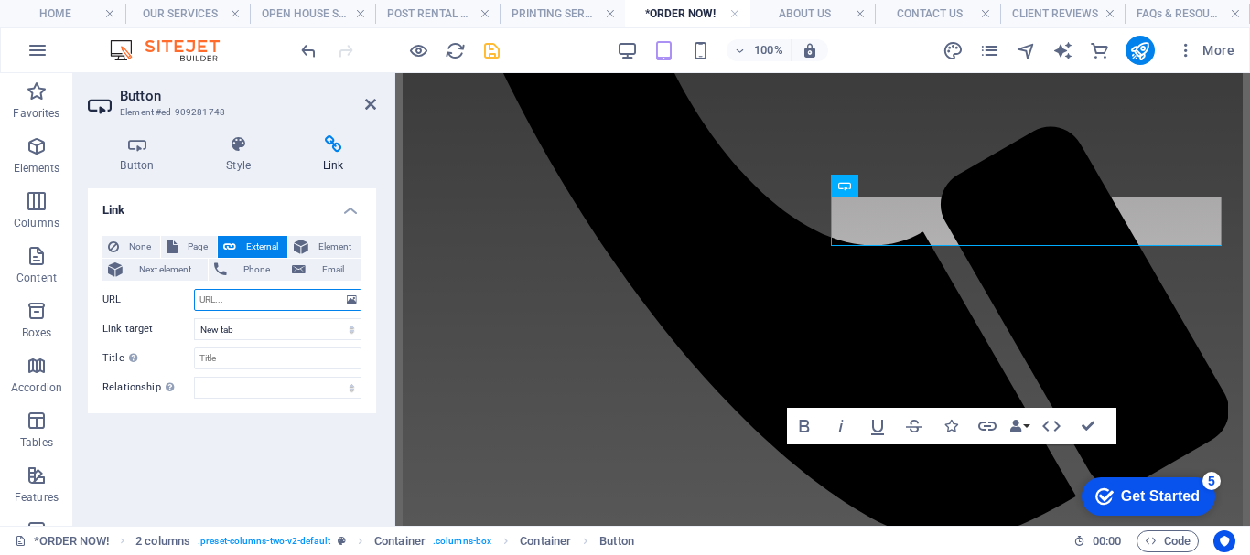
scroll to position [584, 0]
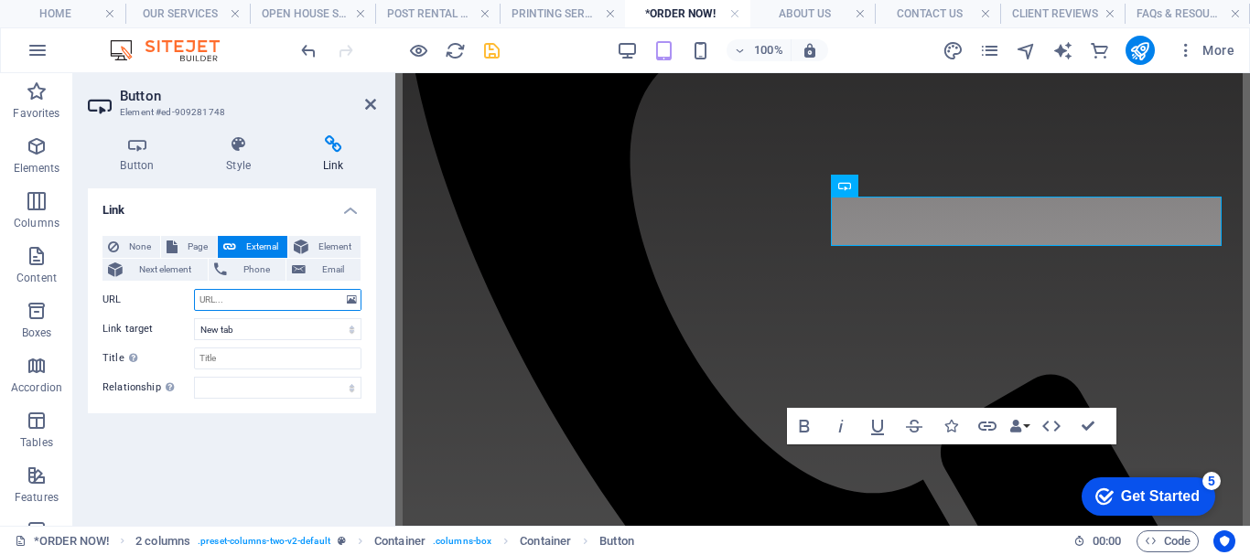
paste input "https://yoursignsup.square.site/product/order-post-rental-service/XGOJAMTZXCYZP…"
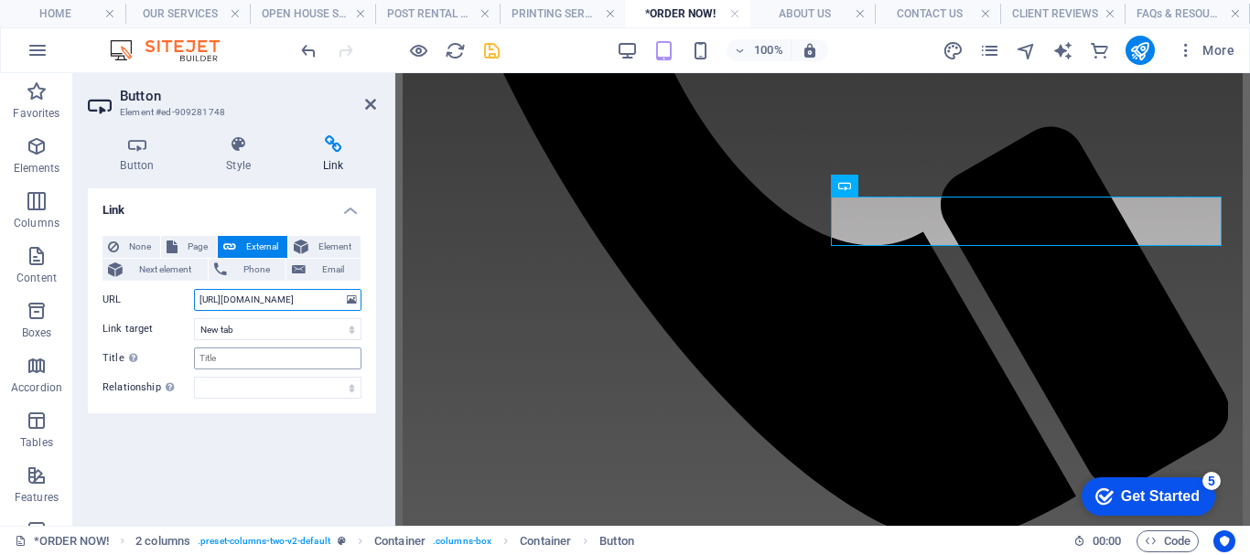
type input "https://yoursignsup.square.site/product/order-post-rental-service/XGOJAMTZXCYZP…"
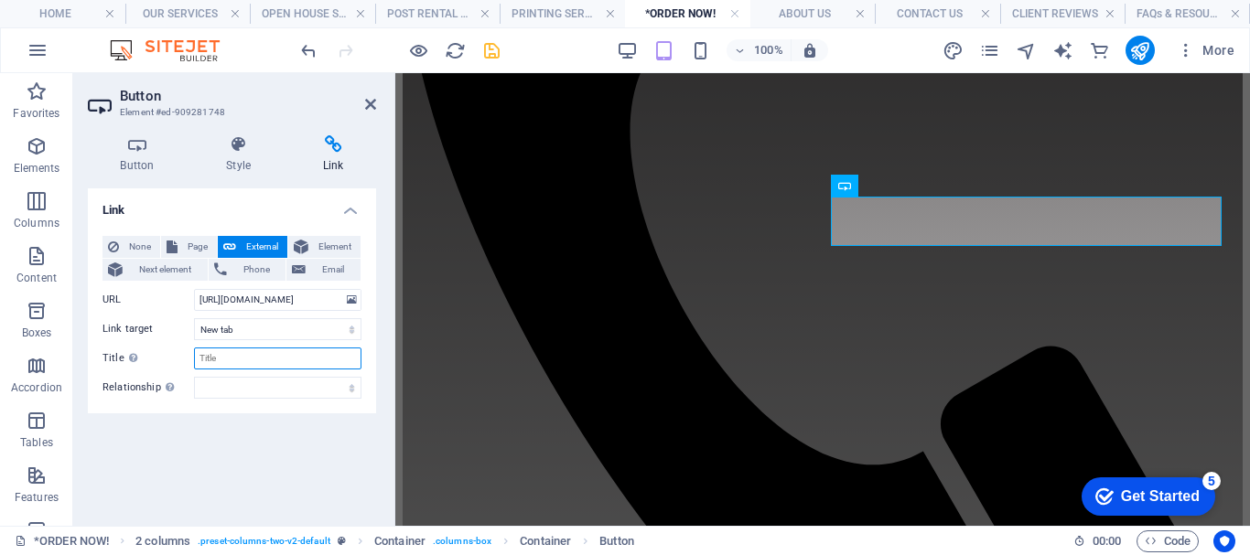
scroll to position [0, 0]
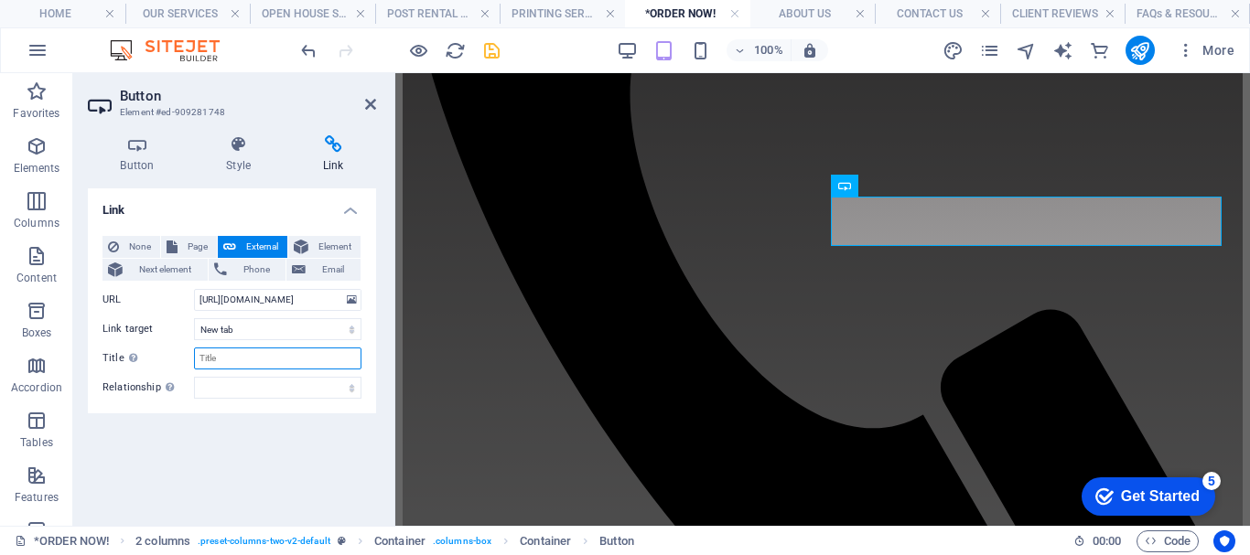
click at [231, 366] on input "Title Additional link description, should not be the same as the link text. The…" at bounding box center [277, 359] width 167 height 22
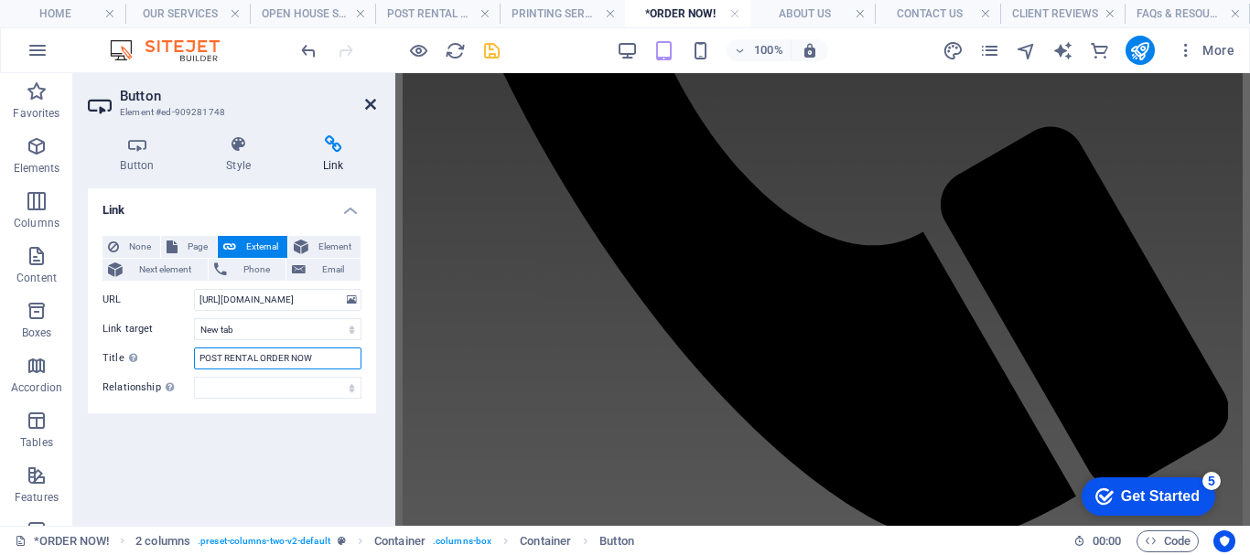
type input "POST RENTAL ORDER NOW"
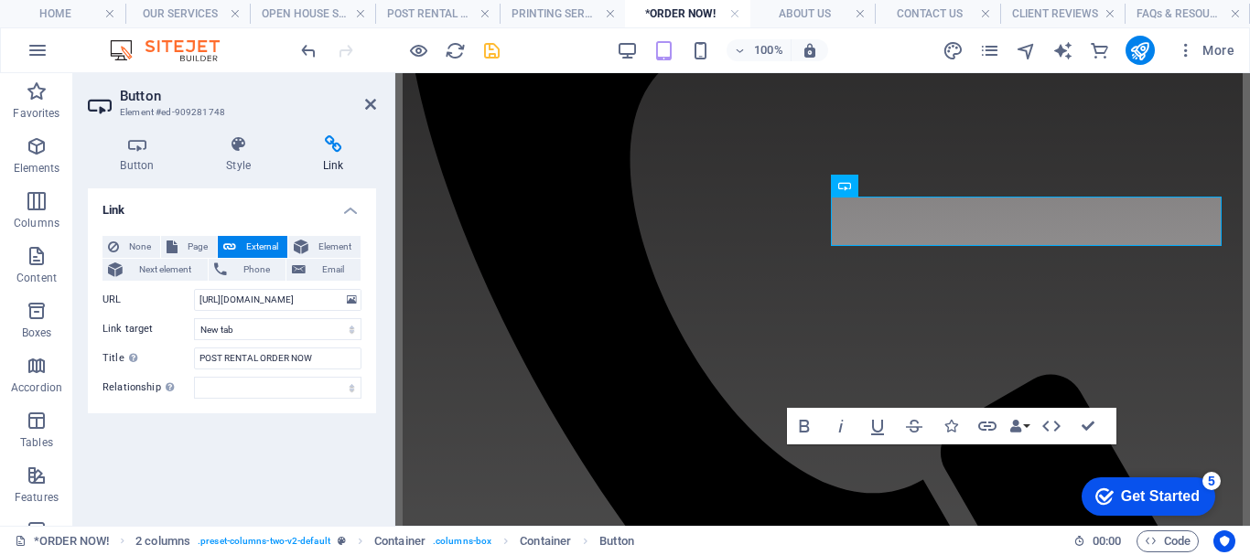
drag, startPoint x: 368, startPoint y: 106, endPoint x: 480, endPoint y: 55, distance: 123.6
click at [369, 106] on icon at bounding box center [370, 104] width 11 height 15
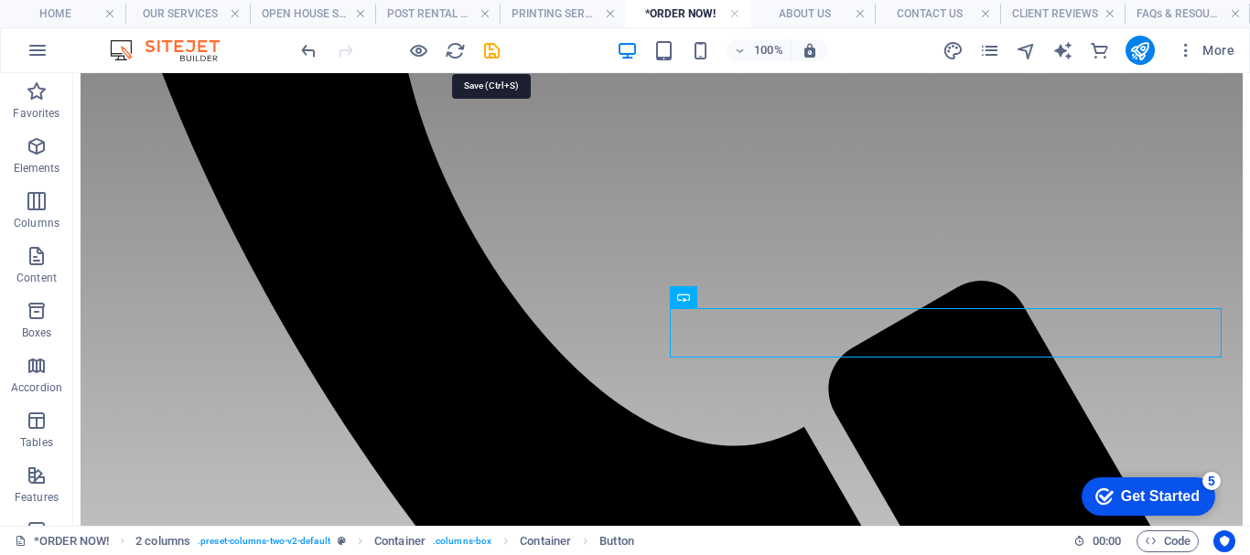
scroll to position [649, 0]
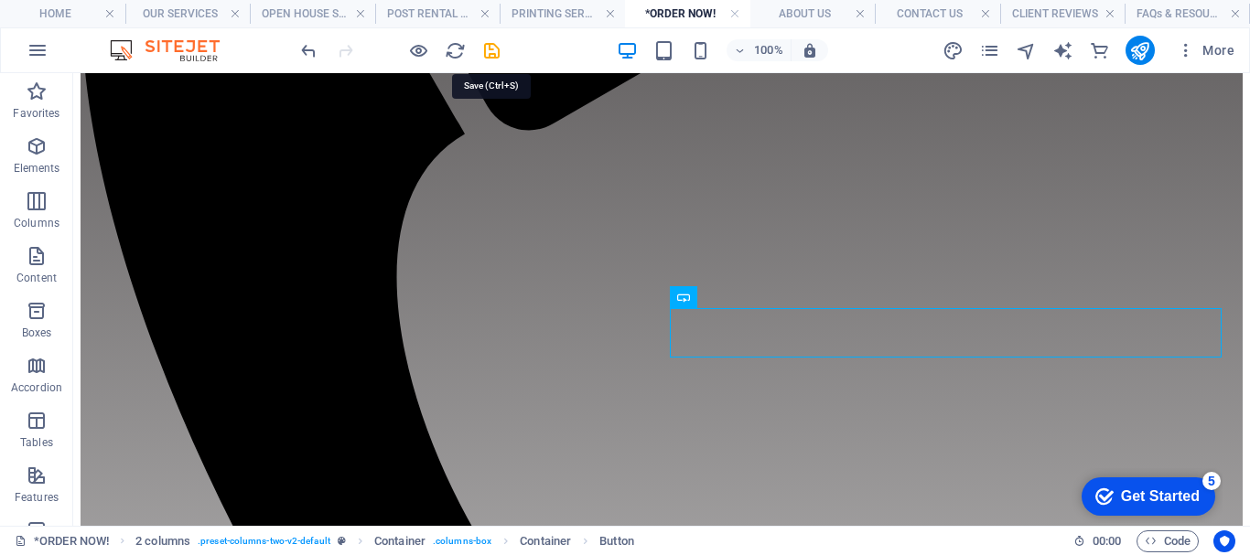
drag, startPoint x: 497, startPoint y: 48, endPoint x: 489, endPoint y: 53, distance: 9.9
click at [497, 48] on icon "save" at bounding box center [491, 50] width 21 height 21
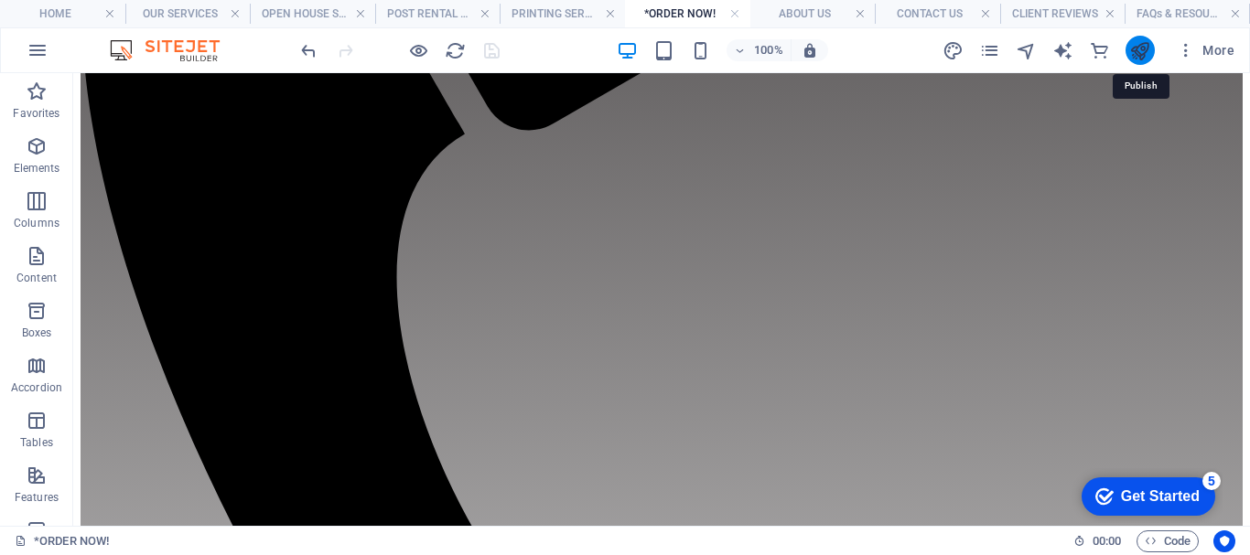
click at [1140, 47] on icon "publish" at bounding box center [1139, 50] width 21 height 21
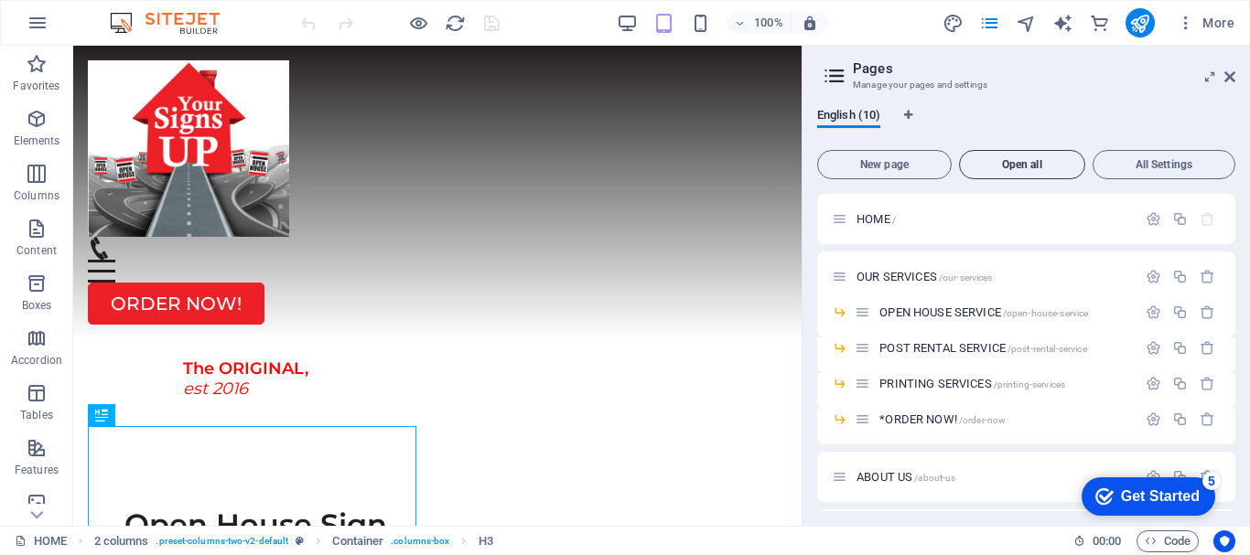
click at [1027, 168] on span "Open all" at bounding box center [1022, 164] width 110 height 11
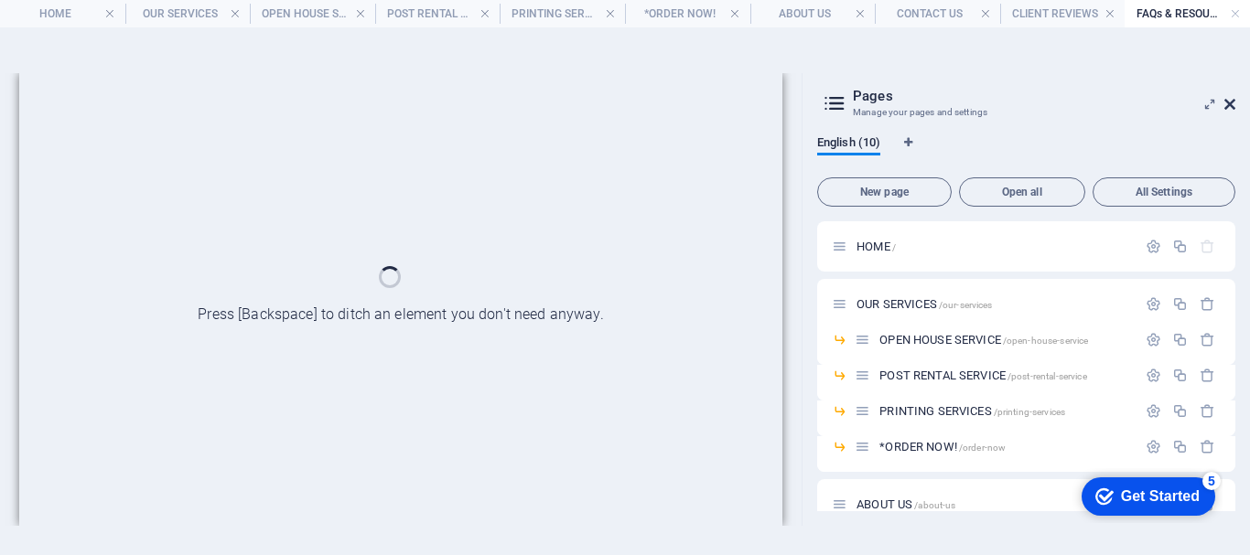
click at [1229, 104] on icon at bounding box center [1229, 104] width 11 height 15
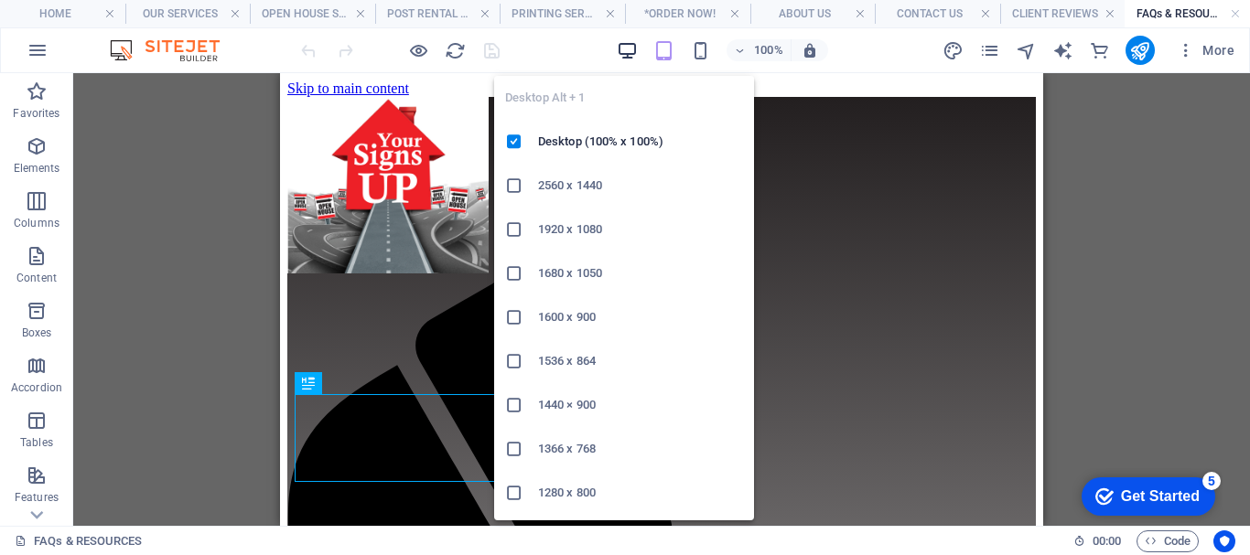
click at [628, 48] on icon "button" at bounding box center [627, 50] width 21 height 21
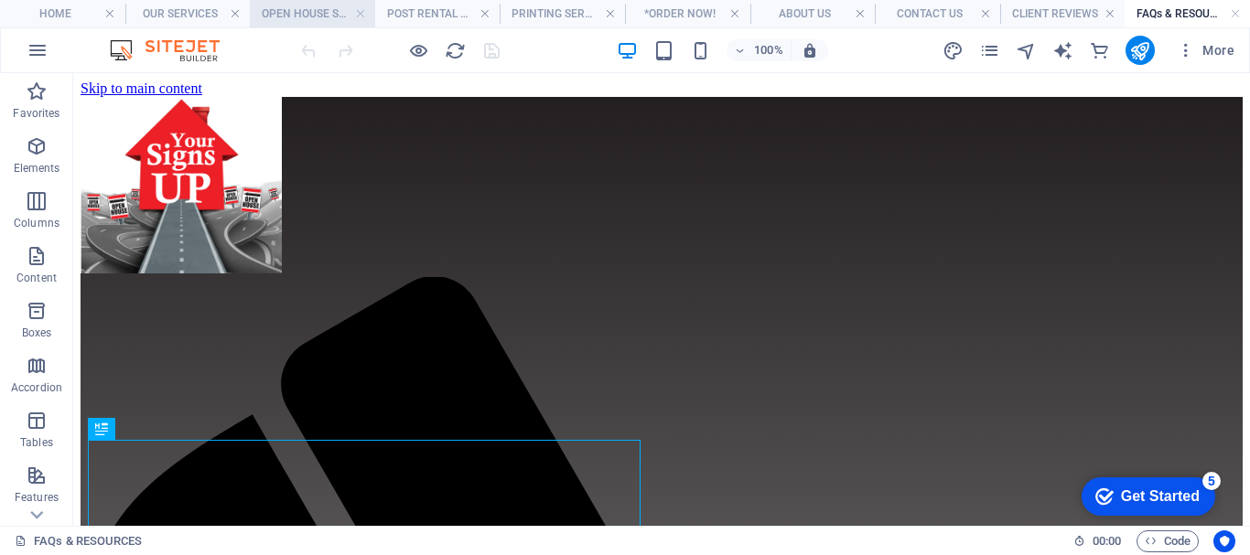
click at [308, 17] on h4 "OPEN HOUSE SERVICE" at bounding box center [312, 14] width 125 height 20
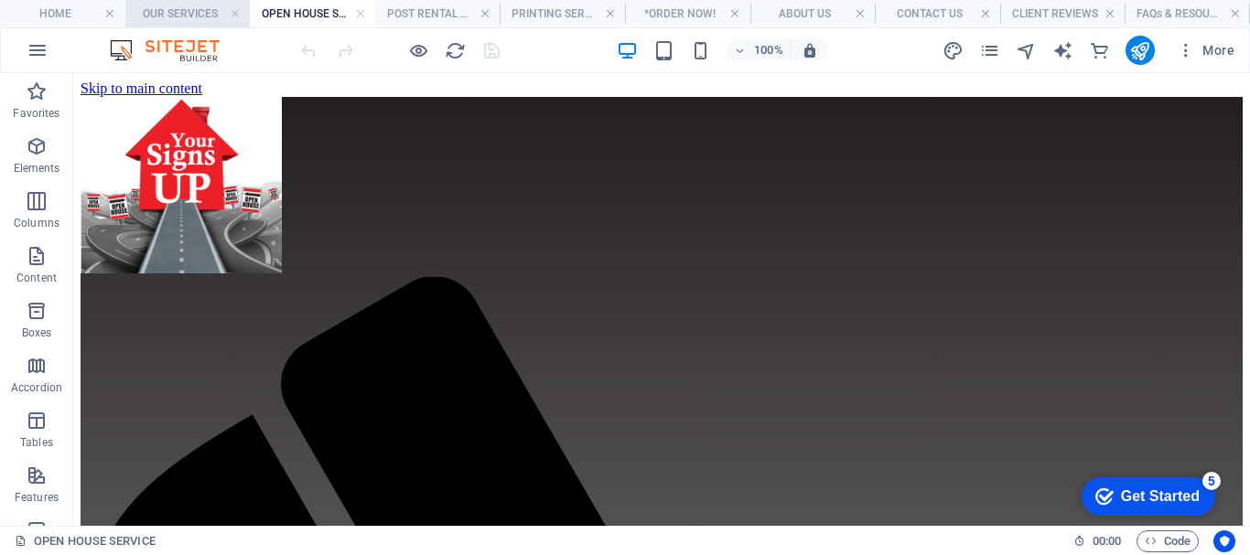
click at [189, 16] on h4 "OUR SERVICES" at bounding box center [187, 14] width 125 height 20
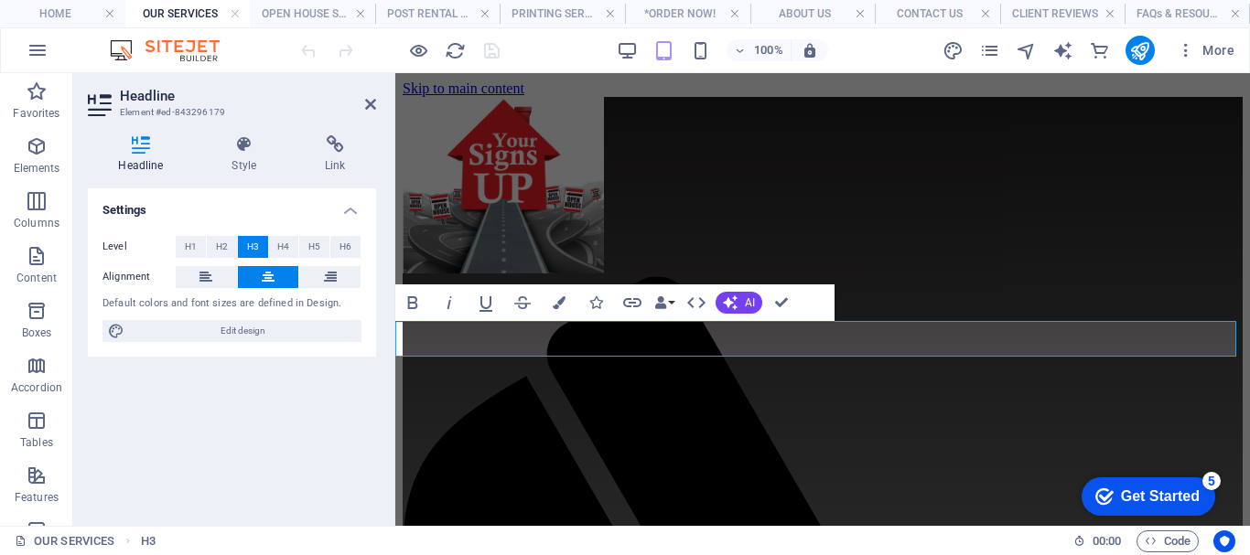
drag, startPoint x: 987, startPoint y: 344, endPoint x: 719, endPoint y: 384, distance: 271.0
click at [558, 302] on icon "button" at bounding box center [559, 302] width 13 height 13
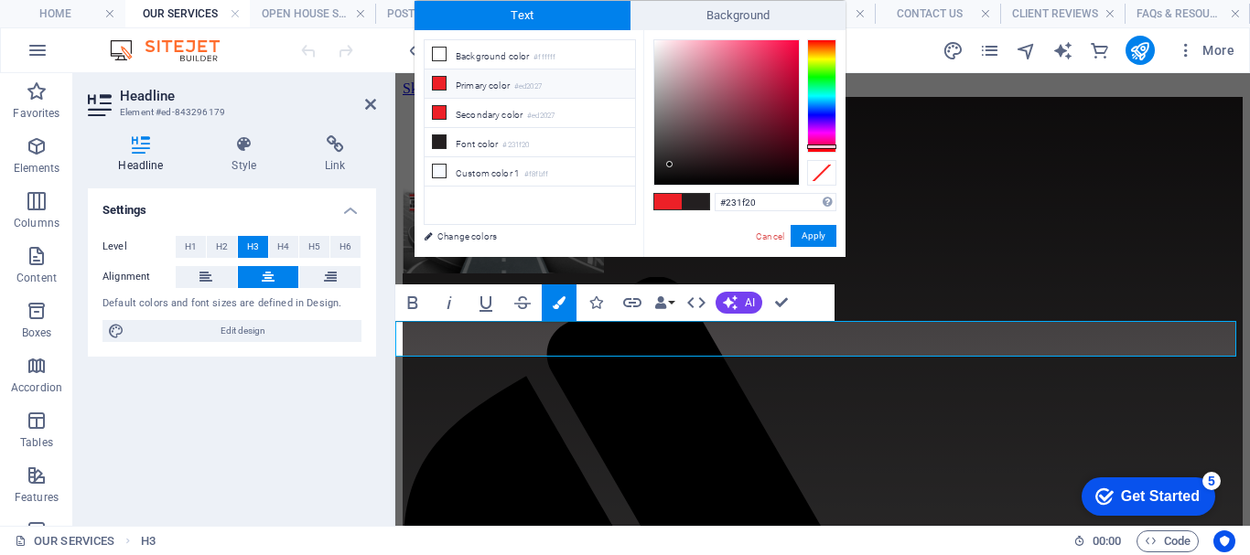
click at [439, 81] on icon at bounding box center [439, 83] width 13 height 13
type input "#ed2027"
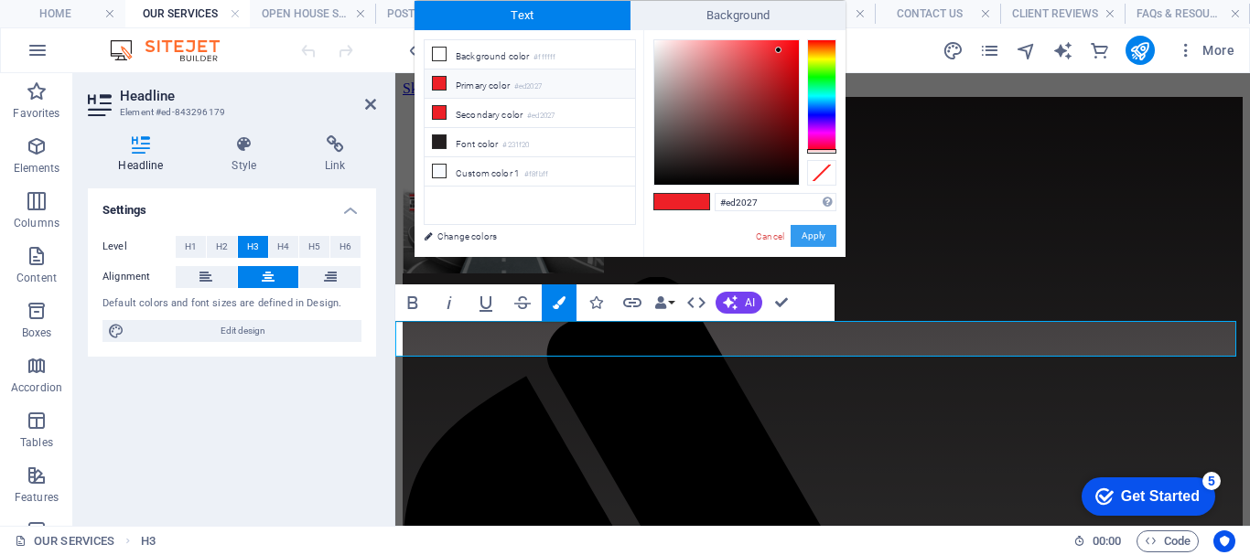
click at [822, 231] on button "Apply" at bounding box center [813, 236] width 46 height 22
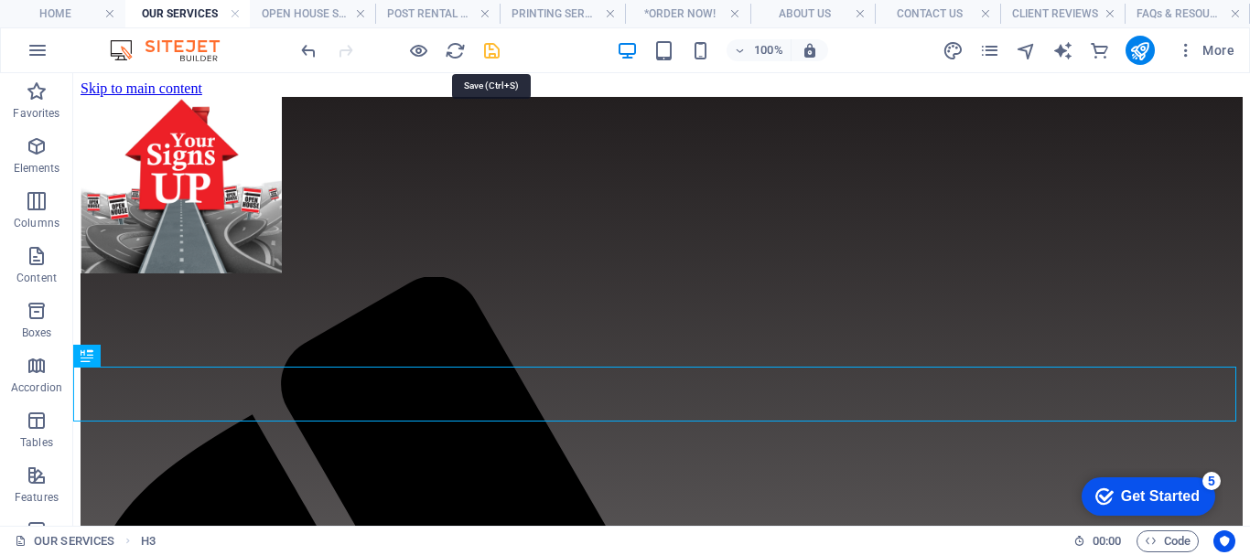
click at [495, 48] on icon "save" at bounding box center [491, 50] width 21 height 21
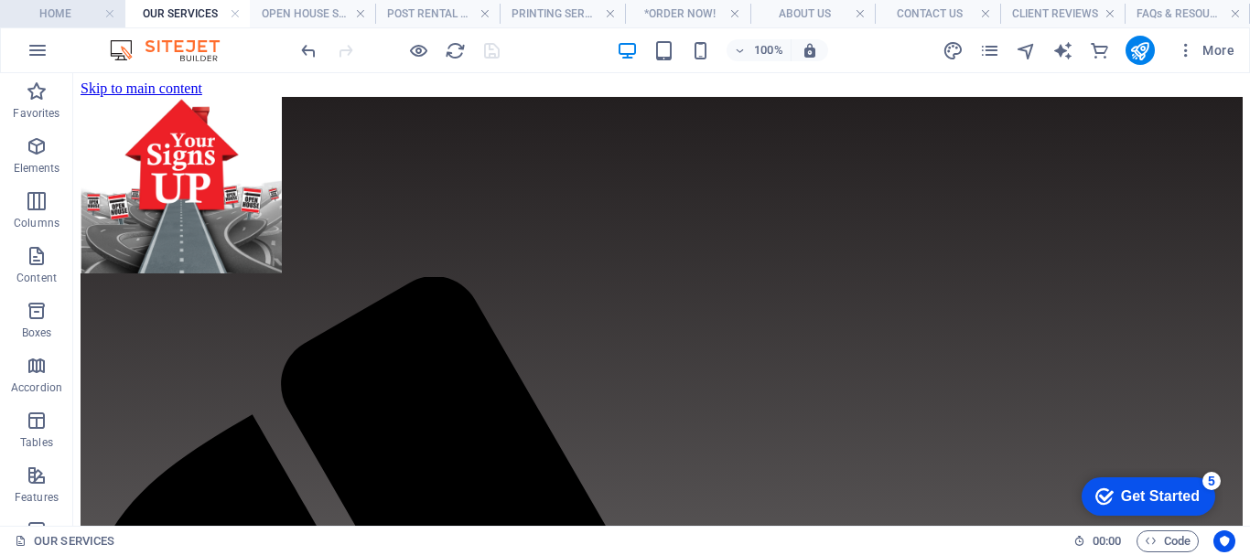
click at [49, 10] on h4 "HOME" at bounding box center [62, 14] width 125 height 20
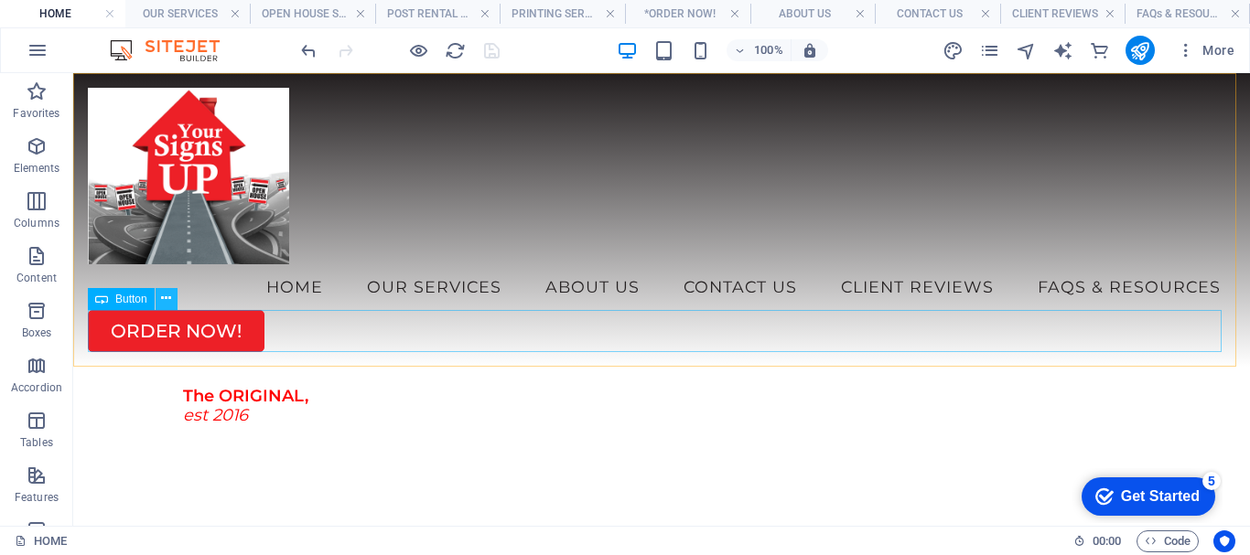
click at [168, 297] on icon at bounding box center [166, 298] width 10 height 19
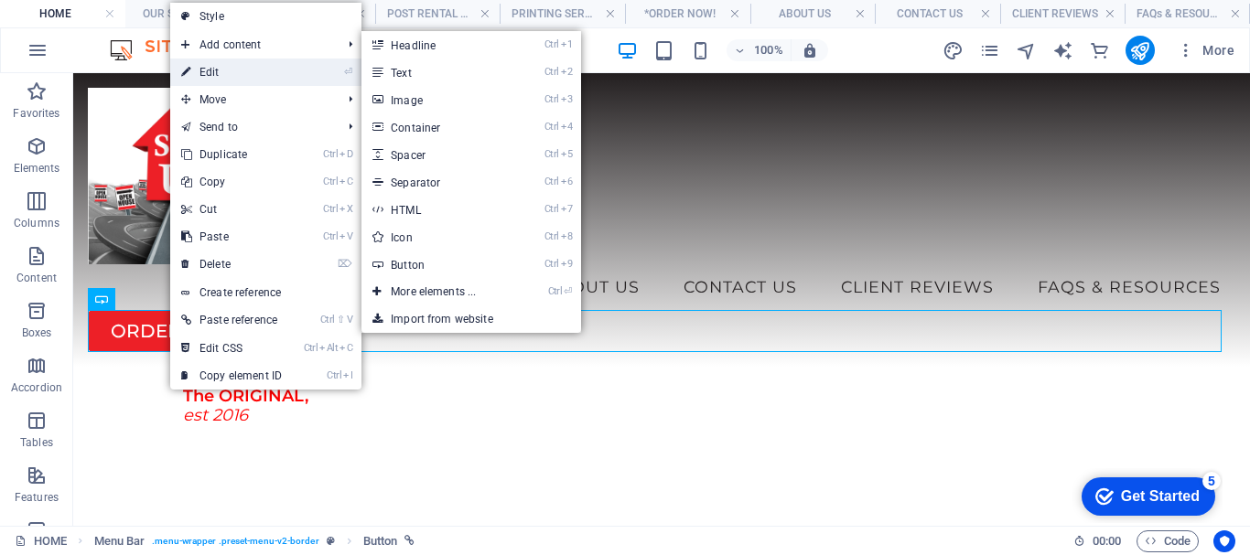
click at [238, 73] on link "⏎ Edit" at bounding box center [231, 72] width 123 height 27
select select "1"
select select
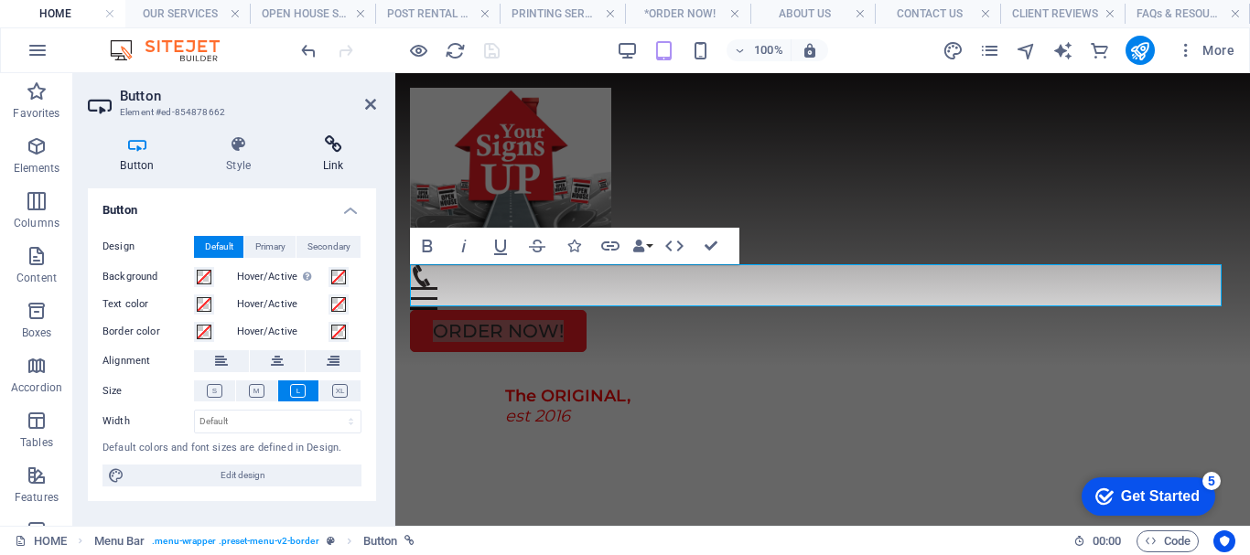
click at [334, 156] on h4 "Link" at bounding box center [333, 154] width 86 height 38
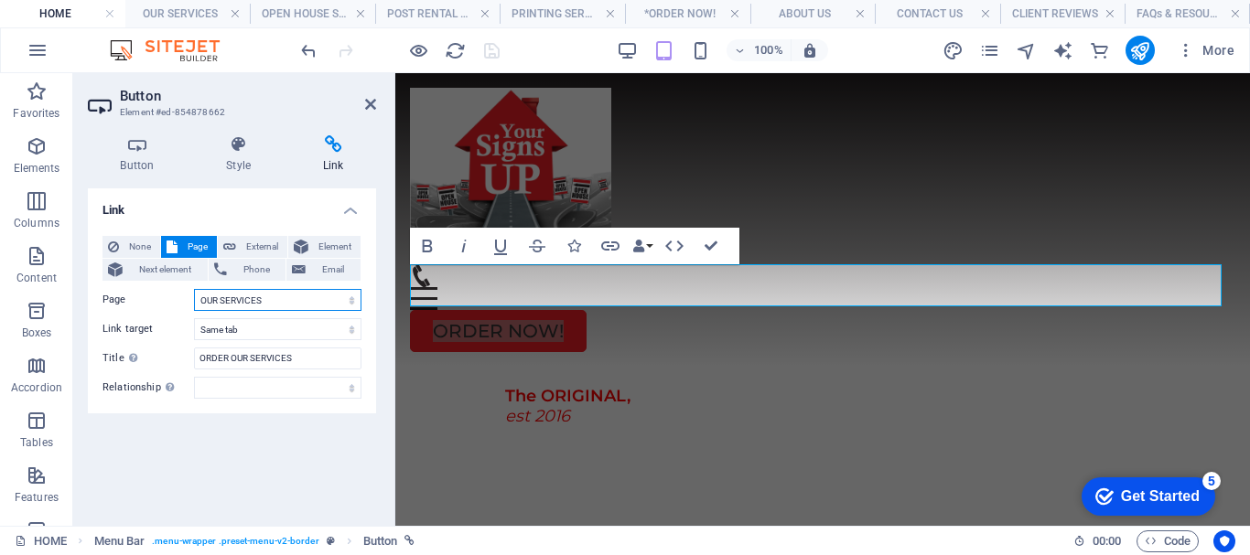
click at [274, 303] on select "HOME OUR SERVICES -- OPEN HOUSE SERVICE -- POST RENTAL SERVICE -- PRINTING SERV…" at bounding box center [277, 300] width 167 height 22
select select "5"
click at [194, 289] on select "HOME OUR SERVICES -- OPEN HOUSE SERVICE -- POST RENTAL SERVICE -- PRINTING SERV…" at bounding box center [277, 300] width 167 height 22
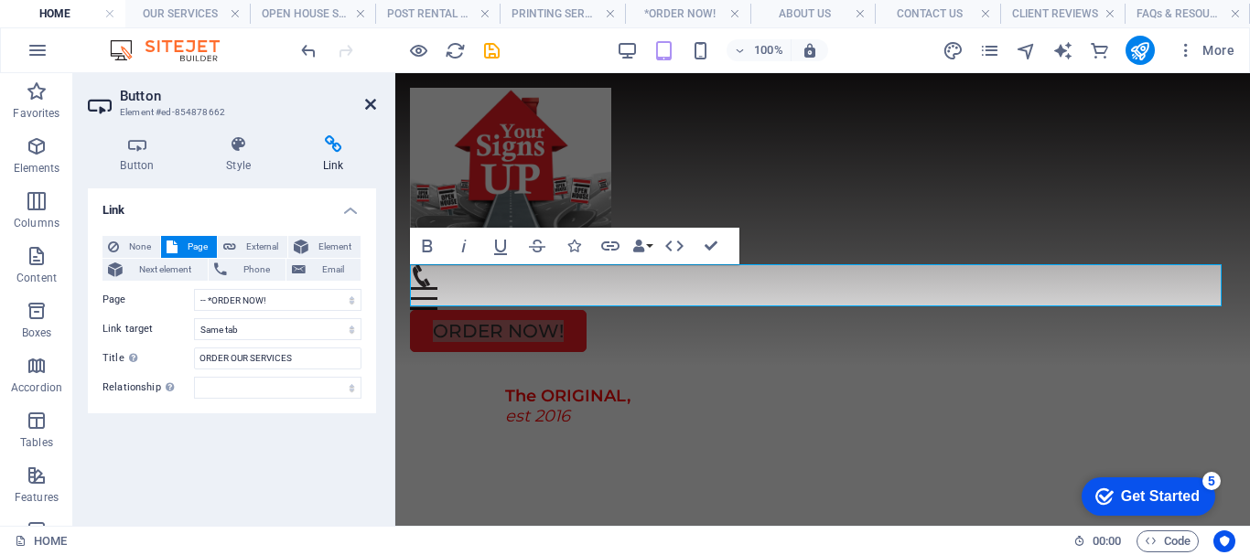
click at [370, 99] on icon at bounding box center [370, 104] width 11 height 15
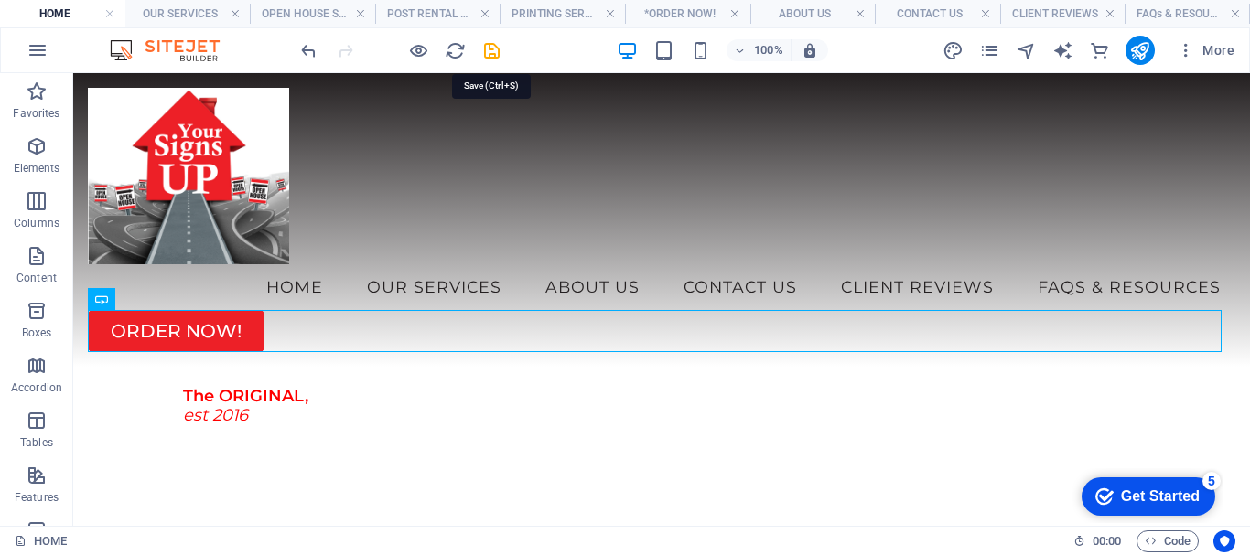
click at [489, 44] on icon "save" at bounding box center [491, 50] width 21 height 21
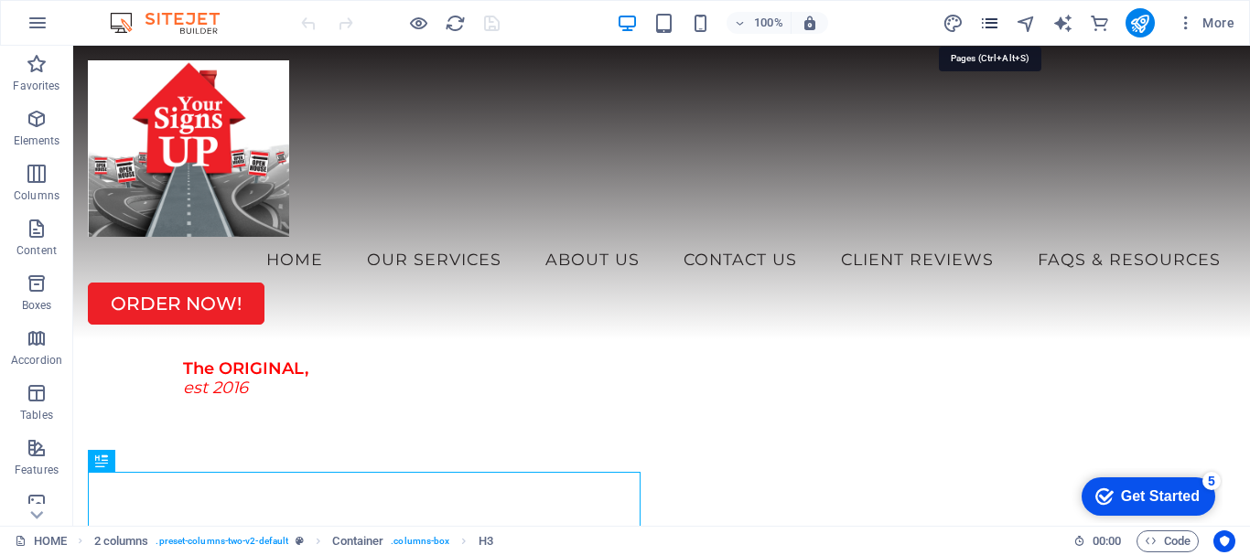
click at [993, 27] on icon "pages" at bounding box center [989, 23] width 21 height 21
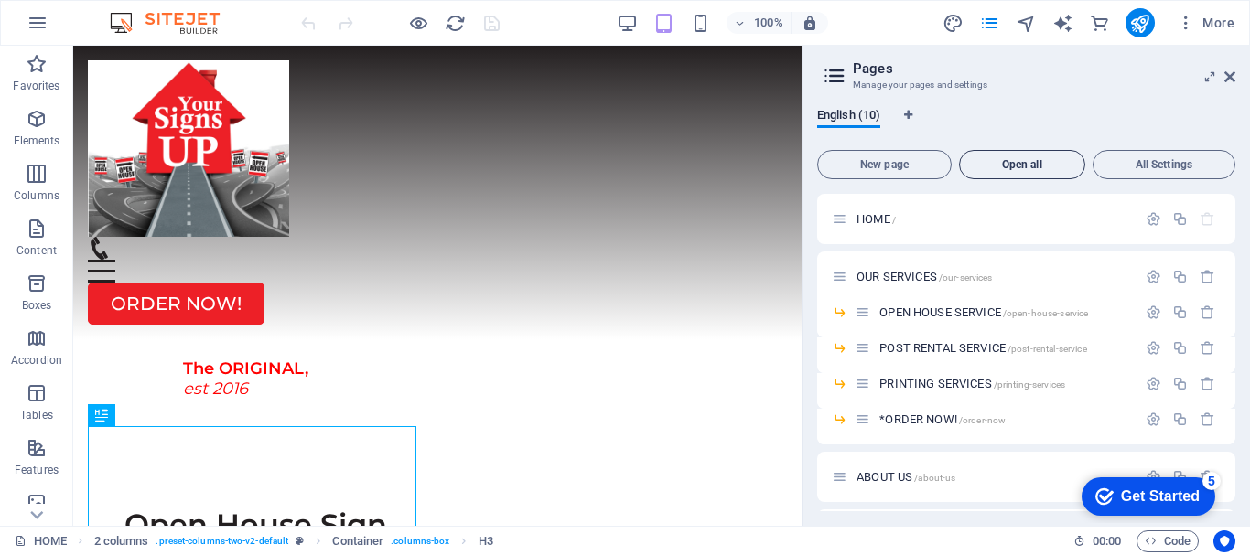
click at [1026, 161] on span "Open all" at bounding box center [1022, 164] width 110 height 11
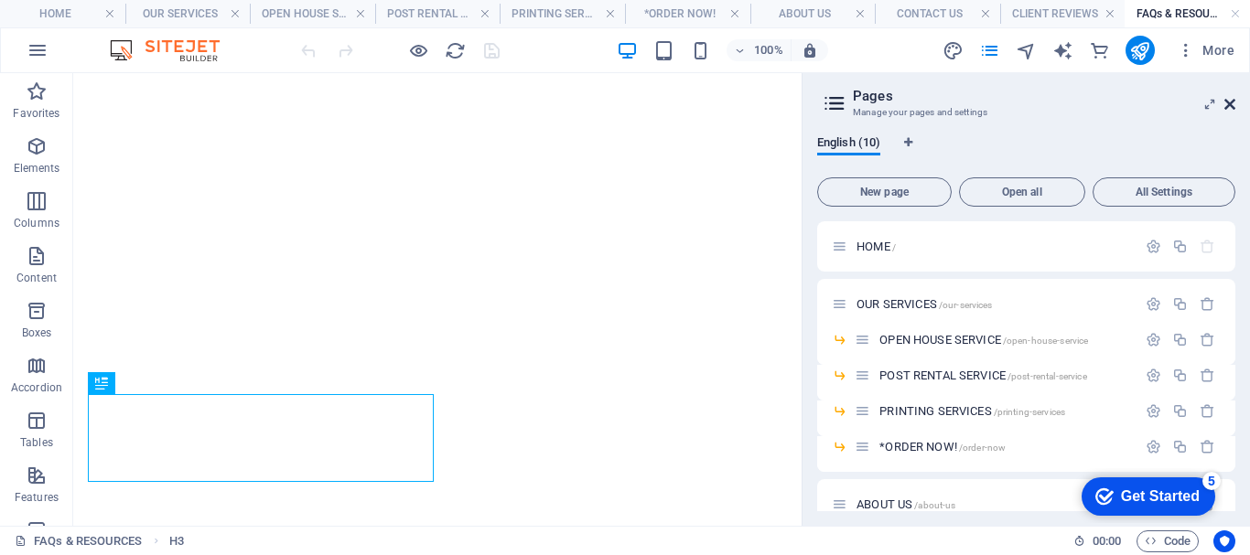
click at [1230, 105] on icon at bounding box center [1229, 104] width 11 height 15
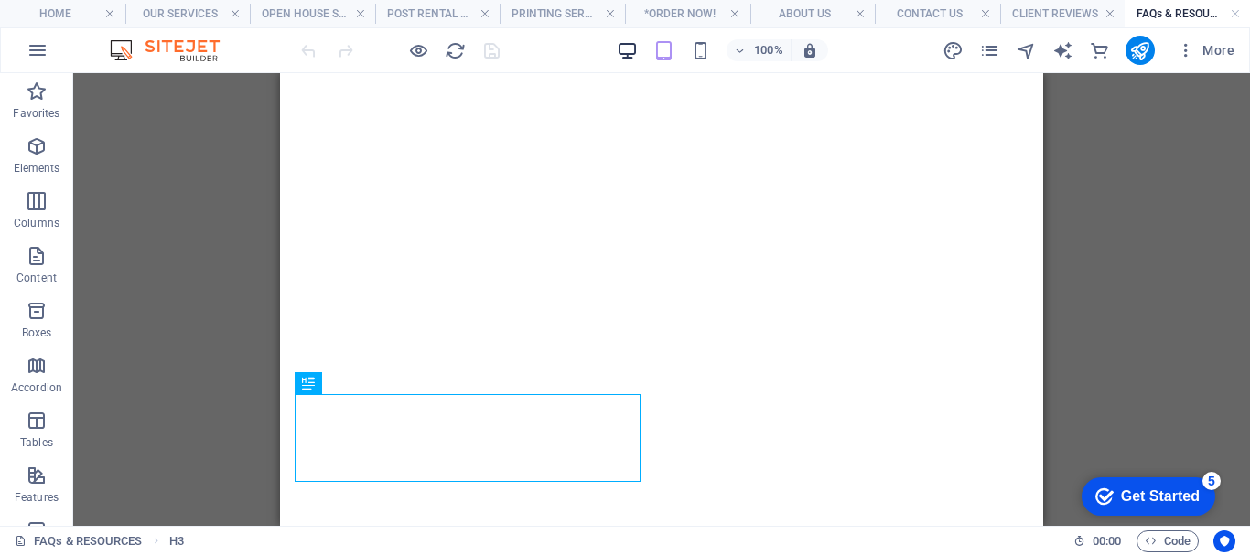
click at [628, 51] on icon "button" at bounding box center [627, 50] width 21 height 21
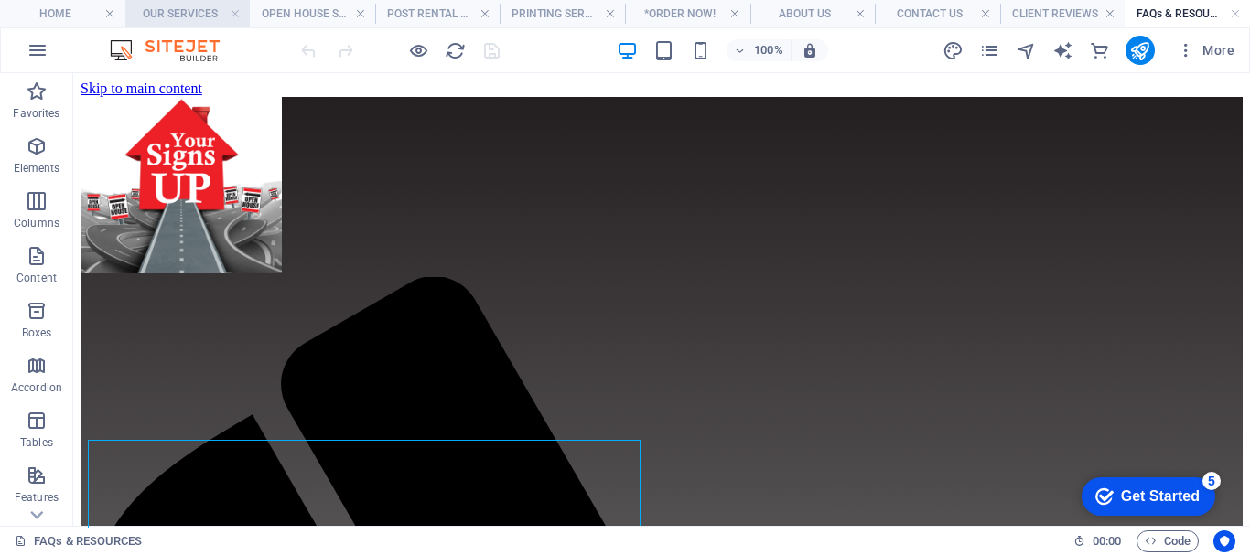
click at [189, 14] on h4 "OUR SERVICES" at bounding box center [187, 14] width 125 height 20
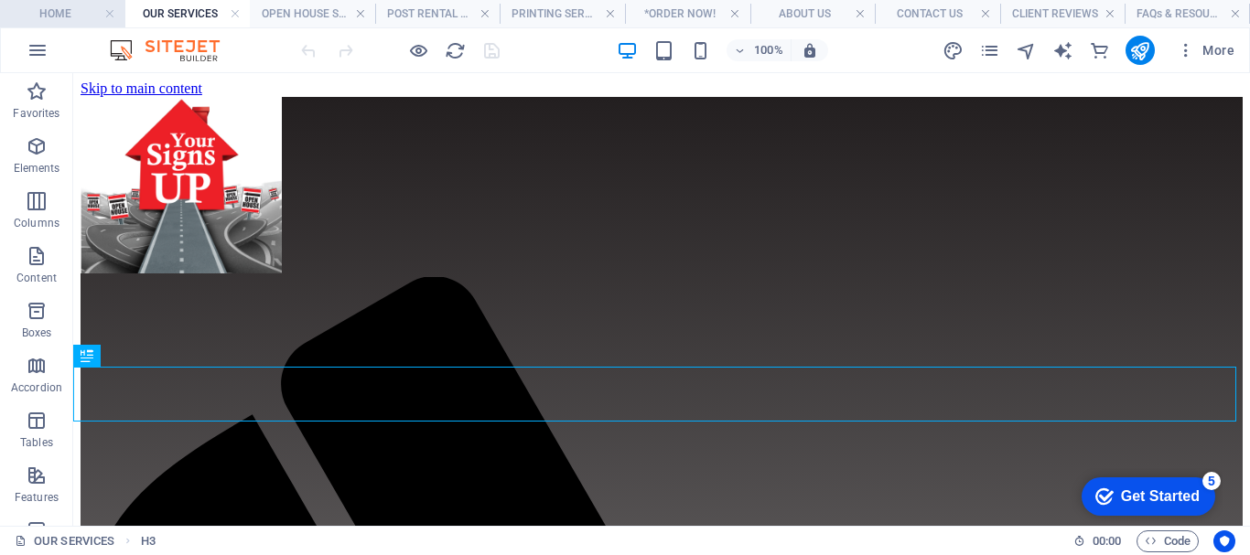
click at [50, 11] on h4 "HOME" at bounding box center [62, 14] width 125 height 20
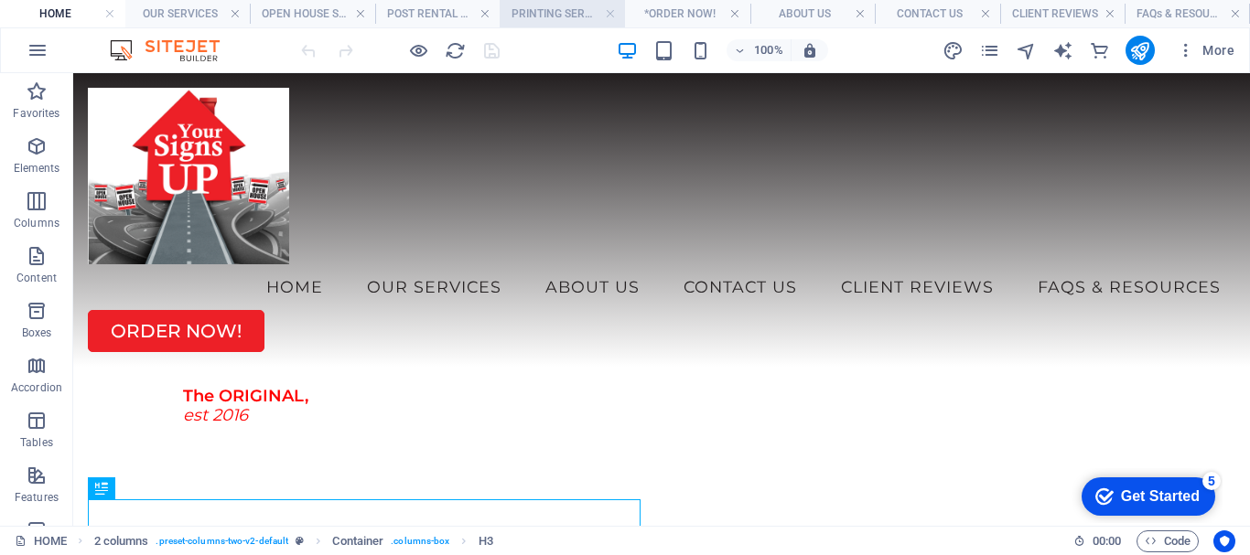
click at [552, 11] on h4 "PRINTING SERVICES" at bounding box center [561, 14] width 125 height 20
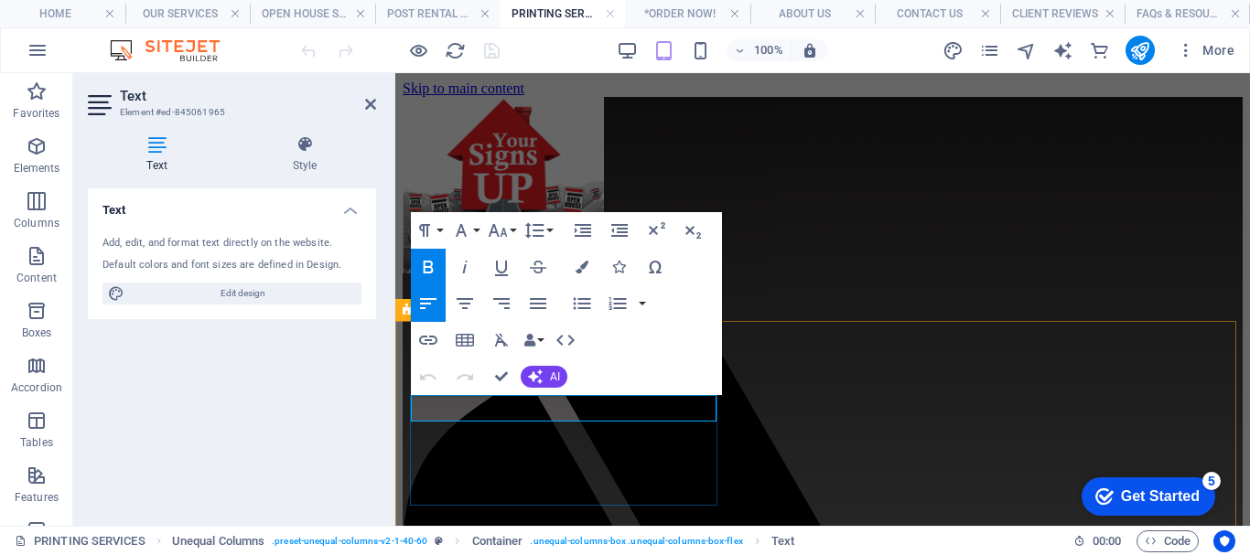
drag, startPoint x: 641, startPoint y: 408, endPoint x: 881, endPoint y: 460, distance: 245.3
click at [512, 227] on button "Font Size" at bounding box center [501, 230] width 35 height 37
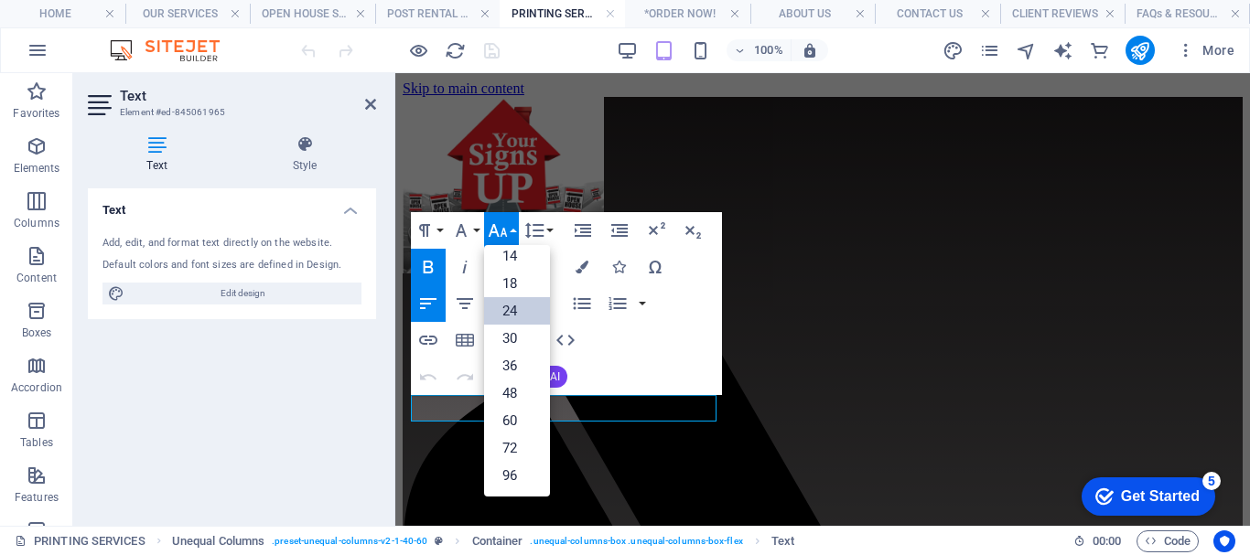
scroll to position [147, 0]
click at [519, 360] on link "36" at bounding box center [517, 365] width 66 height 27
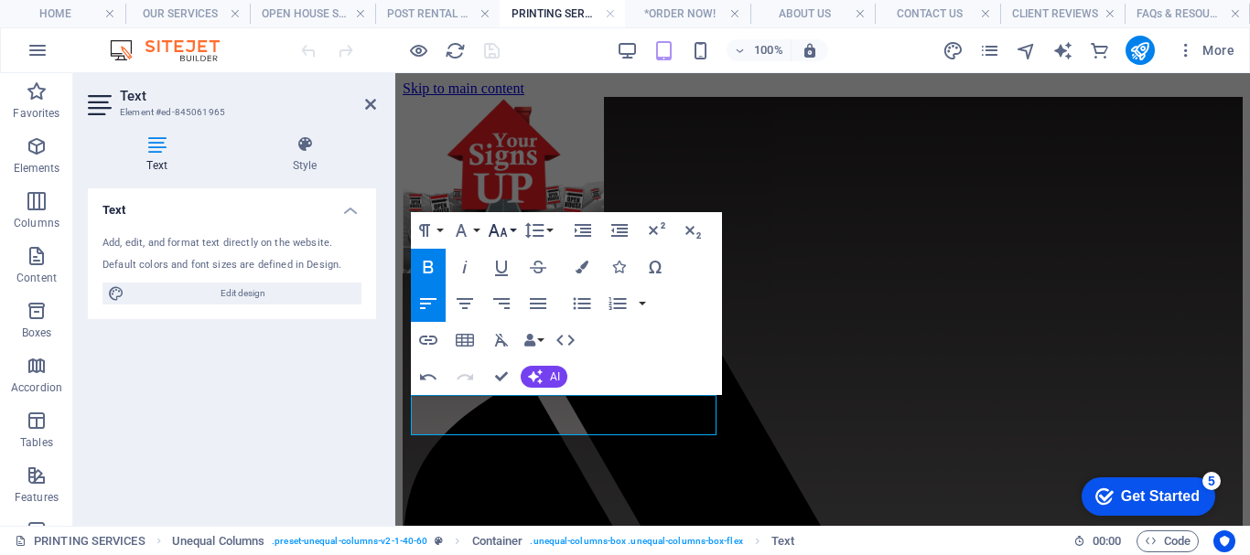
click at [511, 229] on button "Font Size" at bounding box center [501, 230] width 35 height 37
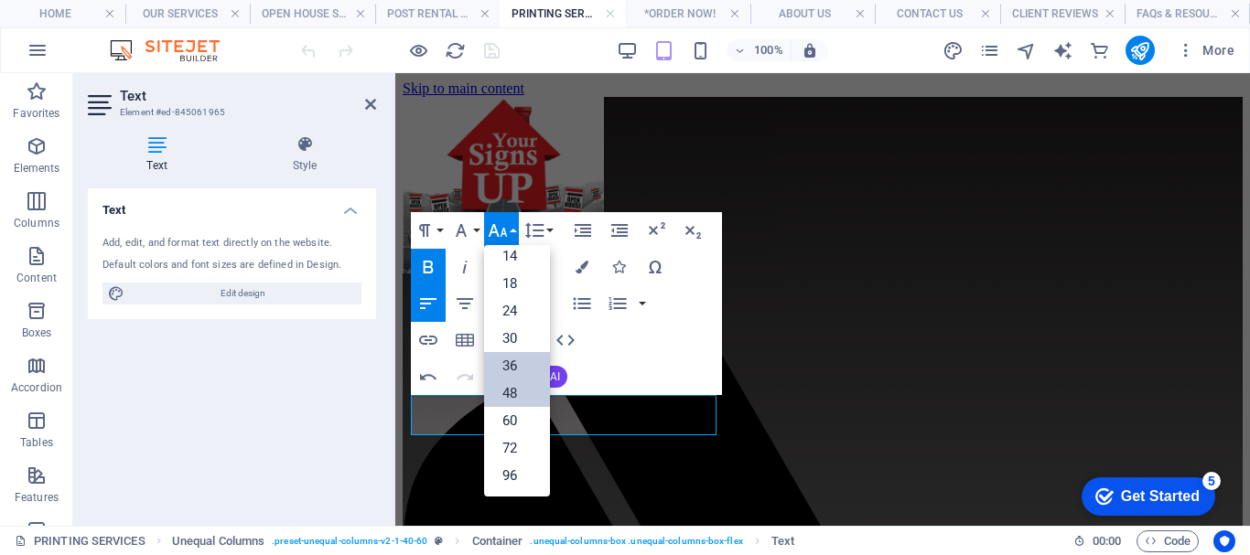
click at [518, 397] on link "48" at bounding box center [517, 393] width 66 height 27
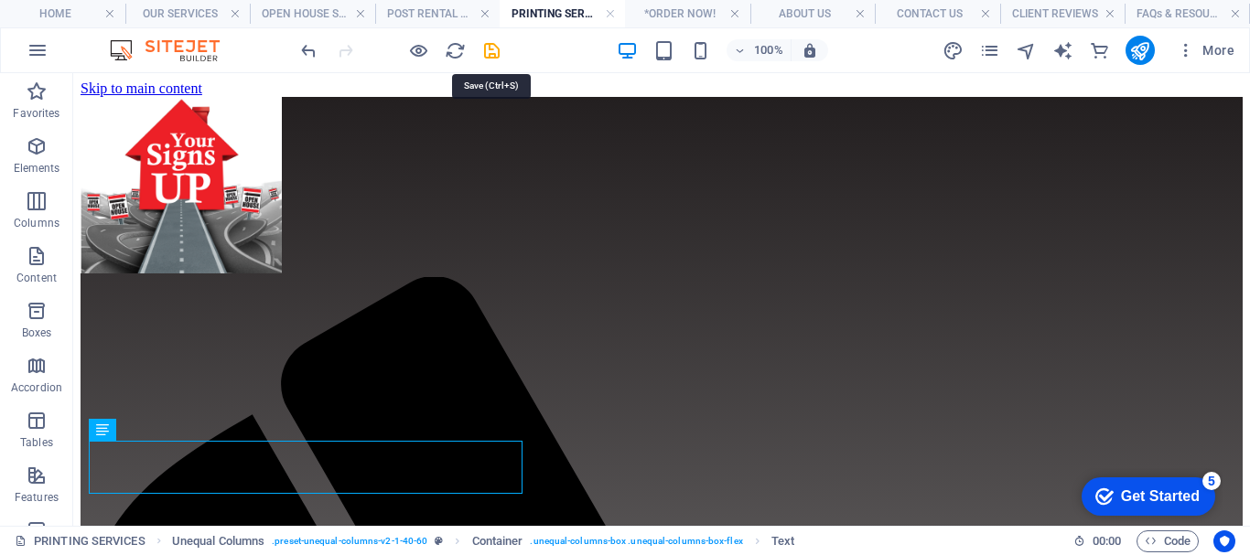
click at [491, 49] on icon "save" at bounding box center [491, 50] width 21 height 21
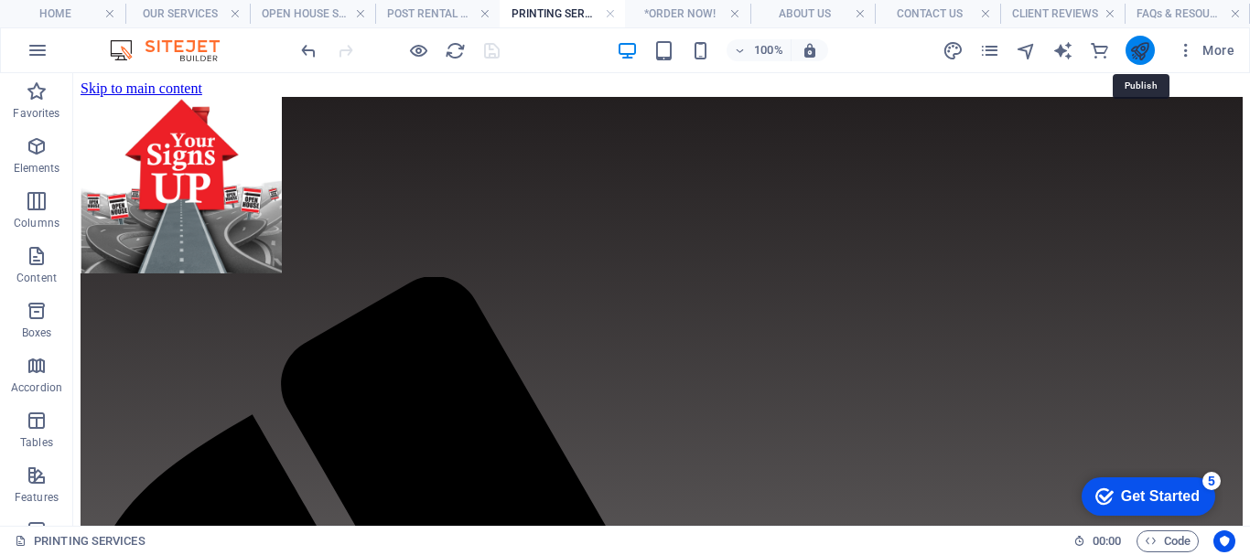
click at [1146, 49] on icon "publish" at bounding box center [1139, 50] width 21 height 21
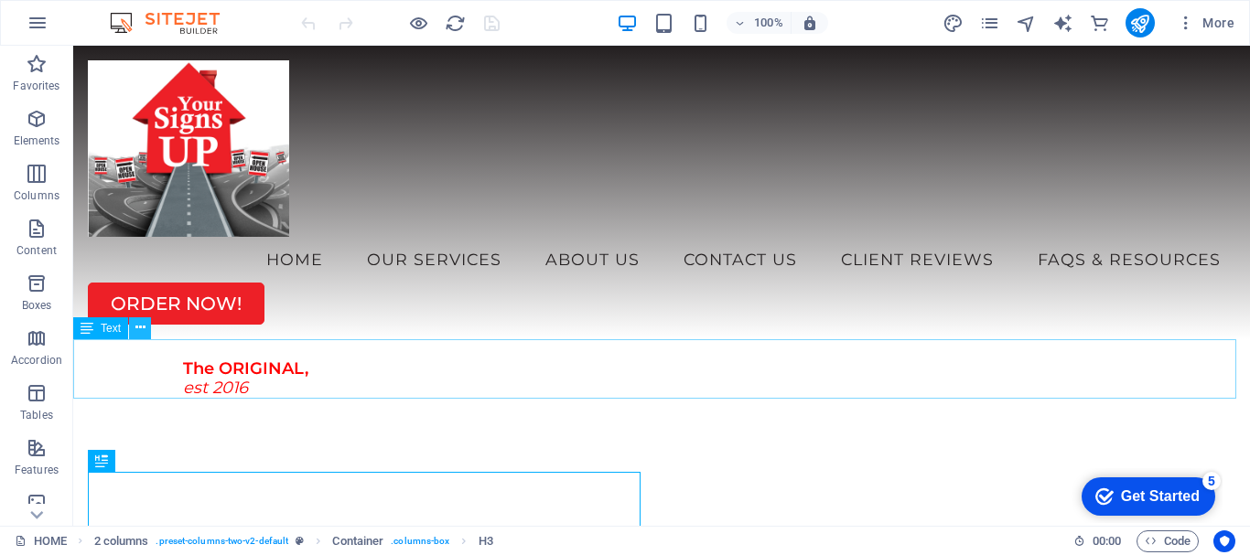
click at [138, 326] on icon at bounding box center [140, 327] width 10 height 19
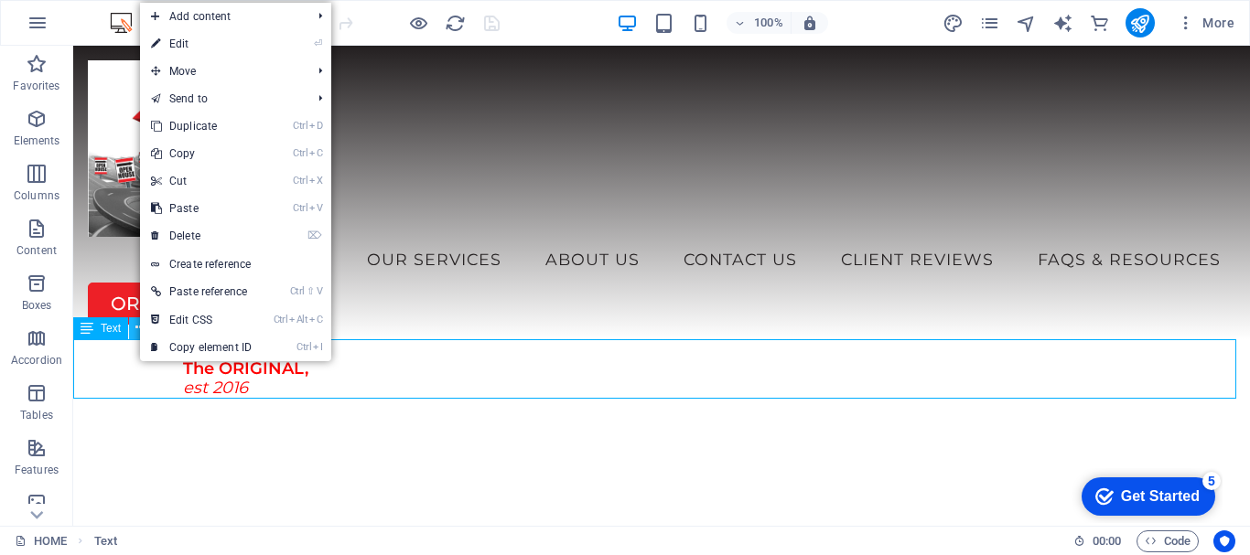
click at [138, 326] on icon at bounding box center [140, 327] width 10 height 19
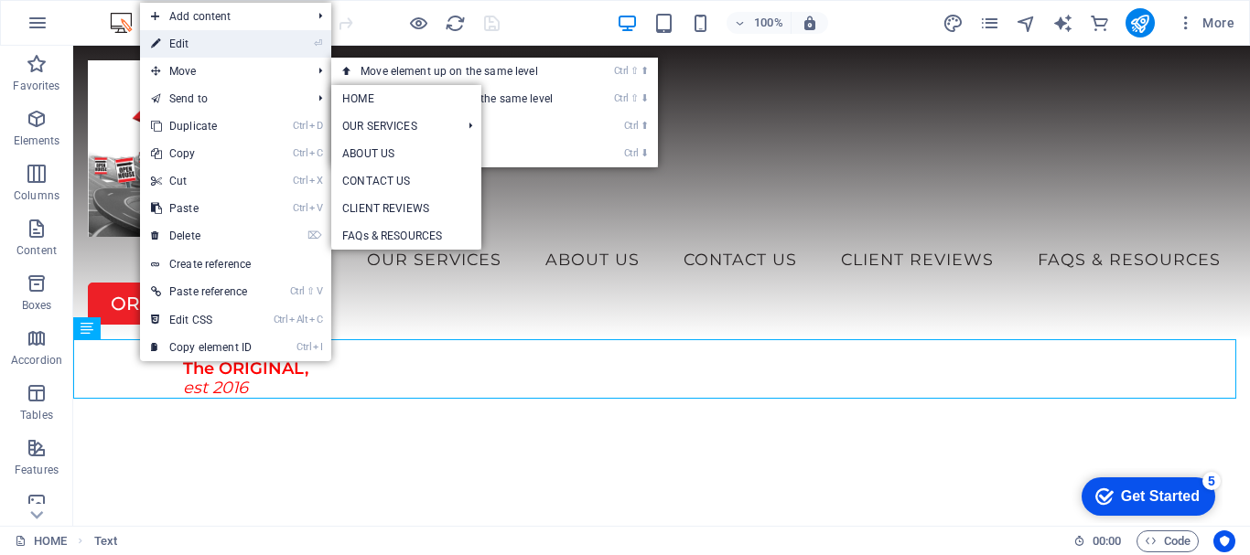
click at [188, 48] on link "⏎ Edit" at bounding box center [201, 43] width 123 height 27
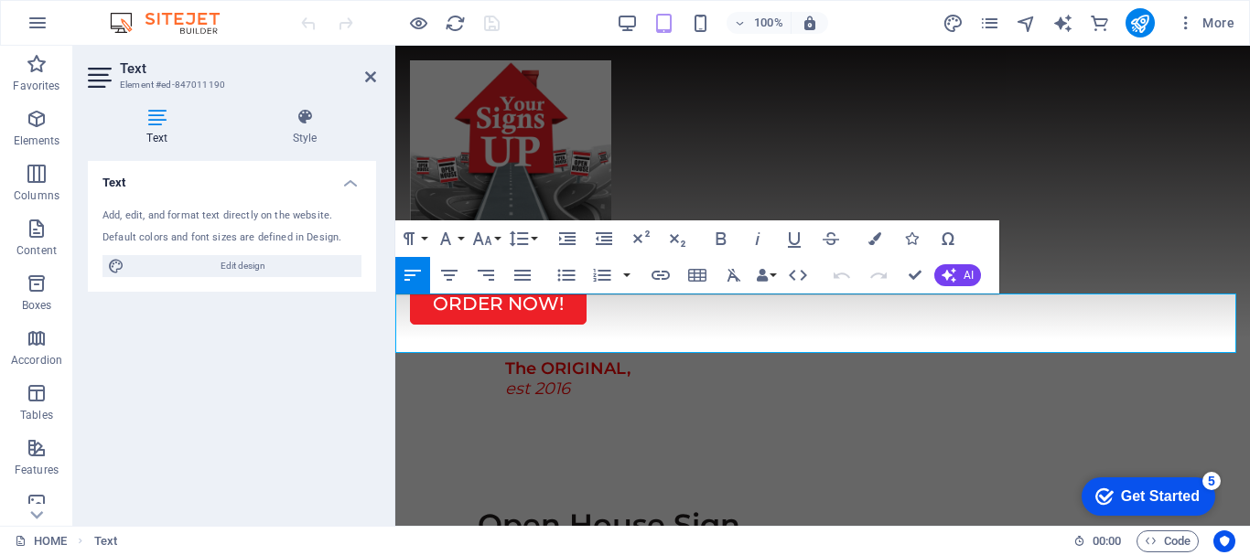
click at [689, 360] on h3 "The ORIGINAL," at bounding box center [877, 370] width 745 height 20
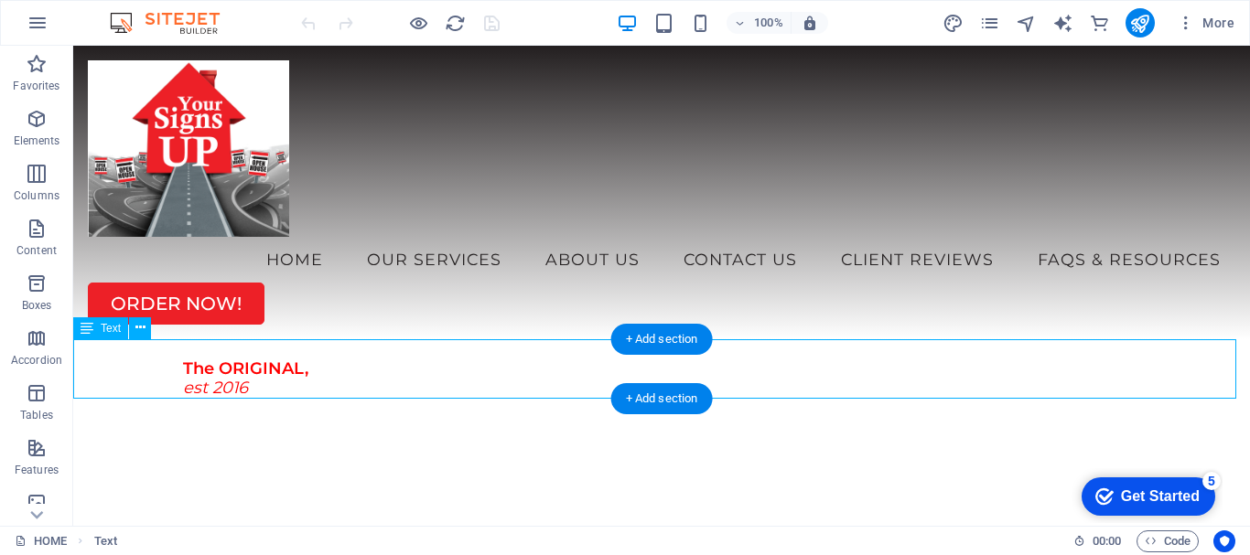
click at [296, 378] on div "The ORIGINAL, est 2016" at bounding box center [661, 368] width 1176 height 59
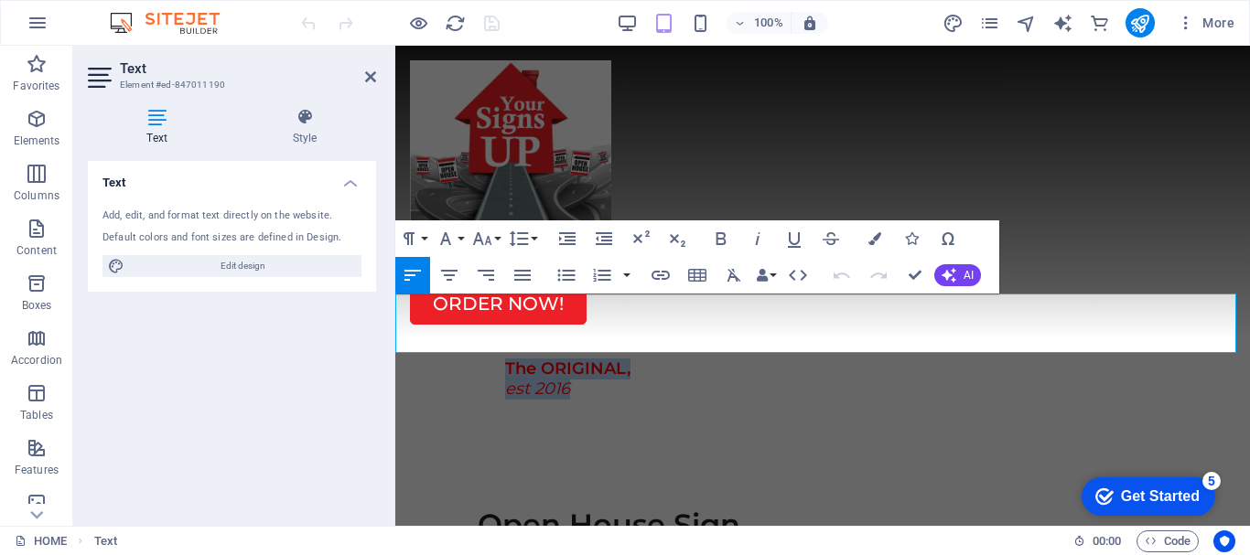
drag, startPoint x: 581, startPoint y: 343, endPoint x: 467, endPoint y: 324, distance: 116.0
click at [467, 339] on div "The ORIGINAL, est 2016" at bounding box center [822, 368] width 854 height 59
copy div "The ORIGINAL, est 2016"
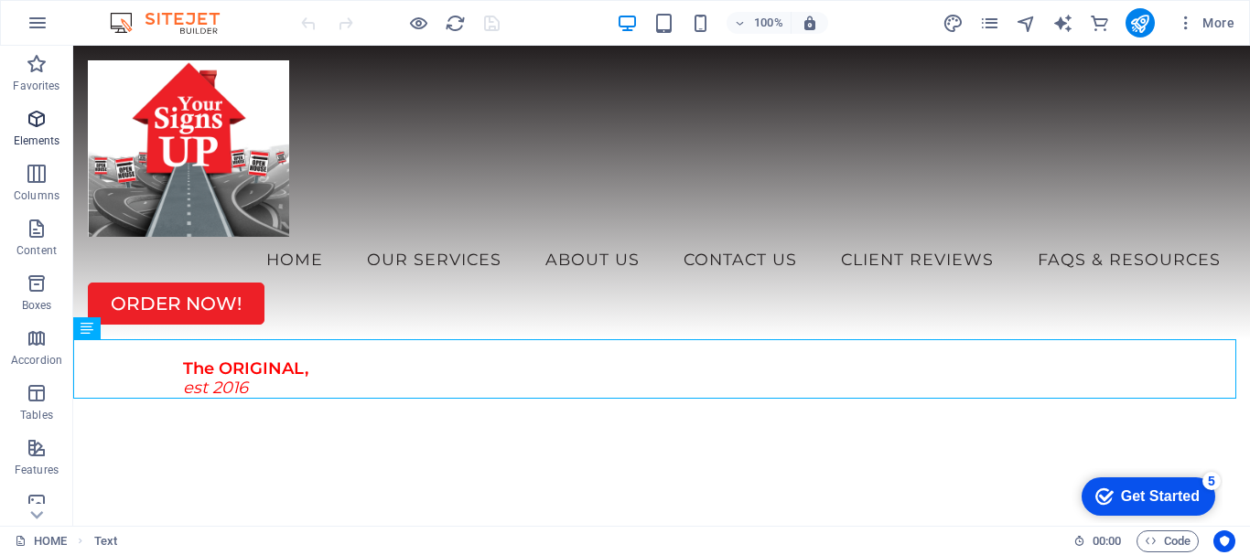
click at [38, 132] on span "Elements" at bounding box center [36, 130] width 73 height 44
click at [40, 180] on icon "button" at bounding box center [37, 174] width 22 height 22
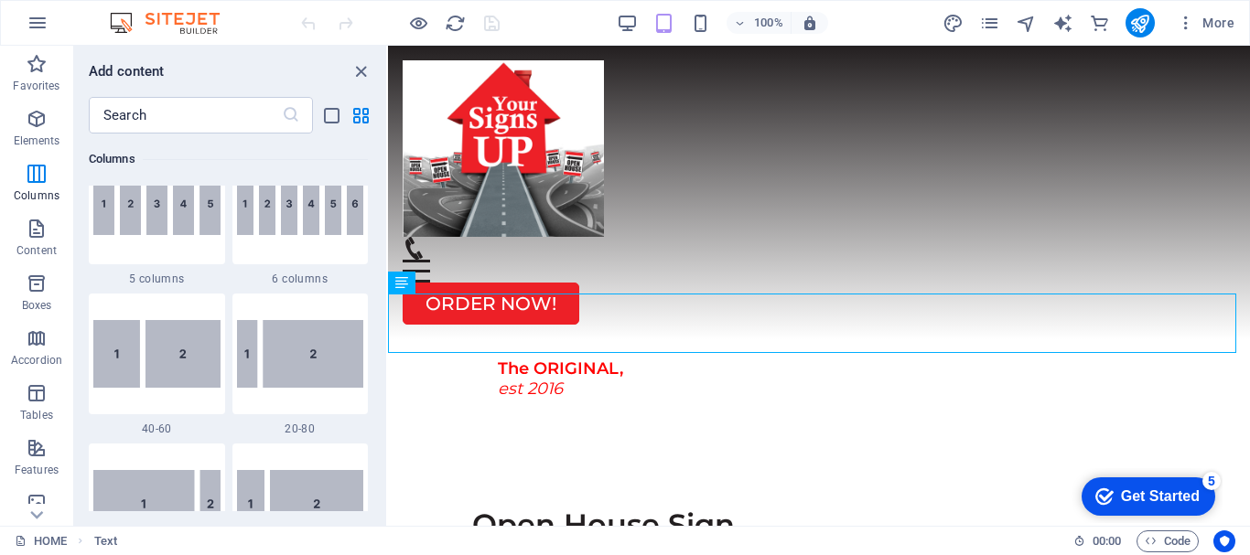
scroll to position [1272, 0]
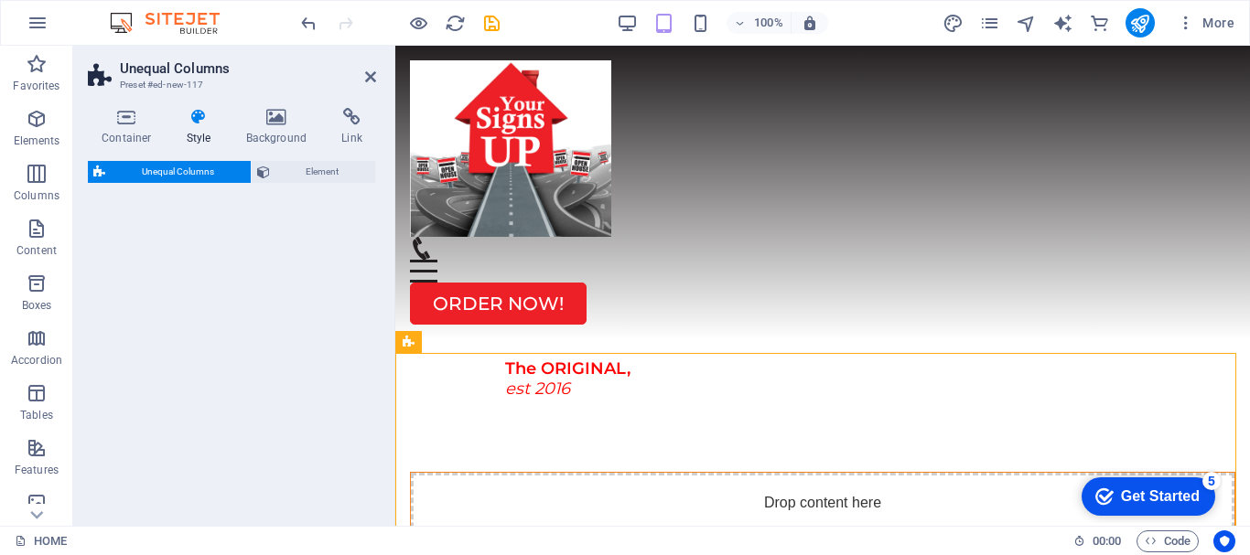
select select "%"
select select "rem"
select select "preset-unequal-columns-v2-4-30-70"
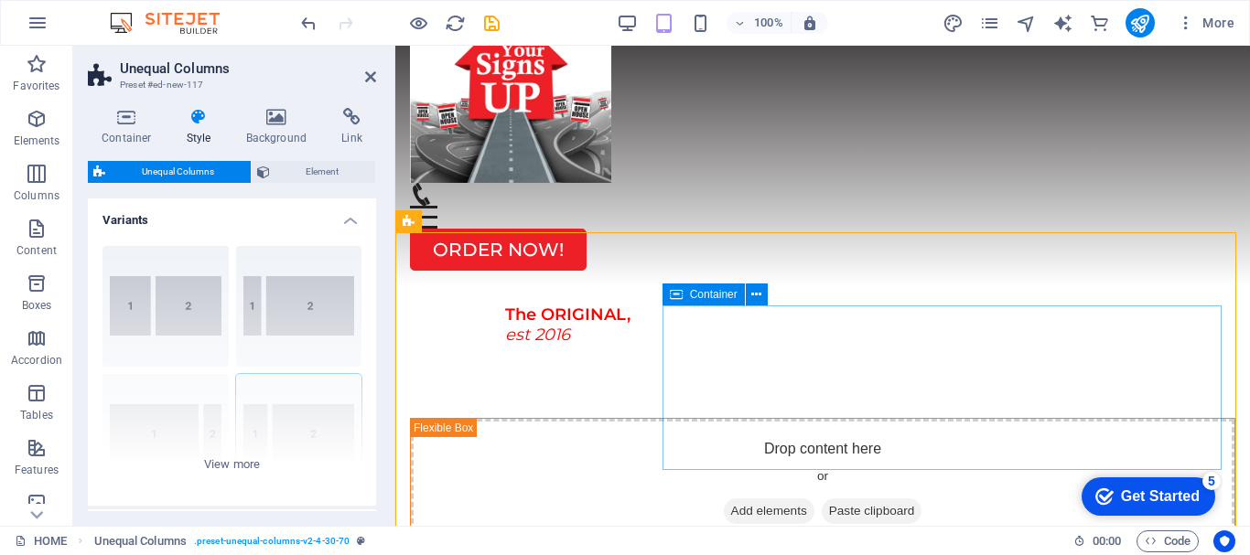
scroll to position [183, 0]
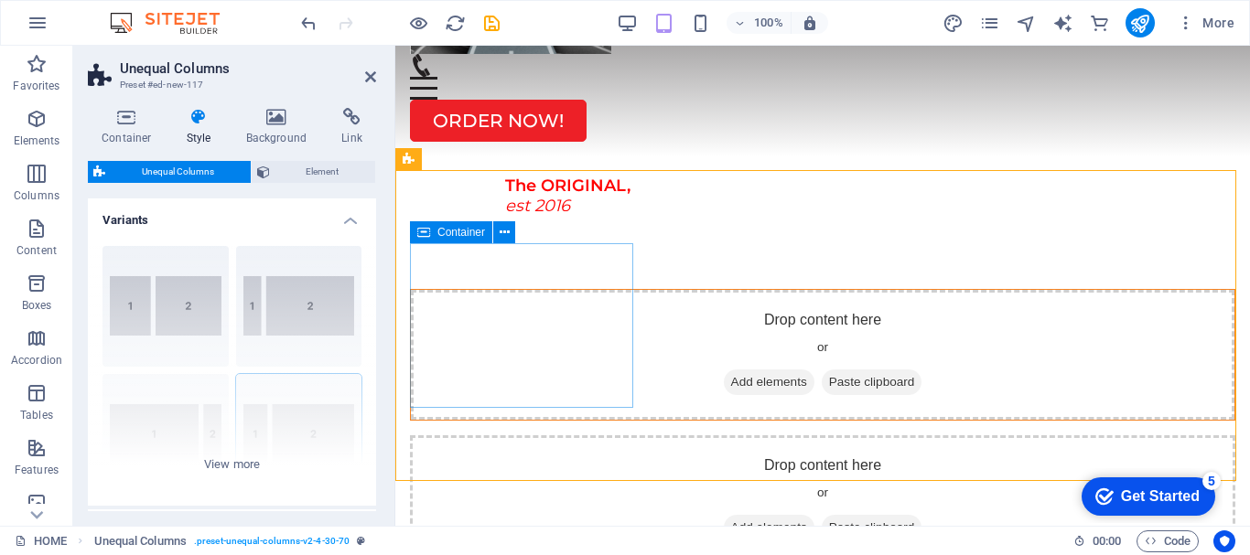
click at [724, 370] on span "Add elements" at bounding box center [769, 383] width 91 height 26
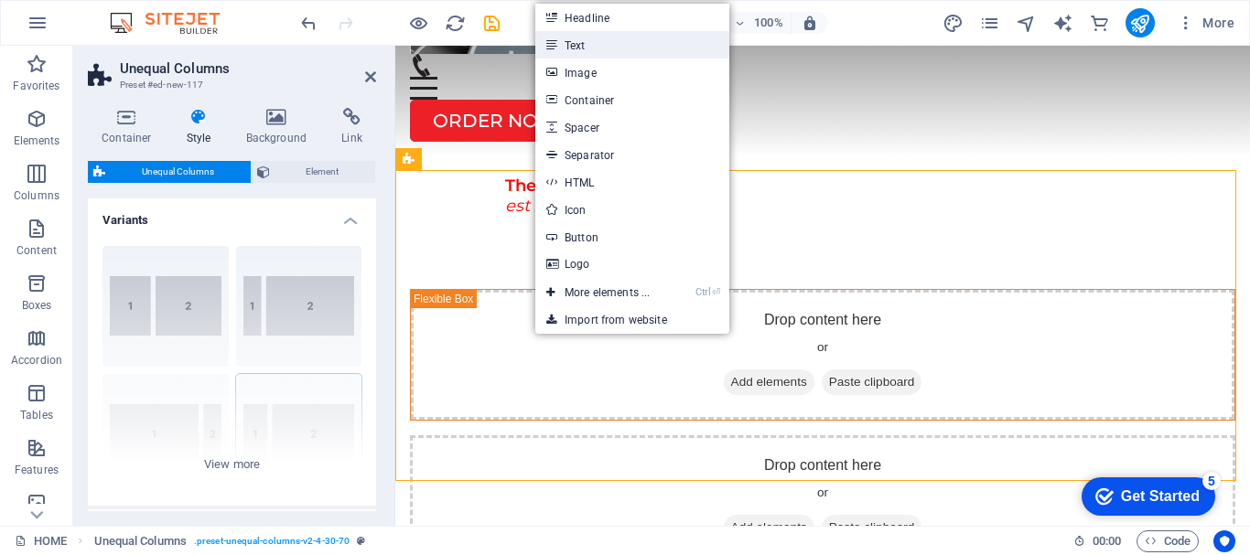
click at [570, 39] on link "Text" at bounding box center [632, 44] width 194 height 27
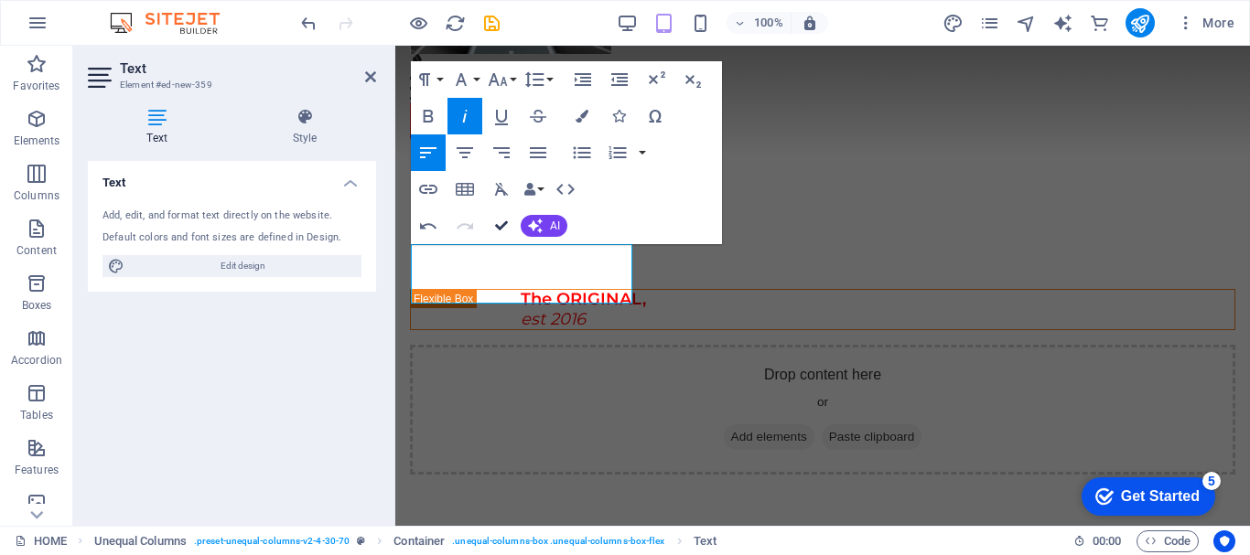
scroll to position [238, 0]
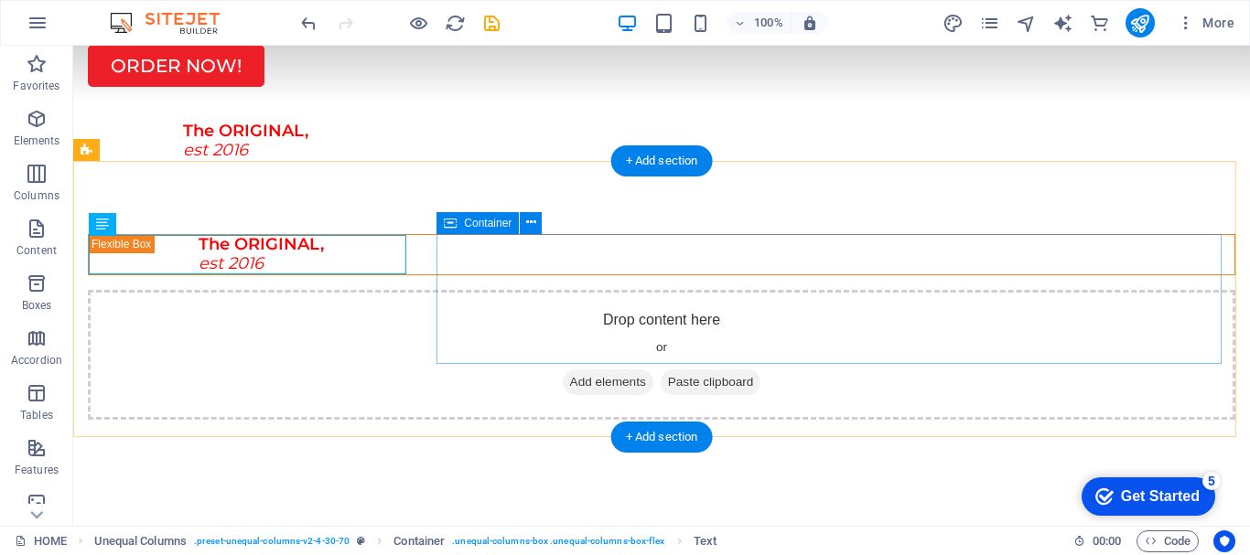
click at [653, 370] on span "Add elements" at bounding box center [608, 383] width 91 height 26
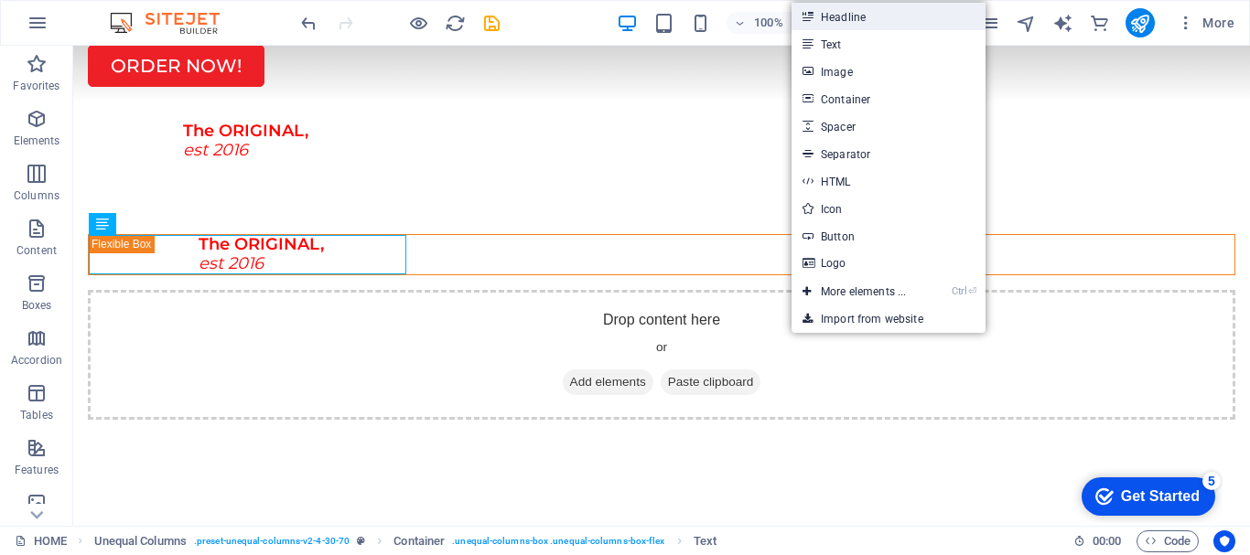
click at [836, 18] on link "Headline" at bounding box center [888, 16] width 194 height 27
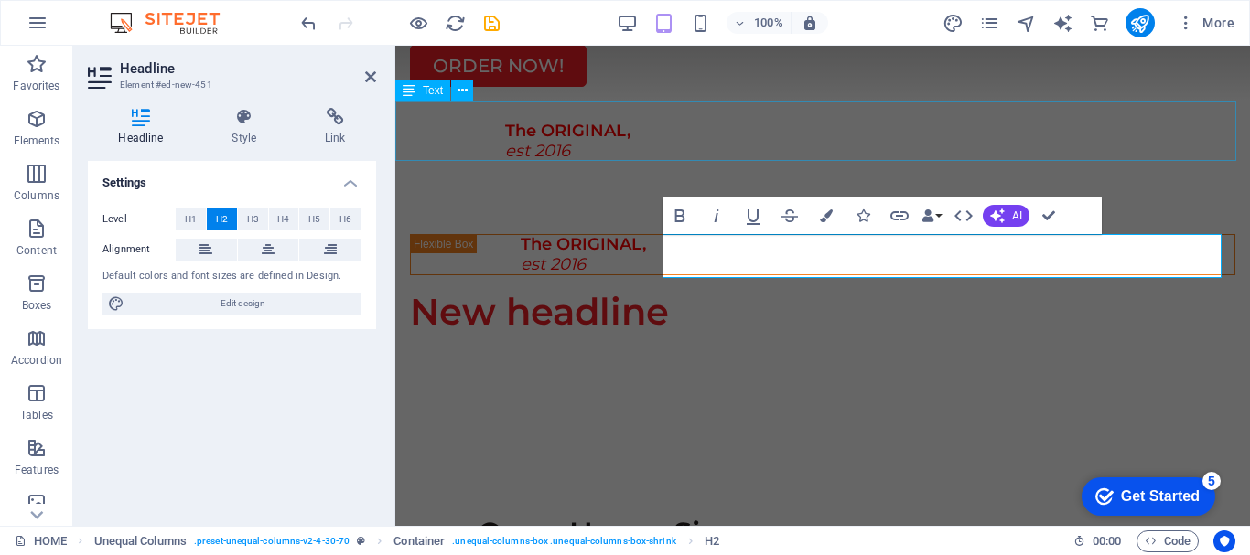
scroll to position [192, 0]
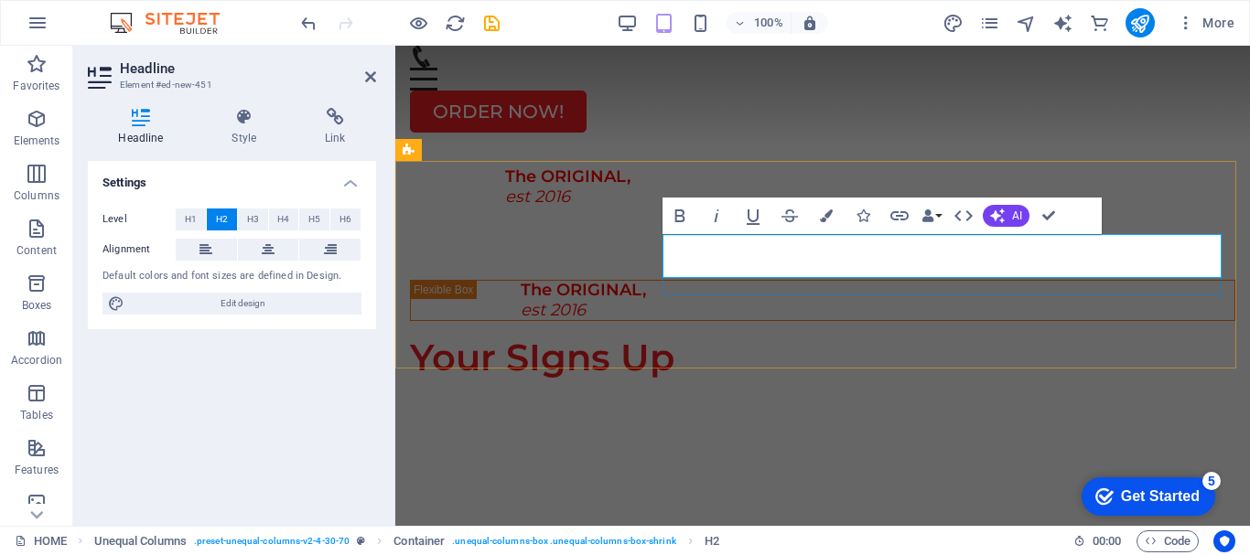
click at [791, 336] on h2 "Your SIgns Up" at bounding box center [822, 358] width 825 height 44
click at [275, 249] on button at bounding box center [268, 250] width 61 height 22
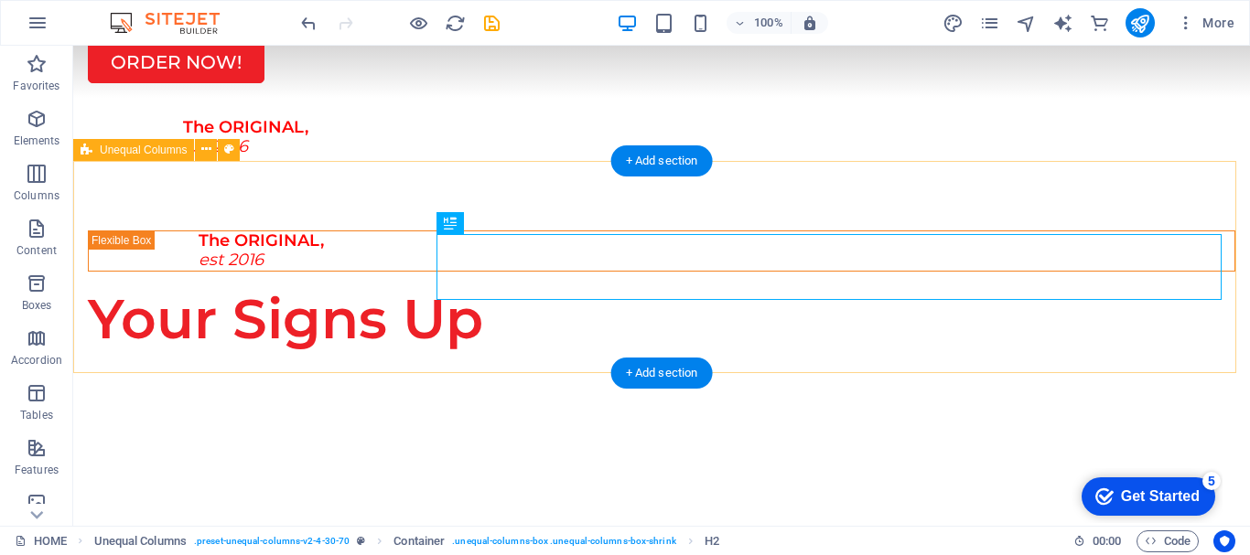
scroll to position [238, 0]
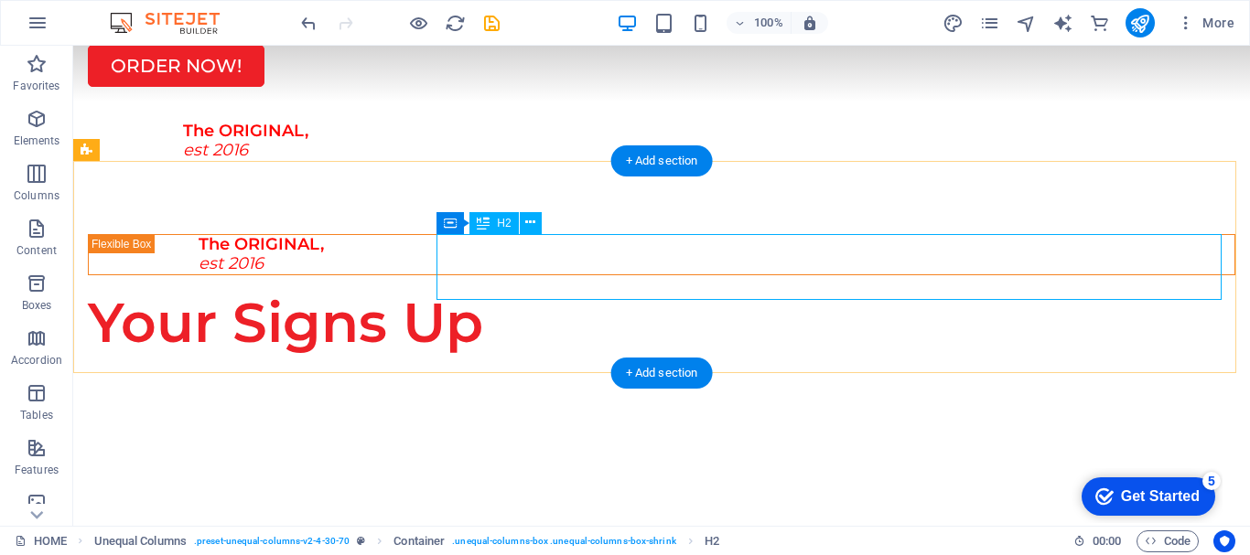
click at [450, 290] on div "Your Signs Up" at bounding box center [661, 323] width 1147 height 66
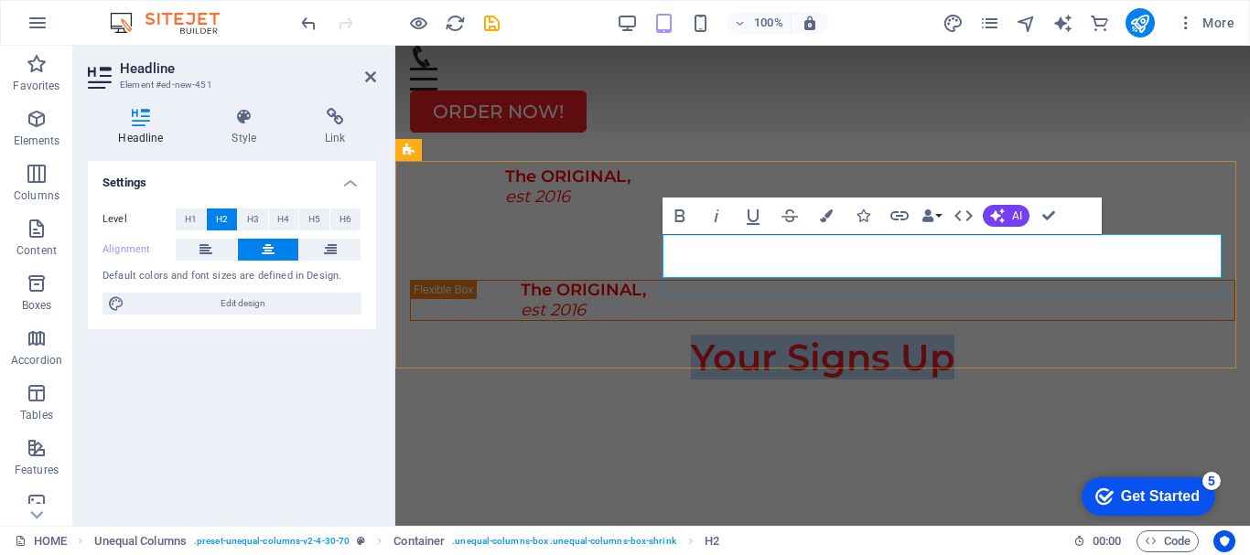
click at [811, 336] on h2 "Your Signs Up" at bounding box center [822, 358] width 825 height 44
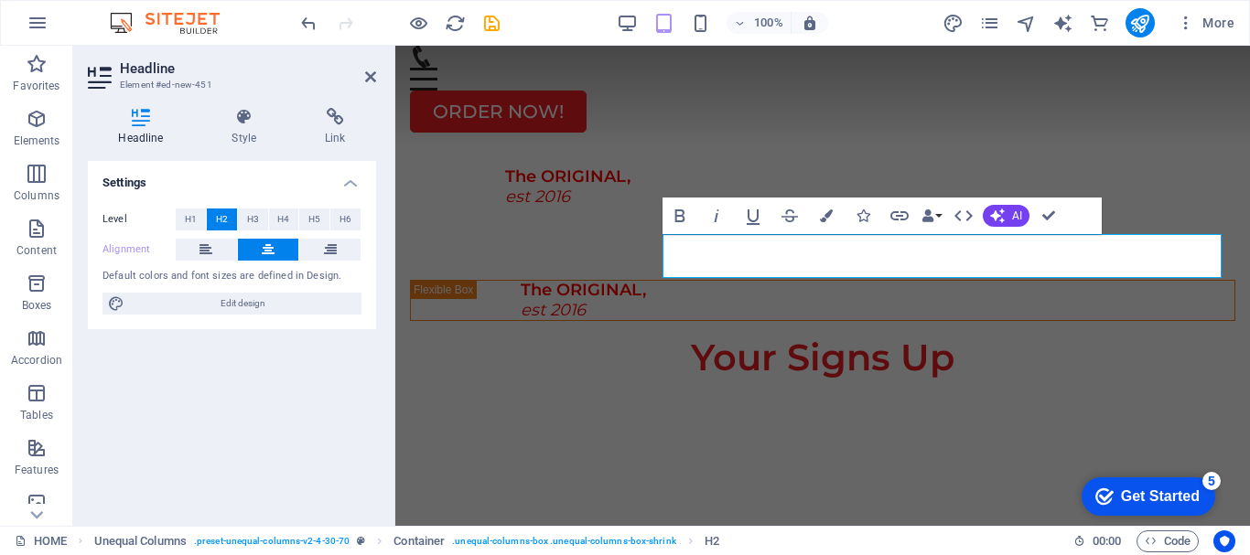
click at [271, 253] on icon at bounding box center [268, 250] width 13 height 22
click at [255, 220] on span "H3" at bounding box center [253, 220] width 12 height 22
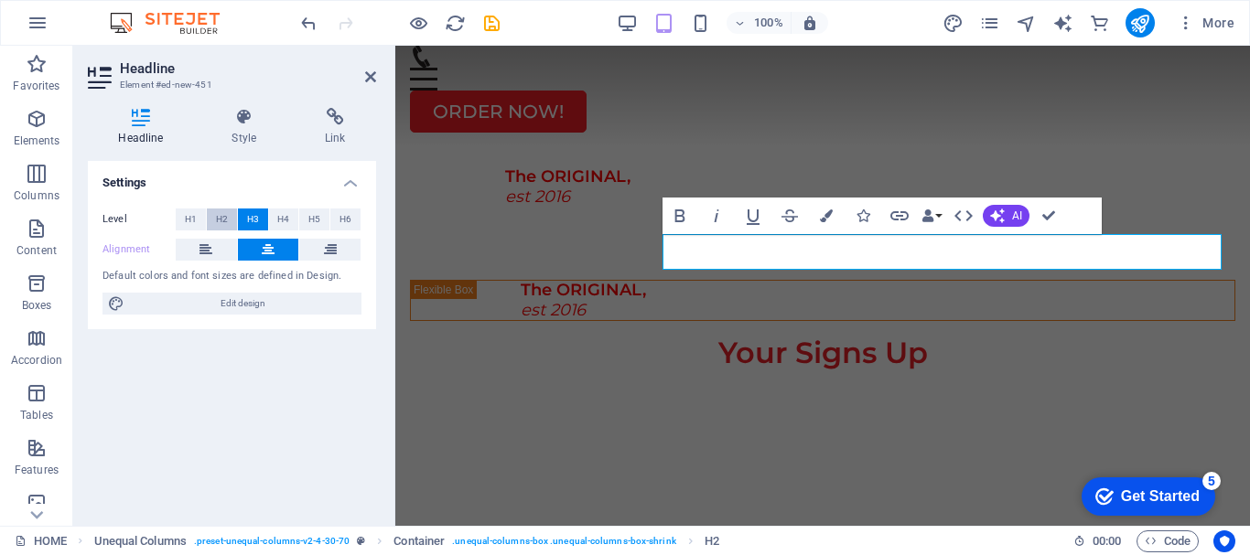
click at [227, 217] on span "H2" at bounding box center [222, 220] width 12 height 22
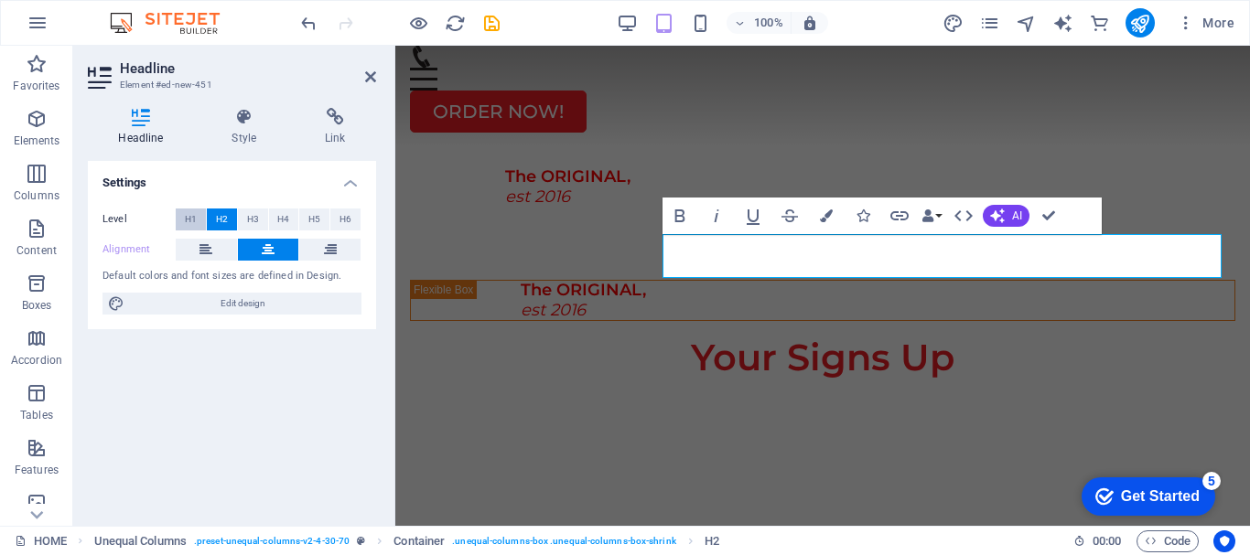
click at [193, 212] on span "H1" at bounding box center [191, 220] width 12 height 22
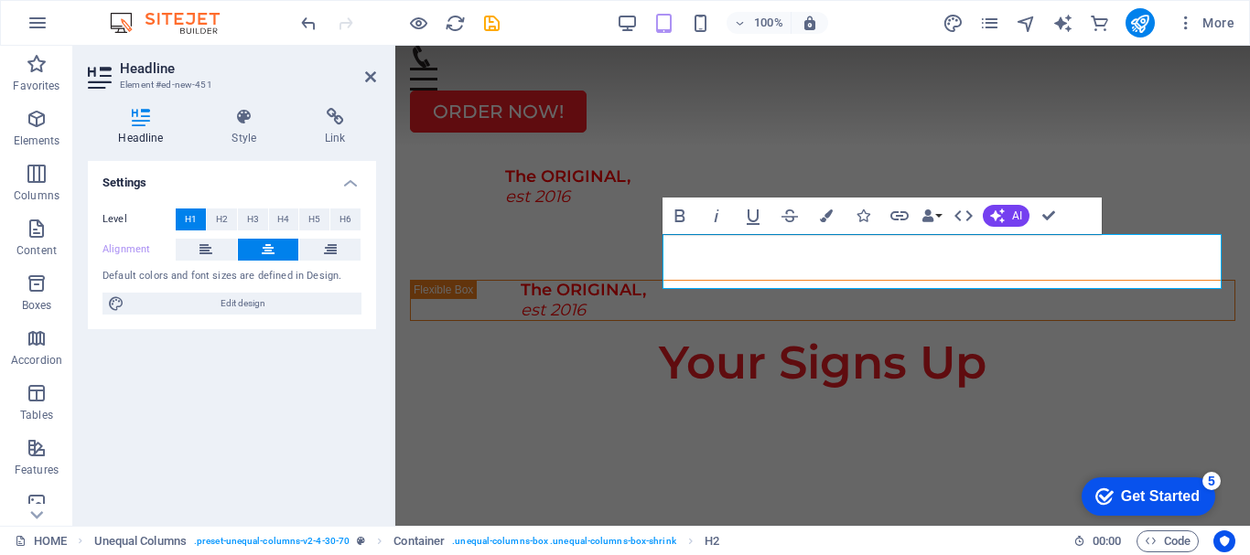
click at [265, 251] on icon at bounding box center [268, 250] width 13 height 22
click at [370, 78] on icon at bounding box center [370, 77] width 11 height 15
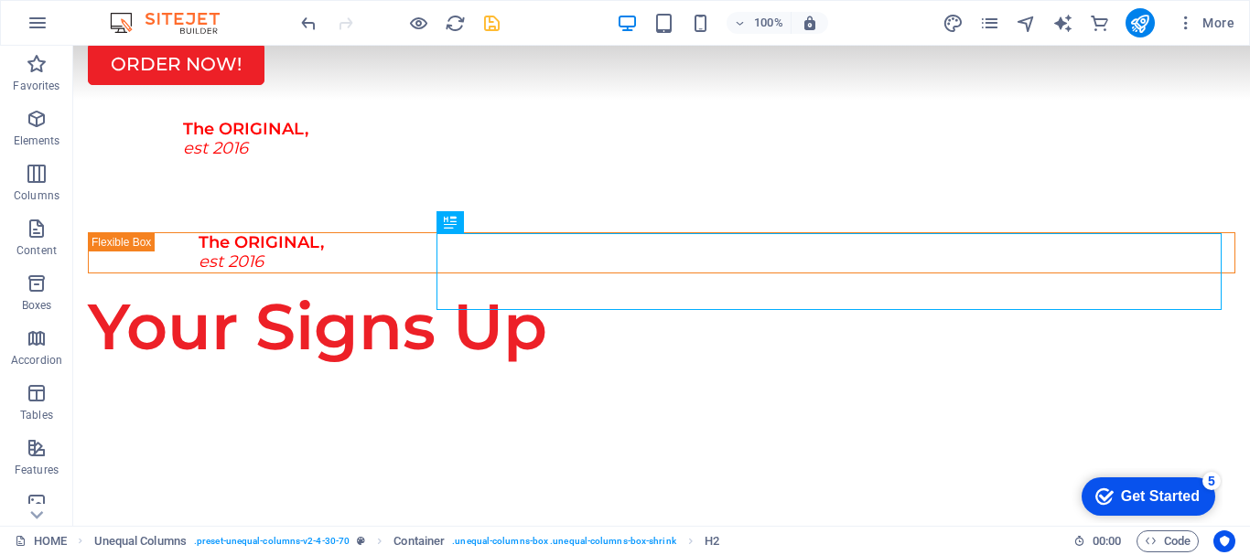
scroll to position [238, 0]
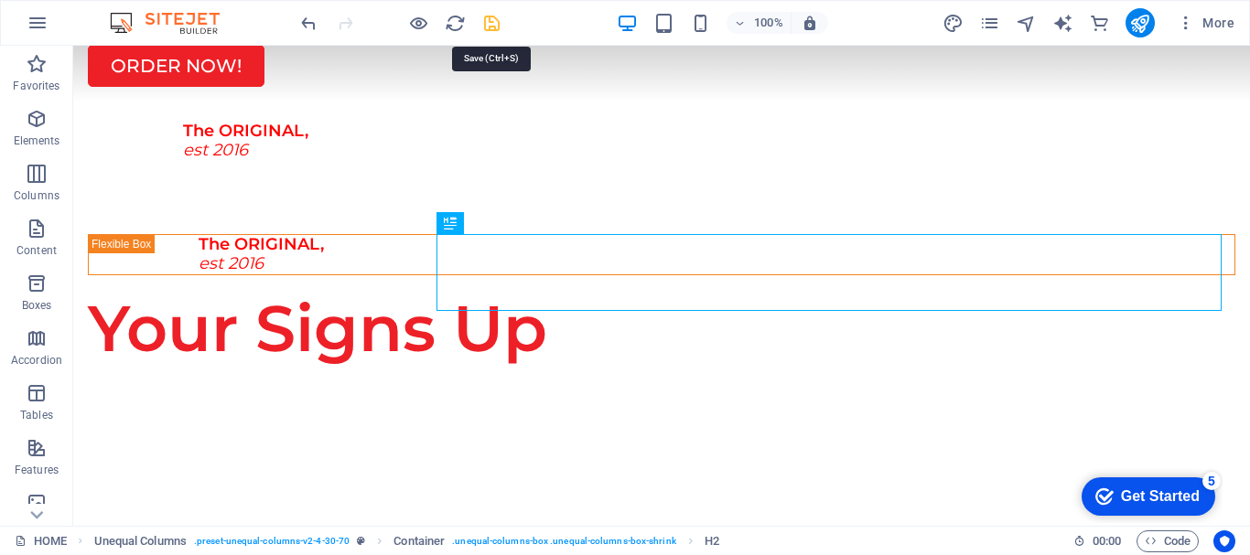
click at [0, 0] on icon "save" at bounding box center [0, 0] width 0 height 0
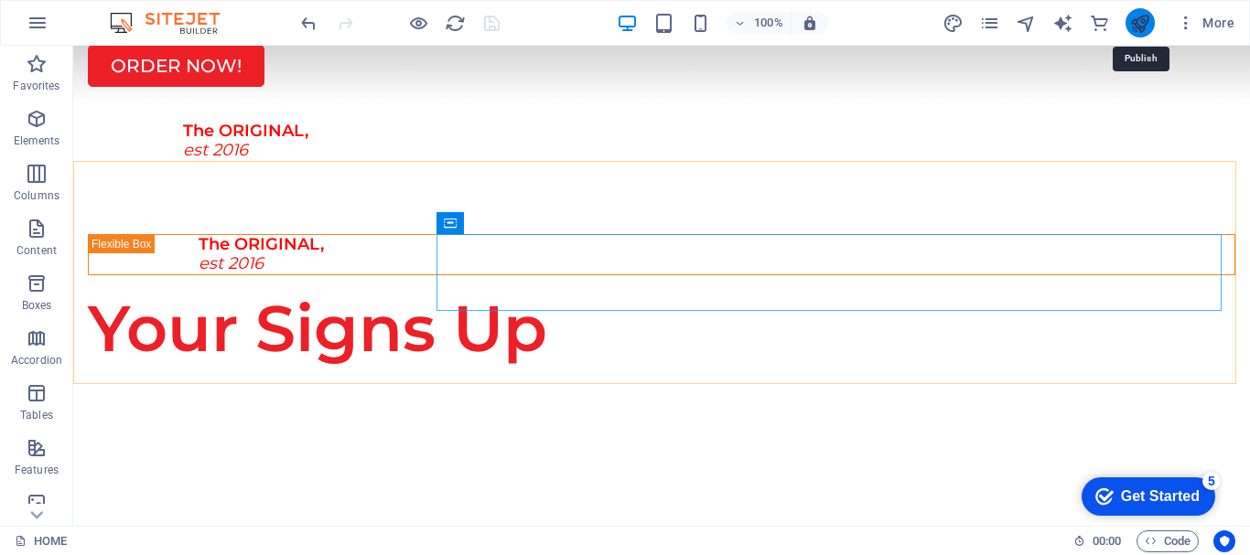
click at [1140, 18] on icon "publish" at bounding box center [1139, 23] width 21 height 21
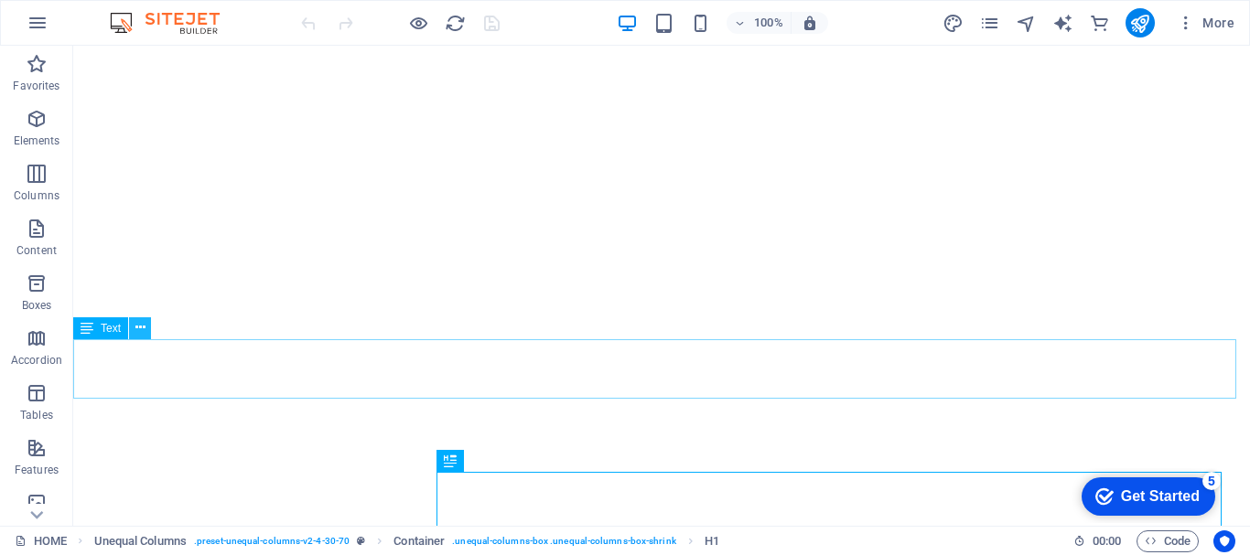
click at [138, 334] on icon at bounding box center [140, 327] width 10 height 19
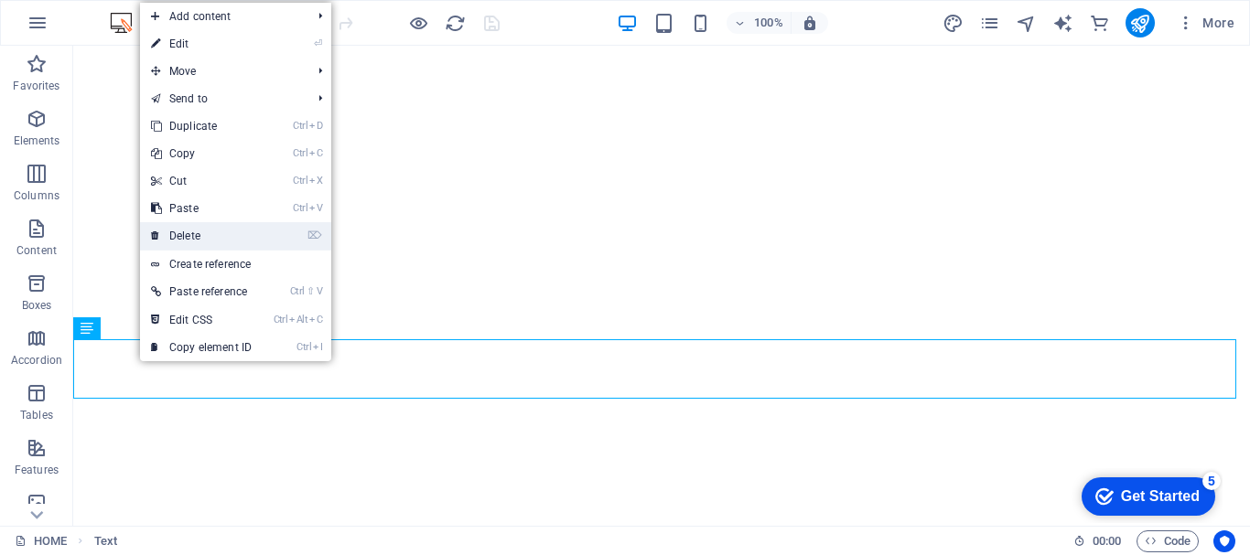
click at [186, 236] on link "⌦ Delete" at bounding box center [201, 235] width 123 height 27
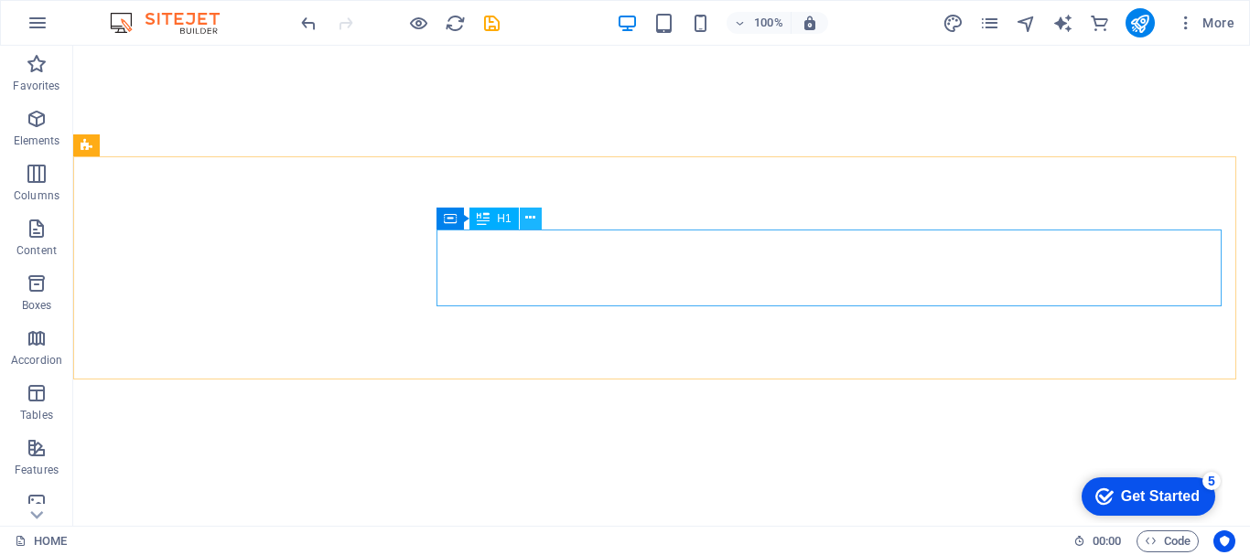
click at [529, 217] on icon at bounding box center [530, 218] width 10 height 19
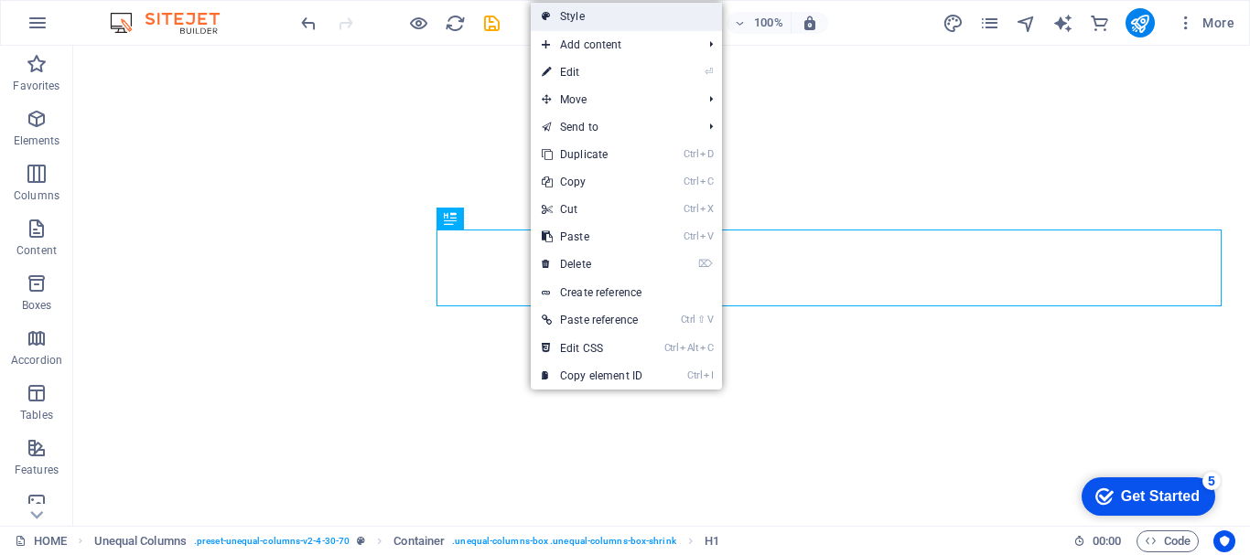
click at [573, 26] on link "Style" at bounding box center [626, 16] width 191 height 27
select select "%"
select select "rem"
select select "preset-unequal-columns-v2-4-30-70"
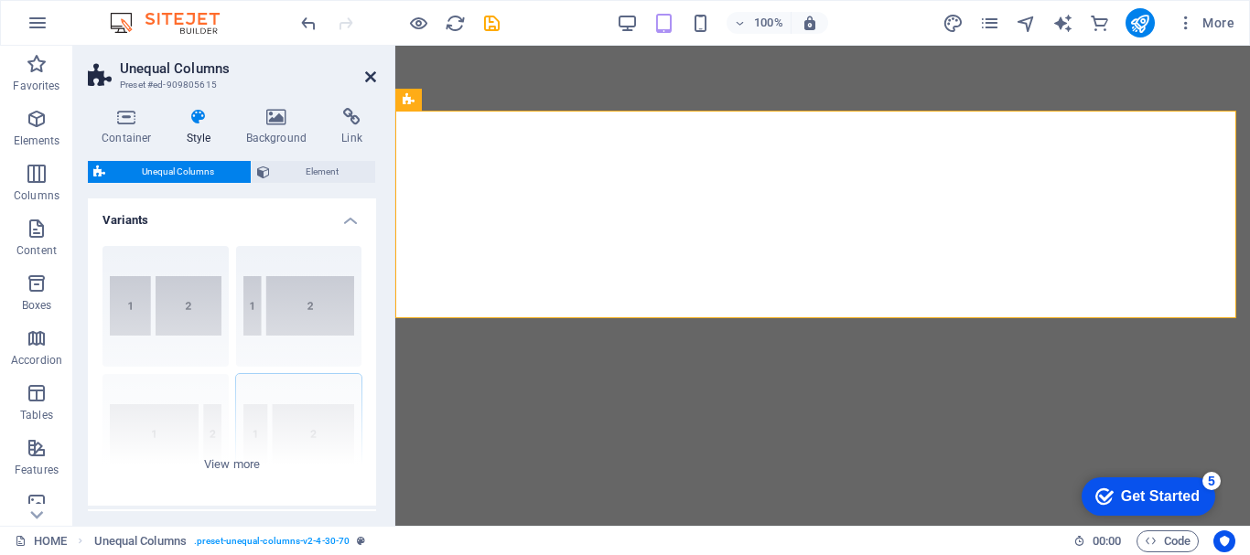
click at [370, 75] on icon at bounding box center [370, 77] width 11 height 15
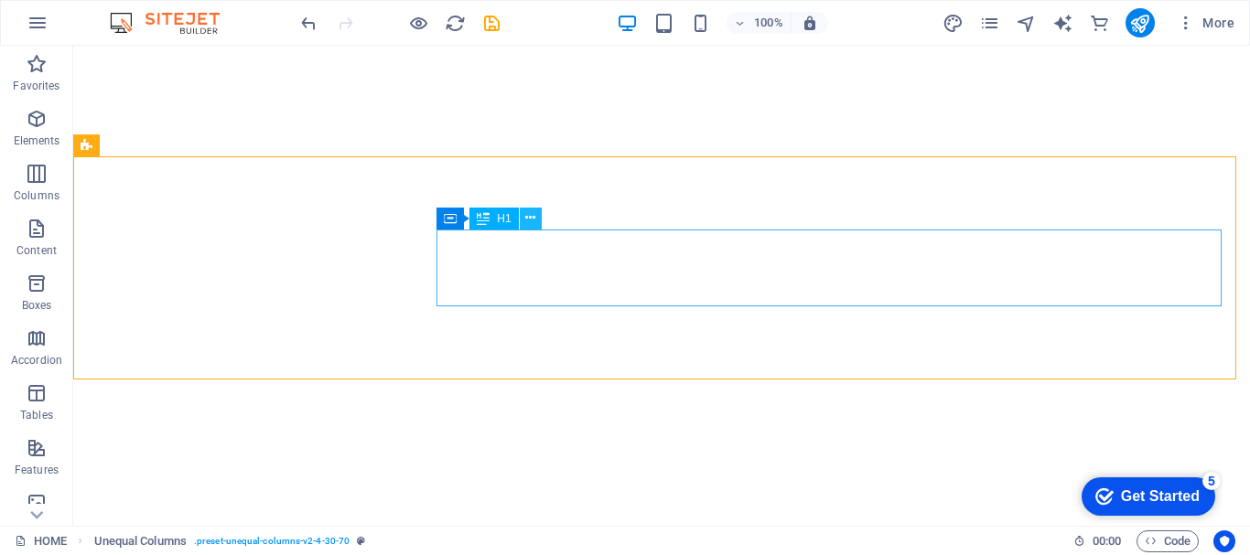
click at [541, 214] on button at bounding box center [531, 219] width 22 height 22
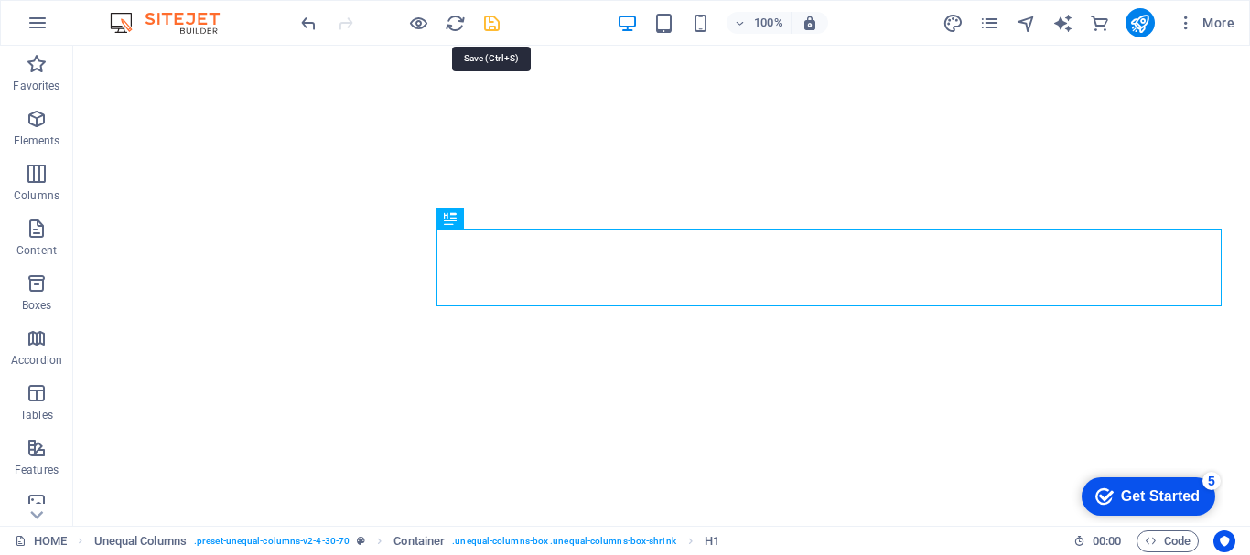
click at [490, 20] on icon "save" at bounding box center [491, 23] width 21 height 21
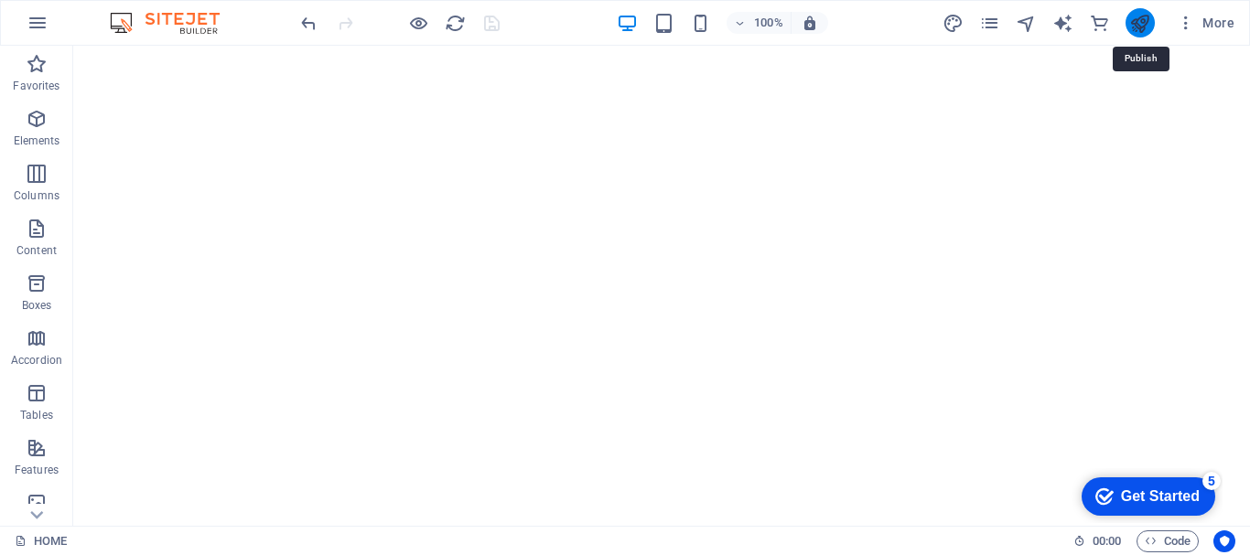
click at [1144, 25] on icon "publish" at bounding box center [1139, 23] width 21 height 21
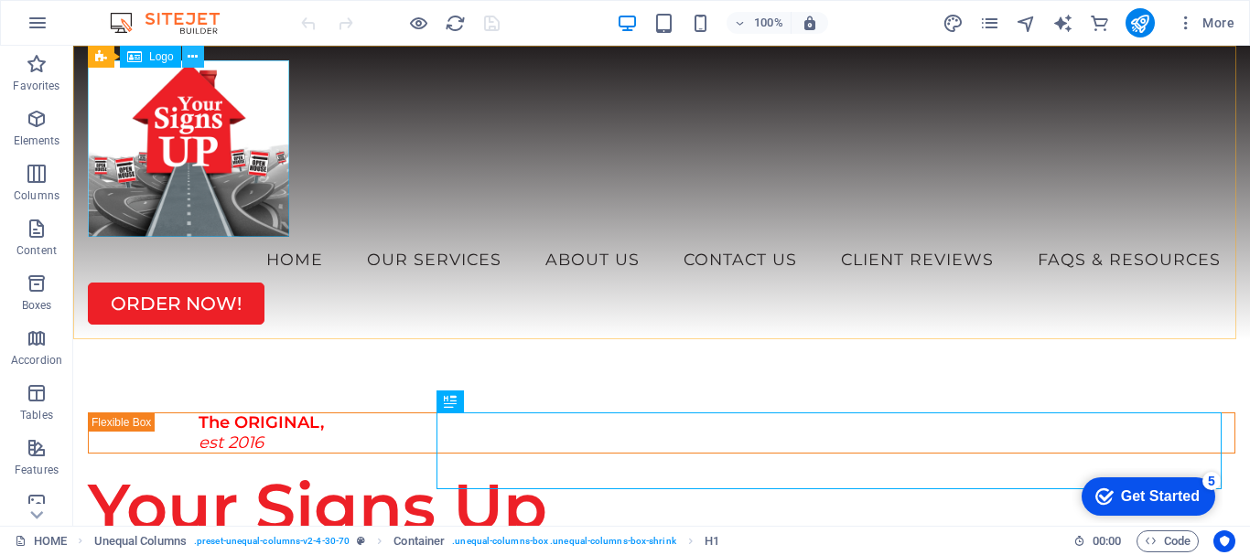
click at [192, 59] on icon at bounding box center [193, 57] width 10 height 19
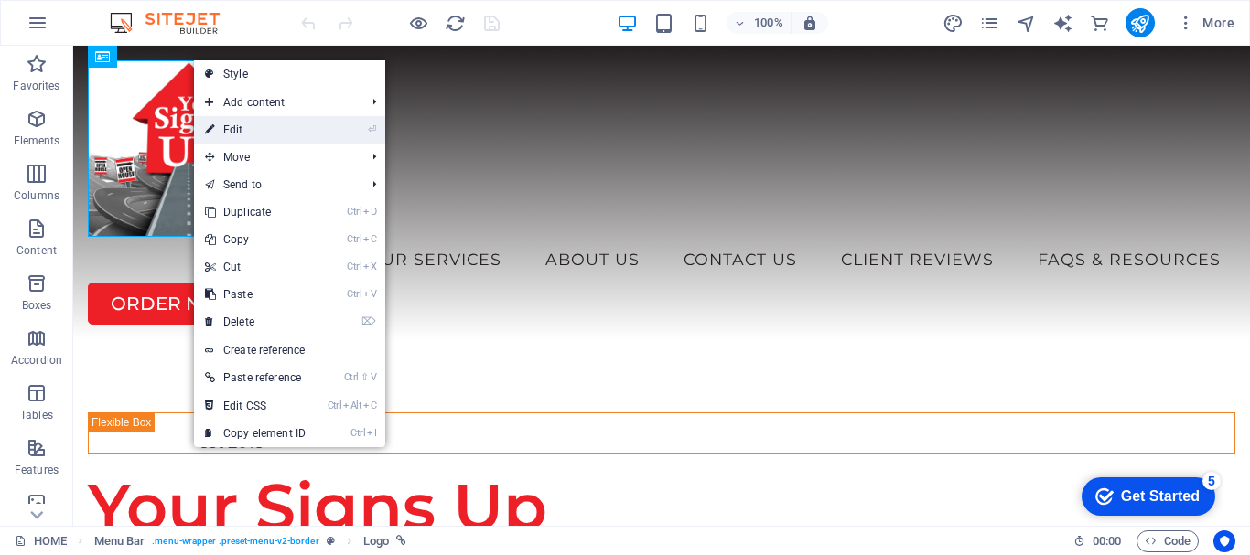
click at [231, 127] on link "⏎ Edit" at bounding box center [255, 129] width 123 height 27
select select "px"
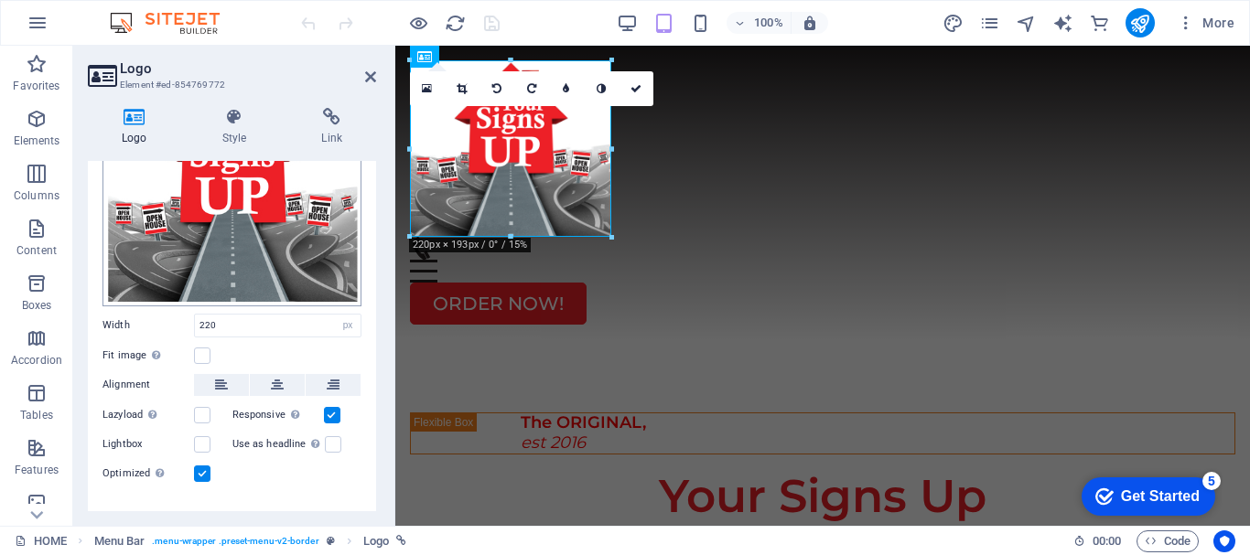
scroll to position [183, 0]
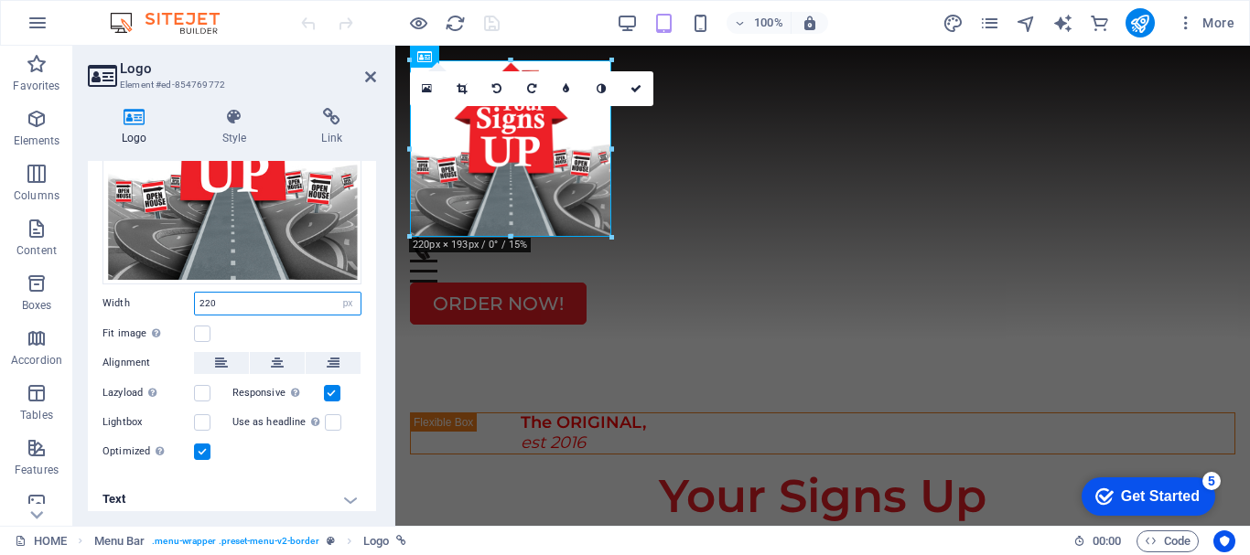
click at [225, 300] on input "220" at bounding box center [278, 304] width 166 height 22
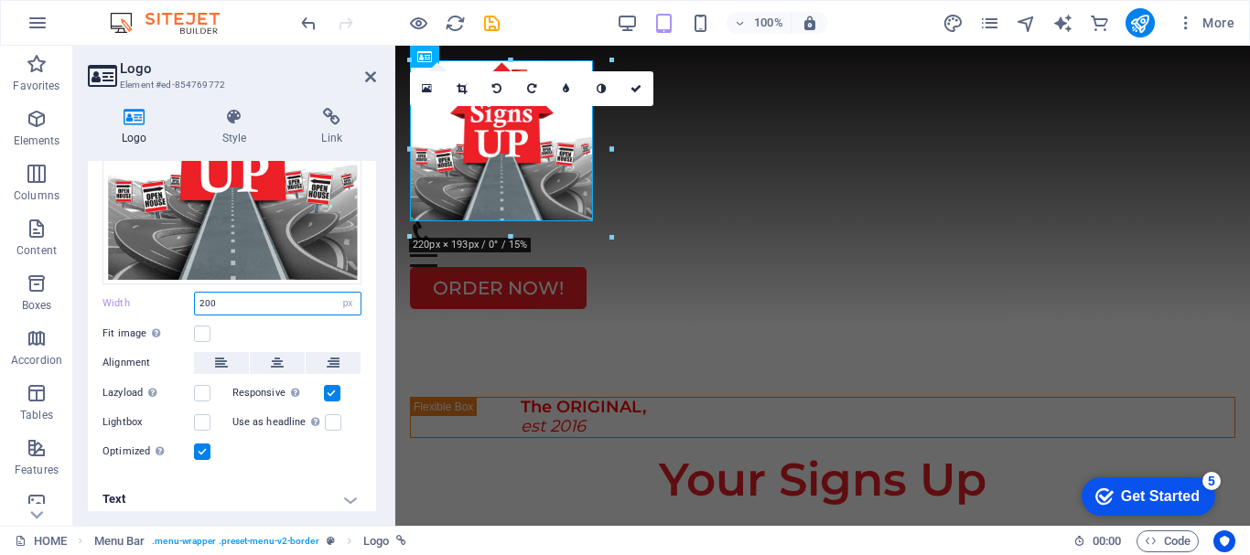
click at [241, 300] on input "200" at bounding box center [278, 304] width 166 height 22
type input "2"
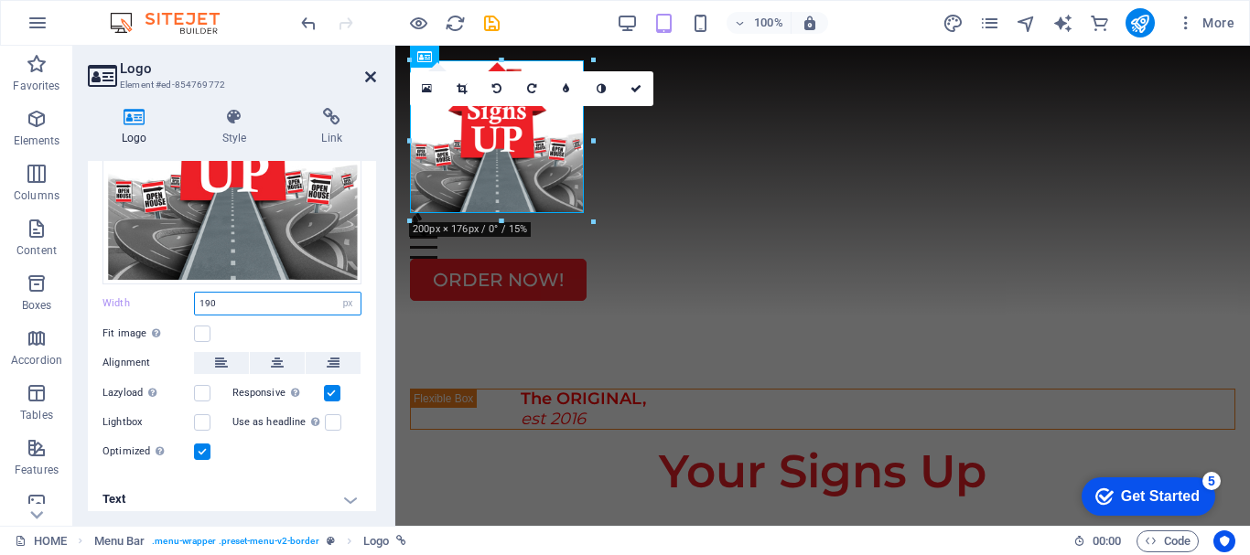
type input "190"
click at [370, 70] on icon at bounding box center [370, 77] width 11 height 15
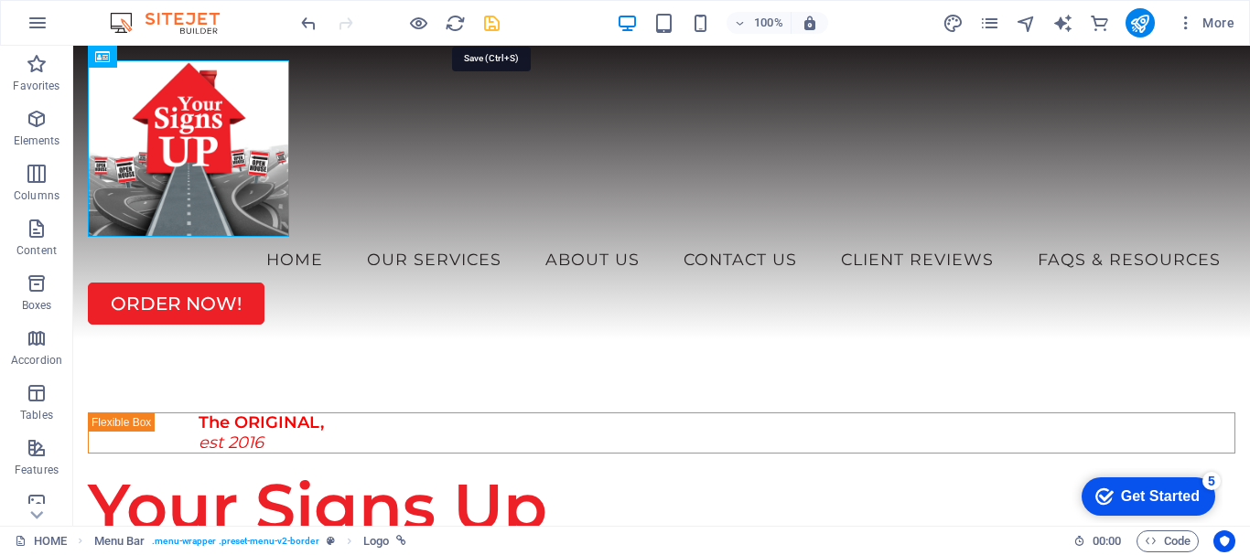
click at [491, 29] on icon "save" at bounding box center [491, 23] width 21 height 21
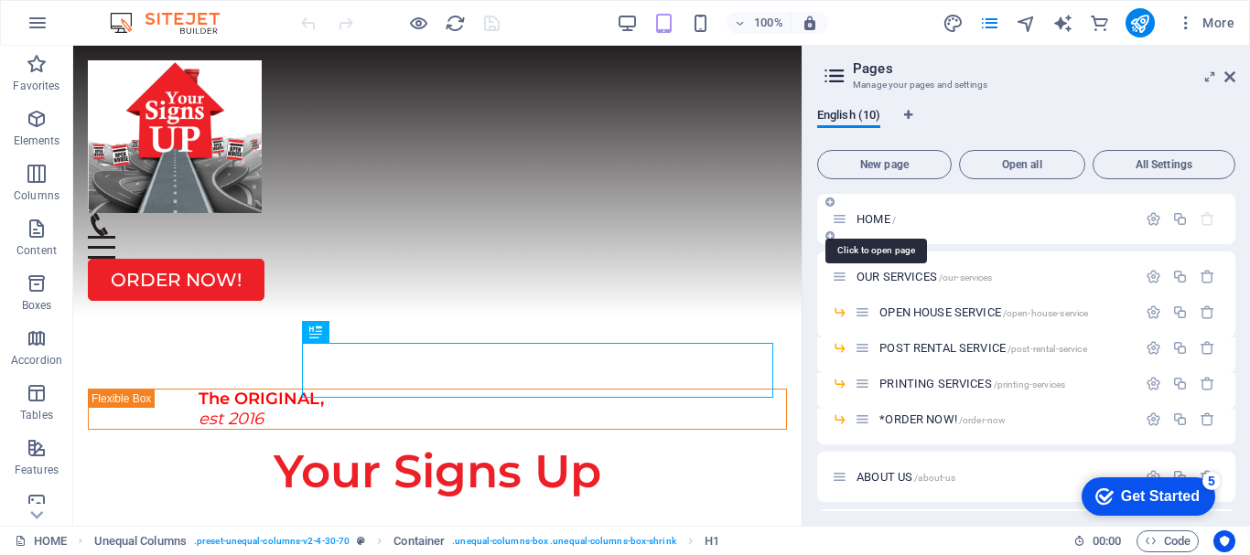
click at [885, 220] on span "HOME /" at bounding box center [875, 219] width 39 height 14
drag, startPoint x: 1230, startPoint y: 75, endPoint x: 1083, endPoint y: 46, distance: 150.2
click at [1230, 75] on icon at bounding box center [1229, 77] width 11 height 15
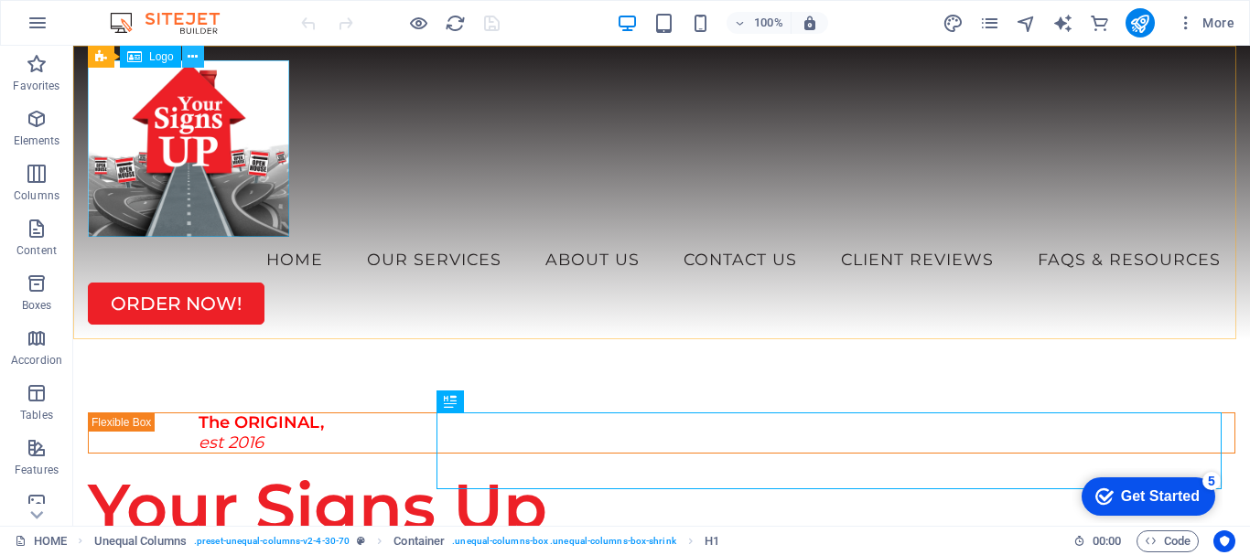
click at [194, 58] on icon at bounding box center [193, 57] width 10 height 19
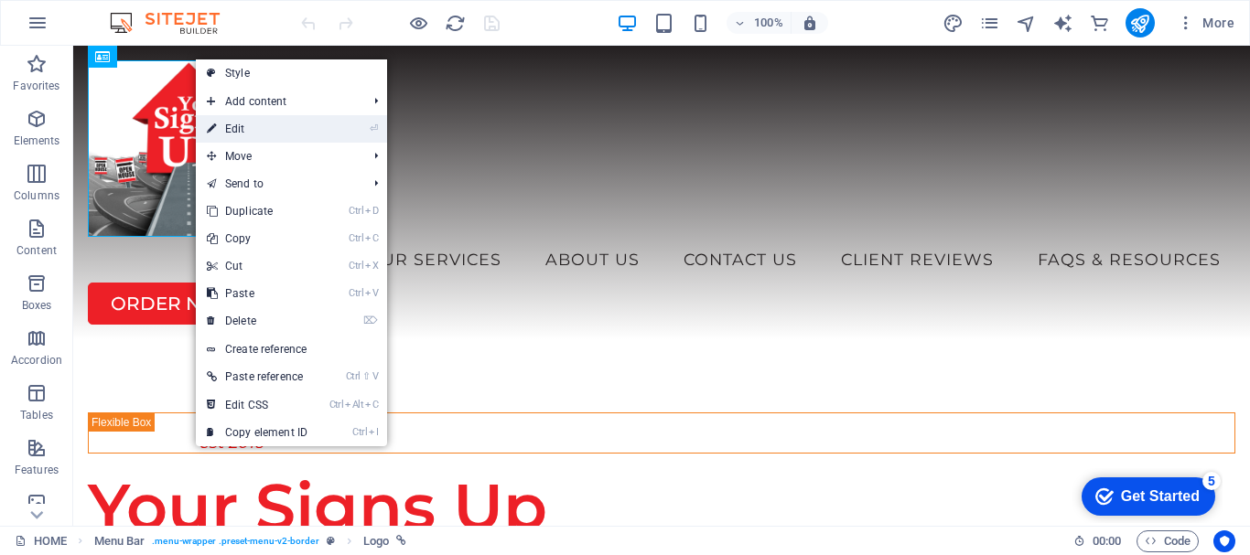
click at [220, 127] on link "⏎ Edit" at bounding box center [257, 128] width 123 height 27
select select "px"
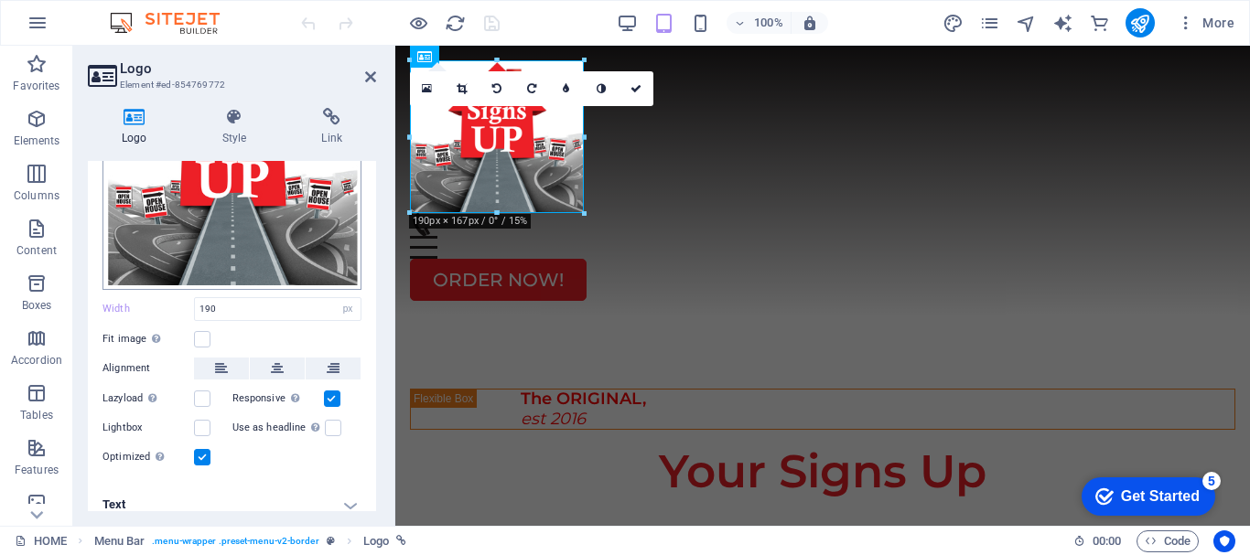
scroll to position [189, 0]
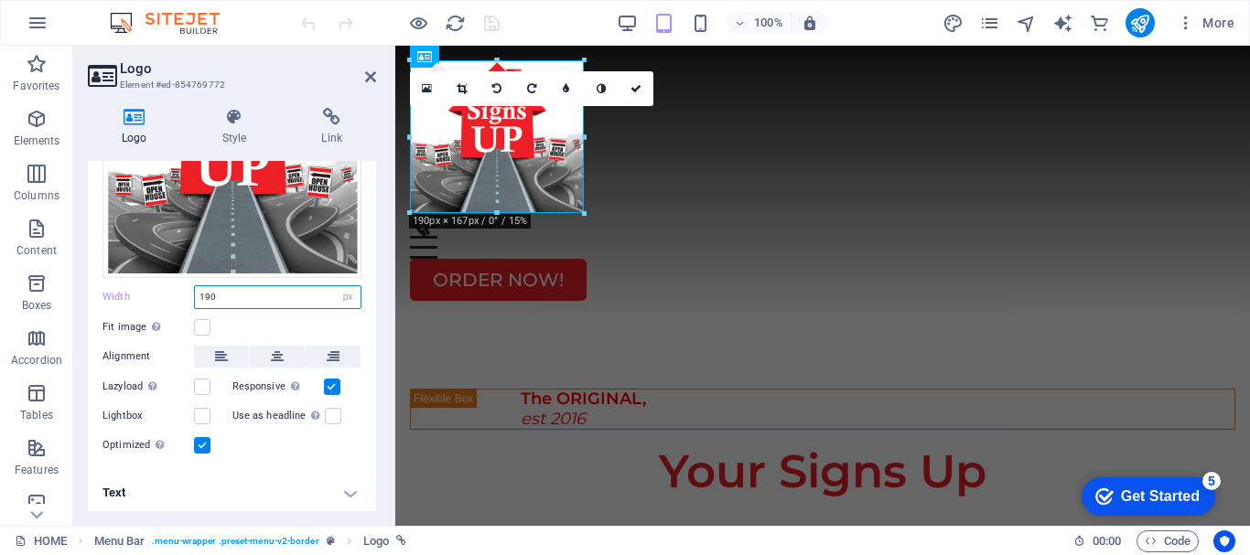
drag, startPoint x: 224, startPoint y: 293, endPoint x: 167, endPoint y: 298, distance: 57.0
click at [167, 298] on div "Width 190 Default auto px rem % em vh vw" at bounding box center [231, 297] width 259 height 24
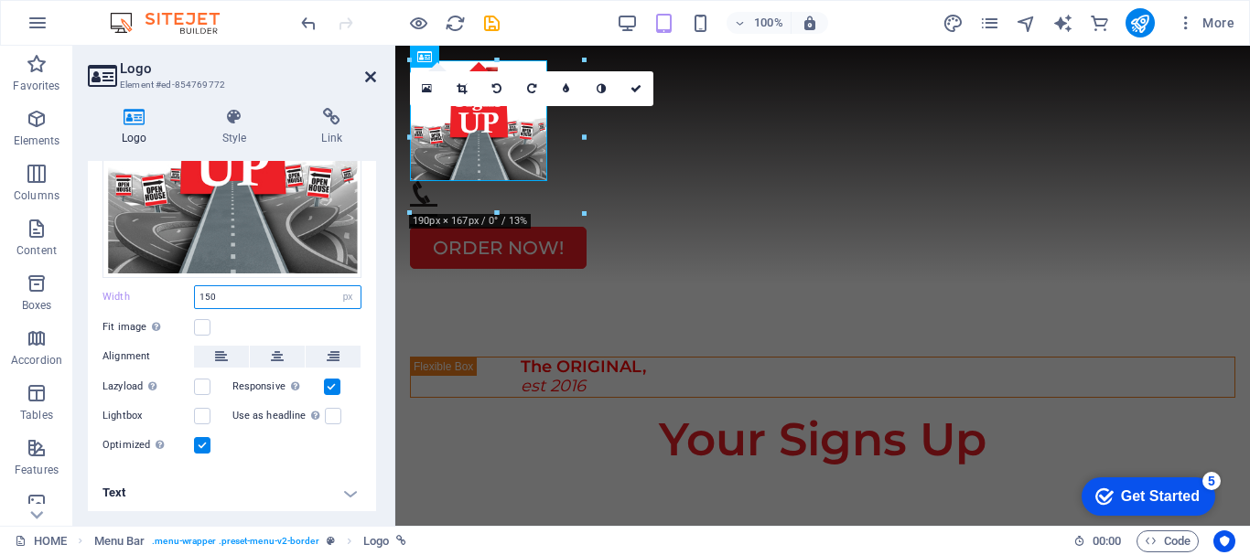
type input "150"
drag, startPoint x: 374, startPoint y: 78, endPoint x: 321, endPoint y: 18, distance: 79.7
click at [374, 78] on icon at bounding box center [370, 77] width 11 height 15
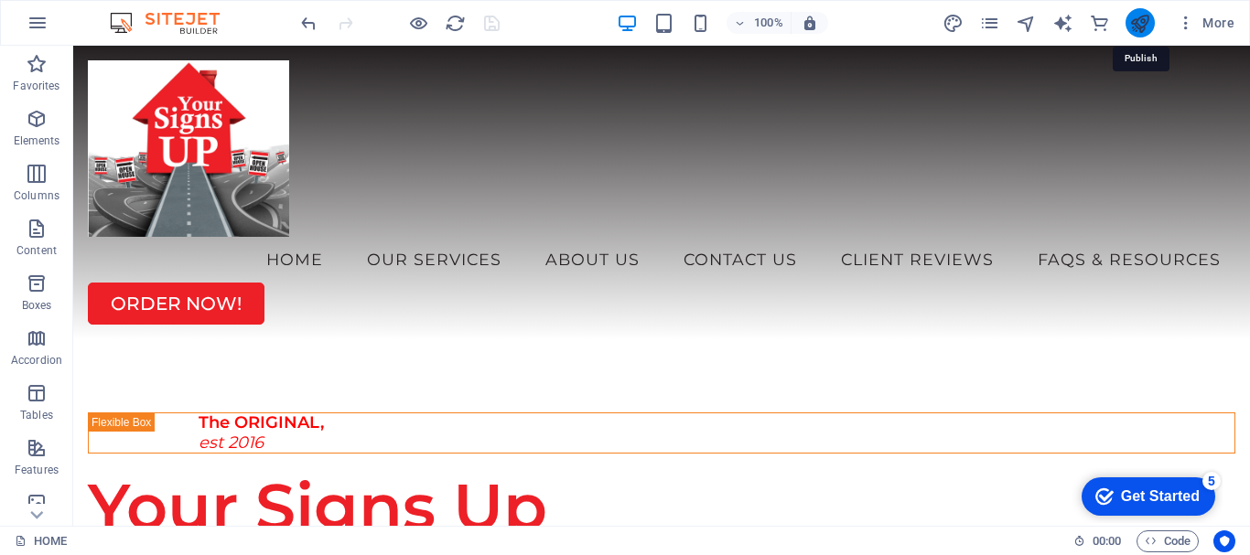
drag, startPoint x: 1139, startPoint y: 22, endPoint x: 1135, endPoint y: 35, distance: 13.3
click at [0, 0] on icon "publish" at bounding box center [0, 0] width 0 height 0
